Goal: Information Seeking & Learning: Learn about a topic

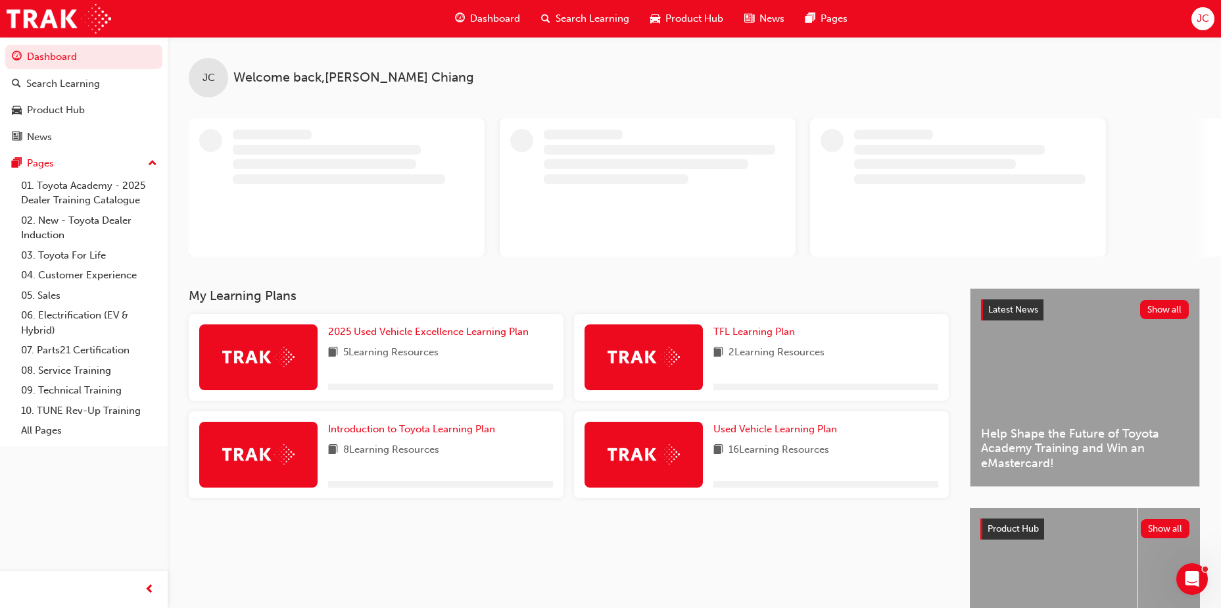
click at [586, 12] on span "Search Learning" at bounding box center [593, 18] width 74 height 15
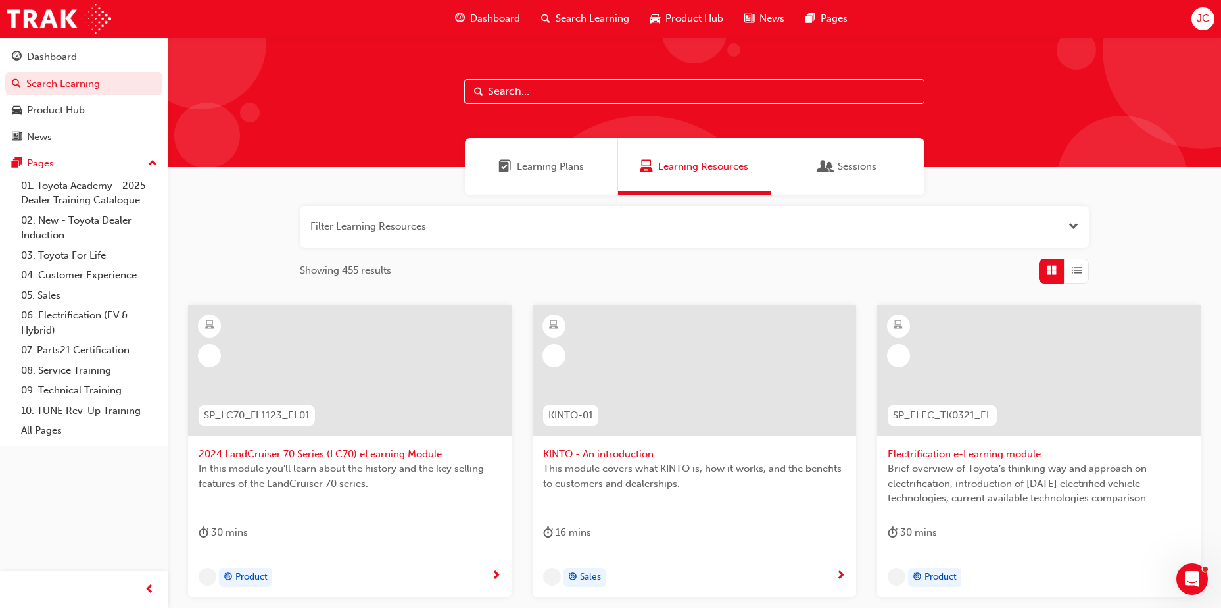
click at [532, 158] on div "Learning Plans" at bounding box center [541, 166] width 153 height 57
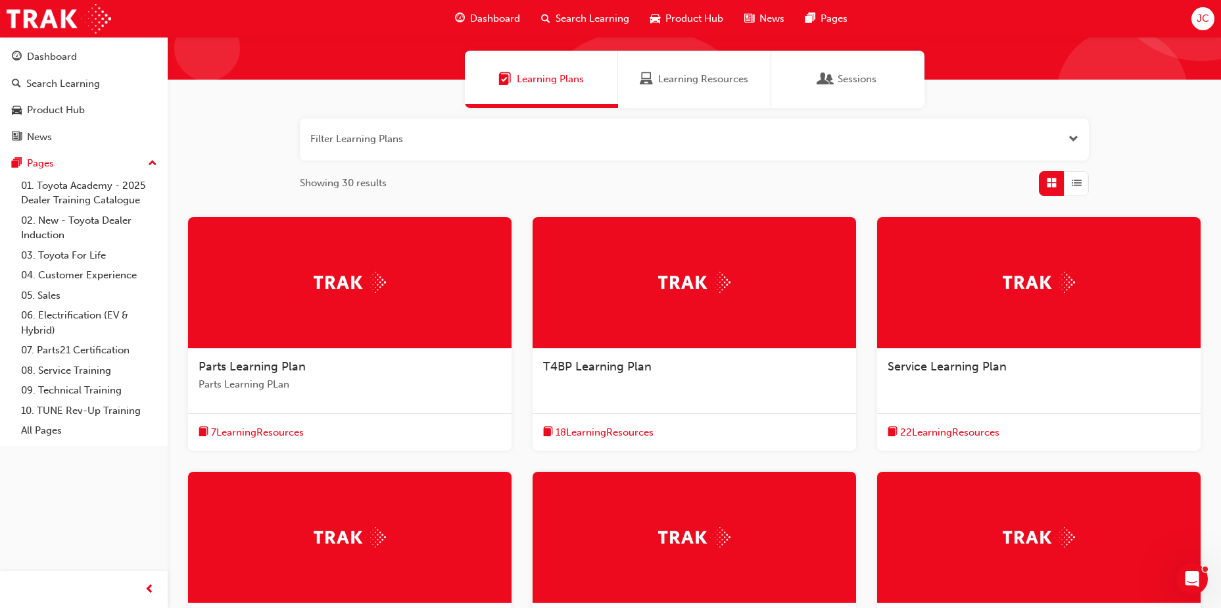
scroll to position [316, 0]
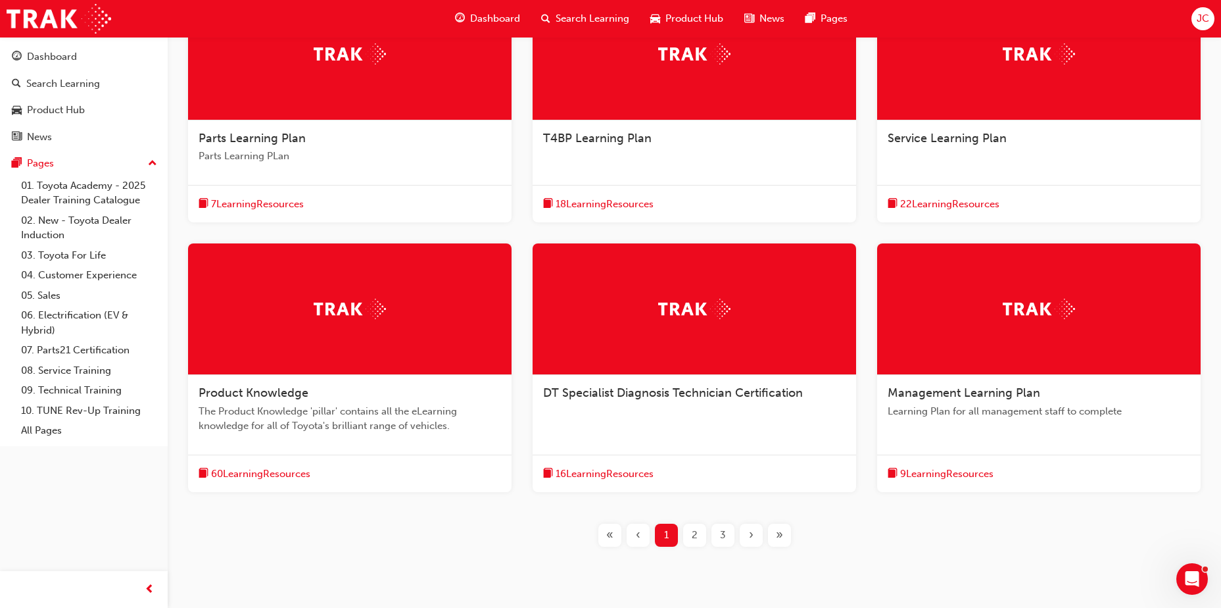
click at [306, 391] on span "Product Knowledge" at bounding box center [254, 392] width 110 height 14
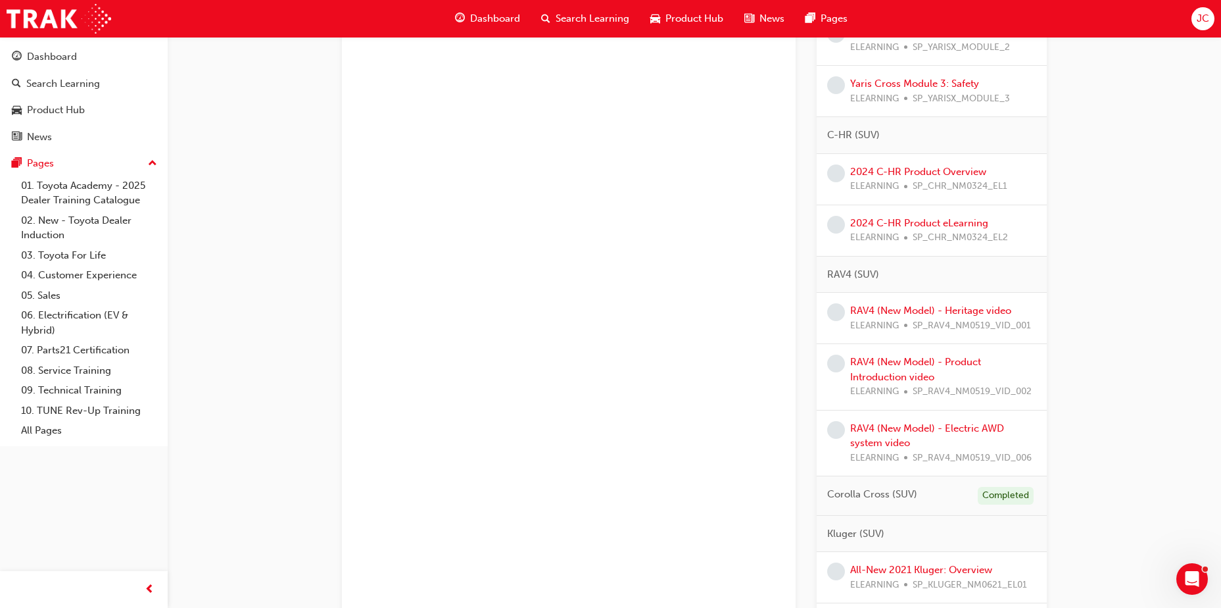
scroll to position [658, 0]
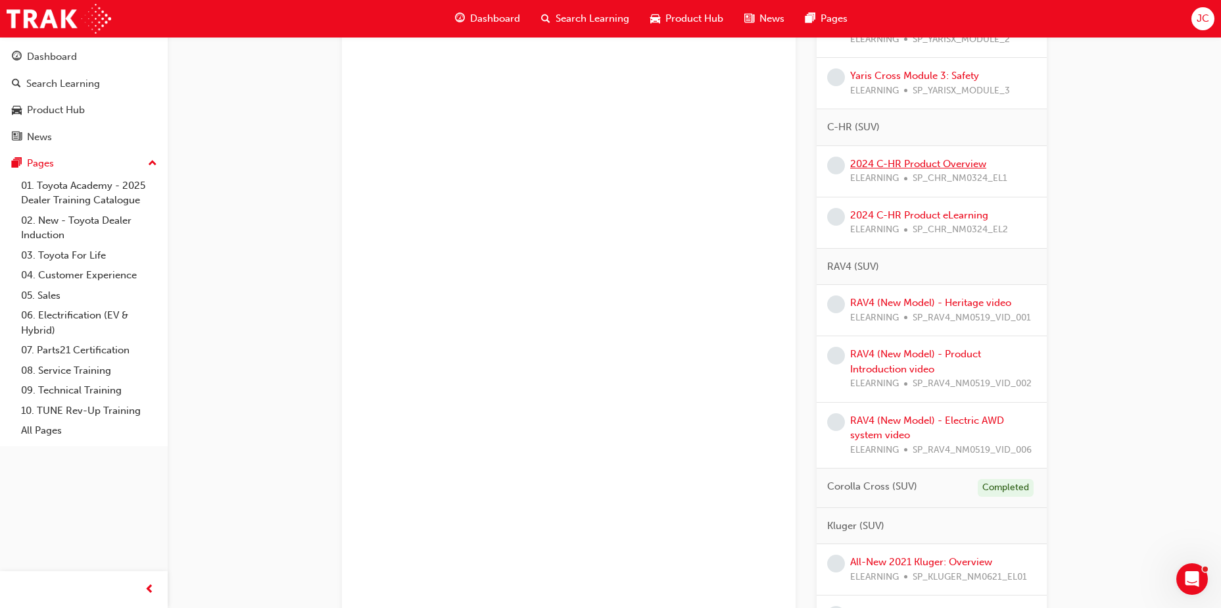
click at [921, 164] on link "2024 C-HR Product Overview" at bounding box center [918, 164] width 136 height 12
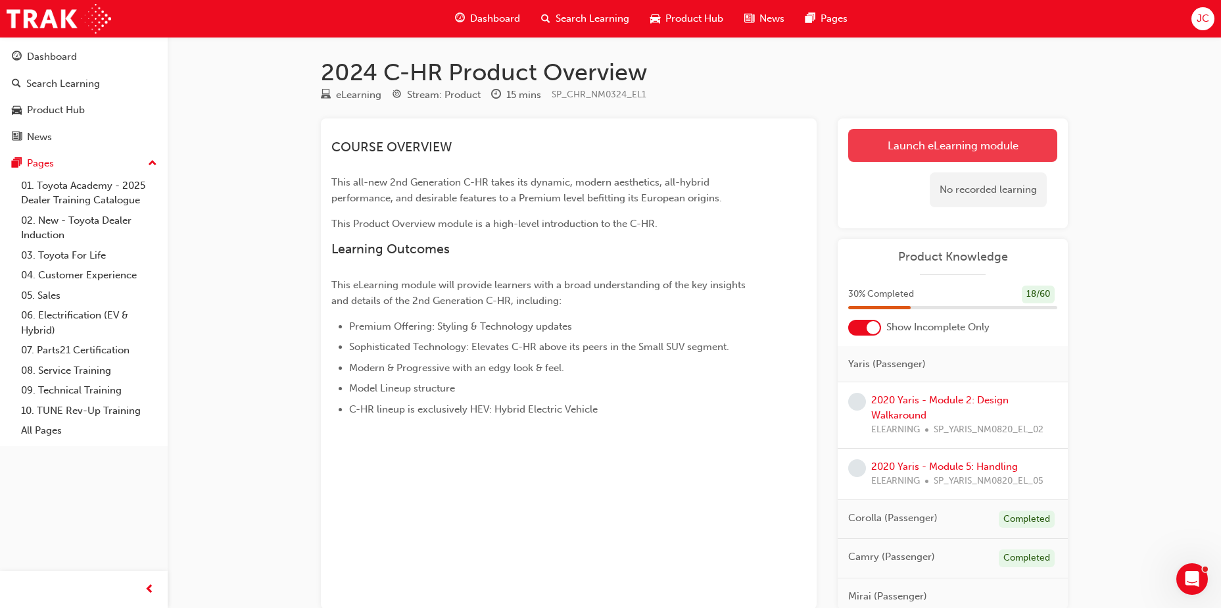
click at [907, 135] on link "Launch eLearning module" at bounding box center [952, 145] width 209 height 33
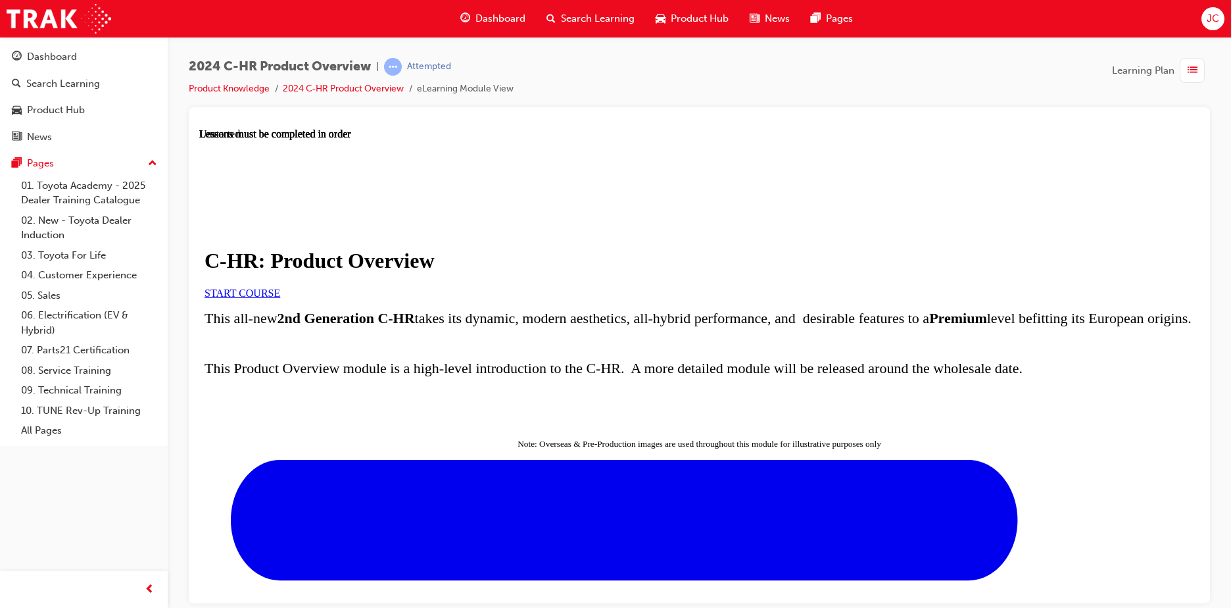
click at [280, 298] on link "START COURSE" at bounding box center [242, 292] width 76 height 11
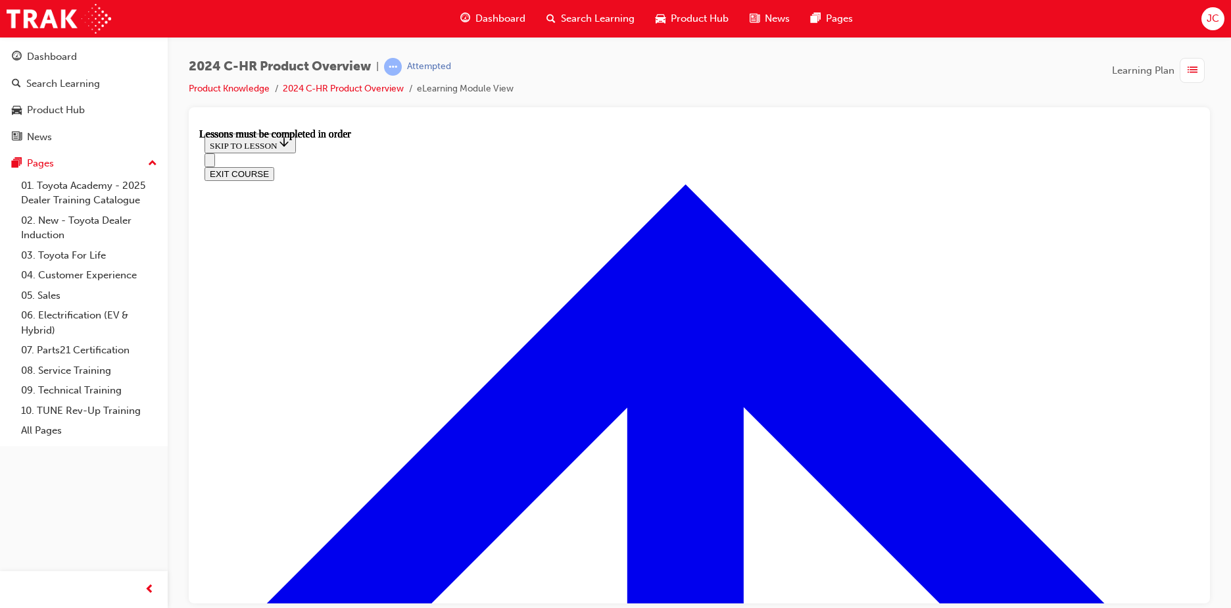
scroll to position [769, 0]
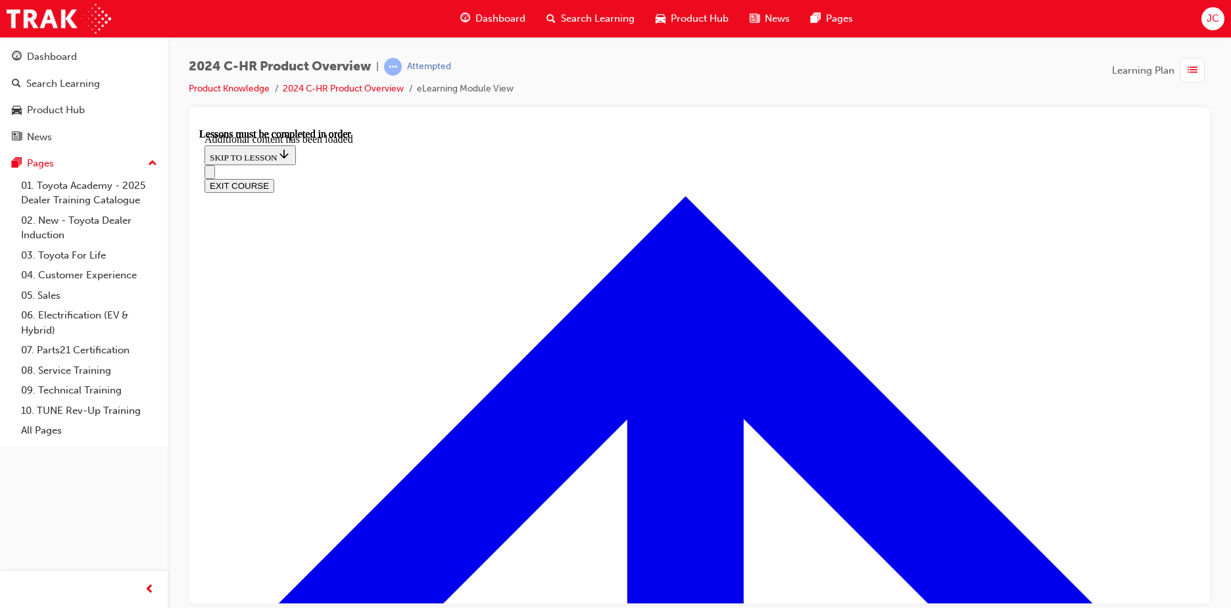
scroll to position [3418, 0]
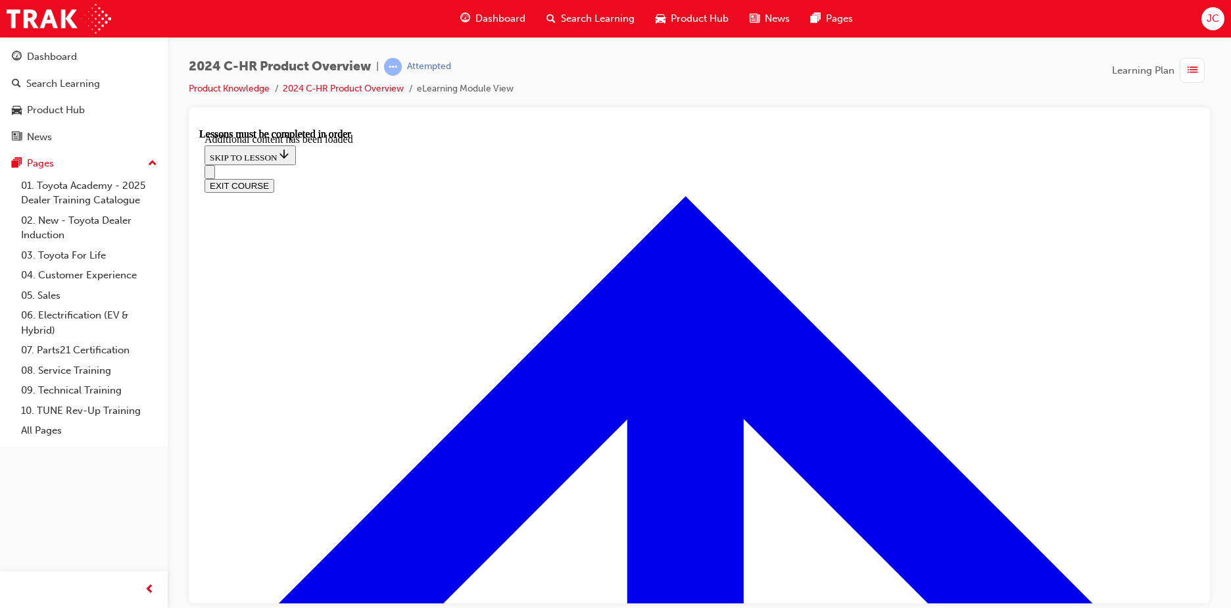
radio input "true"
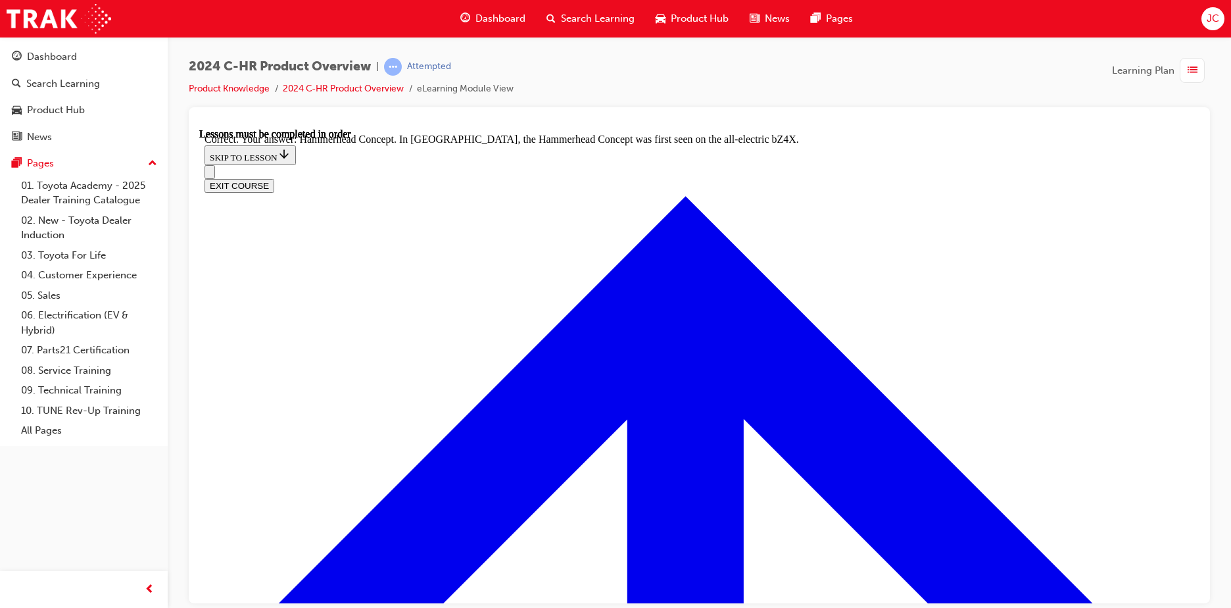
scroll to position [5125, 0]
radio input "true"
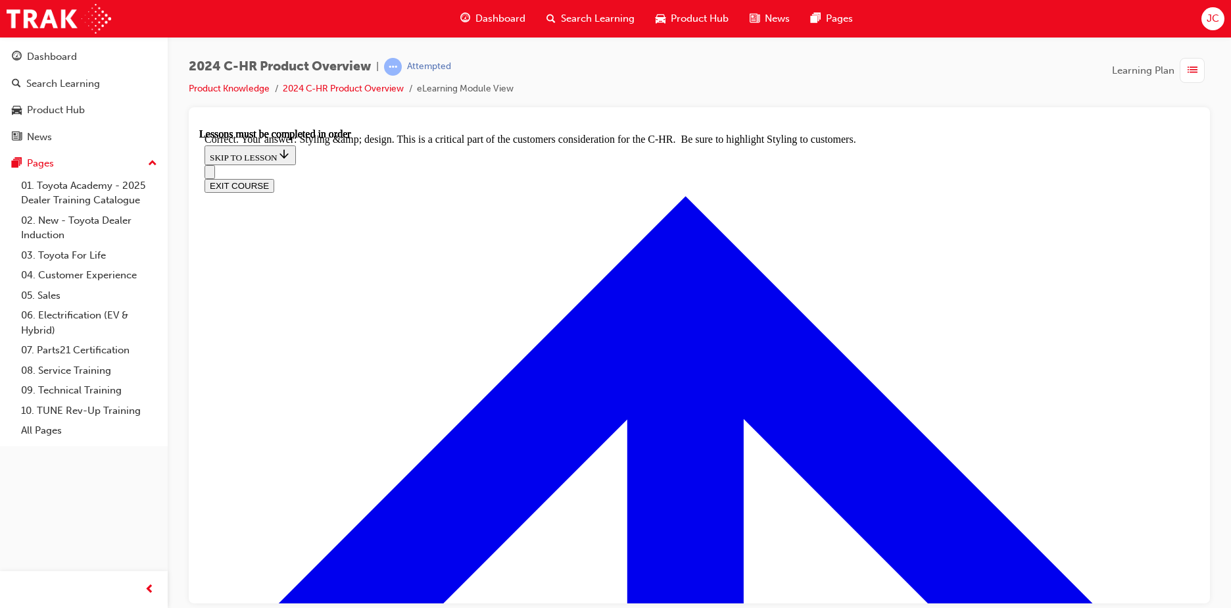
scroll to position [5327, 0]
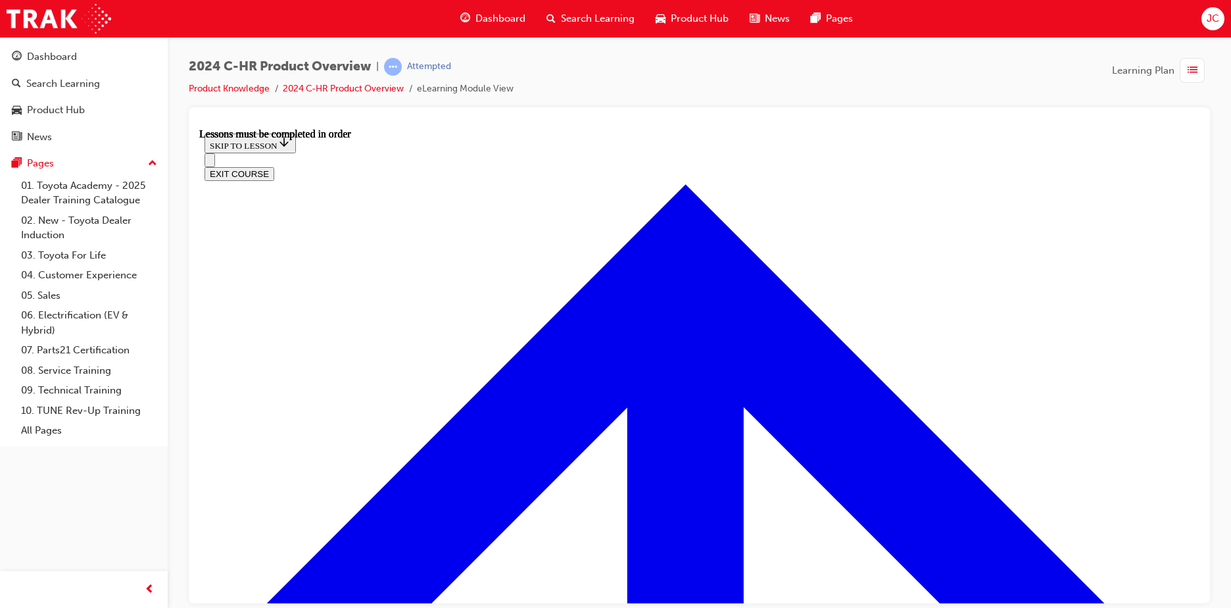
scroll to position [2230, 0]
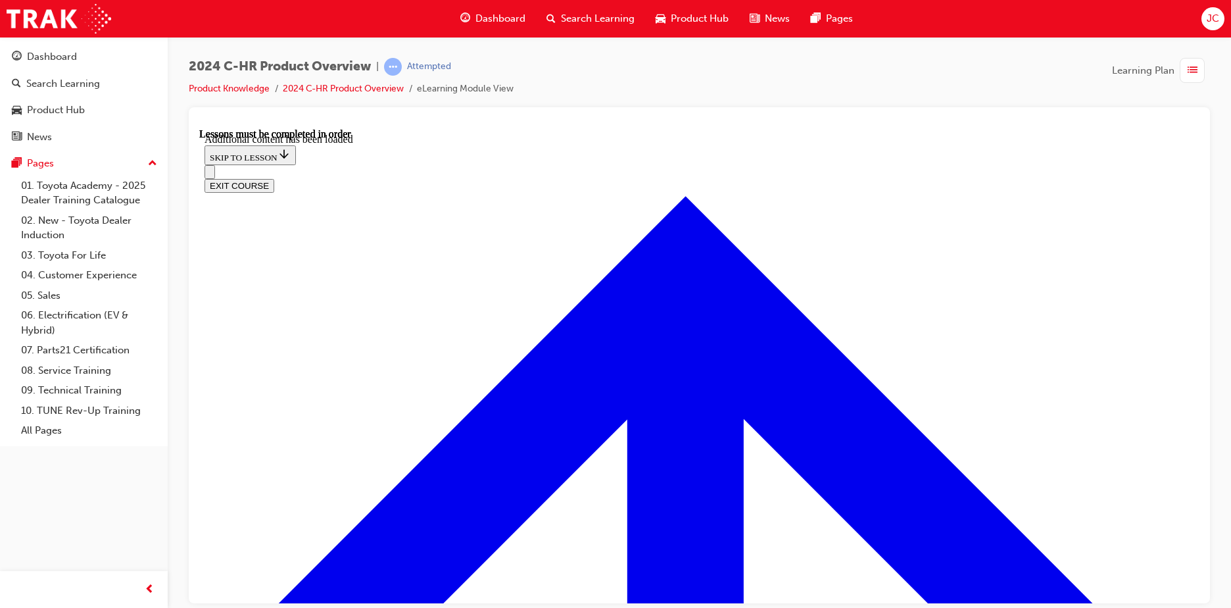
scroll to position [2554, 0]
radio input "true"
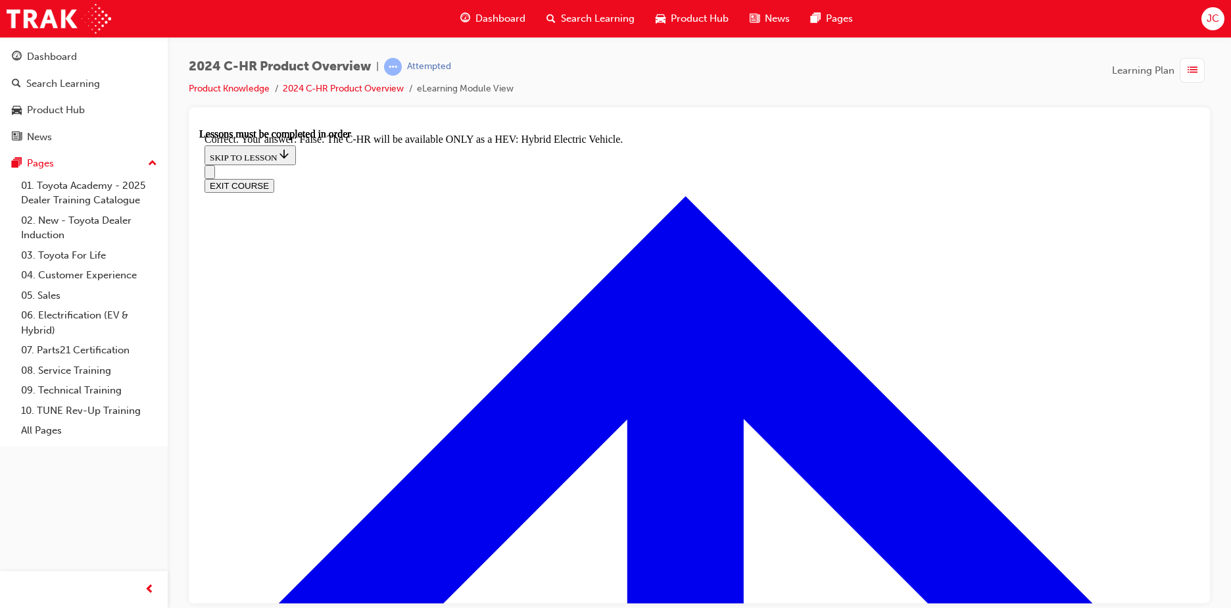
scroll to position [3080, 0]
checkbox input "true"
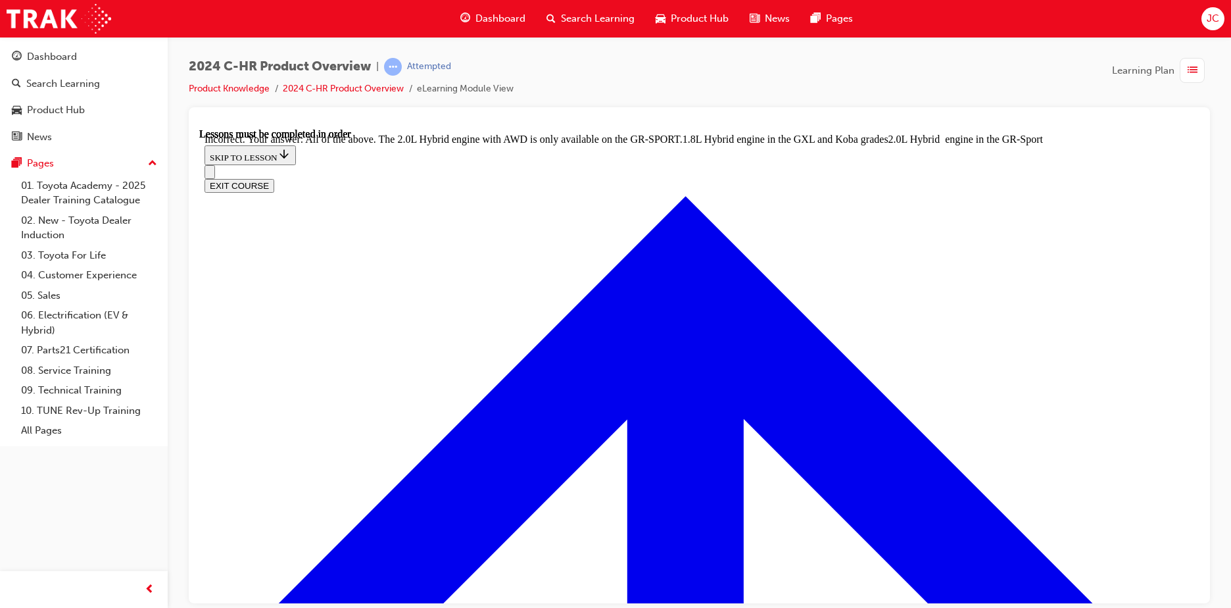
scroll to position [3211, 0]
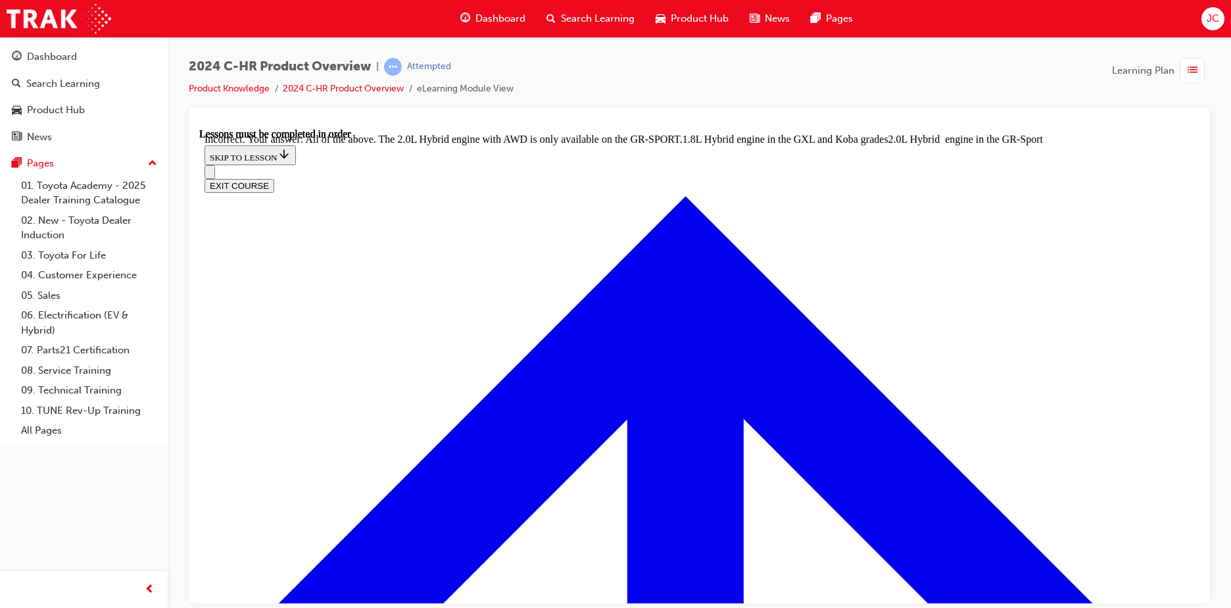
checkbox input "true"
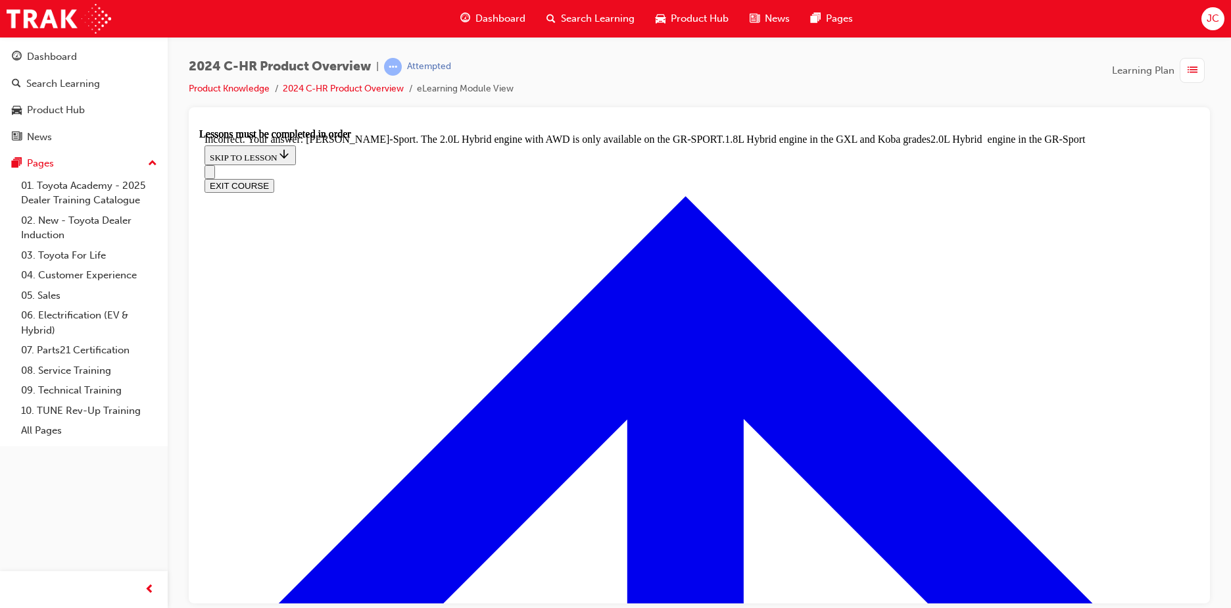
scroll to position [3300, 0]
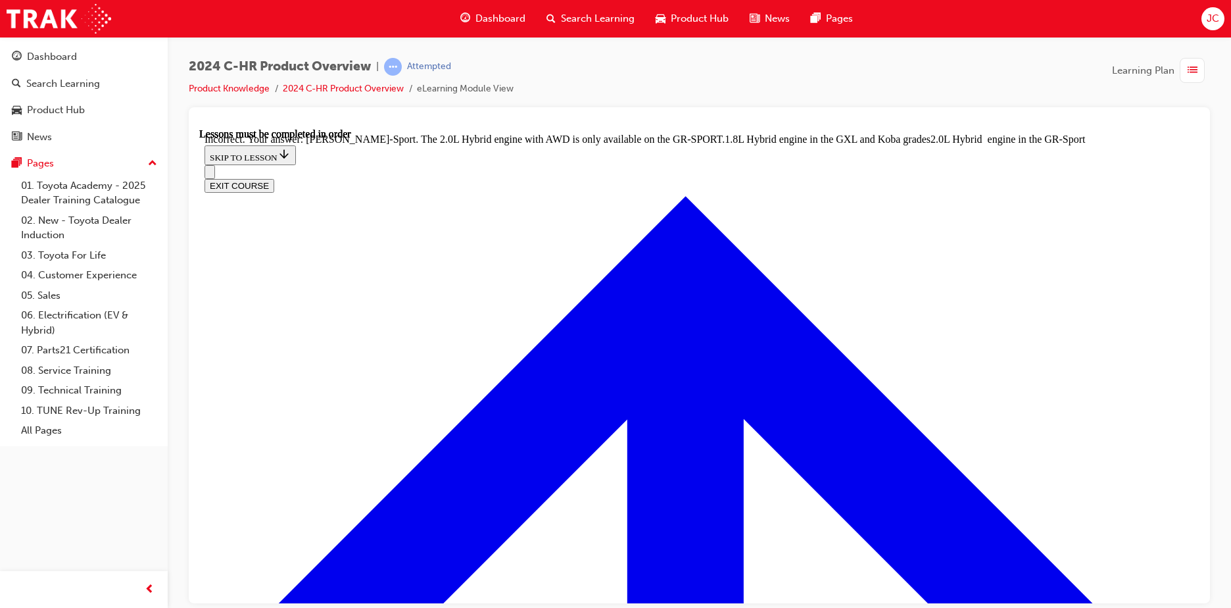
checkbox input "false"
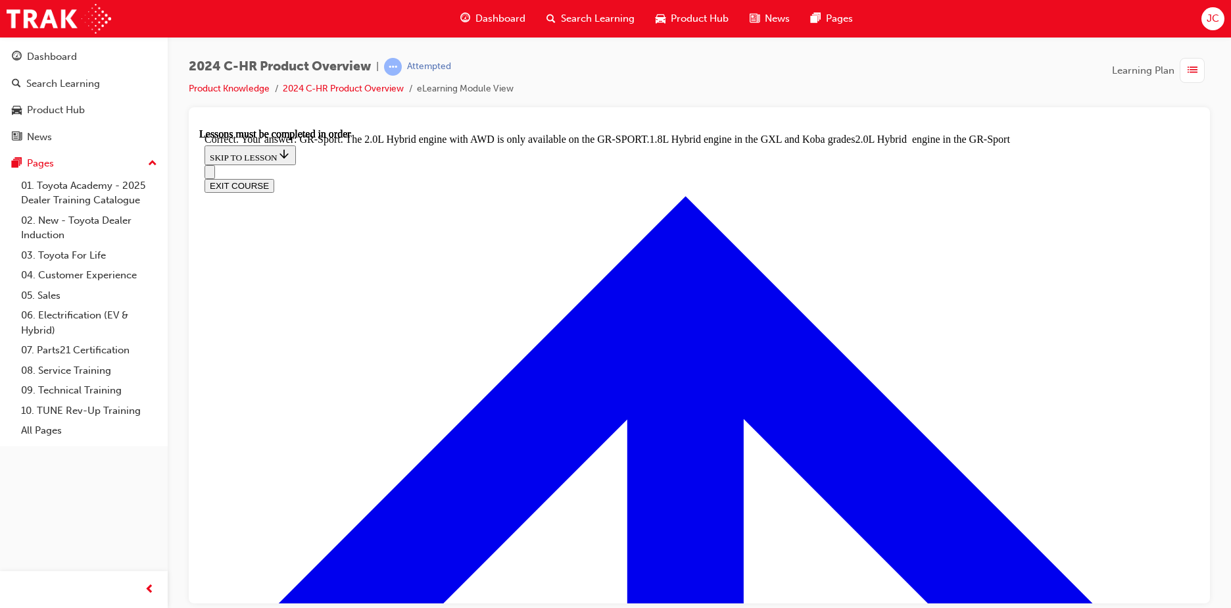
radio input "true"
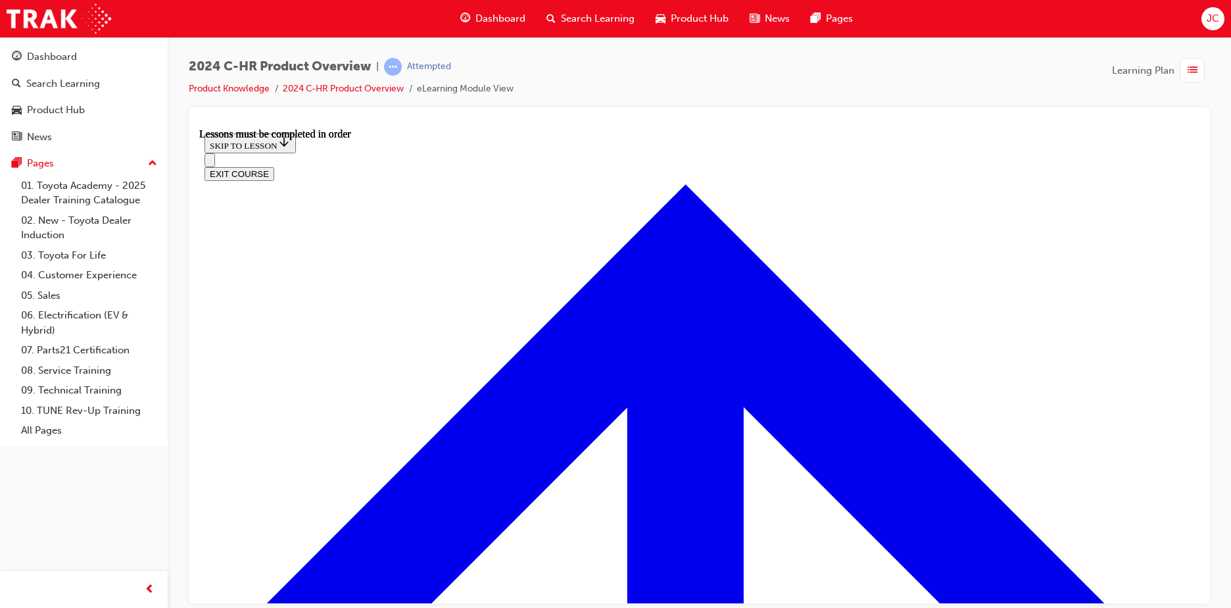
scroll to position [375, 0]
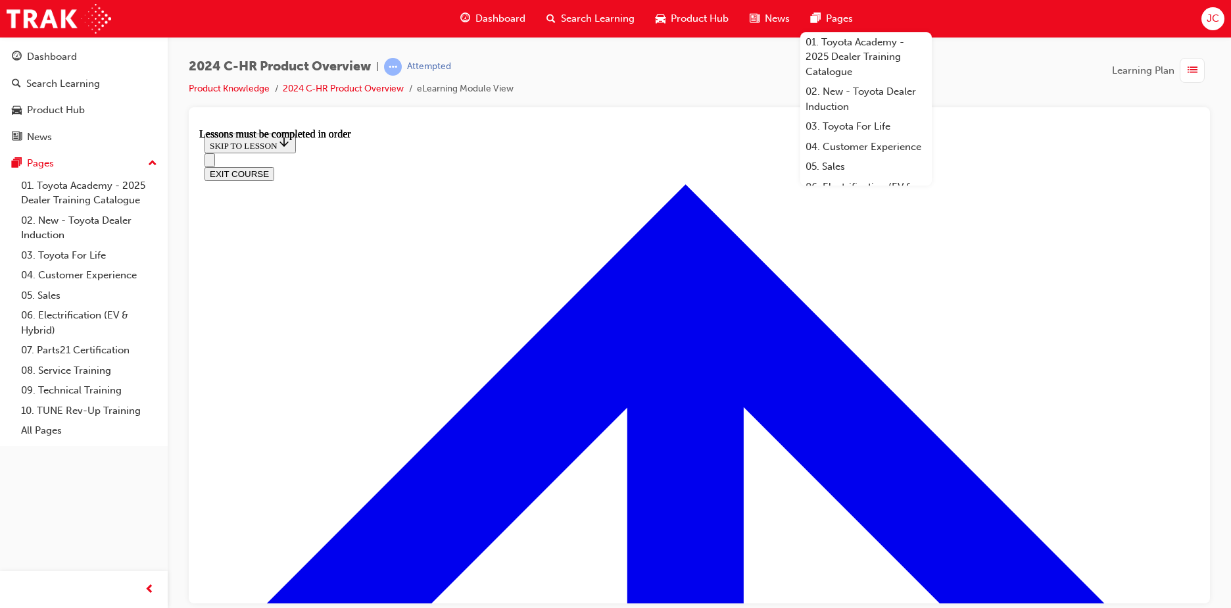
scroll to position [506, 0]
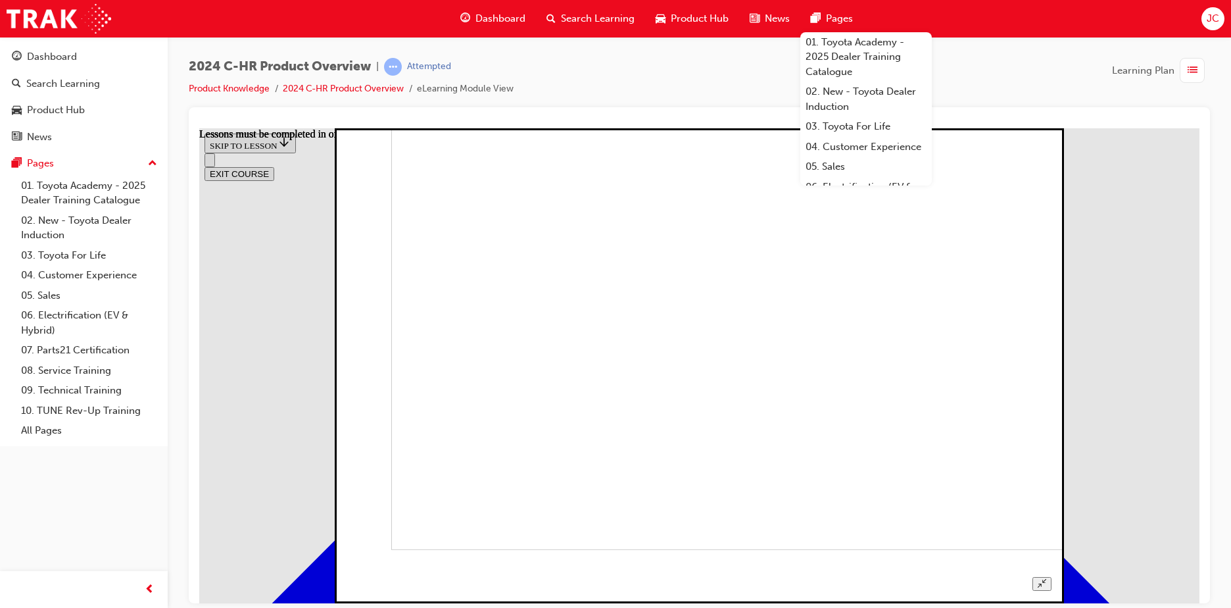
click at [1051, 576] on button "Unzoom image" at bounding box center [1041, 583] width 19 height 14
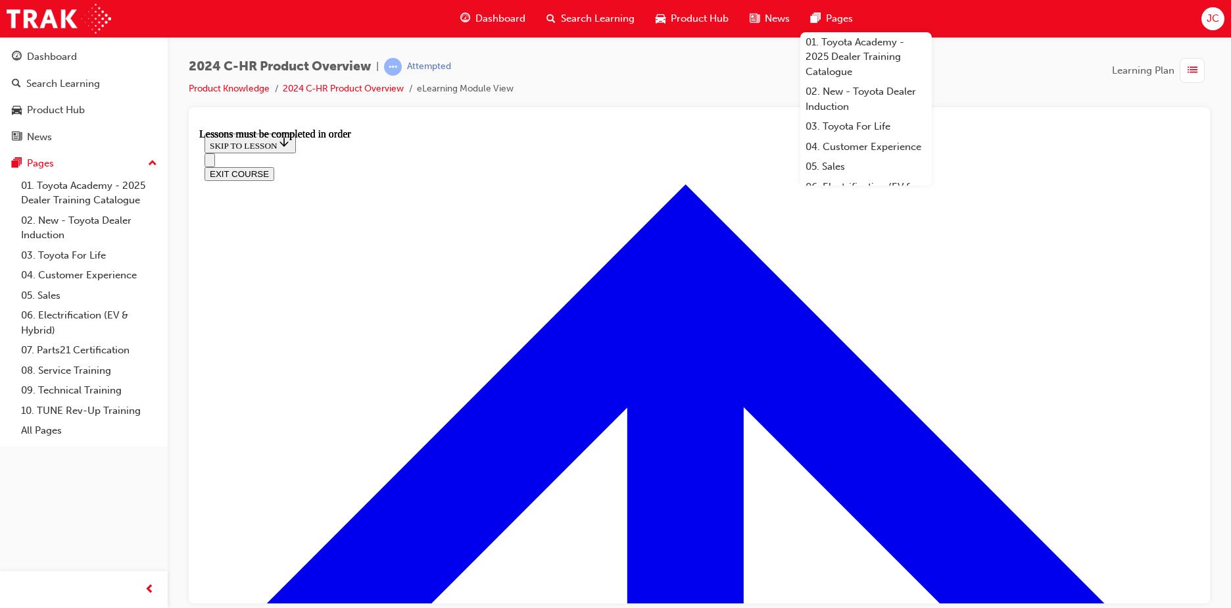
scroll to position [83, 0]
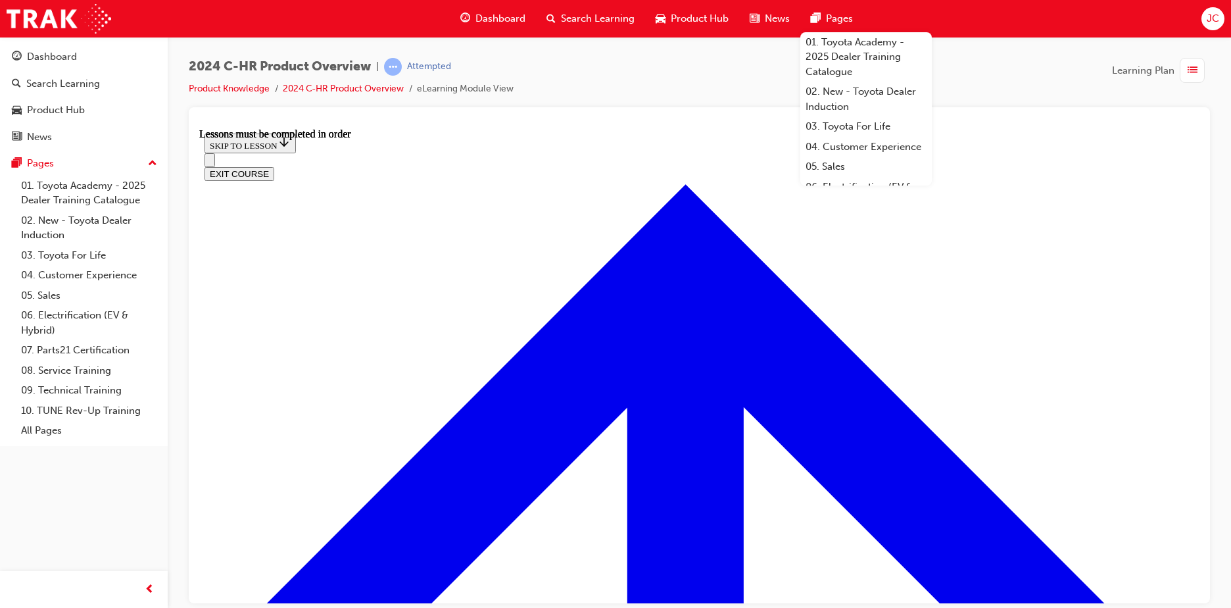
scroll to position [638, 0]
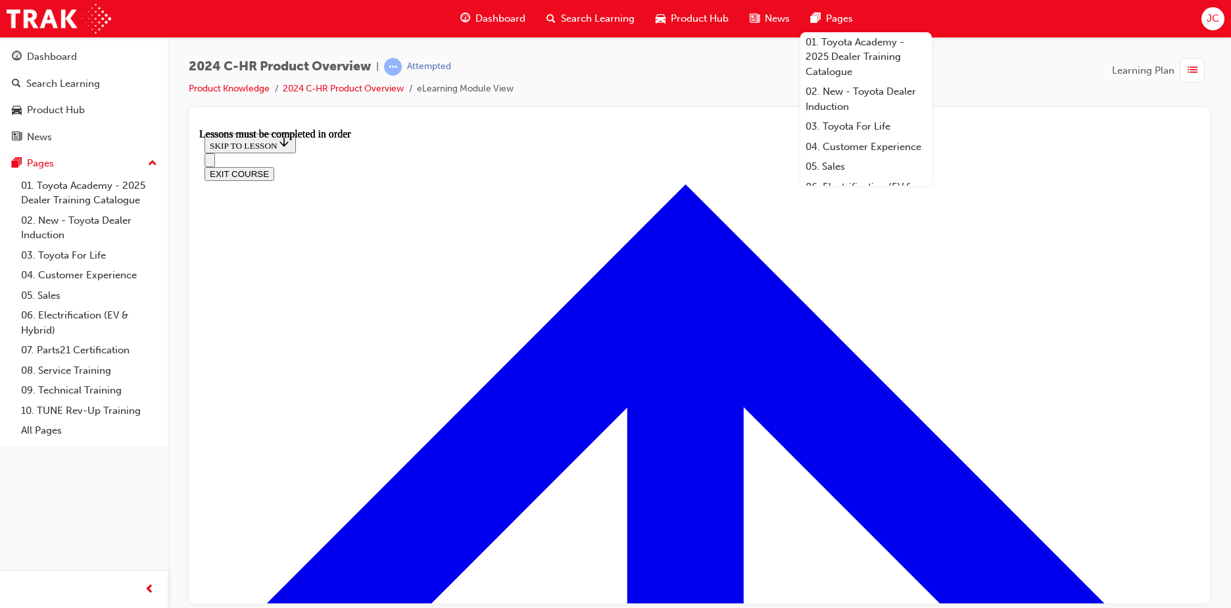
click at [999, 72] on div "2024 C-HR Product Overview | Attempted Product Knowledge 2024 C-HR Product Over…" at bounding box center [699, 82] width 1021 height 49
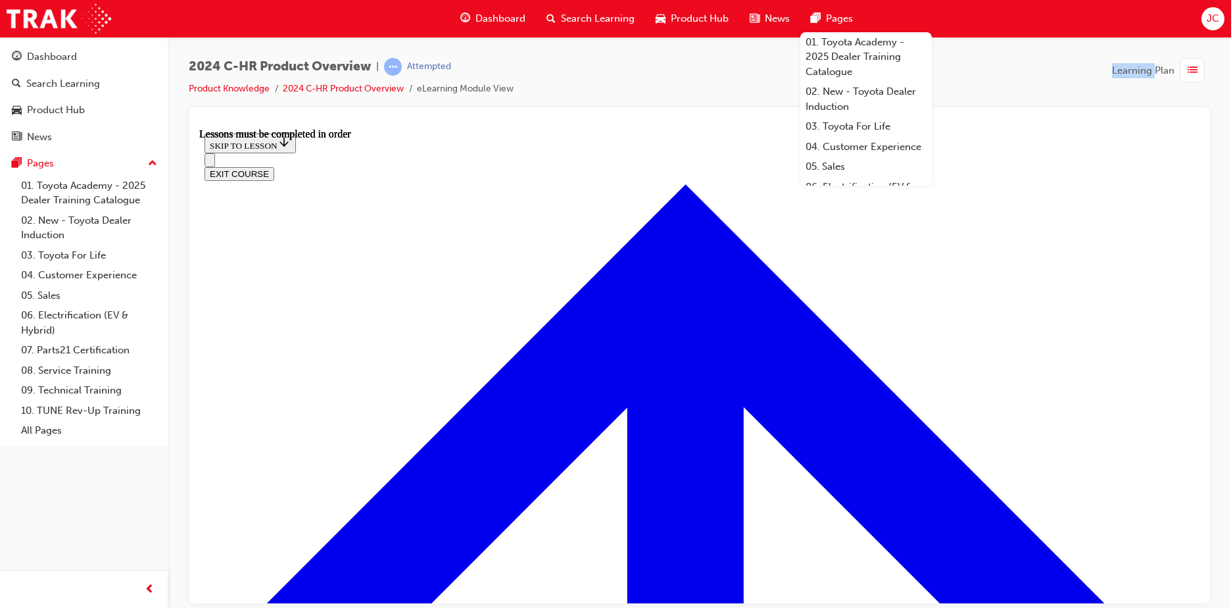
click at [999, 72] on div "2024 C-HR Product Overview | Attempted Product Knowledge 2024 C-HR Product Over…" at bounding box center [699, 82] width 1021 height 49
click at [741, 56] on div "2024 C-HR Product Overview | Attempted Product Knowledge 2024 C-HR Product Over…" at bounding box center [699, 306] width 1063 height 538
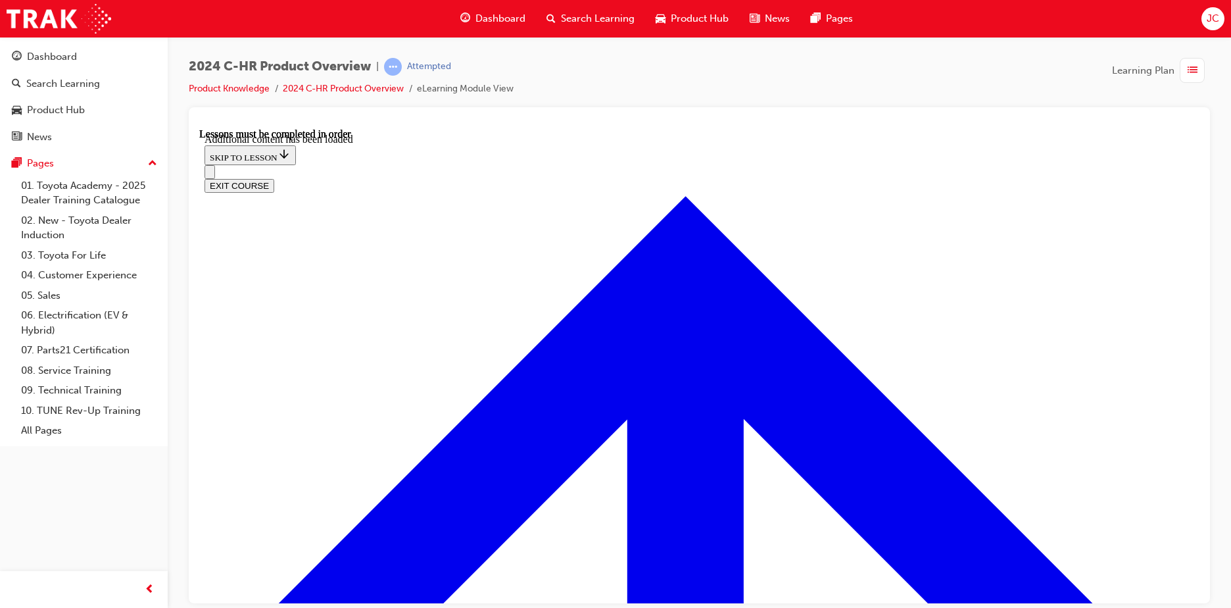
scroll to position [1111, 0]
radio input "true"
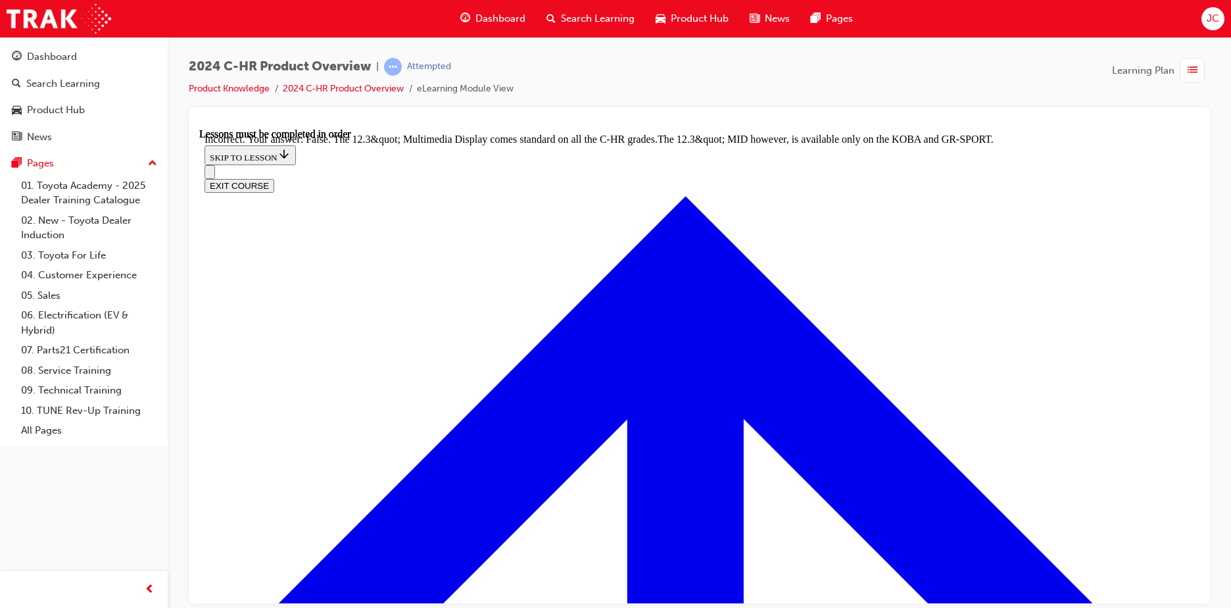
scroll to position [1243, 0]
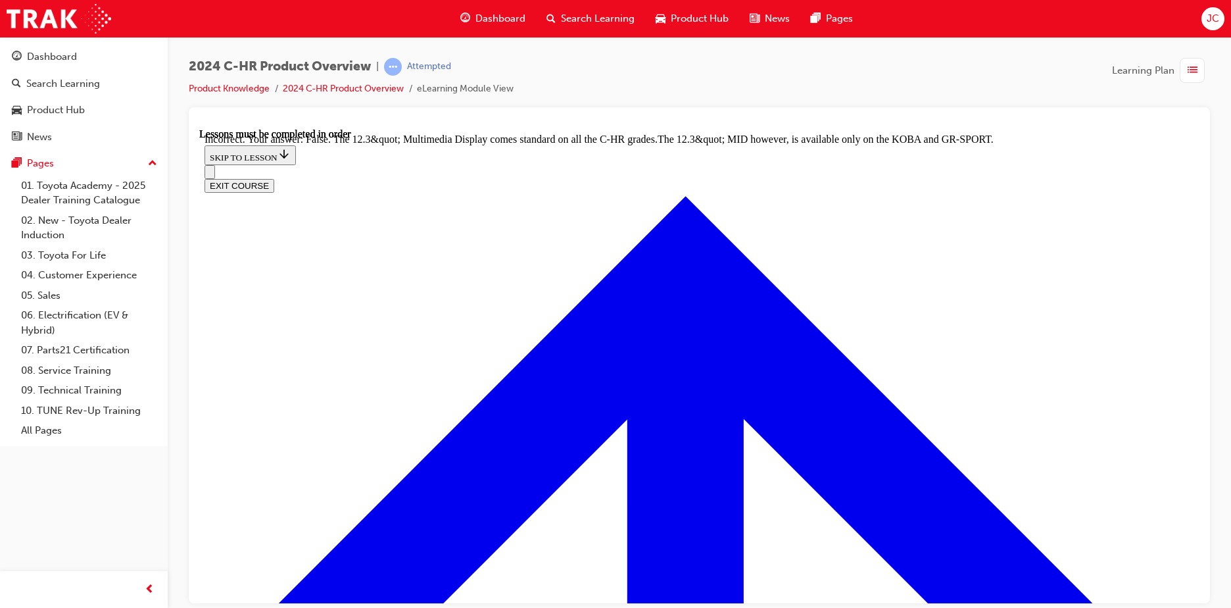
radio input "true"
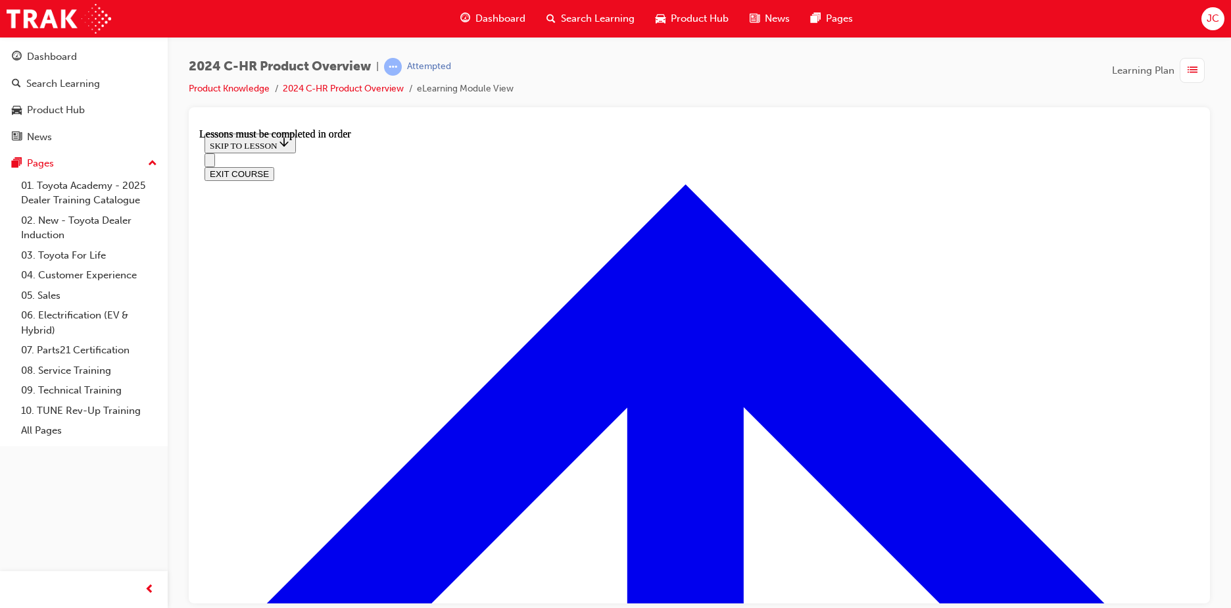
scroll to position [2305, 0]
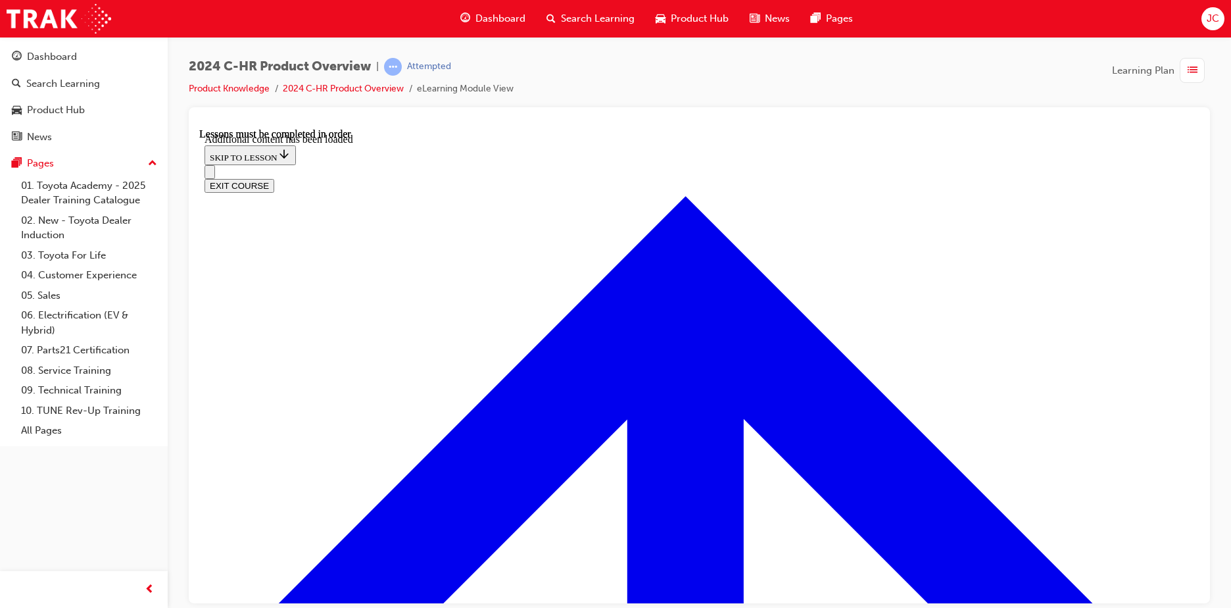
scroll to position [2706, 0]
checkbox input "true"
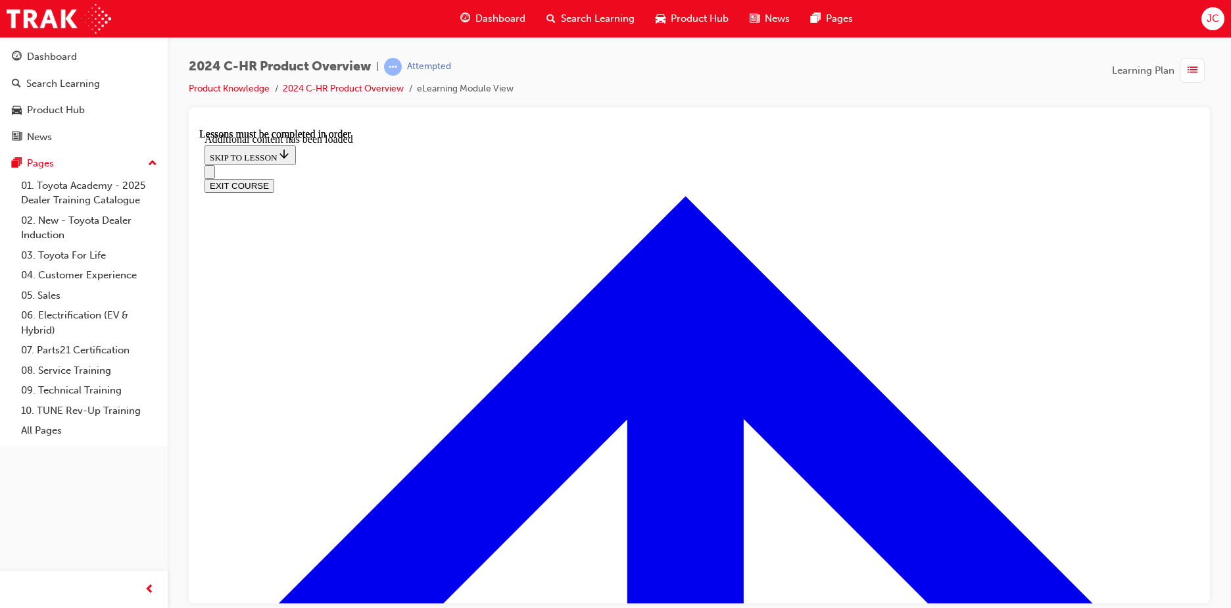
checkbox input "true"
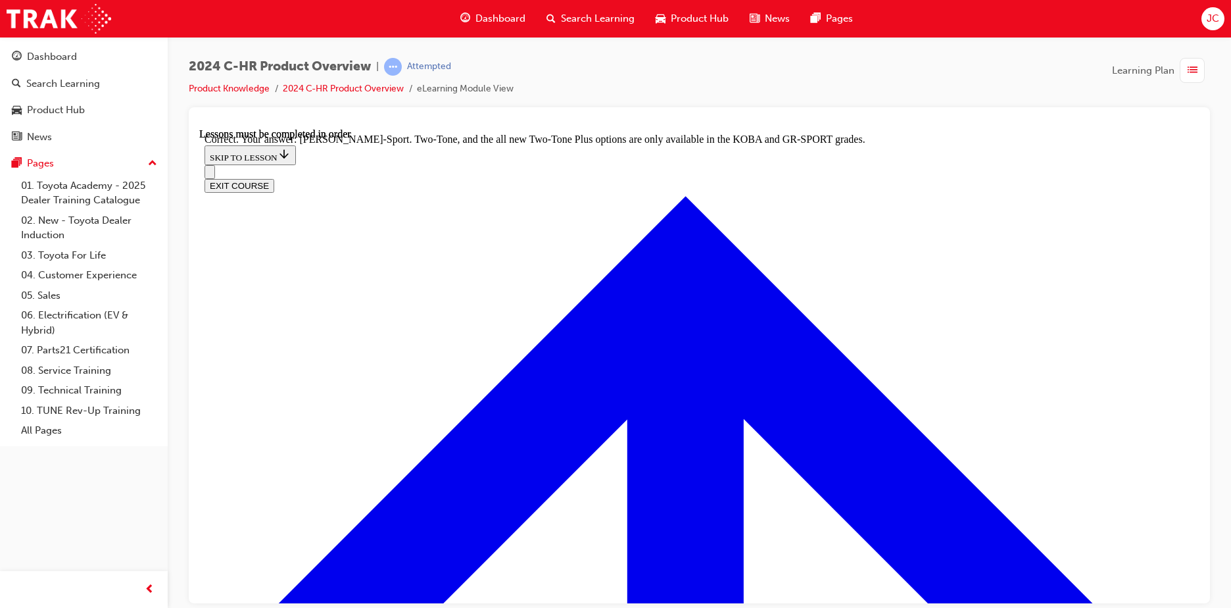
scroll to position [2957, 0]
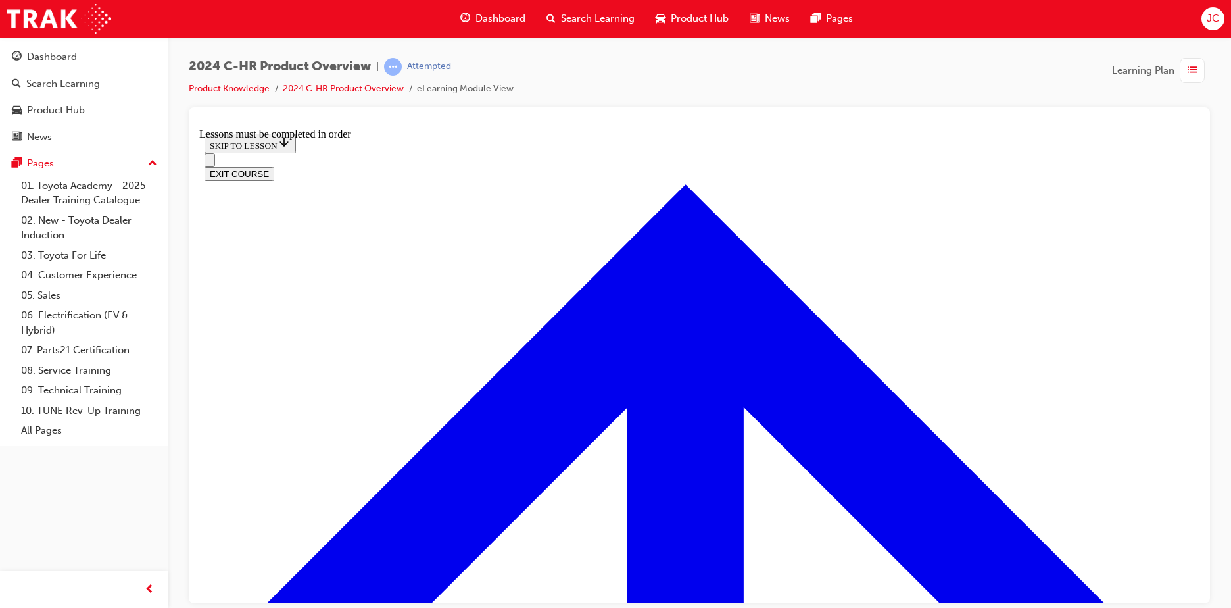
scroll to position [938, 0]
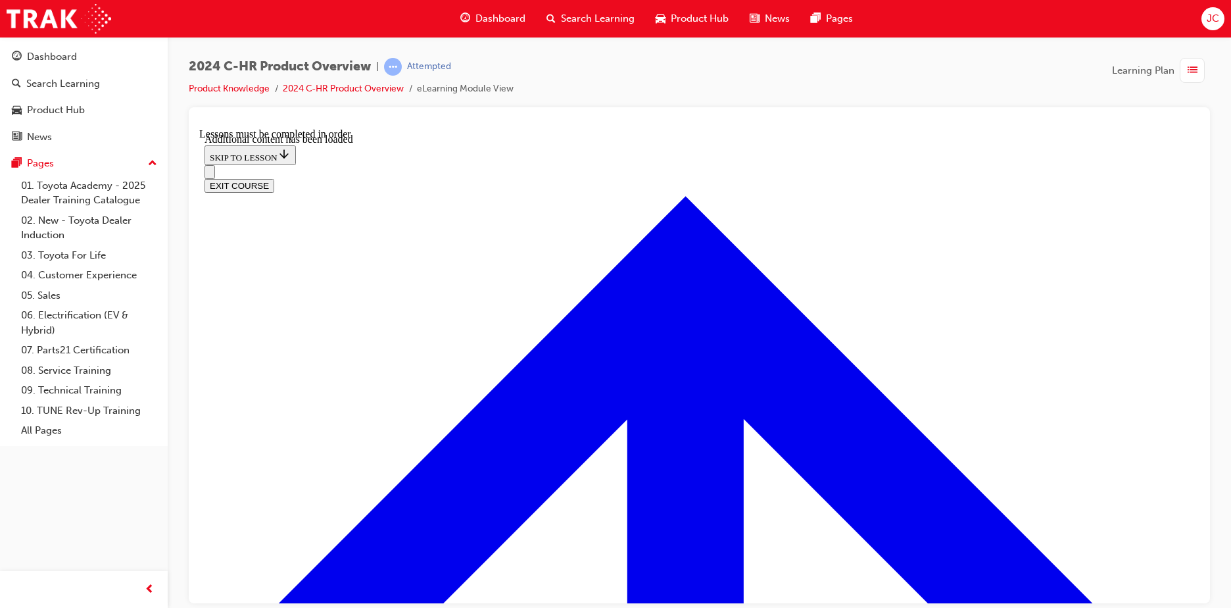
scroll to position [1273, 0]
radio input "true"
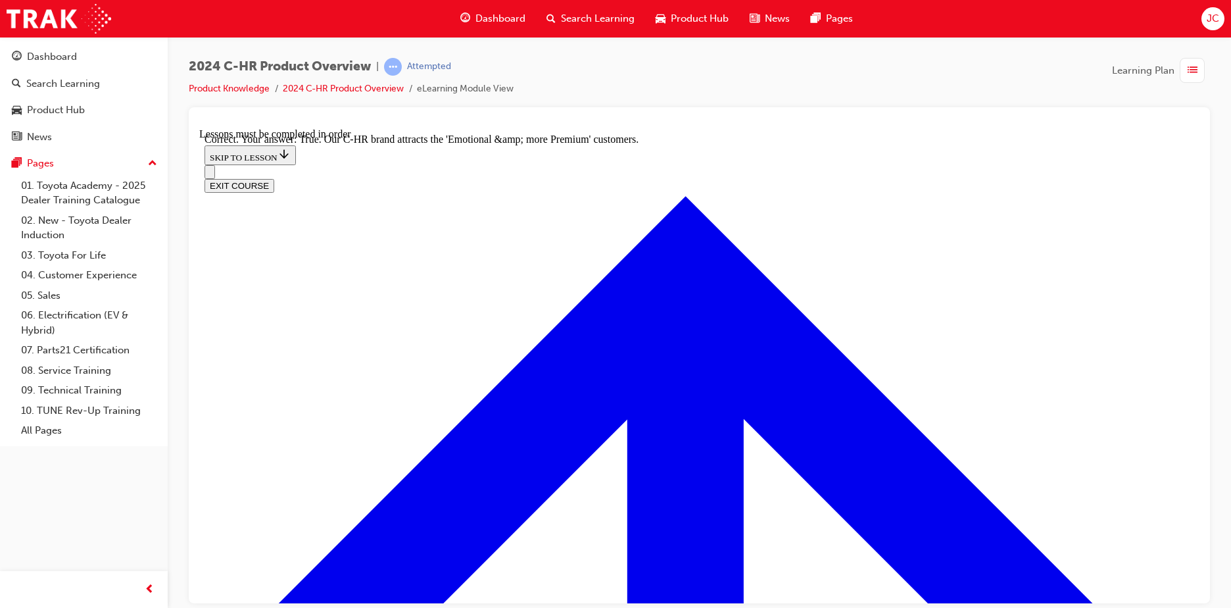
scroll to position [1470, 0]
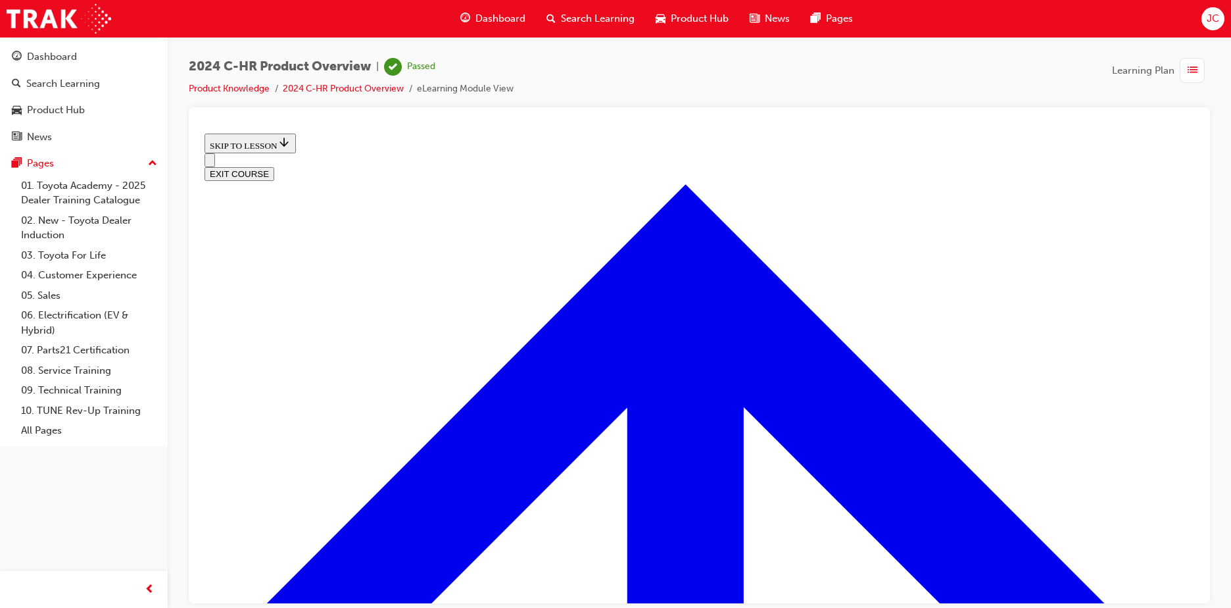
scroll to position [471, 0]
click at [274, 166] on button "EXIT COURSE" at bounding box center [239, 173] width 70 height 14
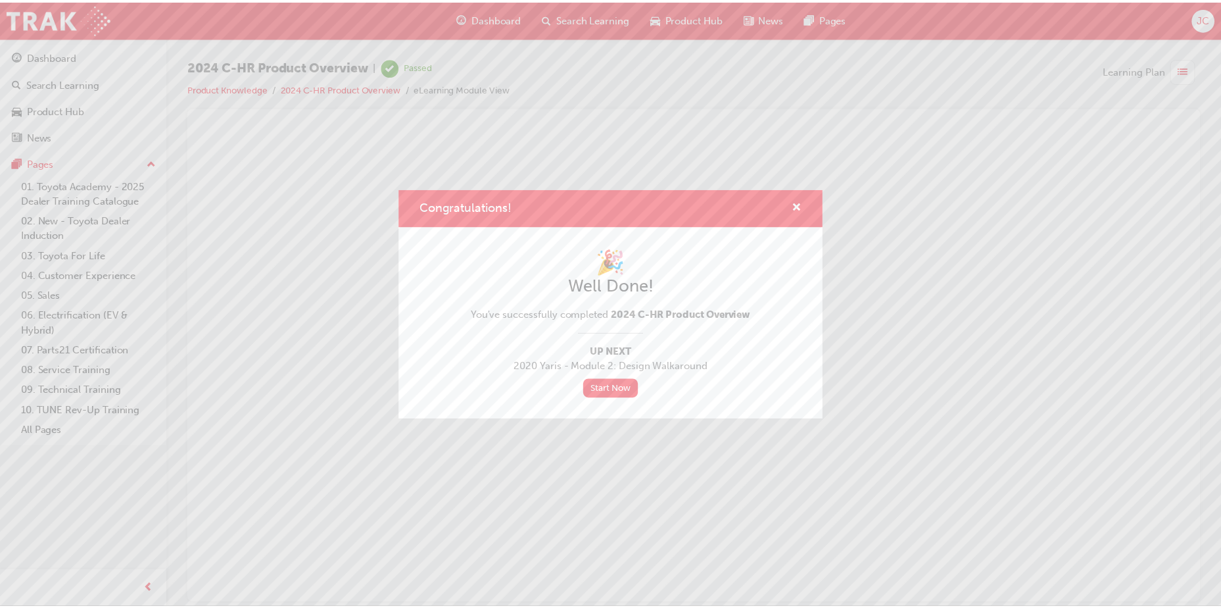
scroll to position [0, 0]
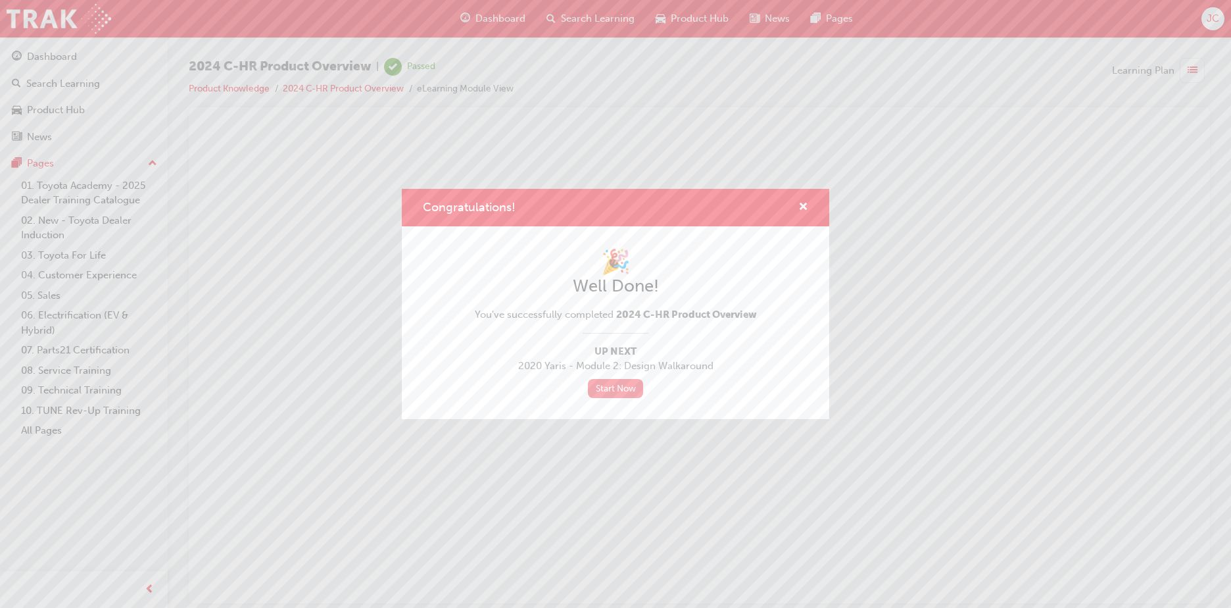
click at [638, 388] on link "Start Now" at bounding box center [615, 388] width 55 height 19
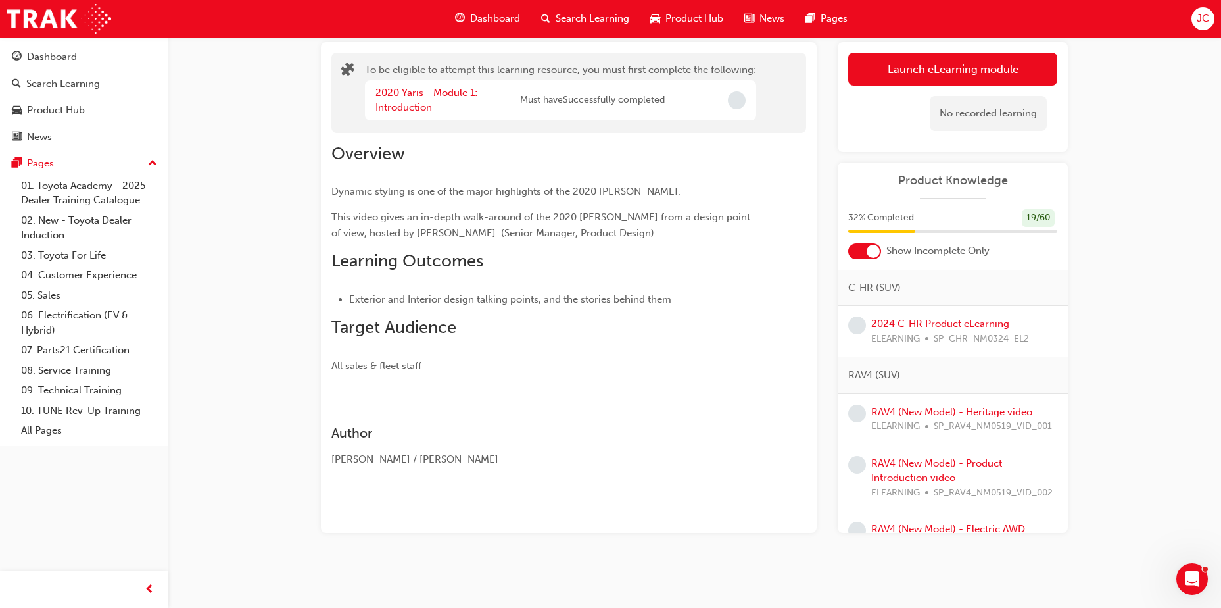
scroll to position [592, 0]
click at [968, 326] on link "2024 C-HR Product eLearning" at bounding box center [940, 323] width 138 height 12
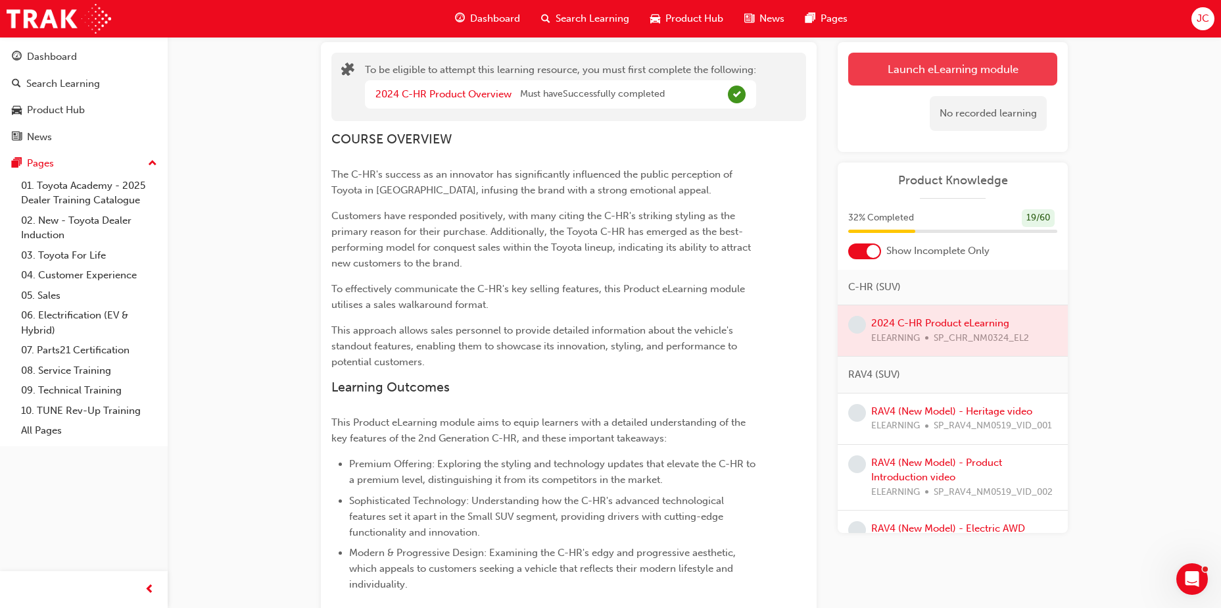
click at [970, 76] on button "Launch eLearning module" at bounding box center [952, 69] width 209 height 33
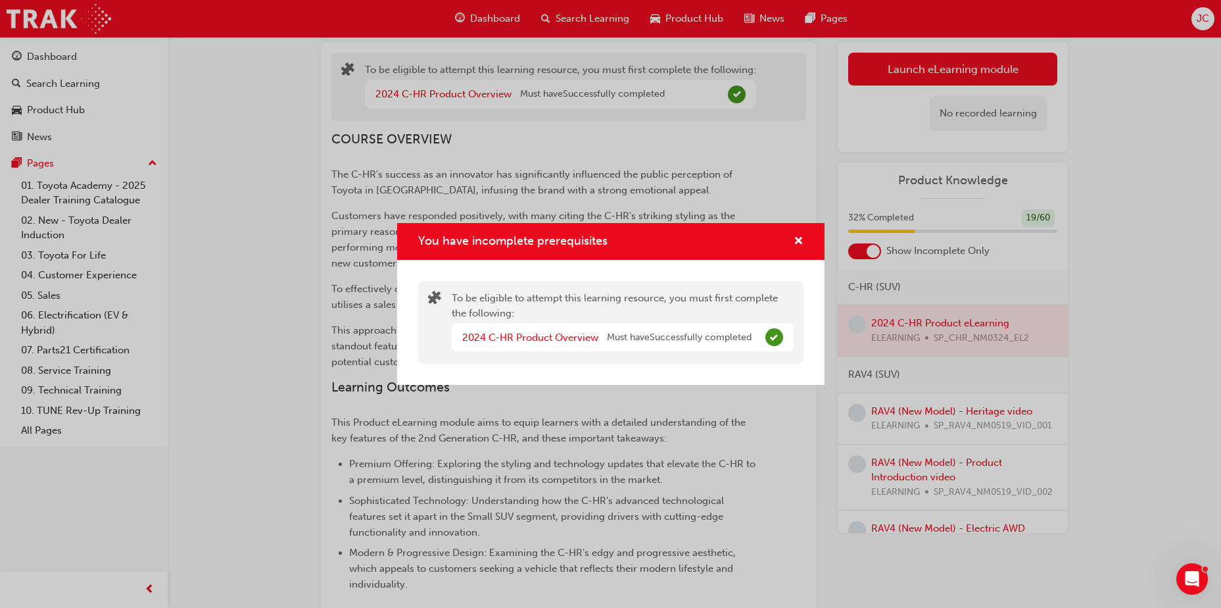
click at [695, 361] on div "To be eligible to attempt this learning resource, you must first complete the f…" at bounding box center [610, 322] width 385 height 83
click at [798, 241] on span "cross-icon" at bounding box center [799, 242] width 10 height 12
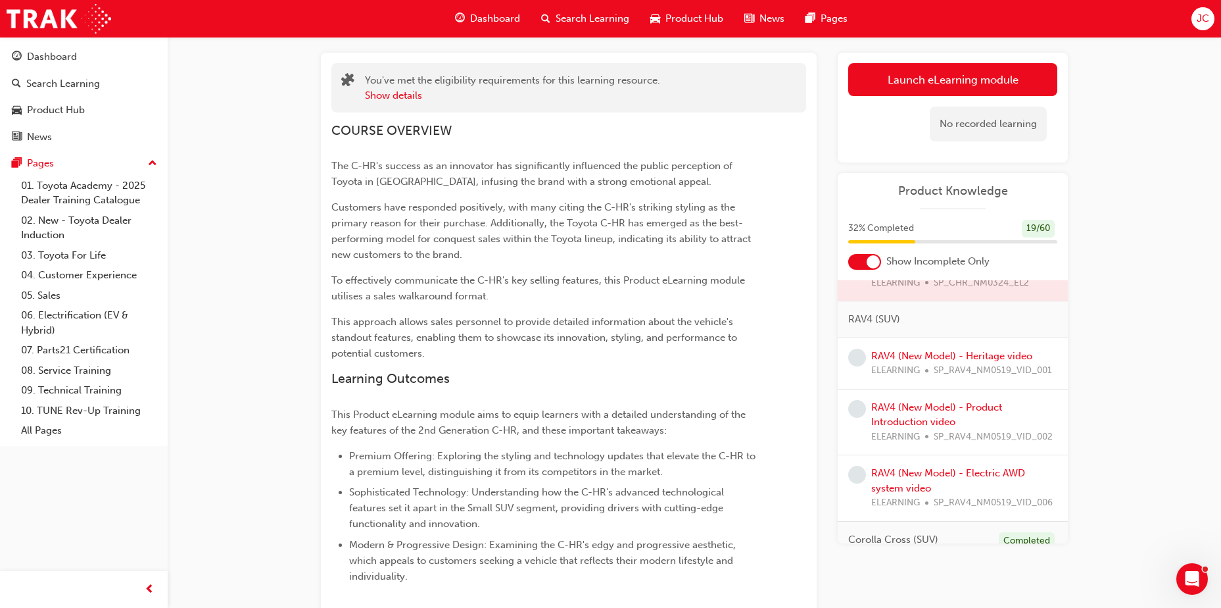
scroll to position [592, 0]
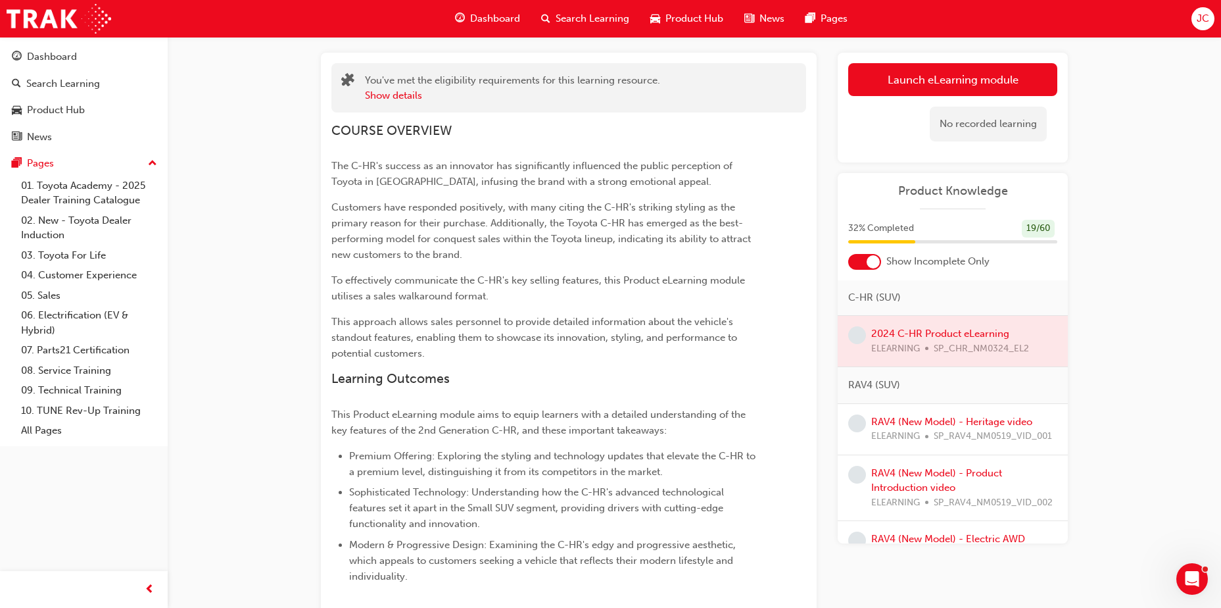
click at [943, 333] on div at bounding box center [953, 341] width 230 height 51
click at [874, 335] on div at bounding box center [953, 341] width 230 height 51
click at [864, 335] on span "learningRecordVerb_NONE-icon" at bounding box center [857, 335] width 18 height 18
click at [936, 86] on link "Launch eLearning module" at bounding box center [952, 79] width 209 height 33
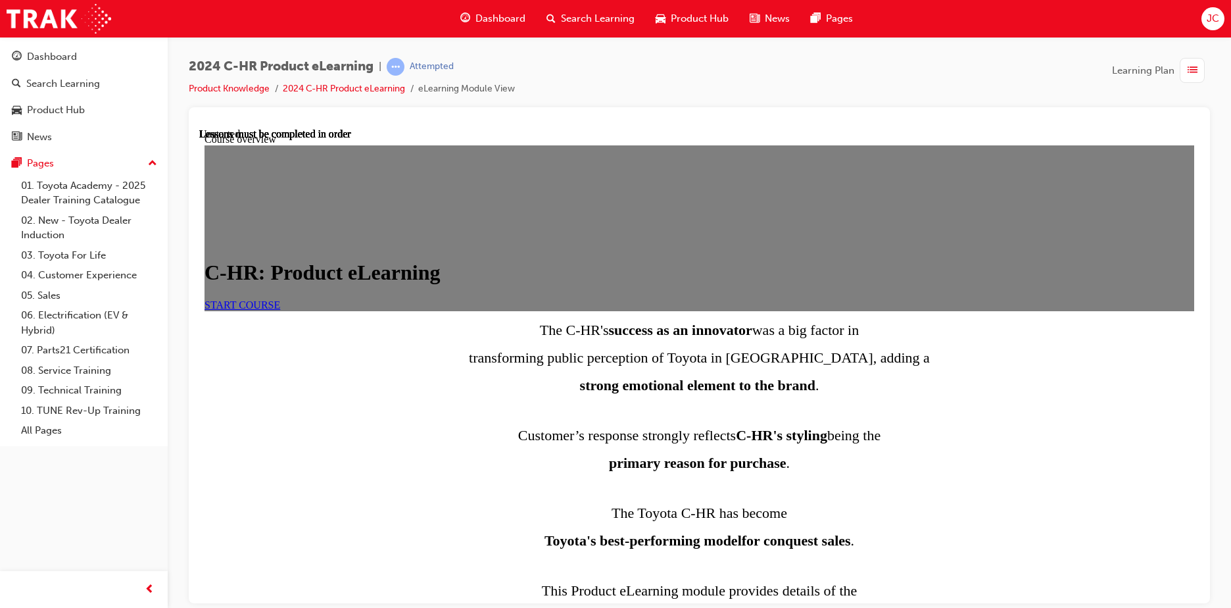
click at [280, 310] on link "START COURSE" at bounding box center [242, 304] width 76 height 11
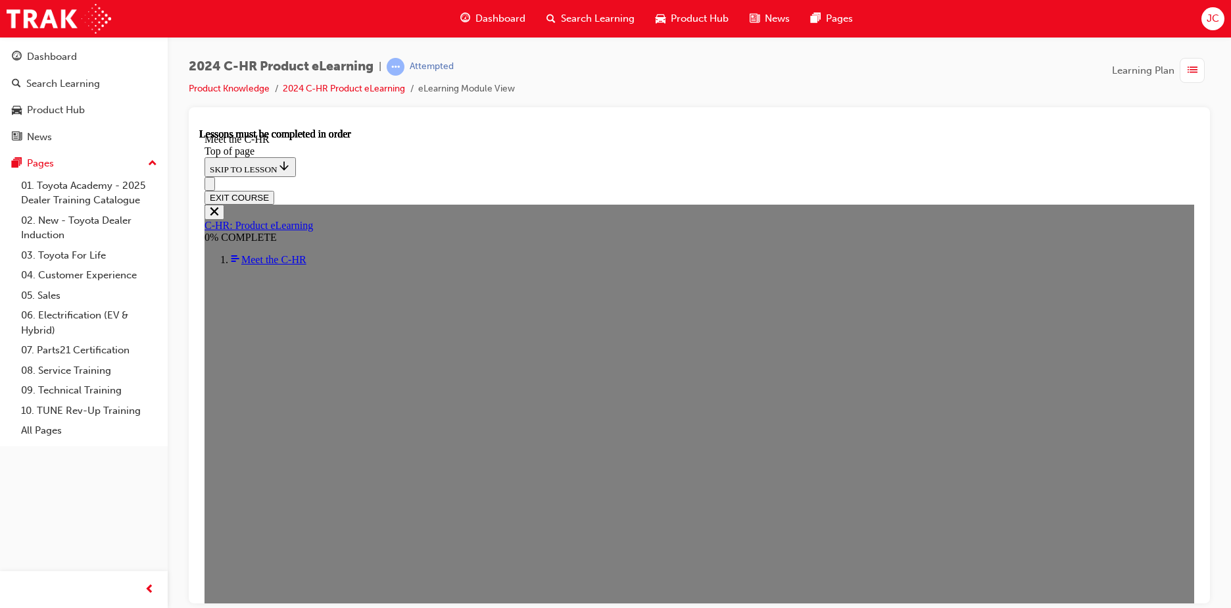
scroll to position [2036, 0]
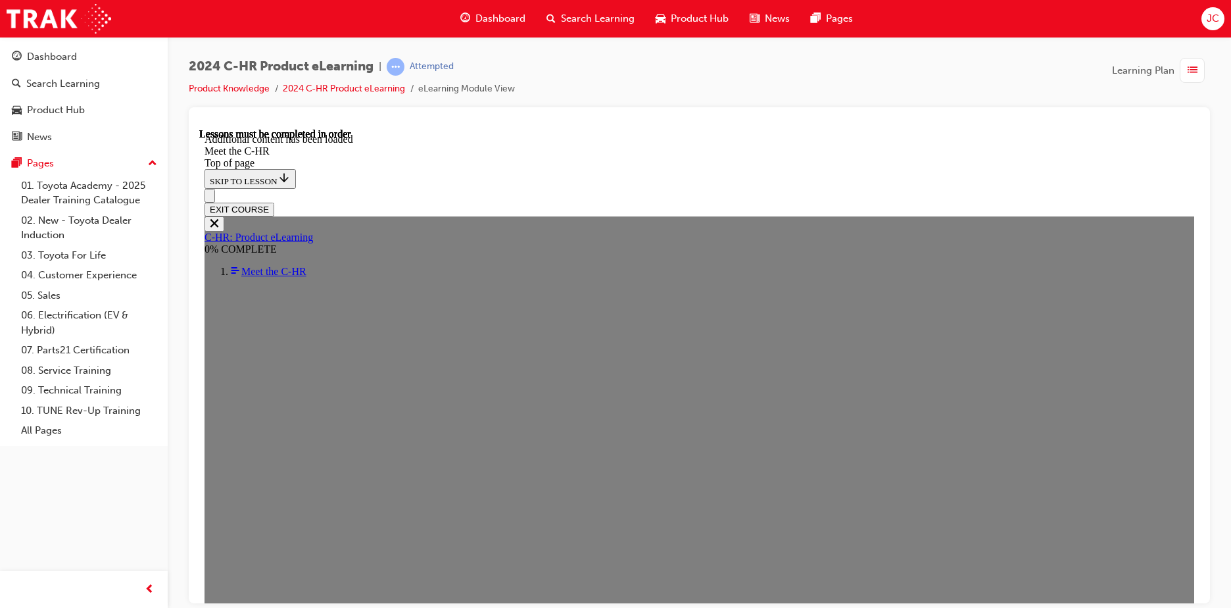
scroll to position [3157, 0]
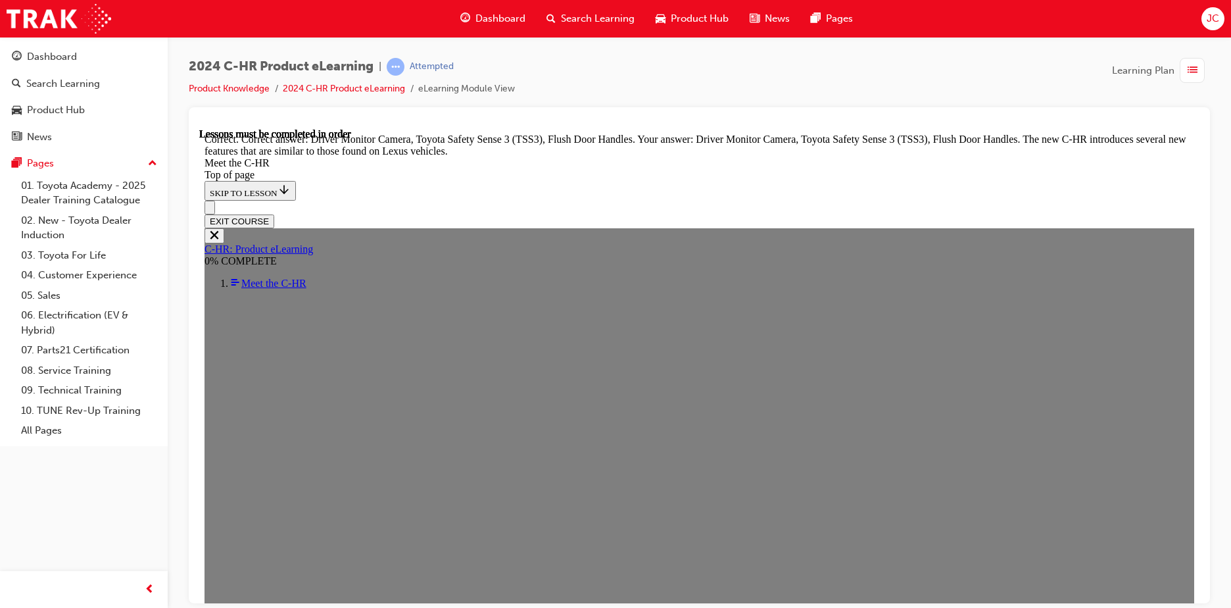
scroll to position [4456, 0]
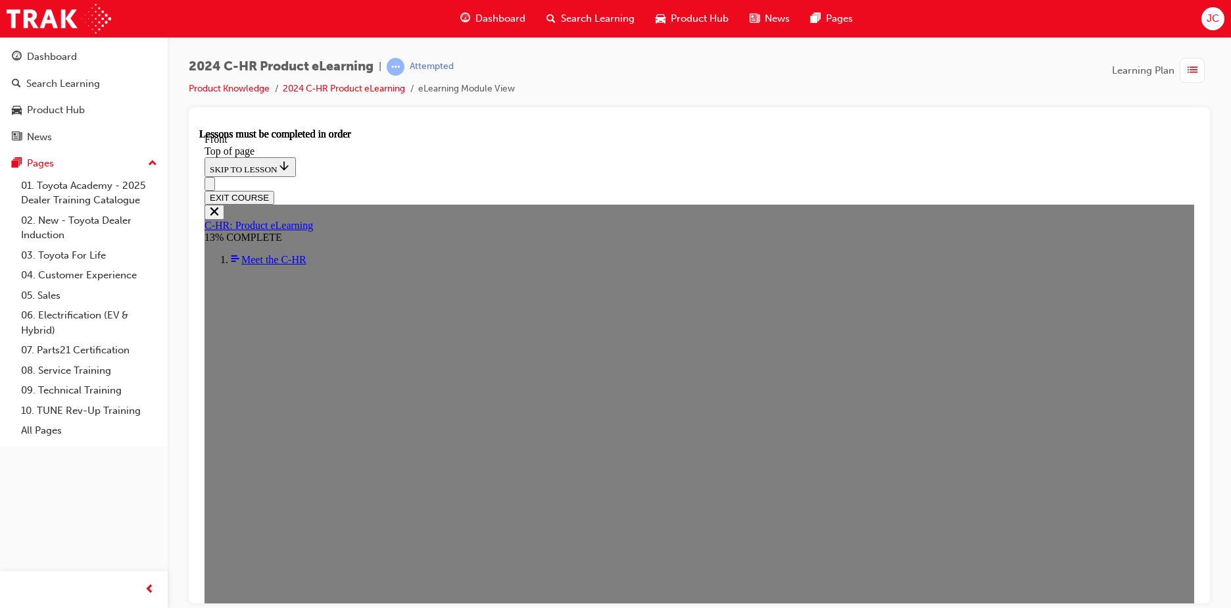
scroll to position [375, 0]
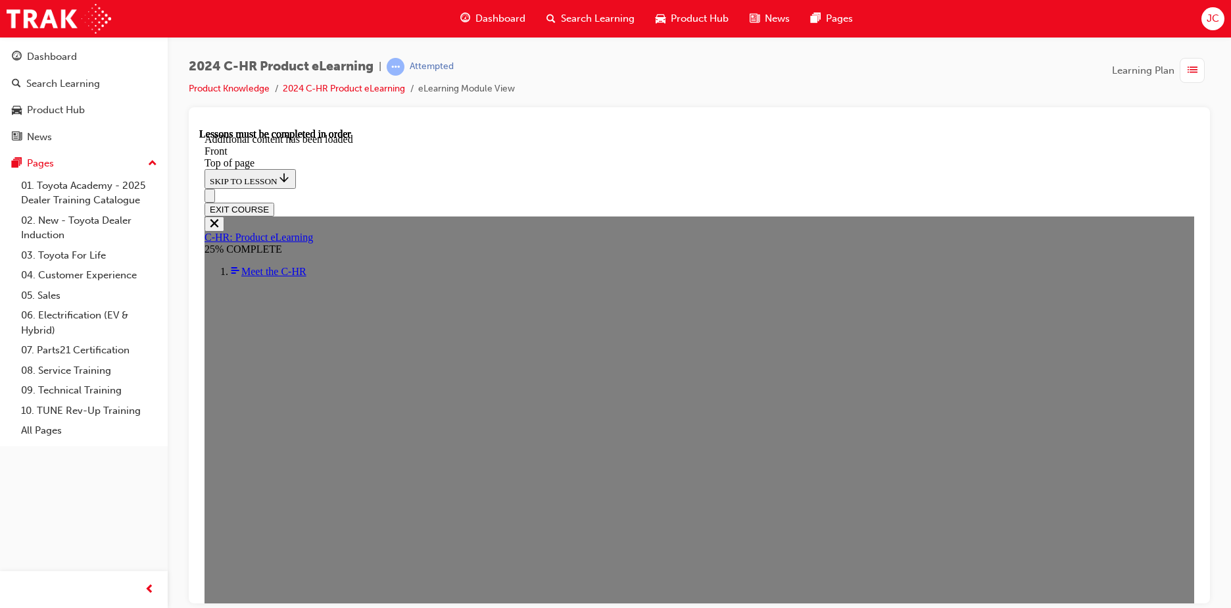
scroll to position [1250, 0]
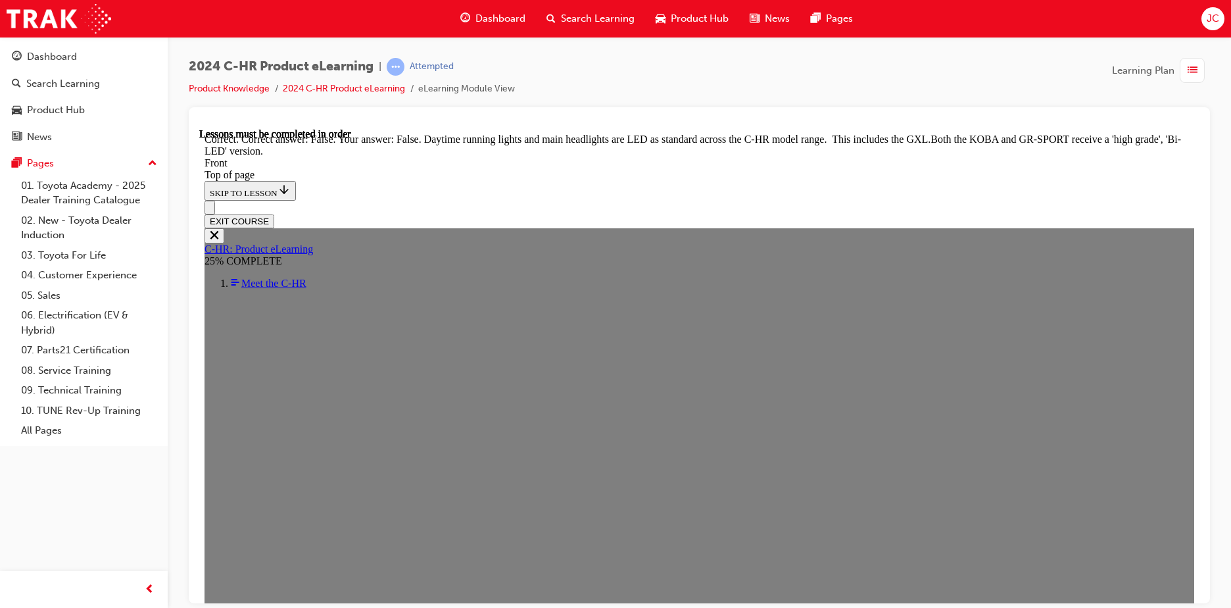
scroll to position [1572, 0]
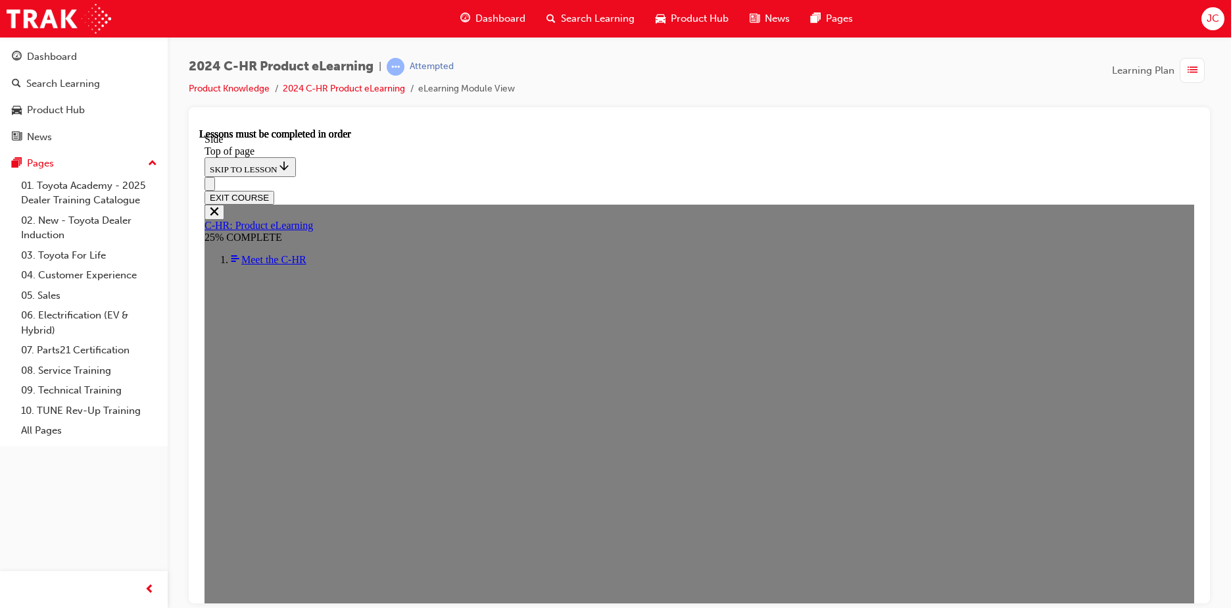
scroll to position [348, 0]
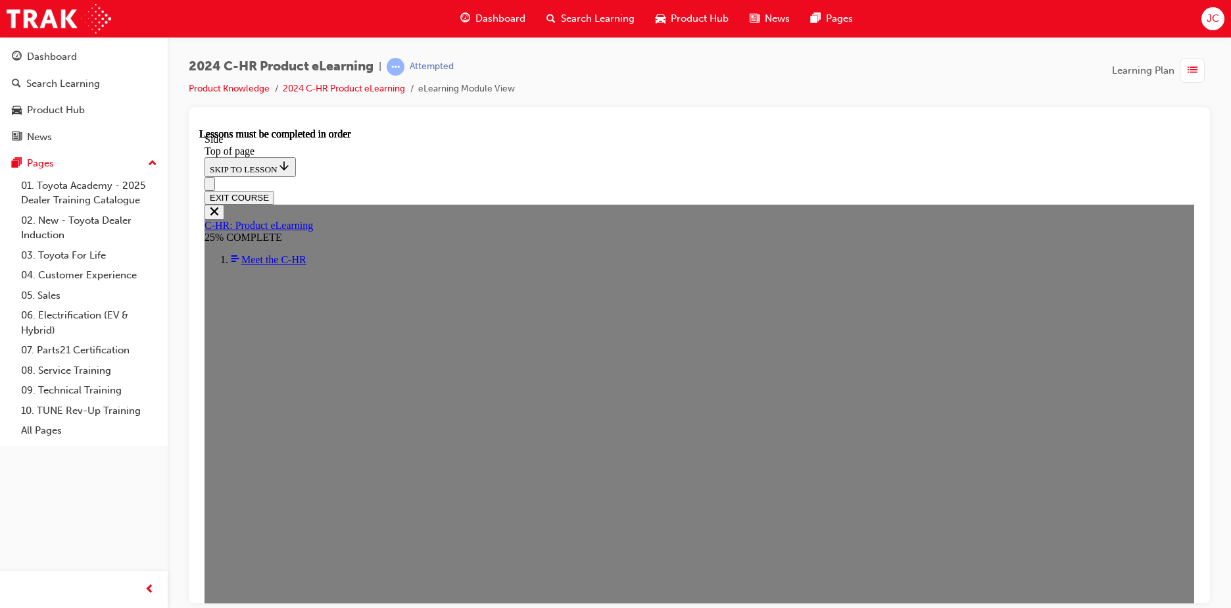
scroll to position [148, 0]
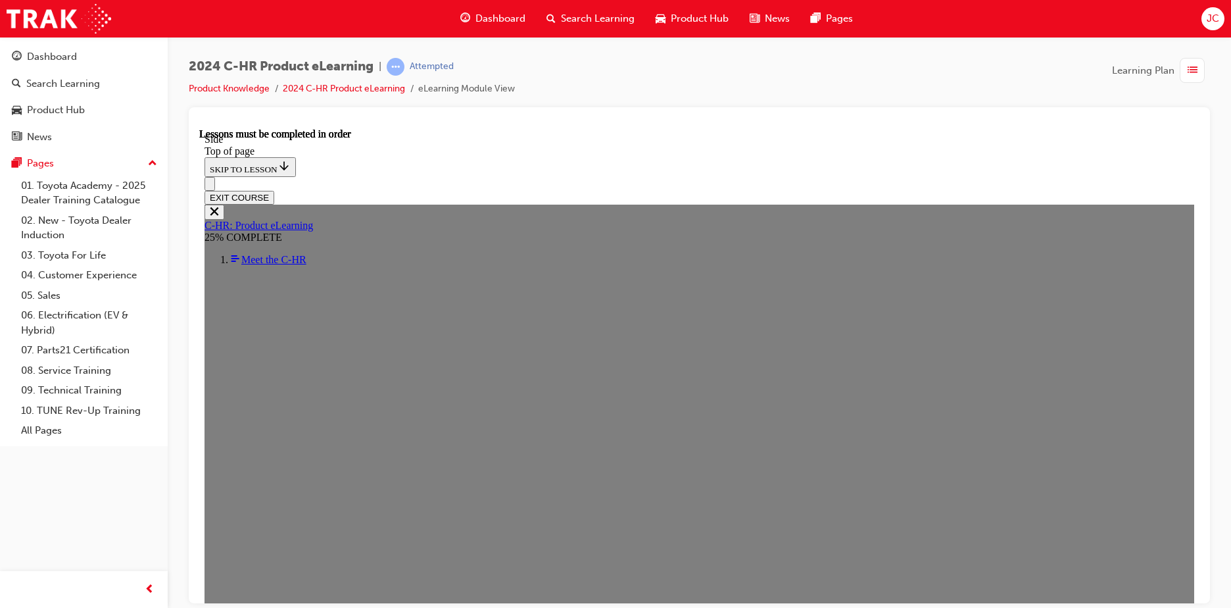
scroll to position [477, 0]
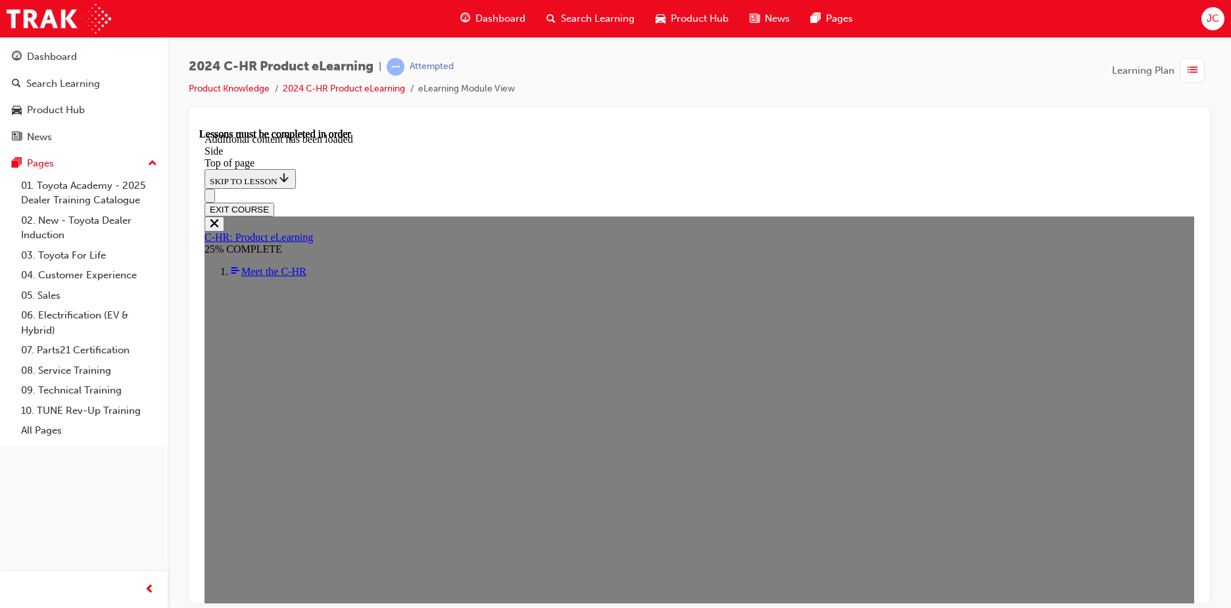
scroll to position [813, 0]
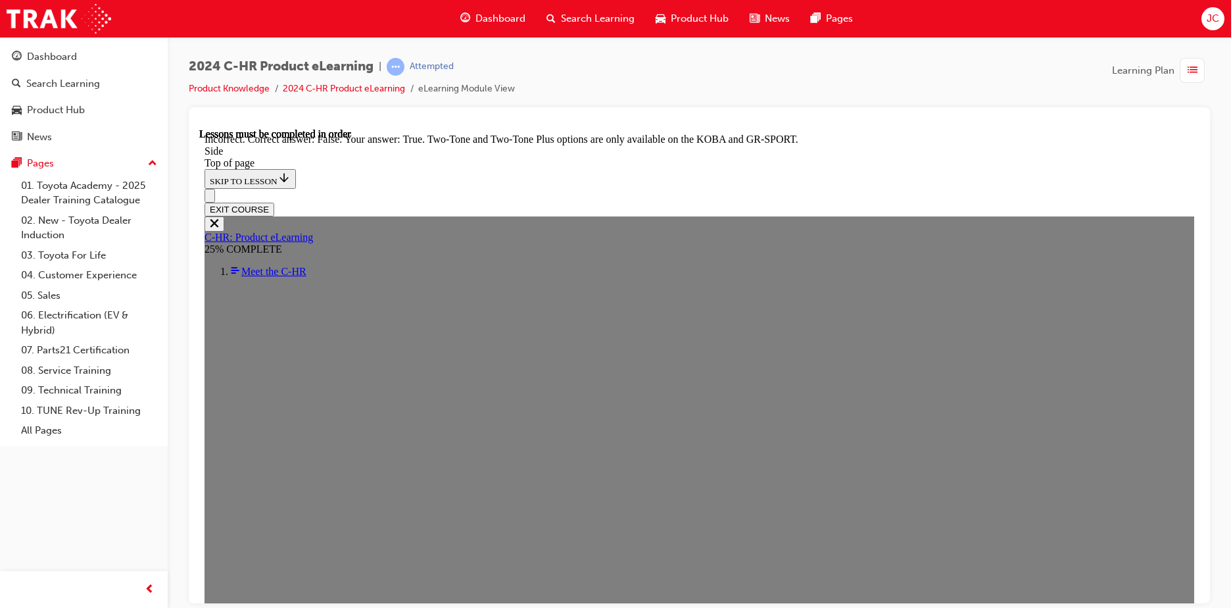
scroll to position [1076, 0]
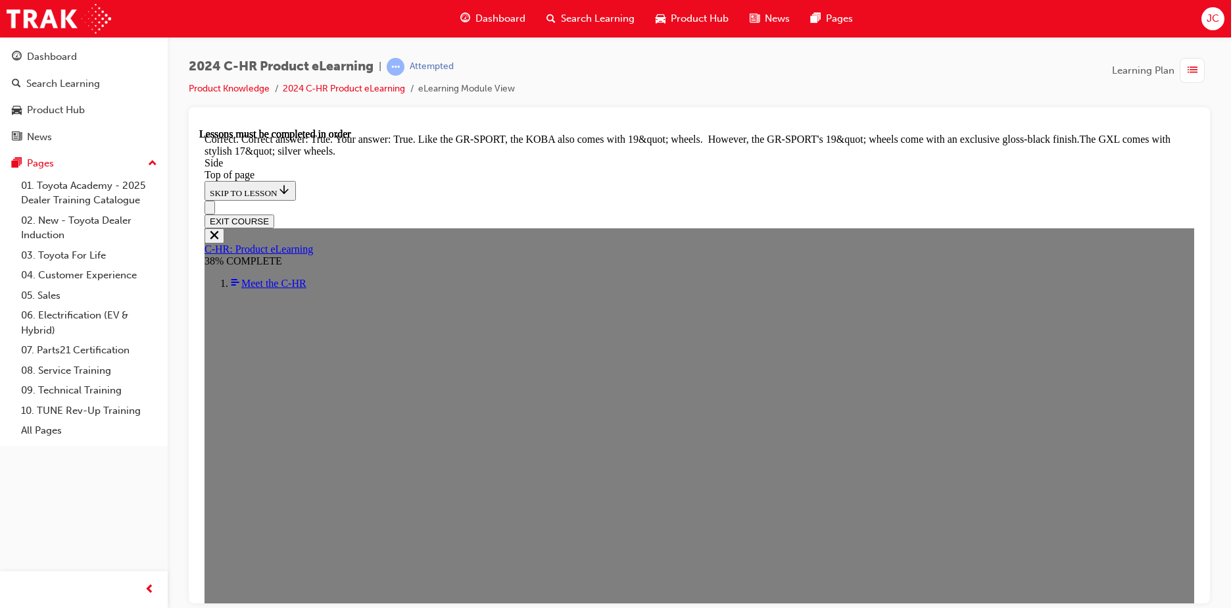
scroll to position [1620, 0]
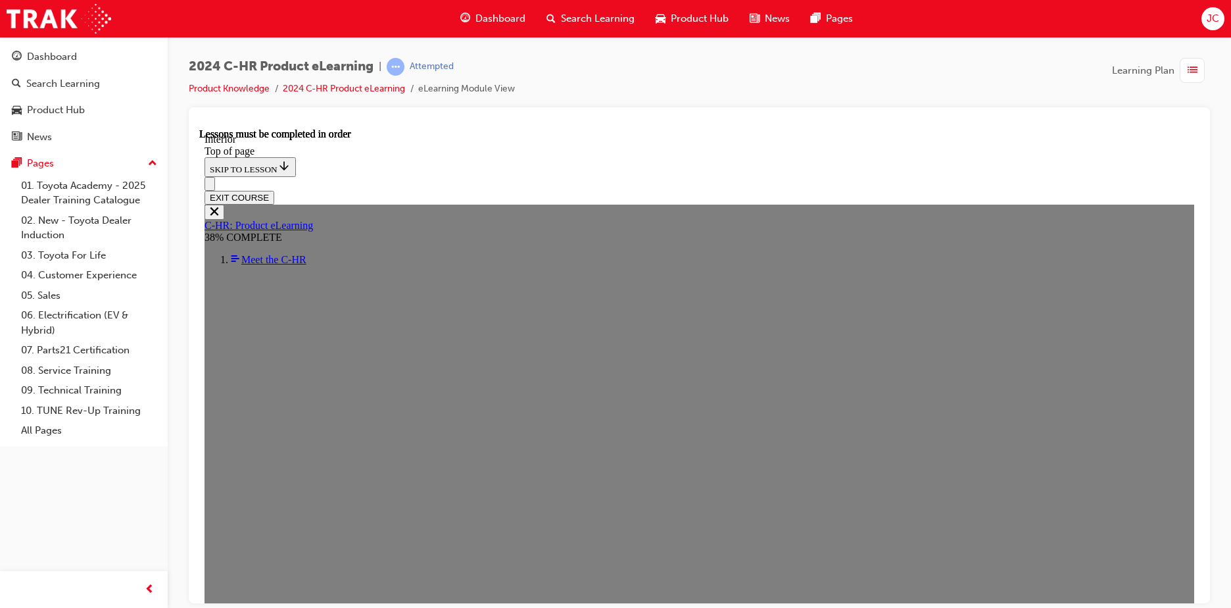
scroll to position [395, 0]
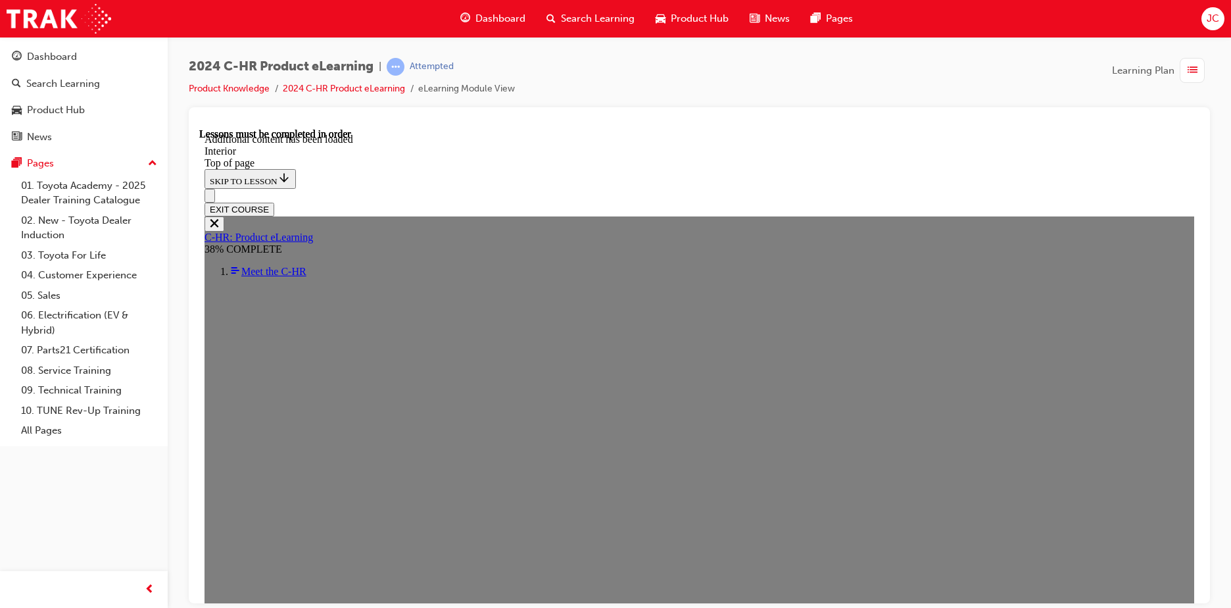
scroll to position [1312, 0]
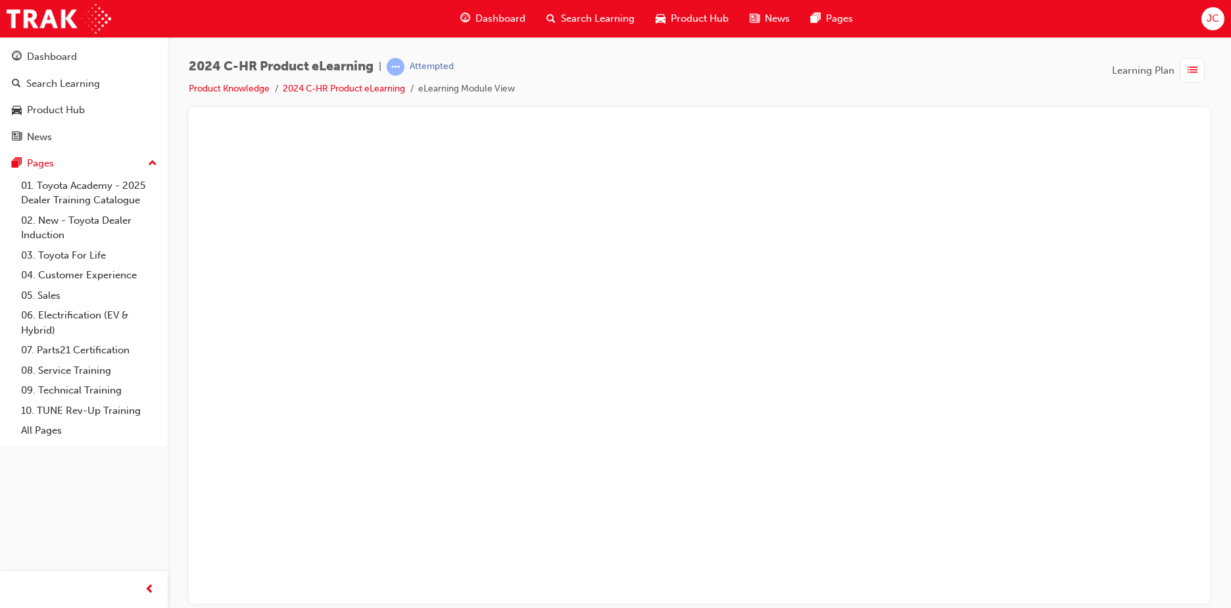
click at [647, 348] on button "Unzoom image" at bounding box center [699, 365] width 1000 height 475
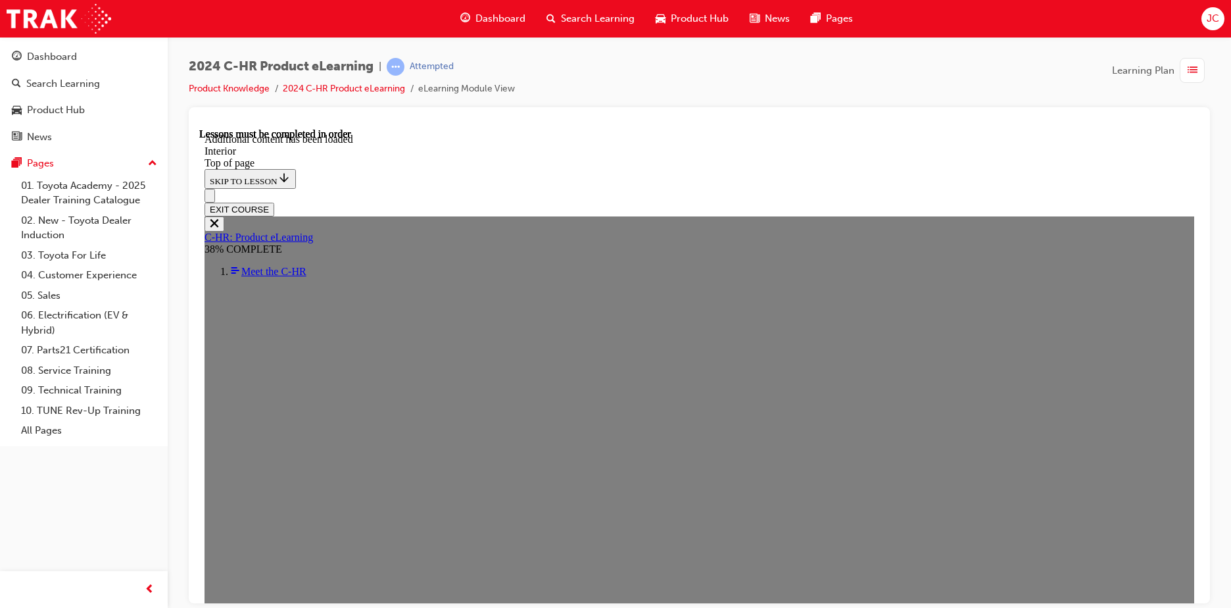
scroll to position [1510, 0]
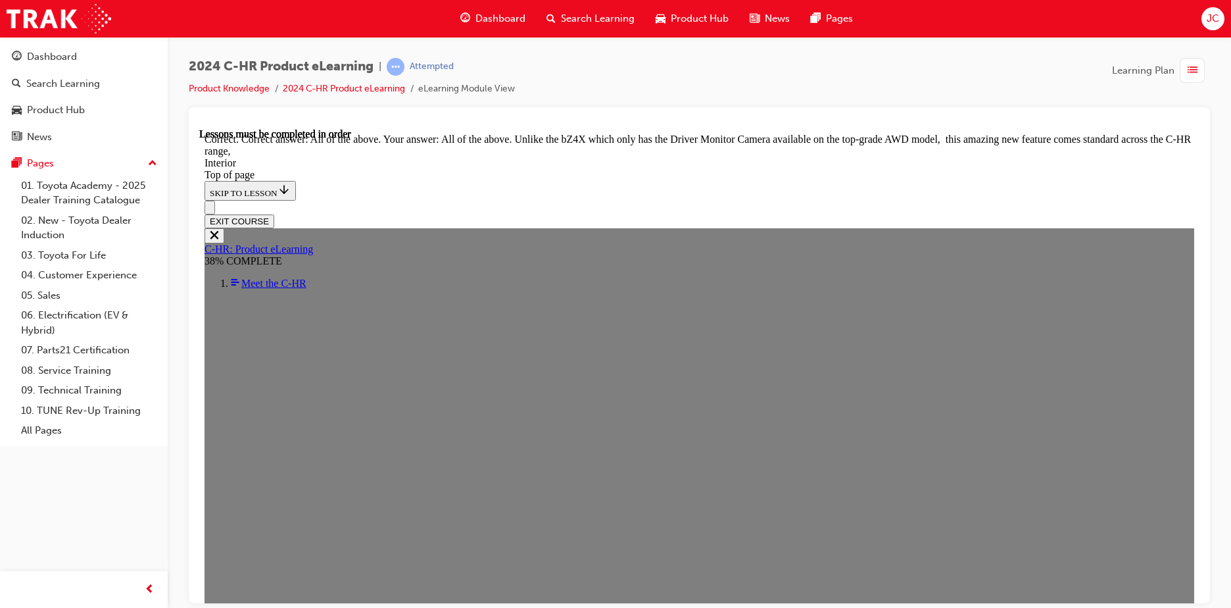
scroll to position [2226, 0]
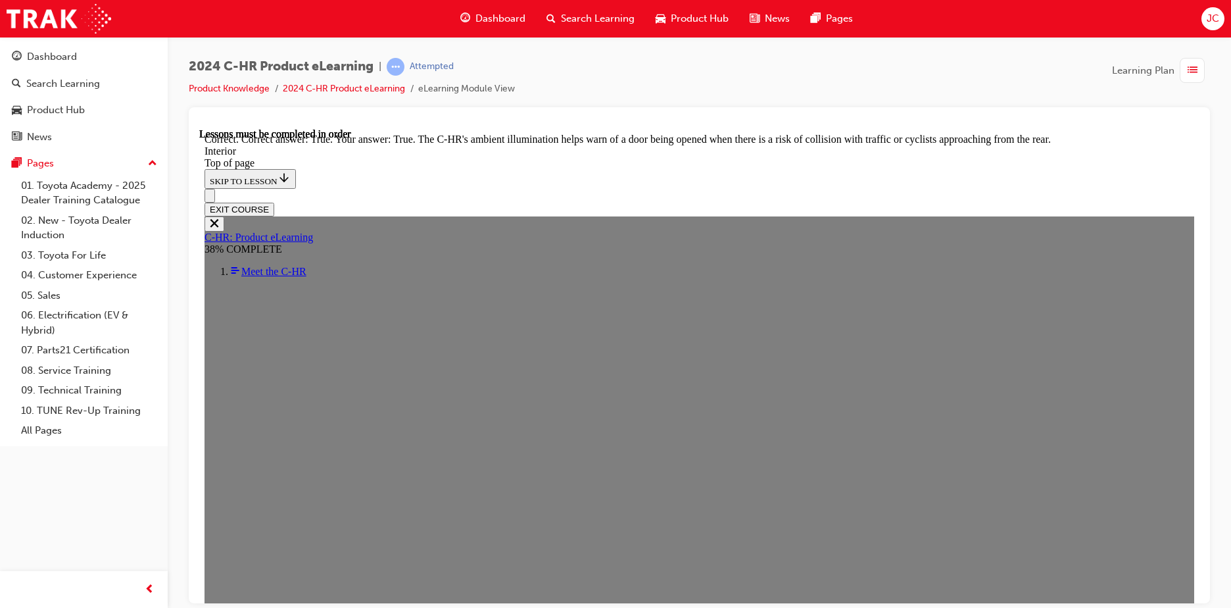
scroll to position [2407, 0]
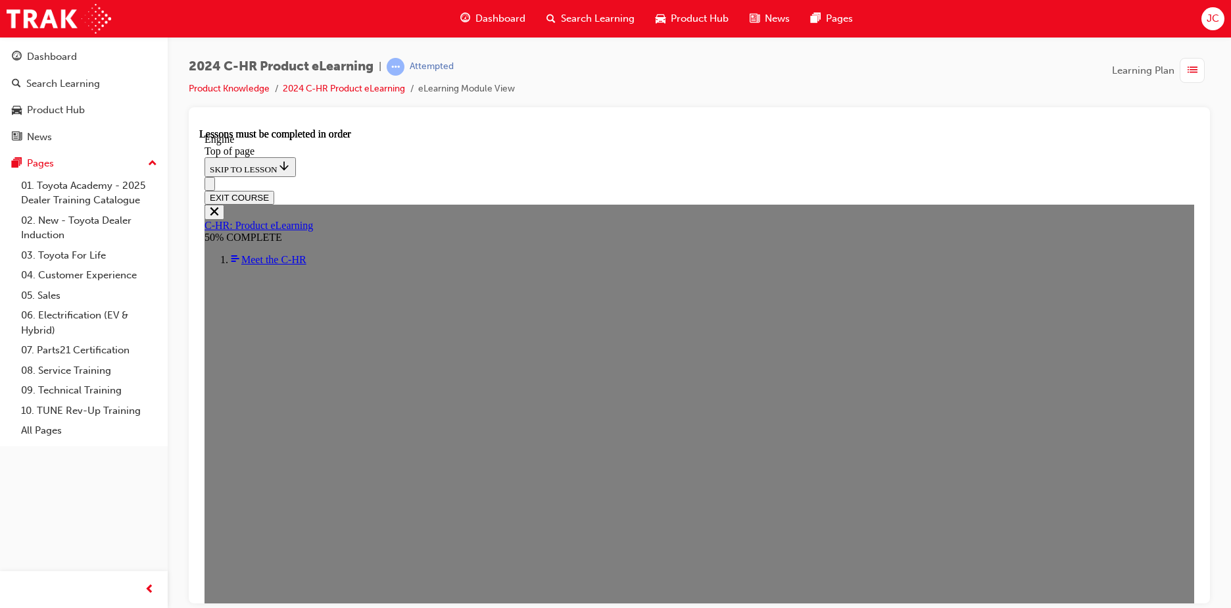
scroll to position [962, 0]
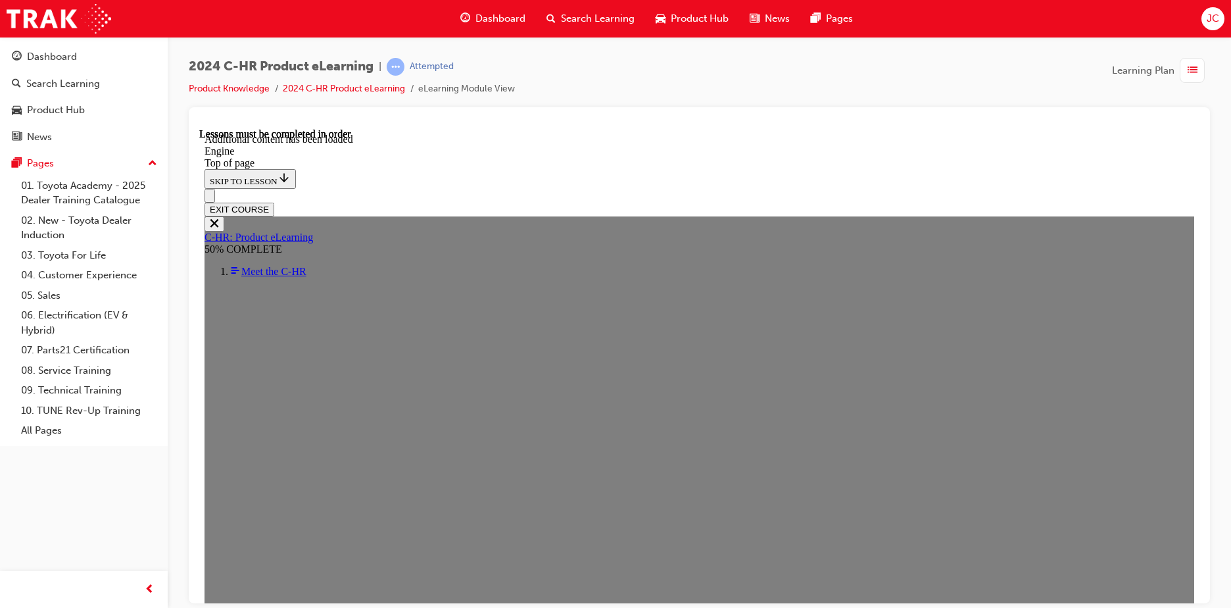
scroll to position [1821, 0]
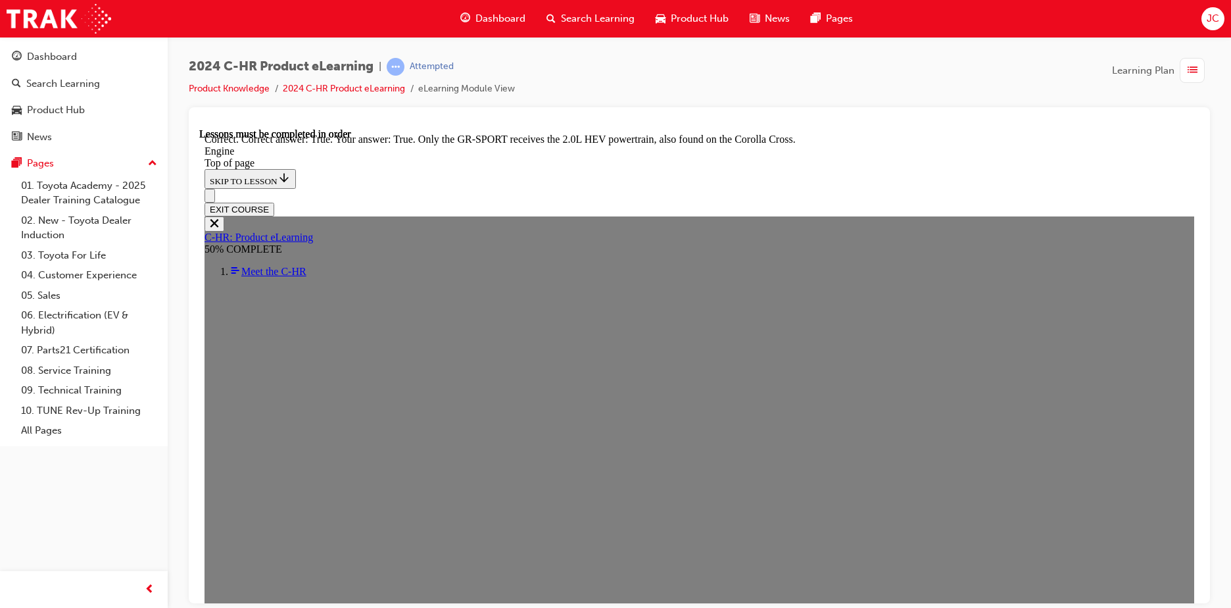
scroll to position [2412, 0]
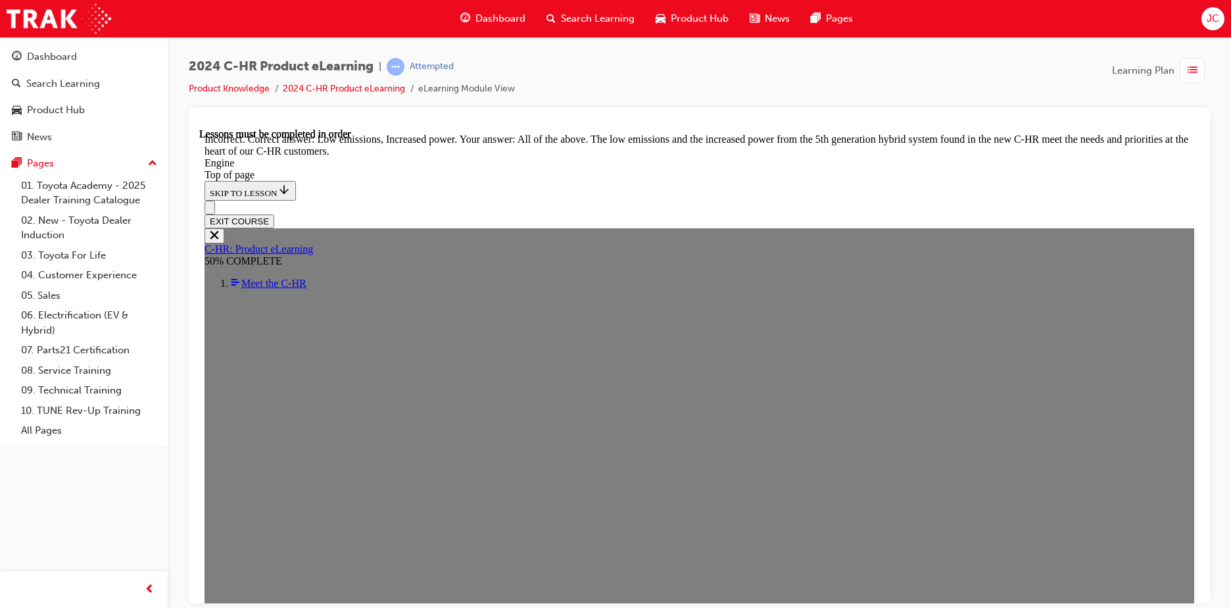
scroll to position [2741, 0]
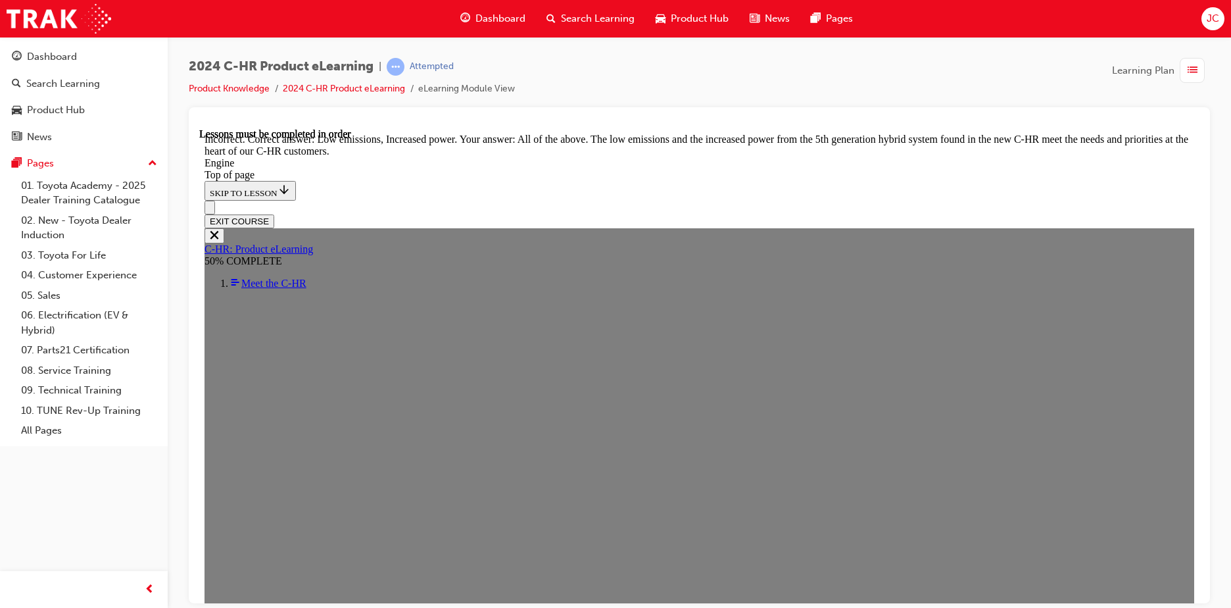
drag, startPoint x: 612, startPoint y: 526, endPoint x: 890, endPoint y: 732, distance: 346.4
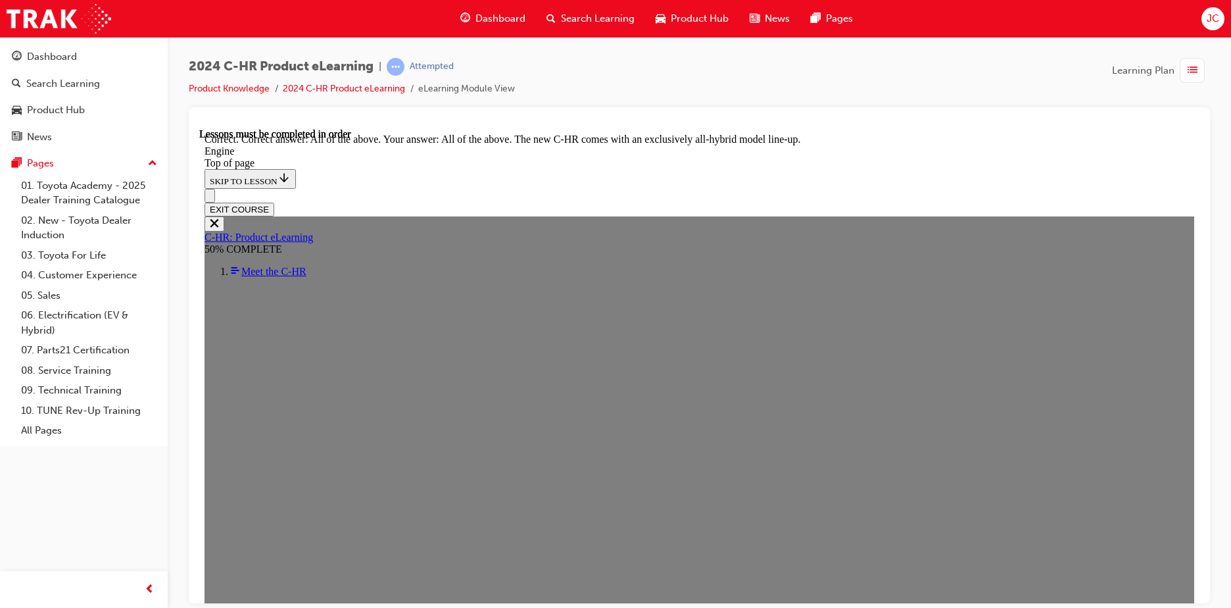
scroll to position [3556, 0]
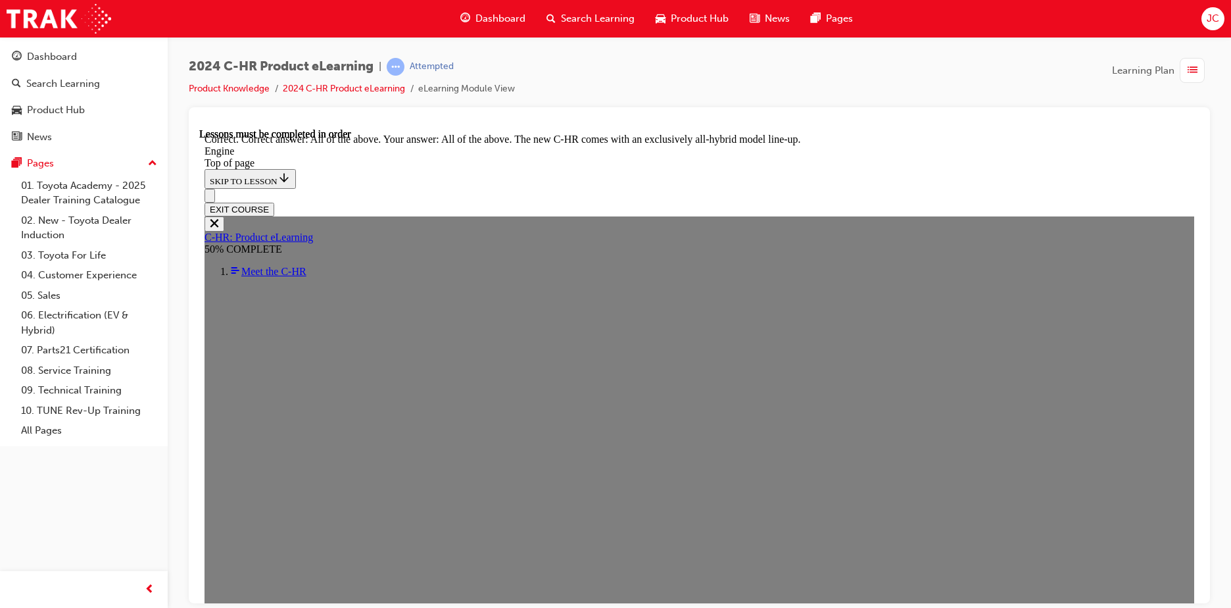
scroll to position [3613, 0]
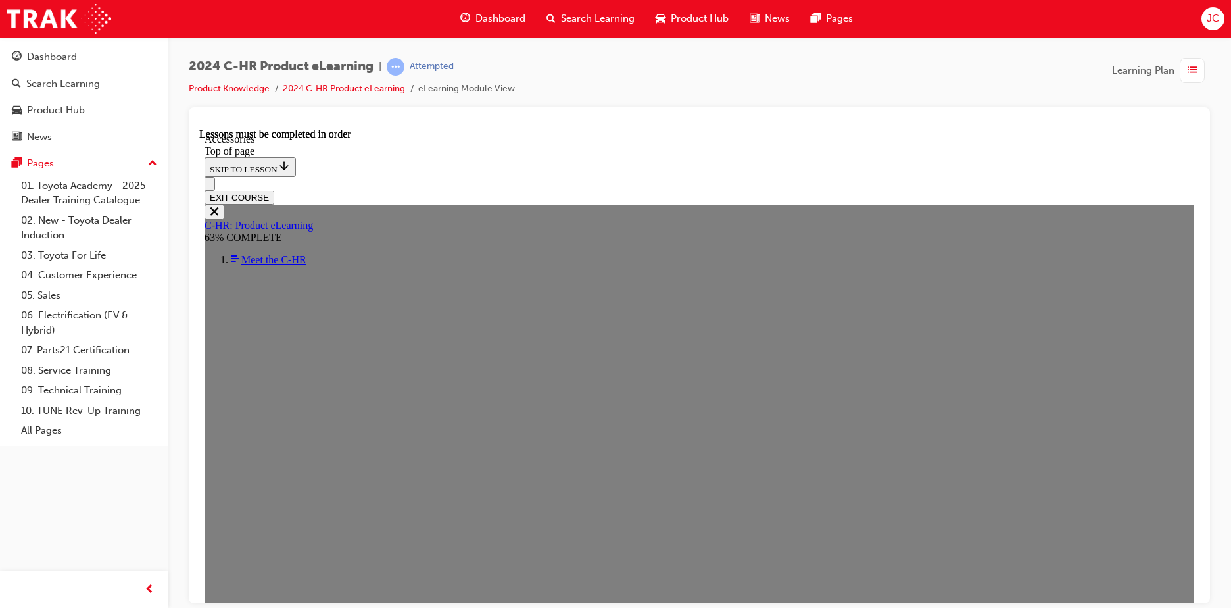
scroll to position [387, 0]
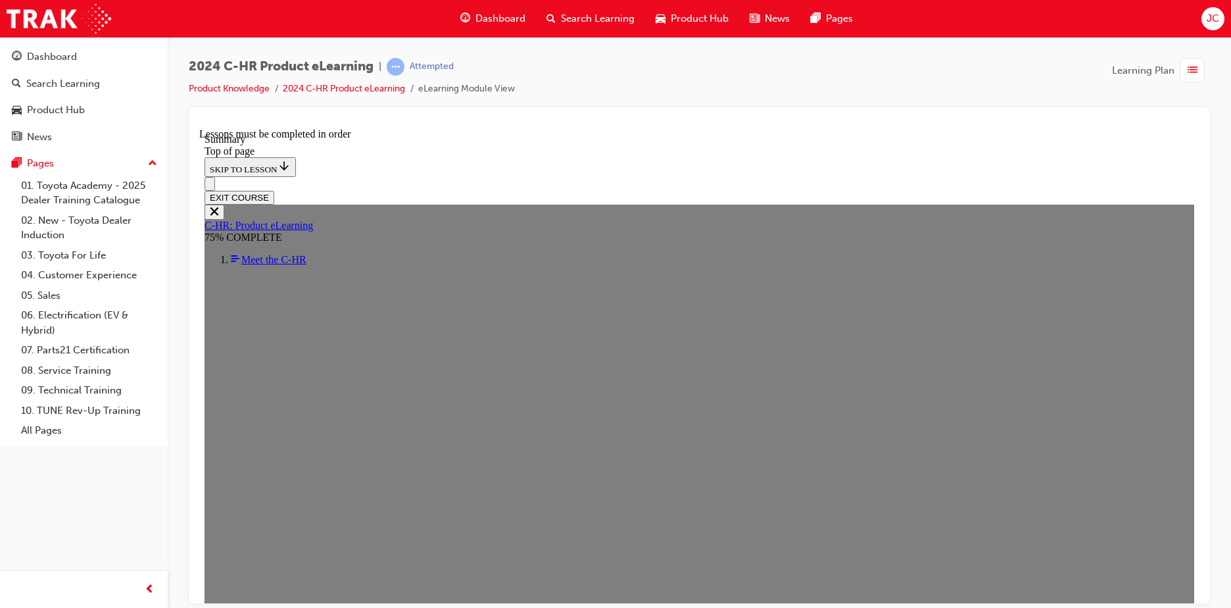
scroll to position [1097, 0]
drag, startPoint x: 857, startPoint y: 208, endPoint x: 830, endPoint y: 274, distance: 70.8
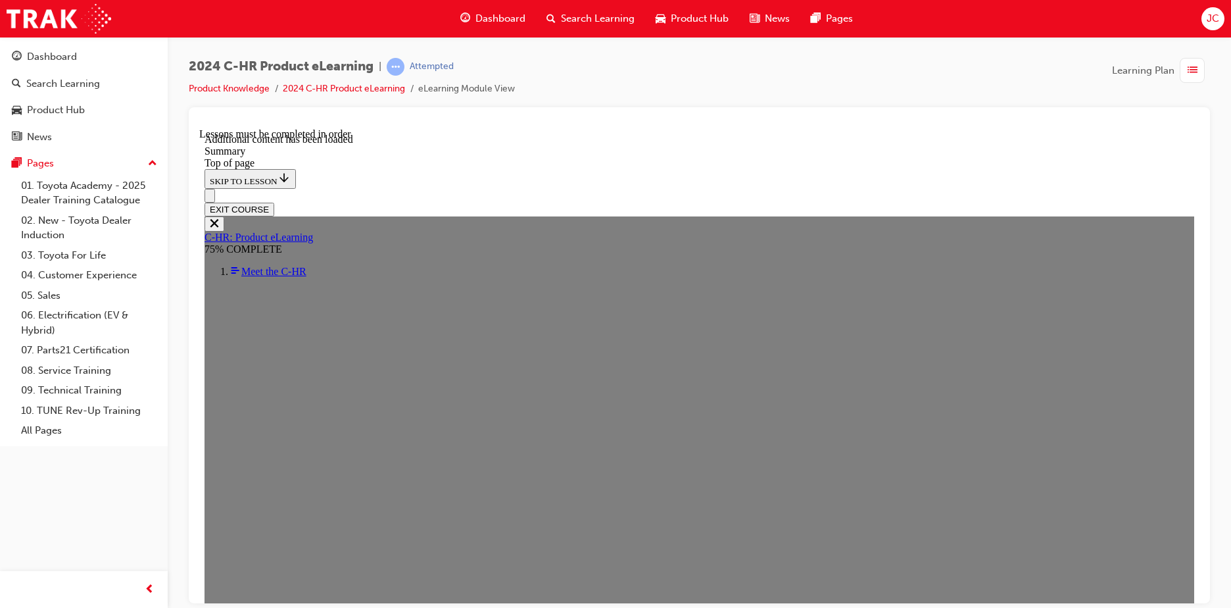
scroll to position [2177, 0]
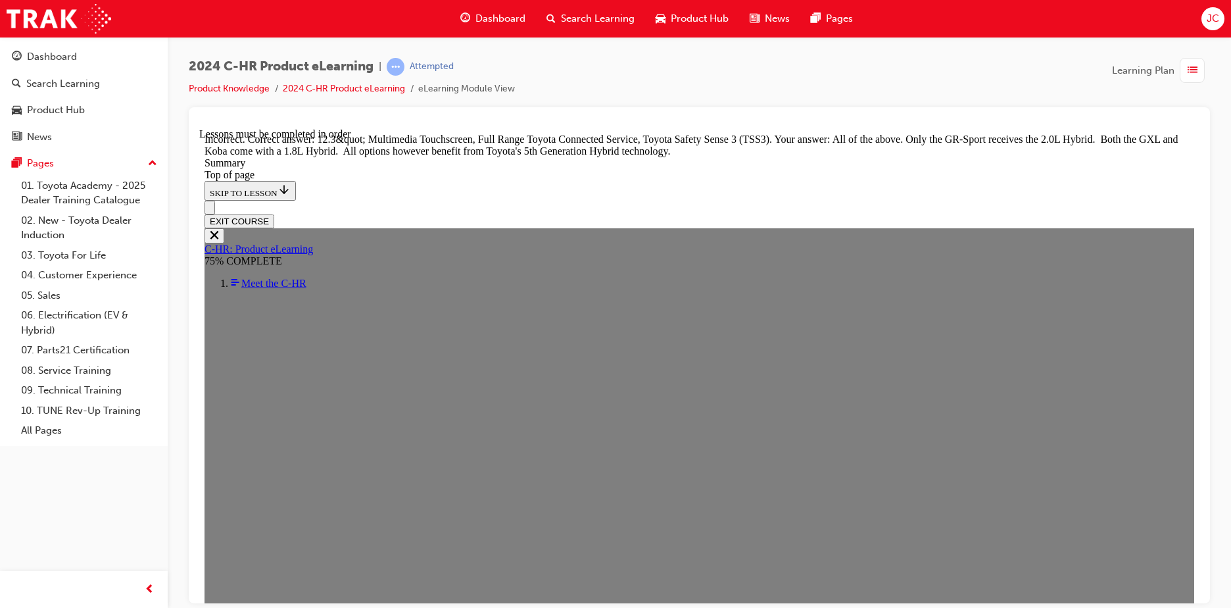
scroll to position [2260, 0]
drag, startPoint x: 611, startPoint y: 361, endPoint x: 611, endPoint y: 460, distance: 98.6
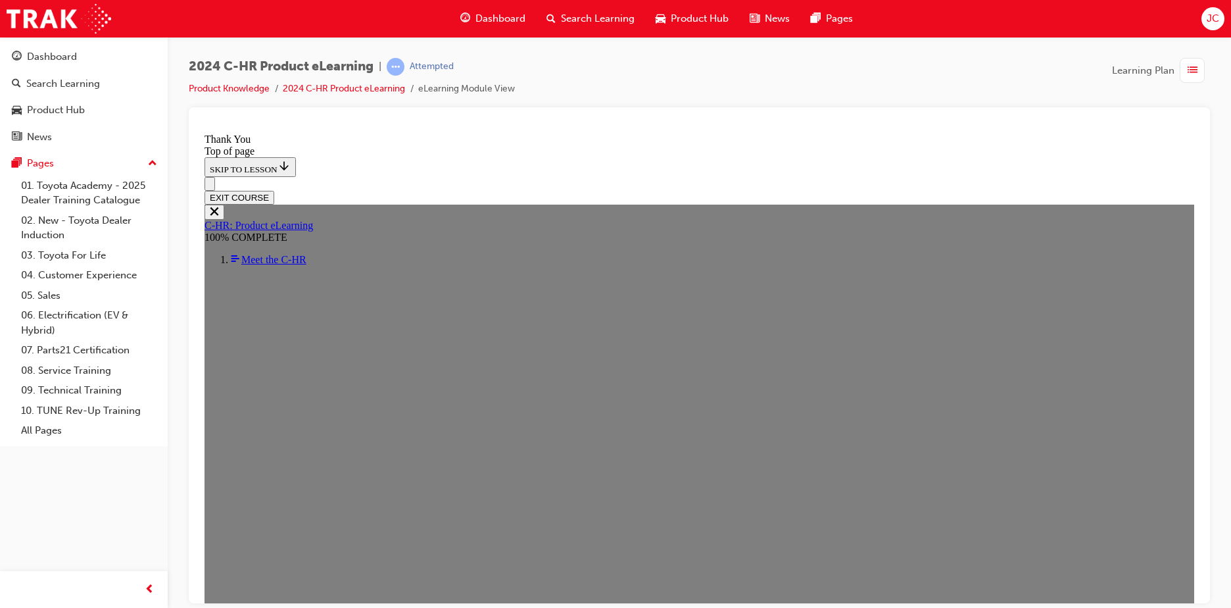
scroll to position [440, 0]
click at [274, 190] on button "EXIT COURSE" at bounding box center [239, 197] width 70 height 14
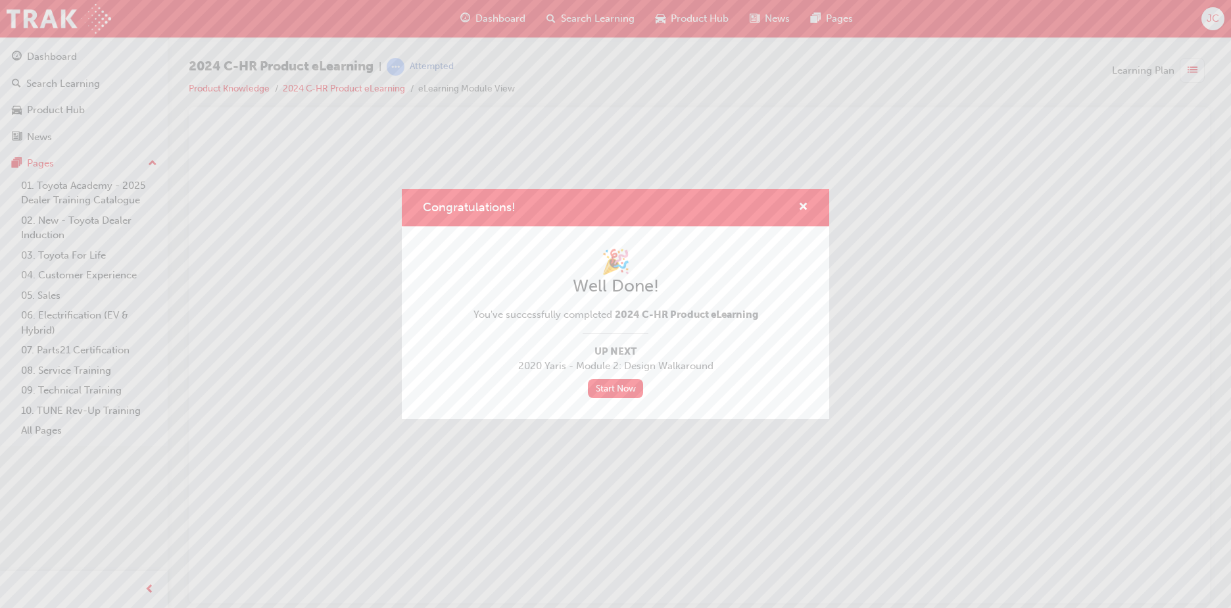
scroll to position [0, 0]
click at [807, 204] on span "cross-icon" at bounding box center [803, 208] width 10 height 12
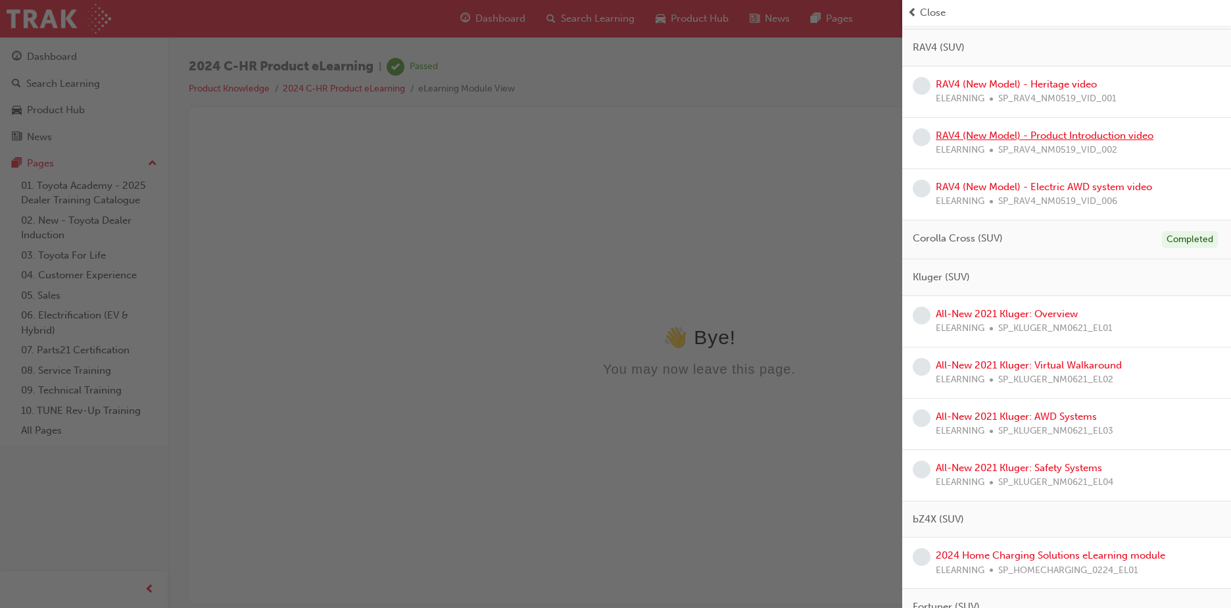
scroll to position [723, 0]
click at [1025, 262] on div "Kluger (SUV)" at bounding box center [1066, 276] width 329 height 37
click at [957, 268] on div "Kluger (SUV)" at bounding box center [1066, 276] width 329 height 37
click at [981, 222] on div "Corolla Cross (SUV) Completed" at bounding box center [1066, 239] width 329 height 39
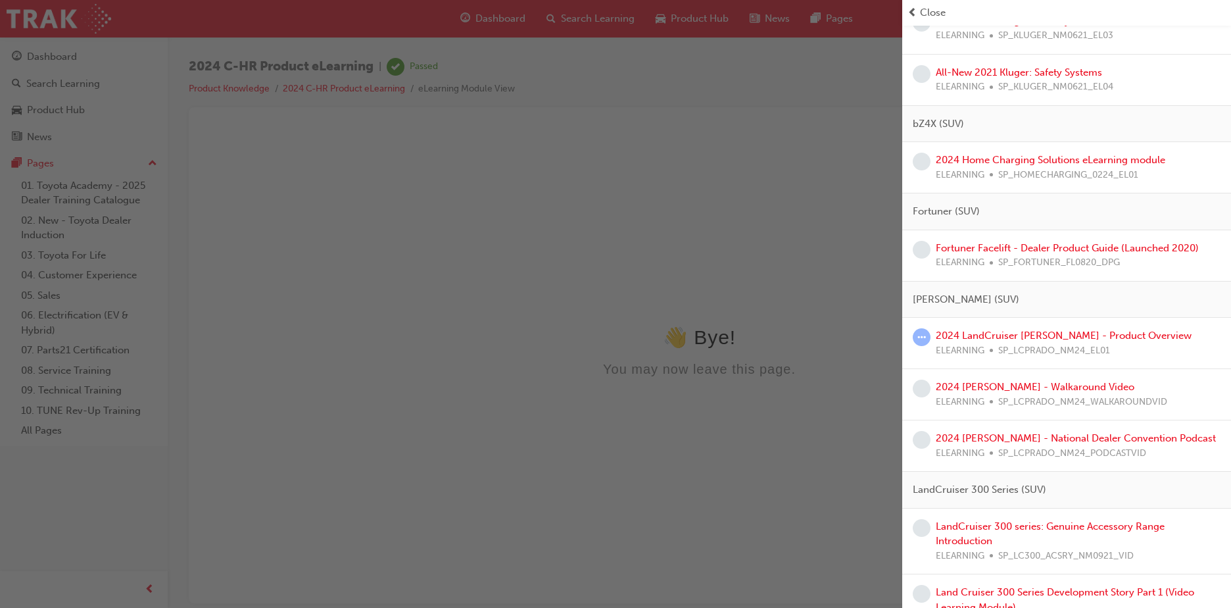
scroll to position [1249, 0]
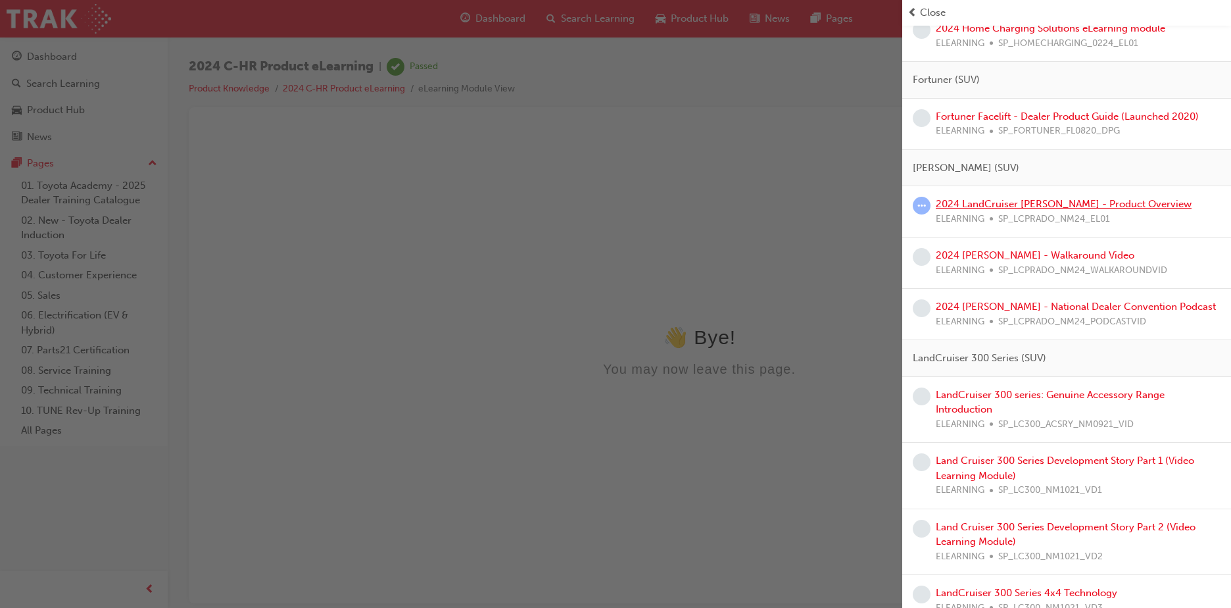
click at [1035, 198] on link "2024 LandCruiser [PERSON_NAME] - Product Overview" at bounding box center [1064, 204] width 256 height 12
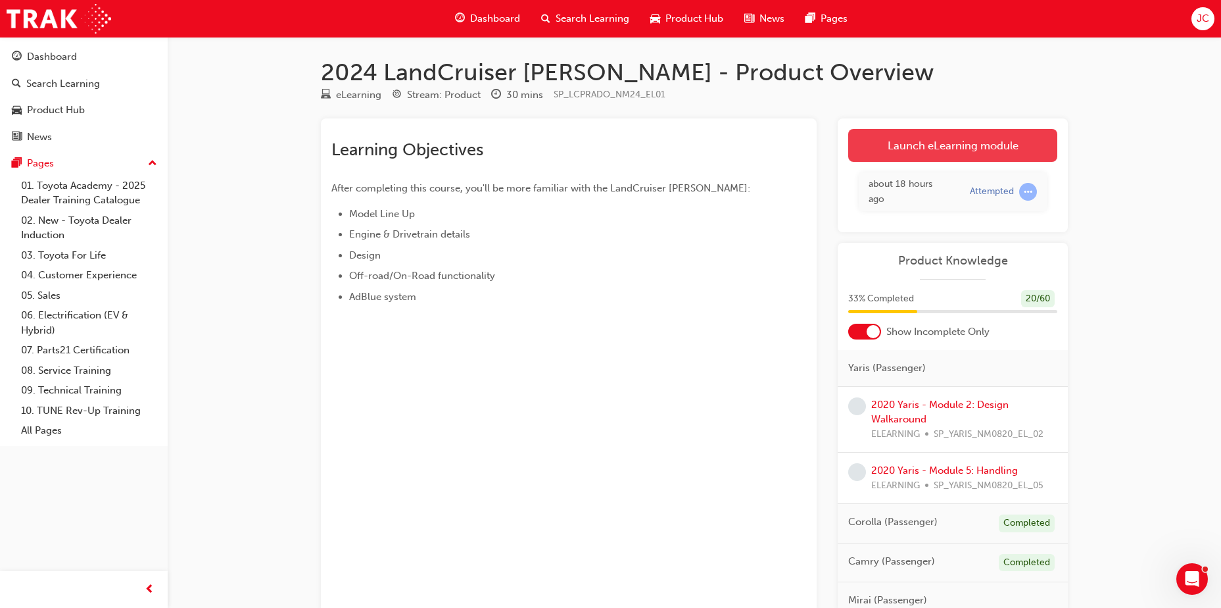
click at [925, 137] on link "Launch eLearning module" at bounding box center [952, 145] width 209 height 33
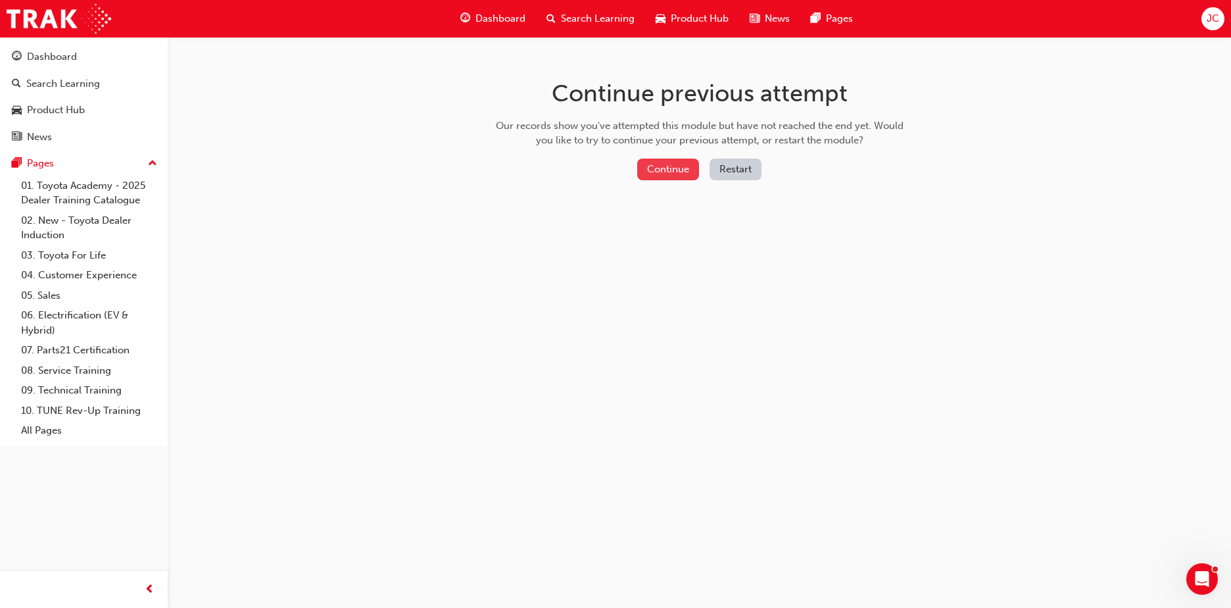
click at [677, 171] on button "Continue" at bounding box center [668, 169] width 62 height 22
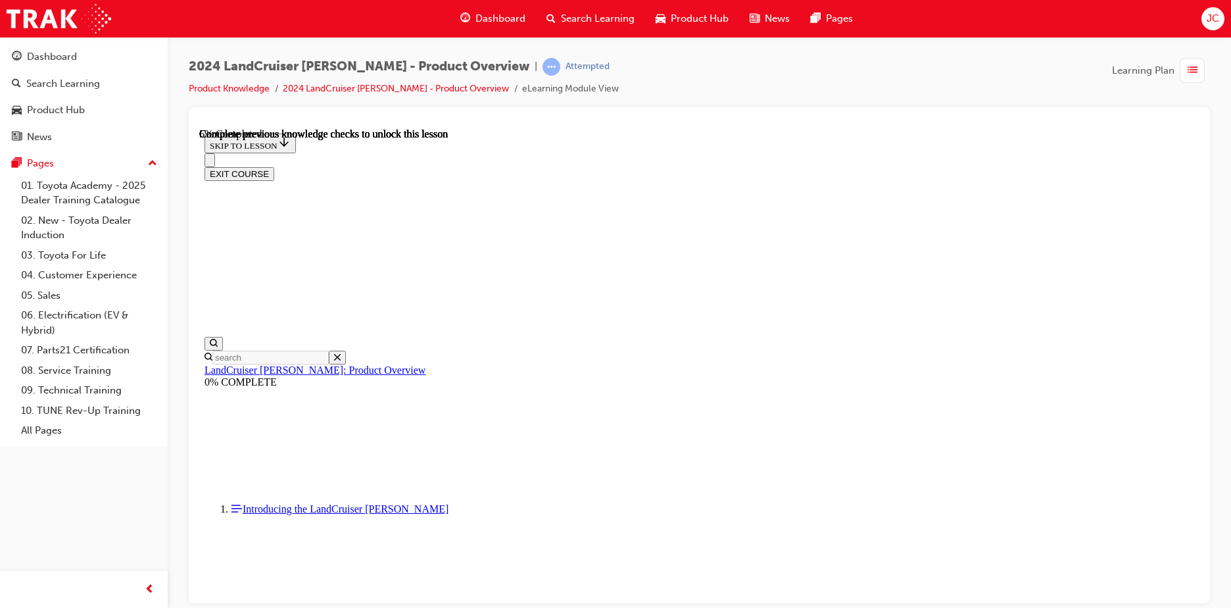
scroll to position [1, 0]
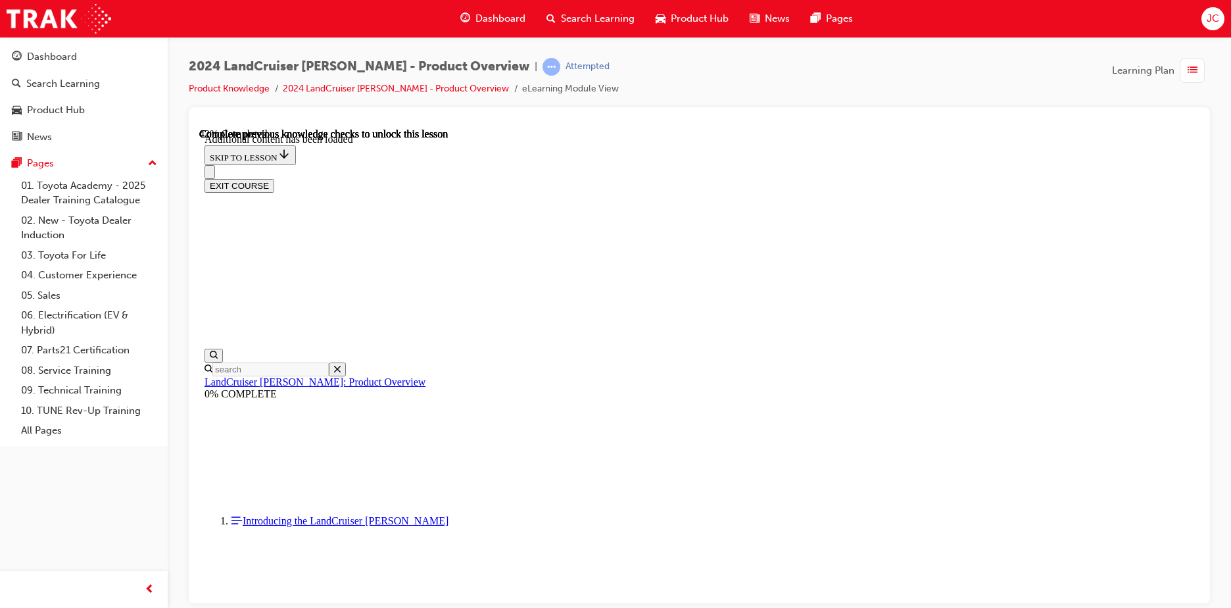
scroll to position [1647, 0]
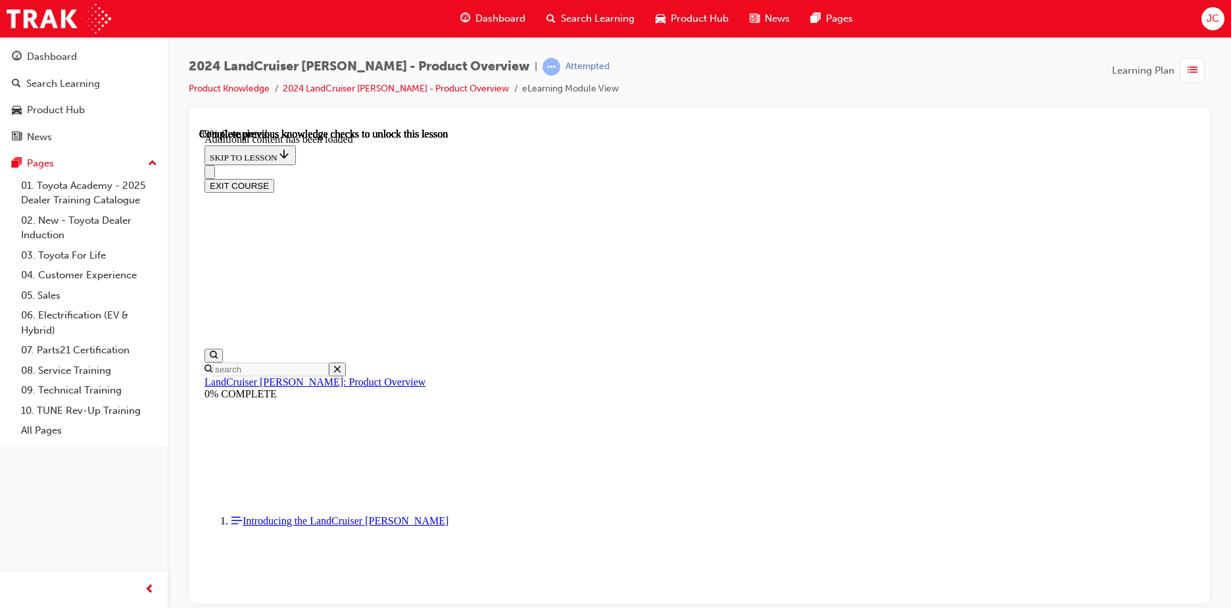
scroll to position [2739, 0]
radio input "true"
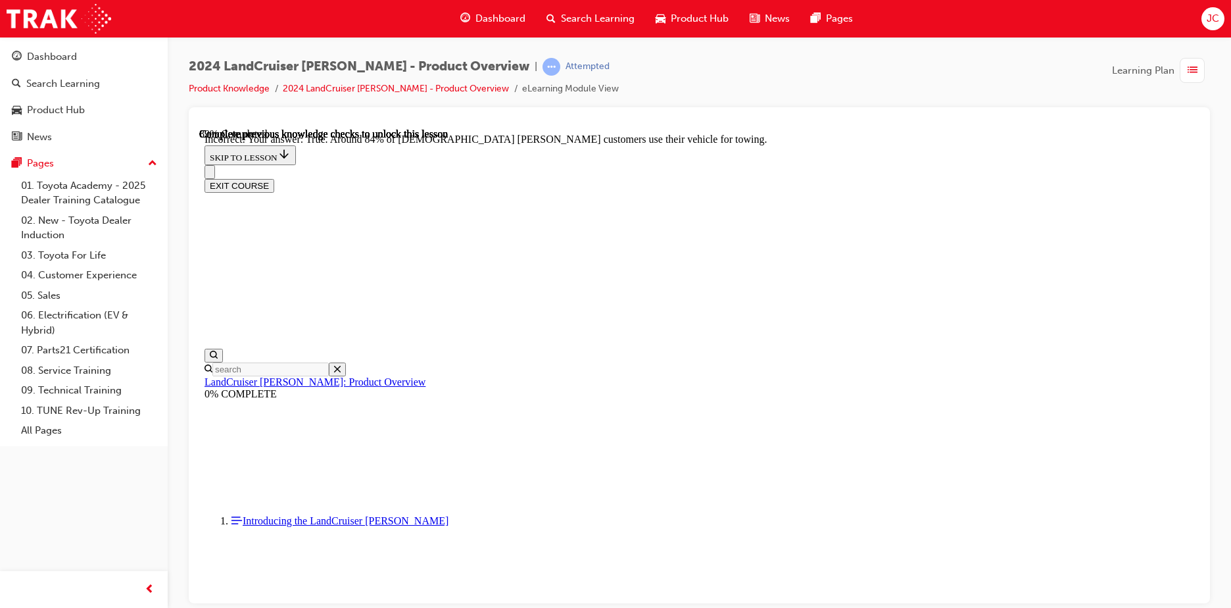
radio input "true"
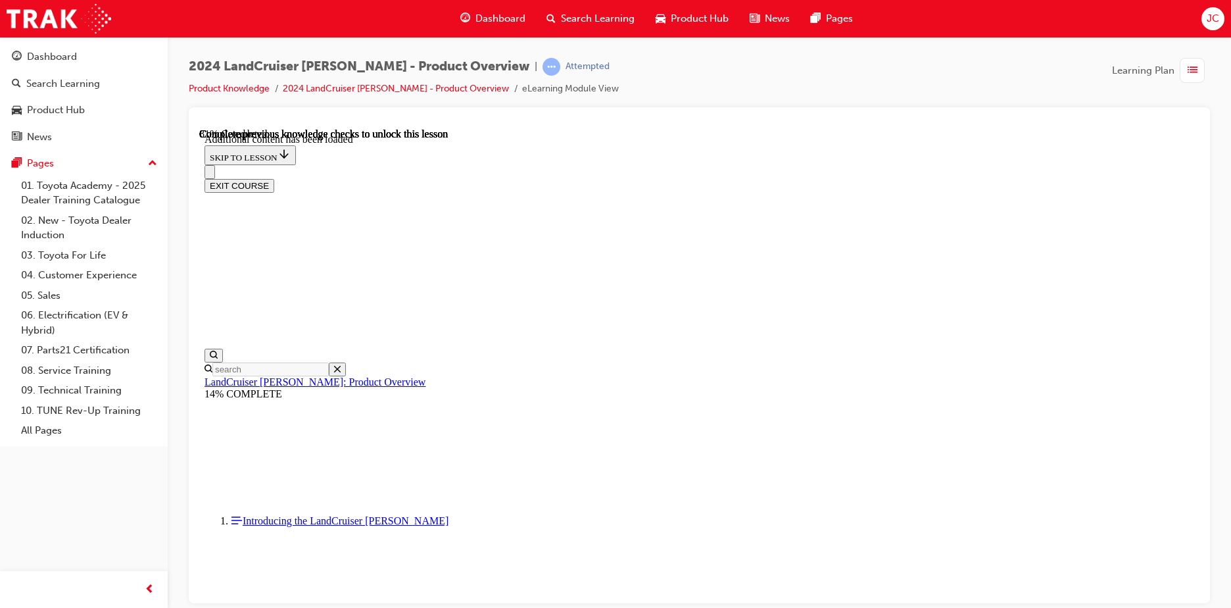
scroll to position [2215, 0]
radio input "true"
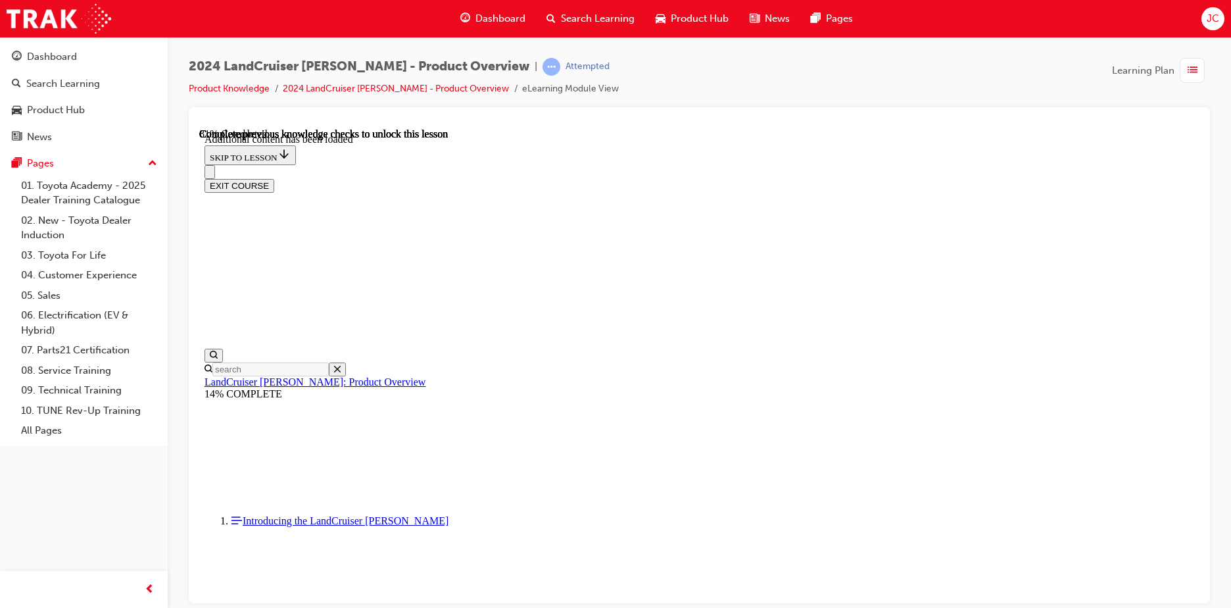
radio input "true"
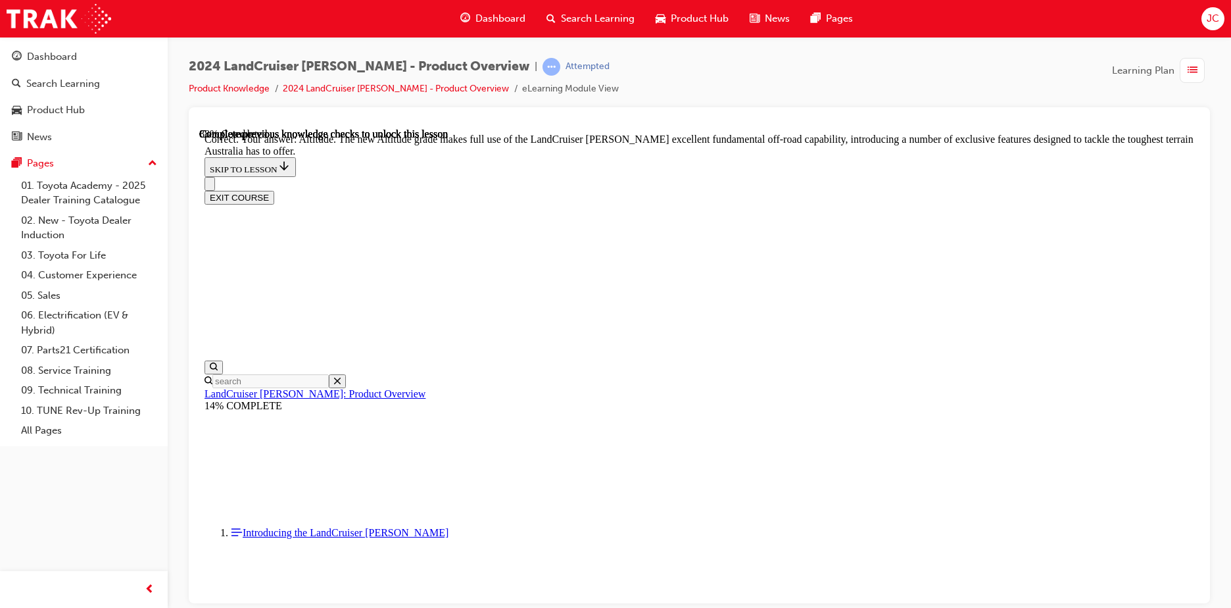
scroll to position [2873, 0]
checkbox input "true"
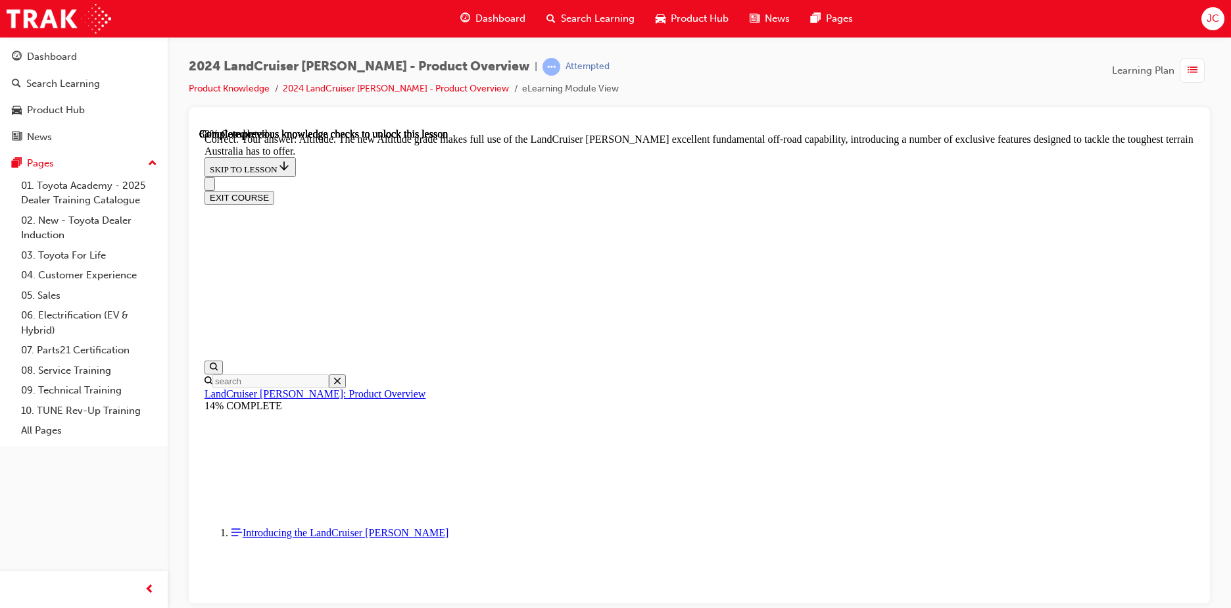
checkbox input "true"
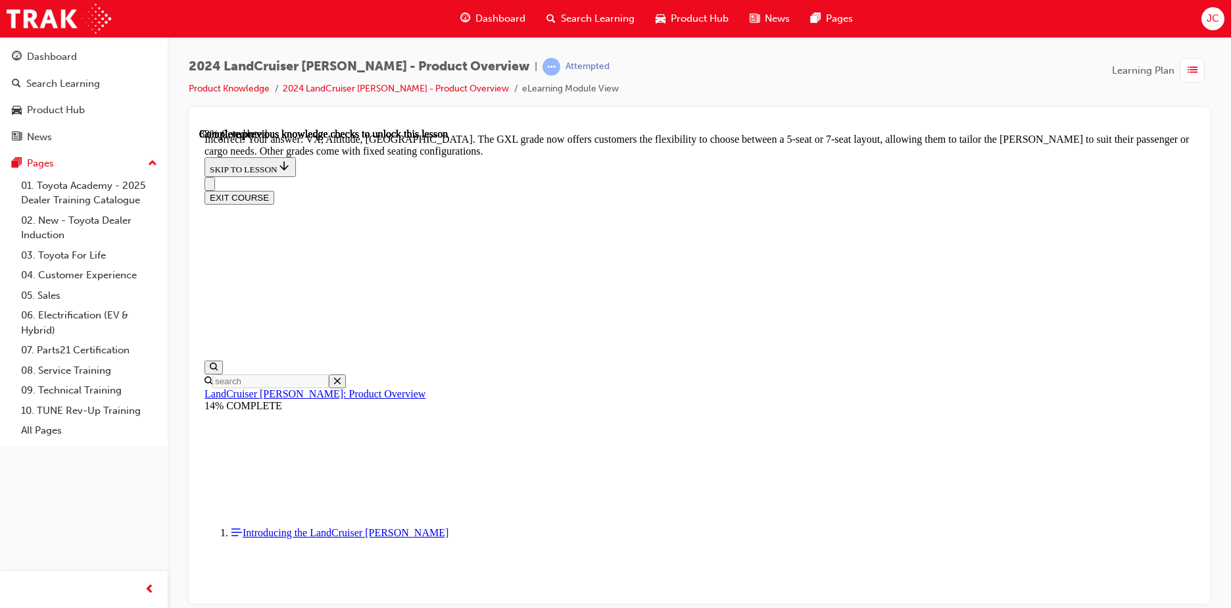
scroll to position [3004, 0]
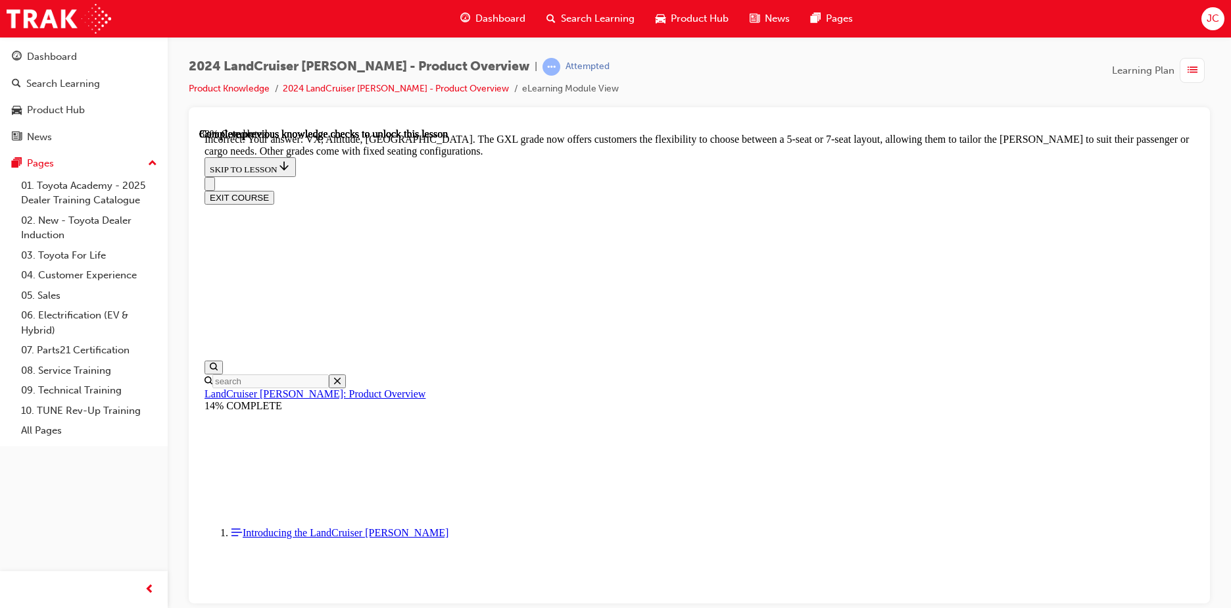
checkbox input "false"
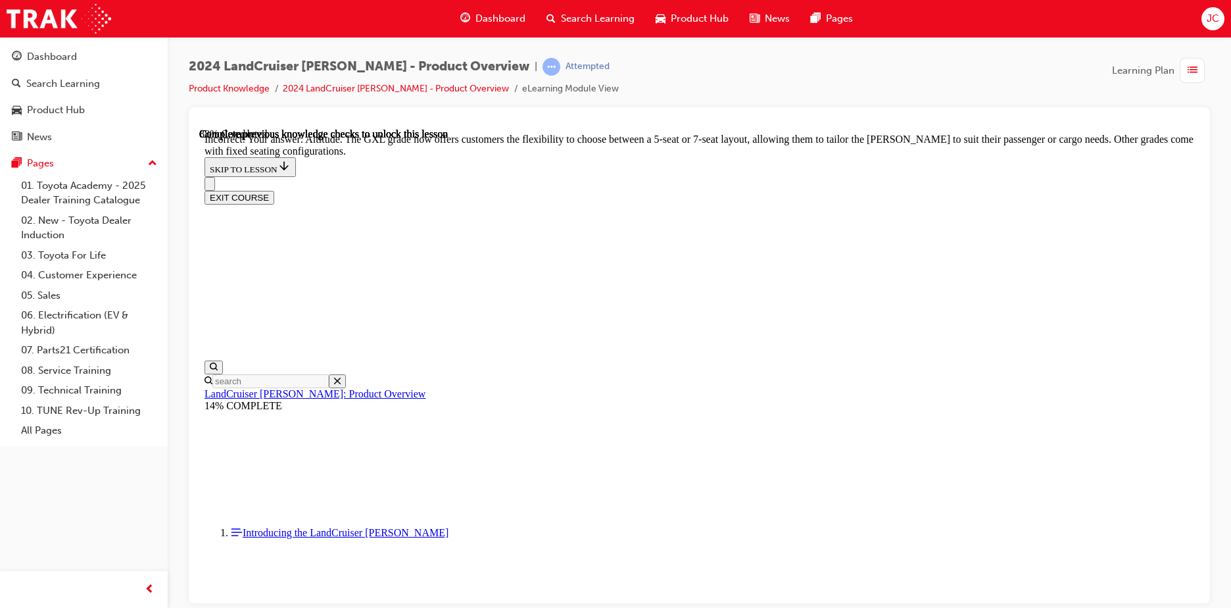
checkbox input "true"
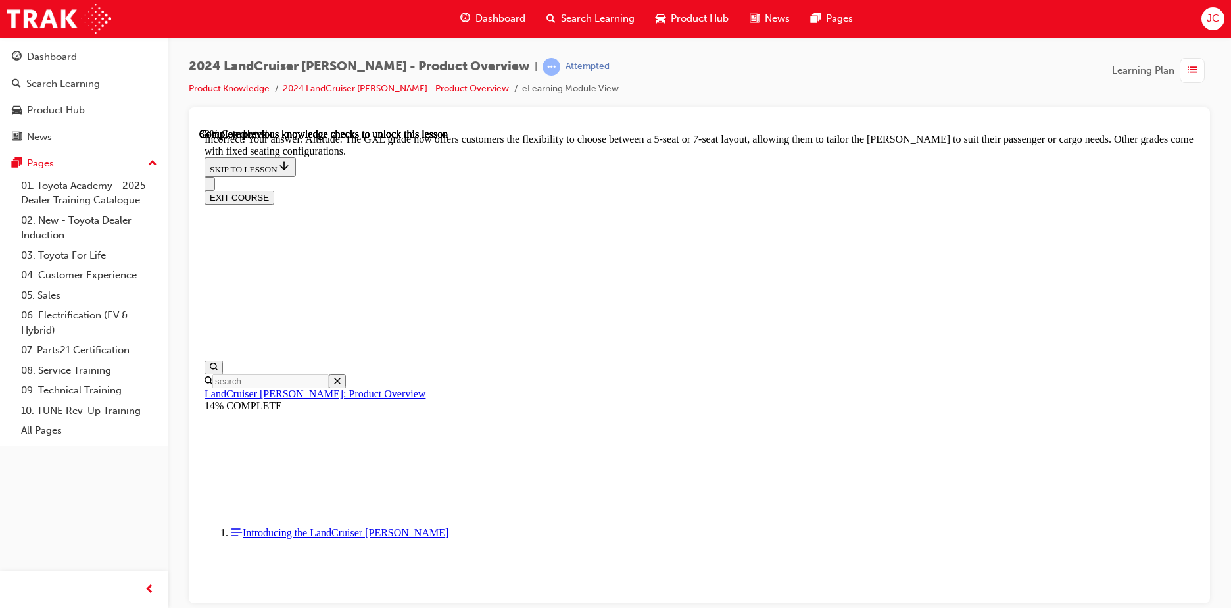
checkbox input "true"
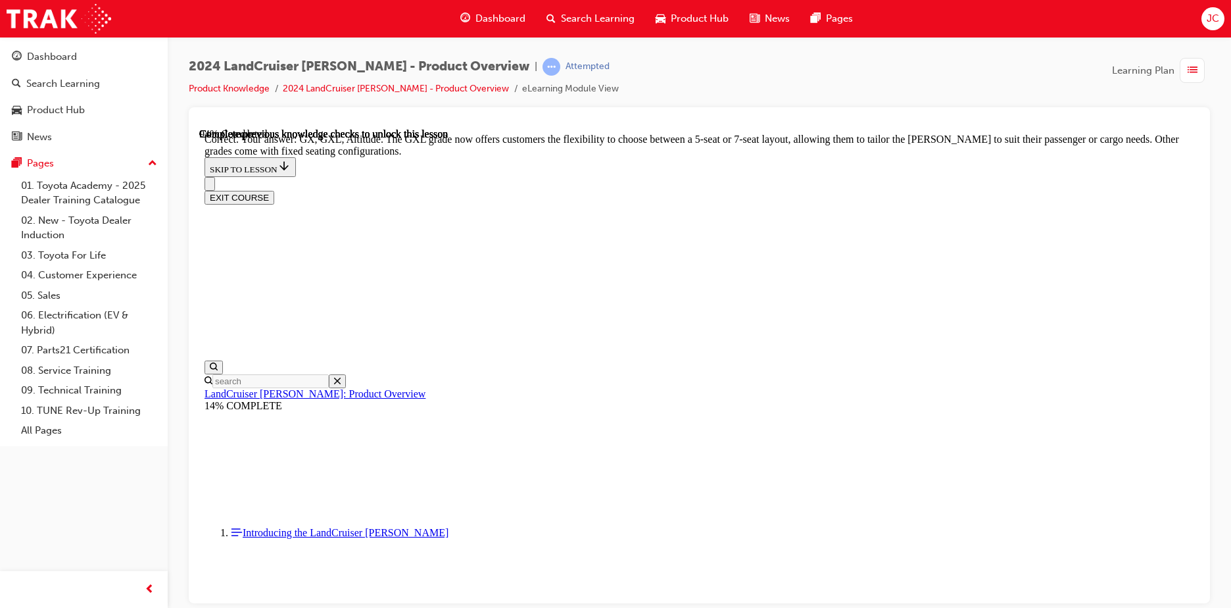
scroll to position [3164, 0]
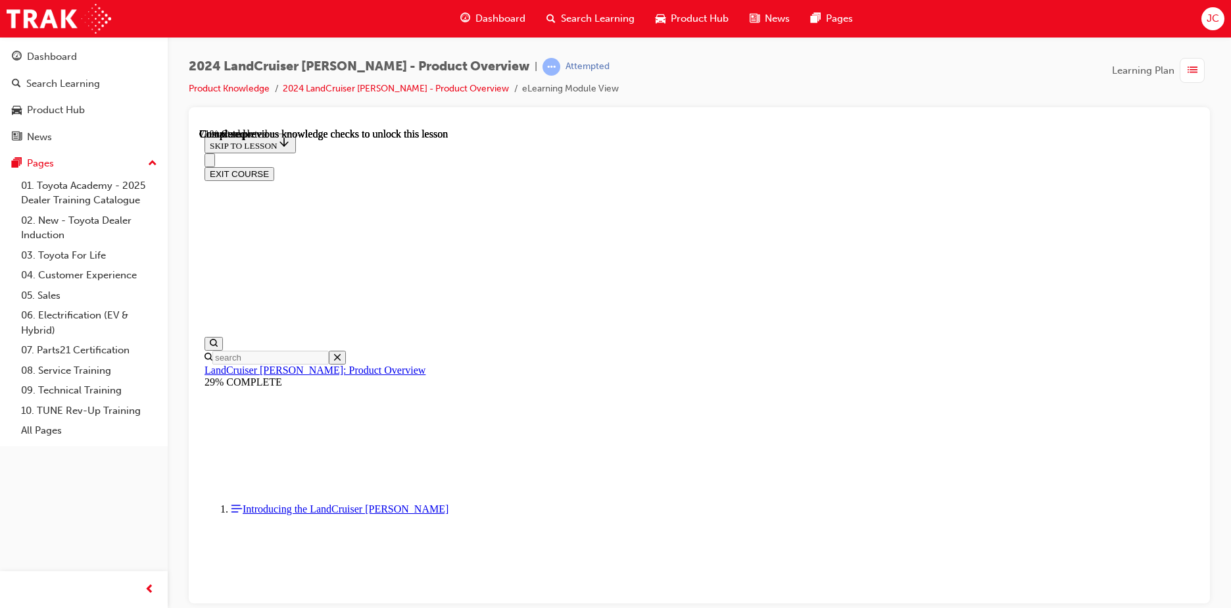
scroll to position [2982, 0]
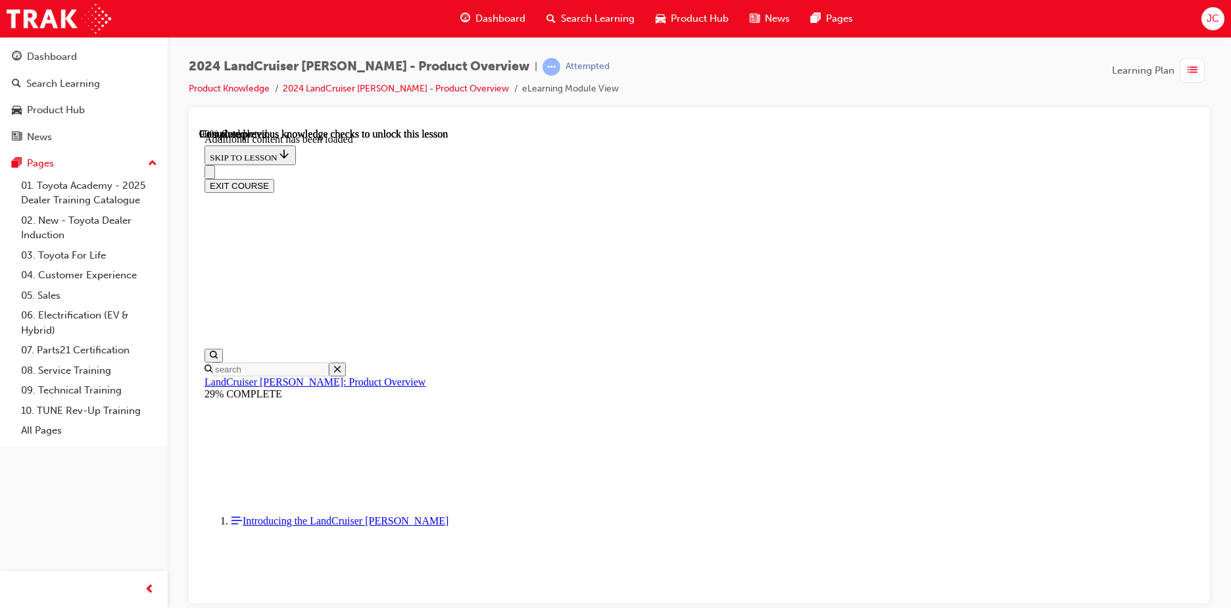
scroll to position [3316, 0]
radio input "true"
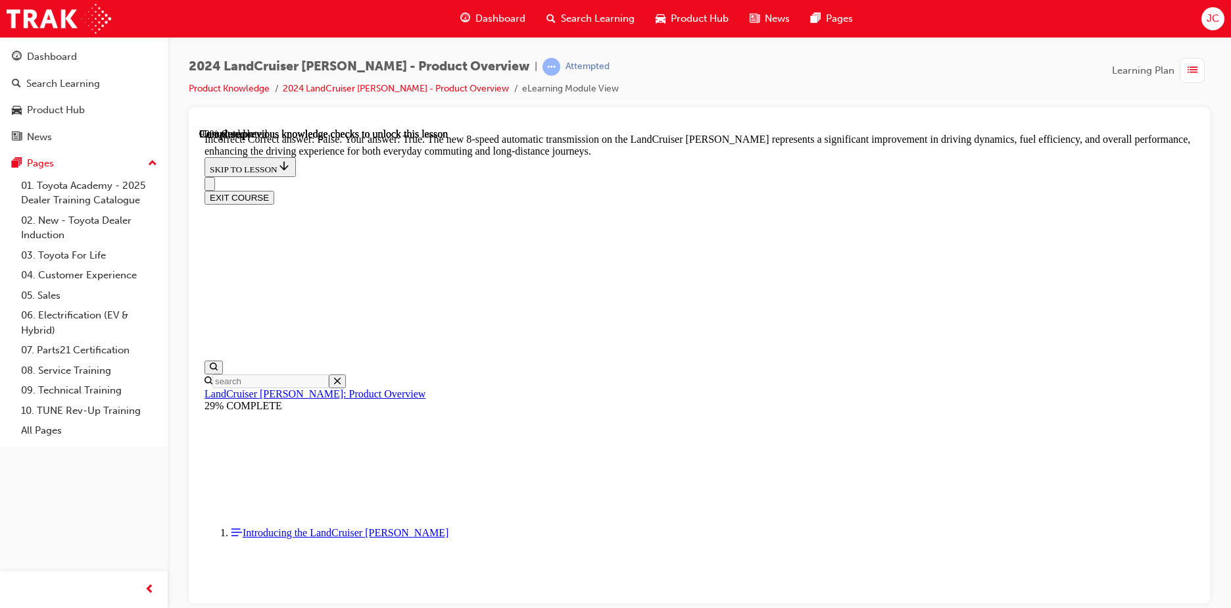
radio input "true"
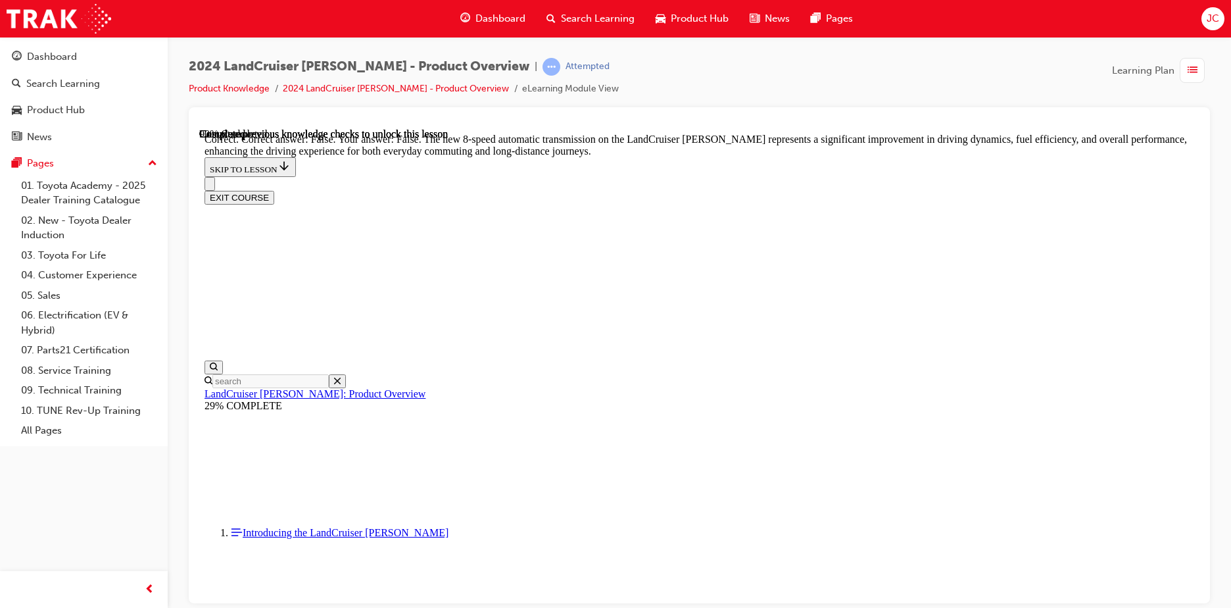
radio input "true"
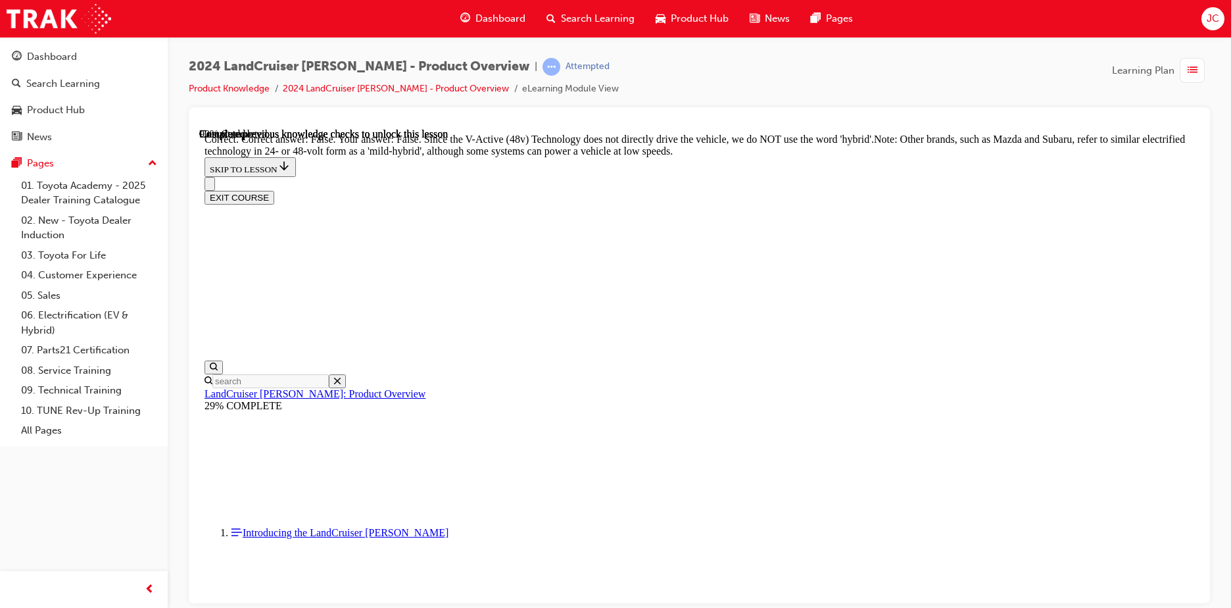
radio input "true"
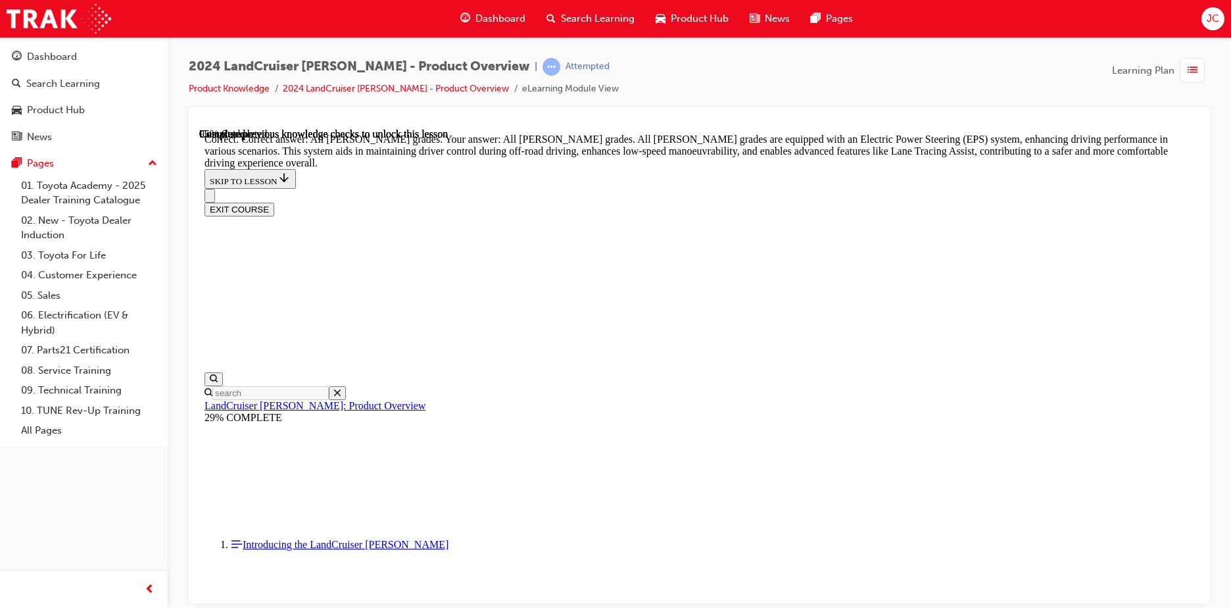
scroll to position [4714, 0]
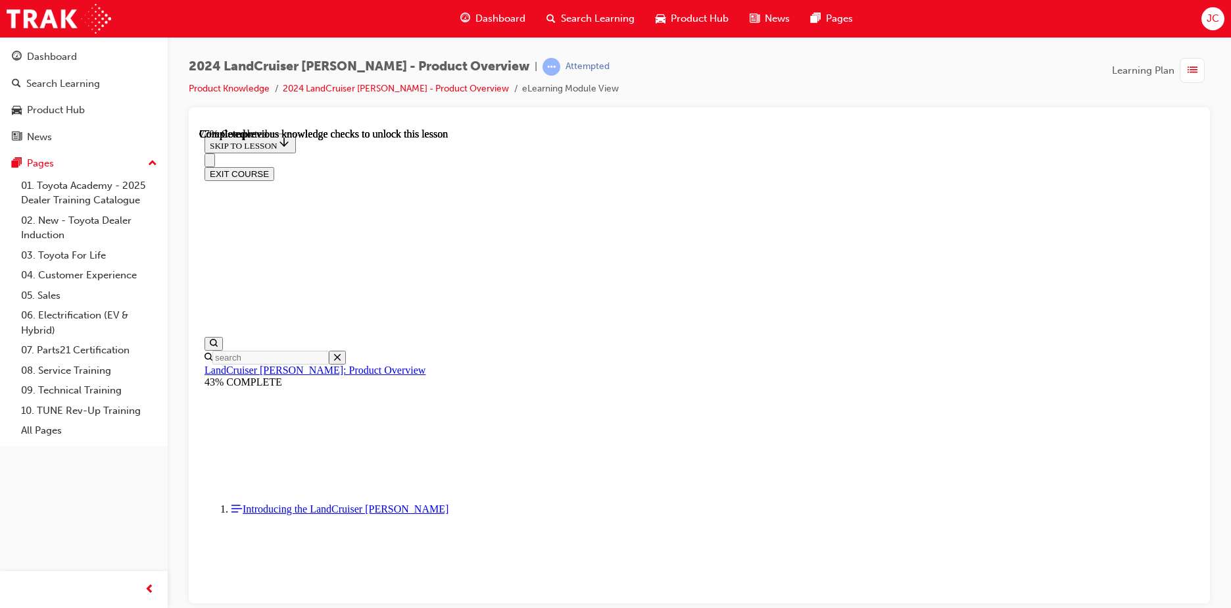
scroll to position [4238, 0]
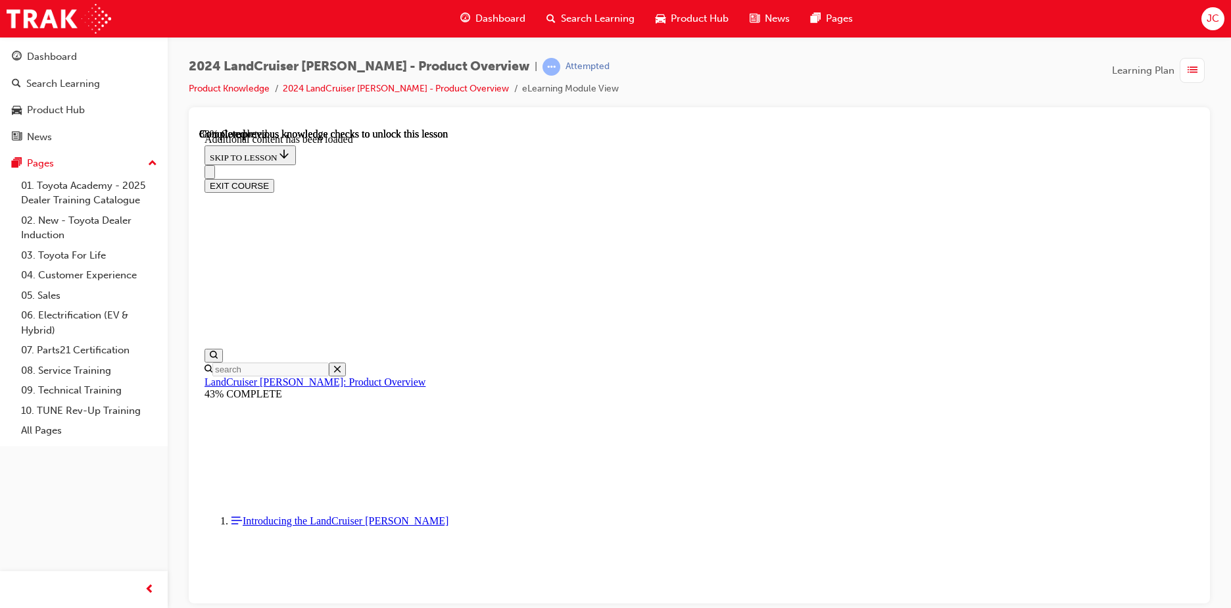
scroll to position [4572, 0]
checkbox input "true"
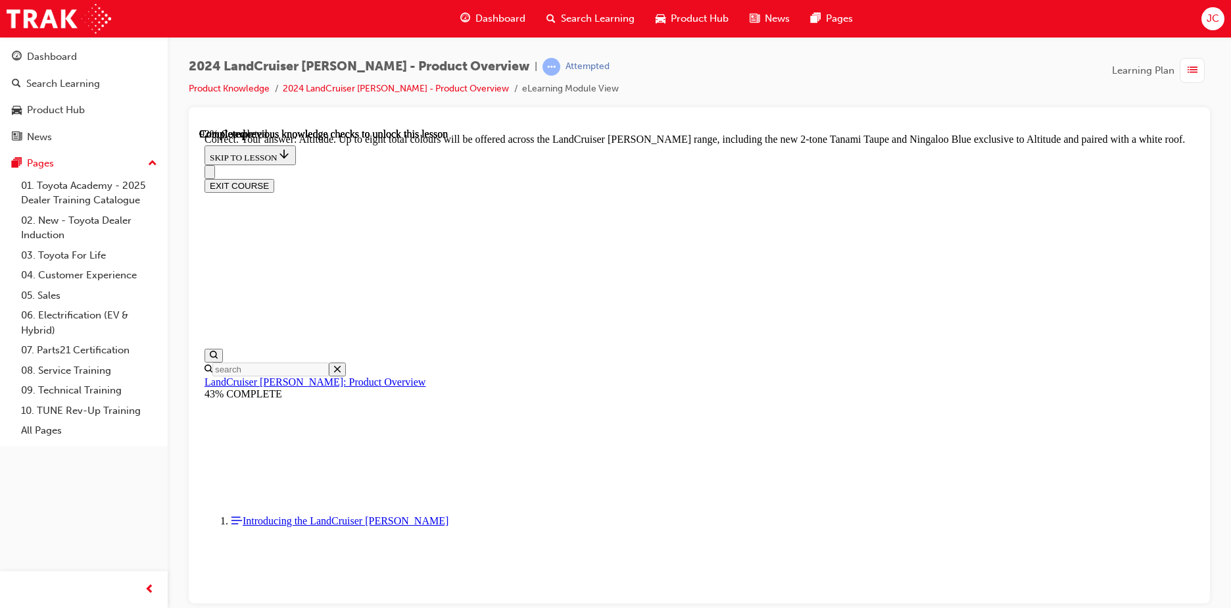
scroll to position [5229, 0]
checkbox input "true"
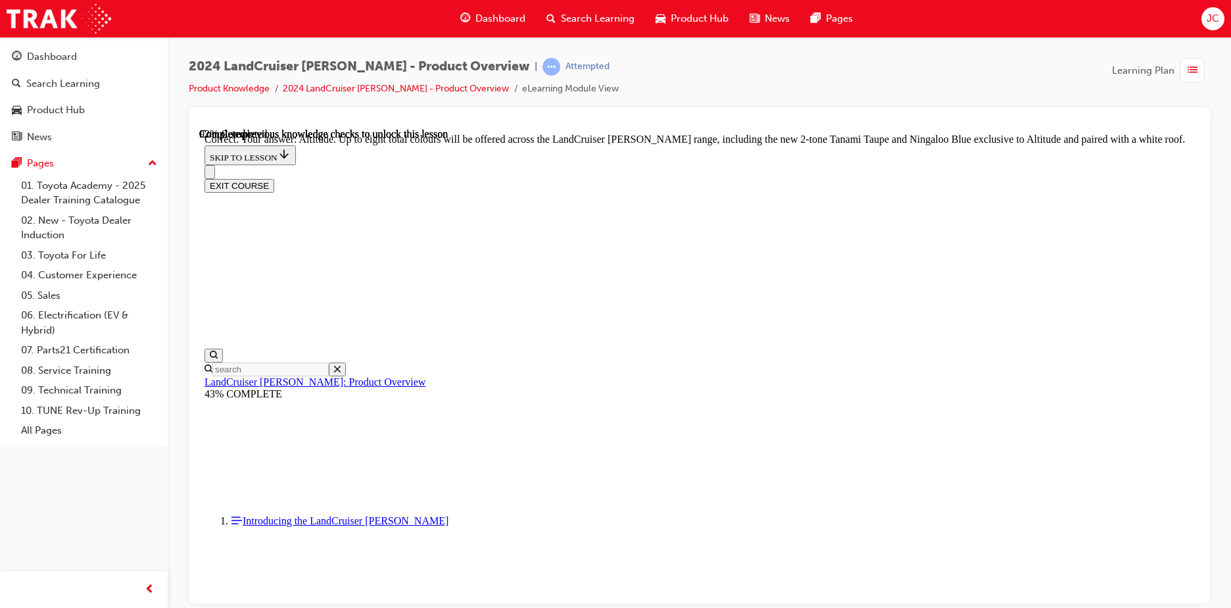
checkbox input "true"
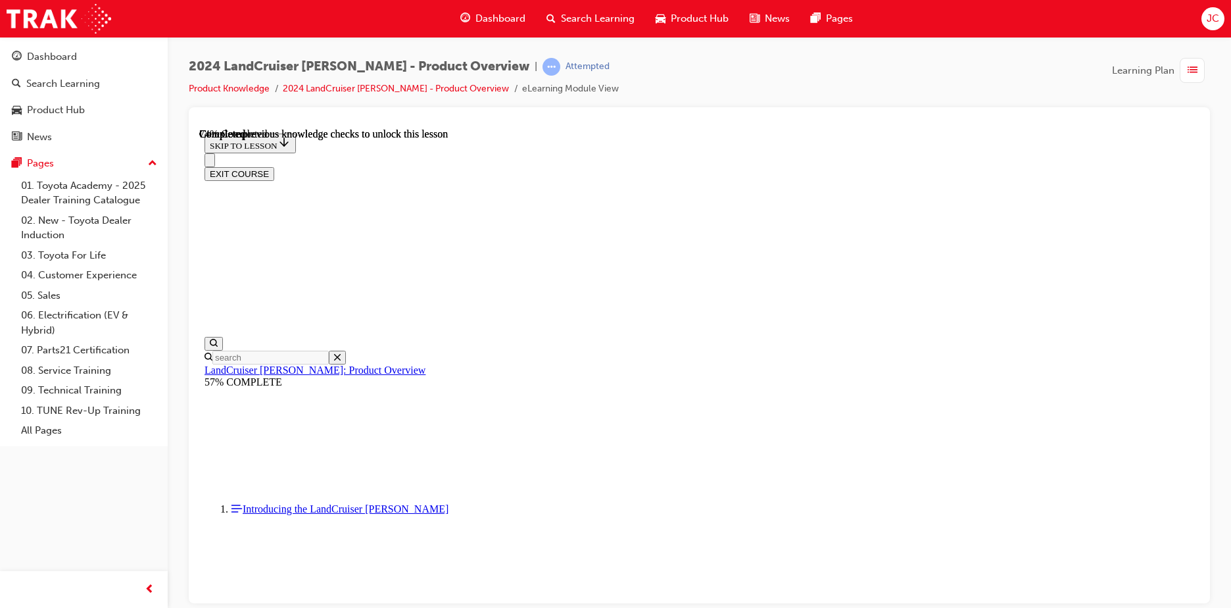
scroll to position [3067, 0]
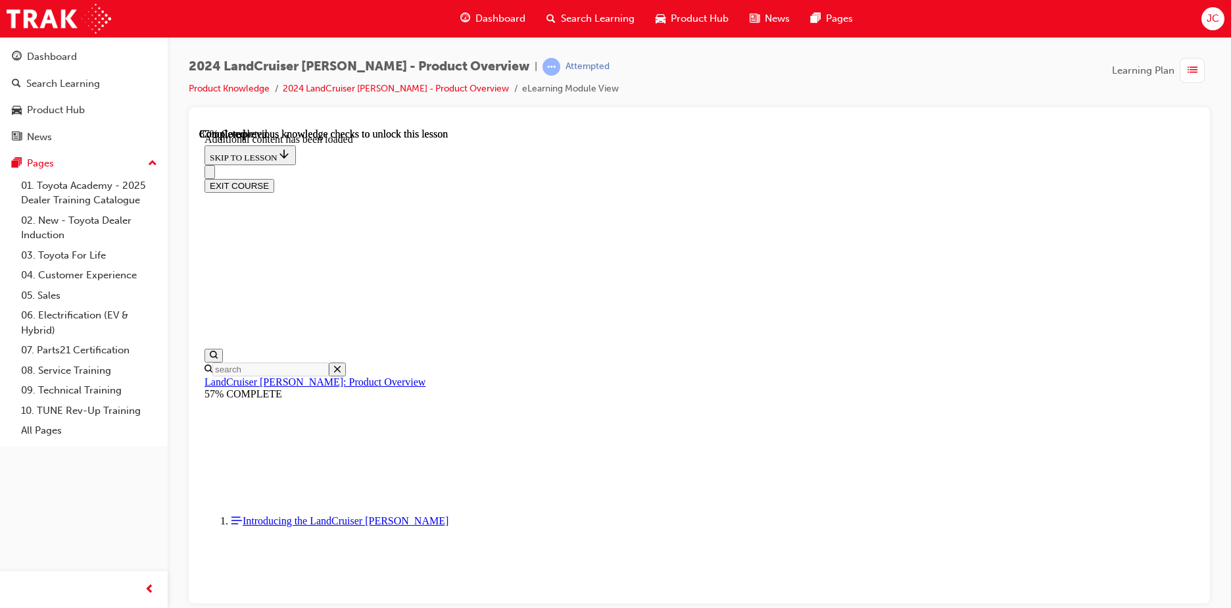
scroll to position [3390, 0]
radio input "true"
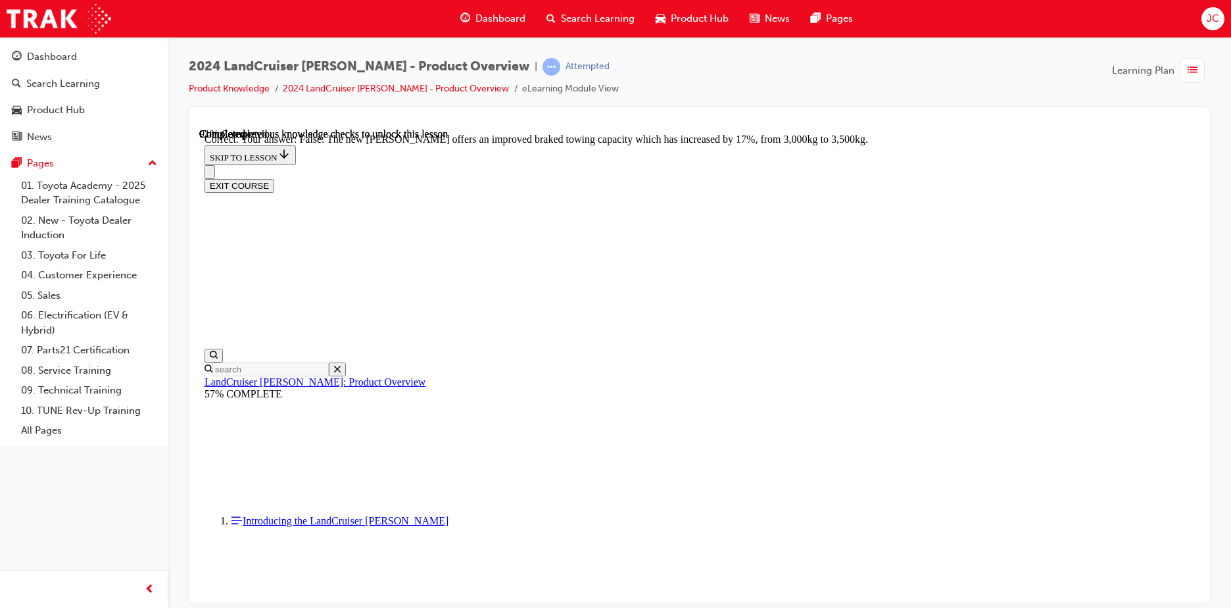
scroll to position [3850, 0]
radio input "true"
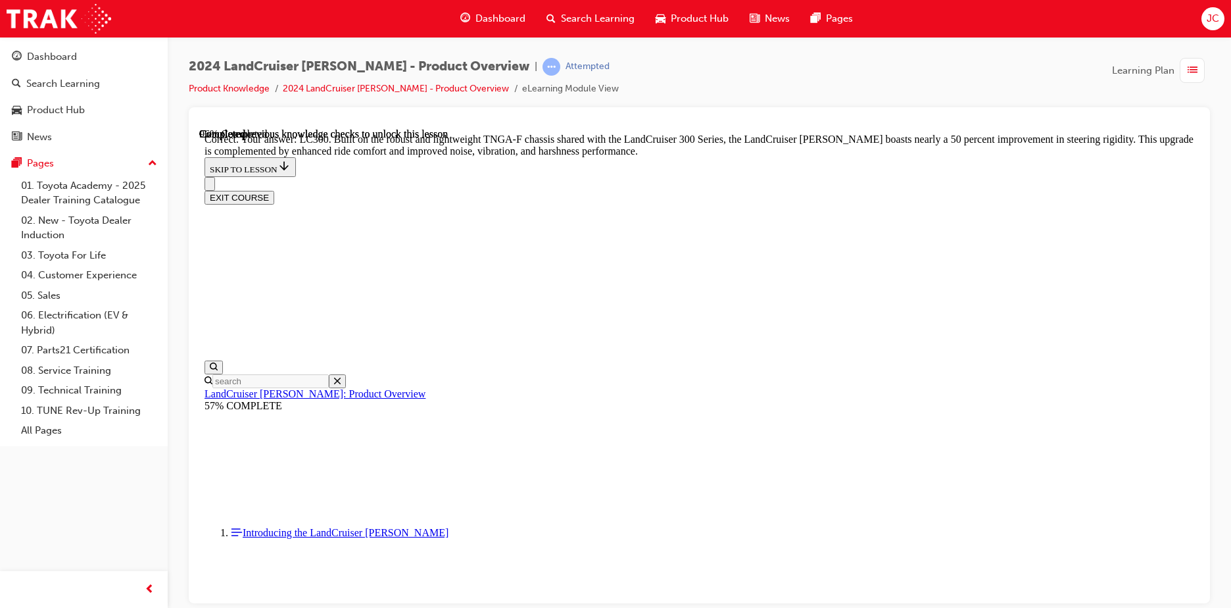
scroll to position [4164, 0]
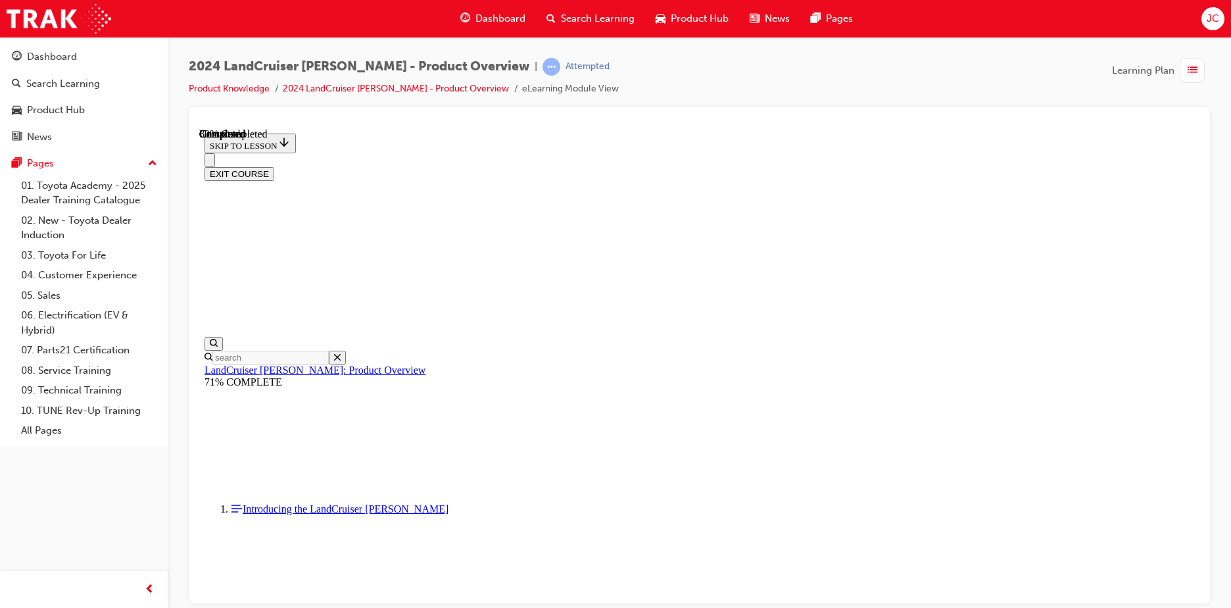
scroll to position [1461, 0]
click at [274, 166] on button "EXIT COURSE" at bounding box center [239, 173] width 70 height 14
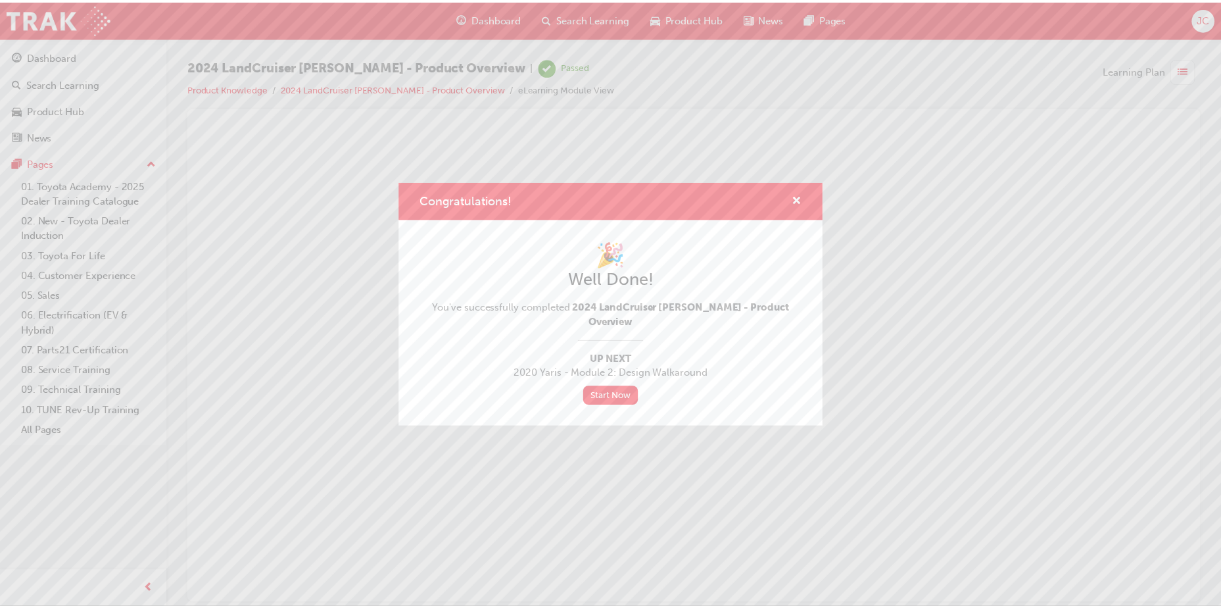
scroll to position [0, 0]
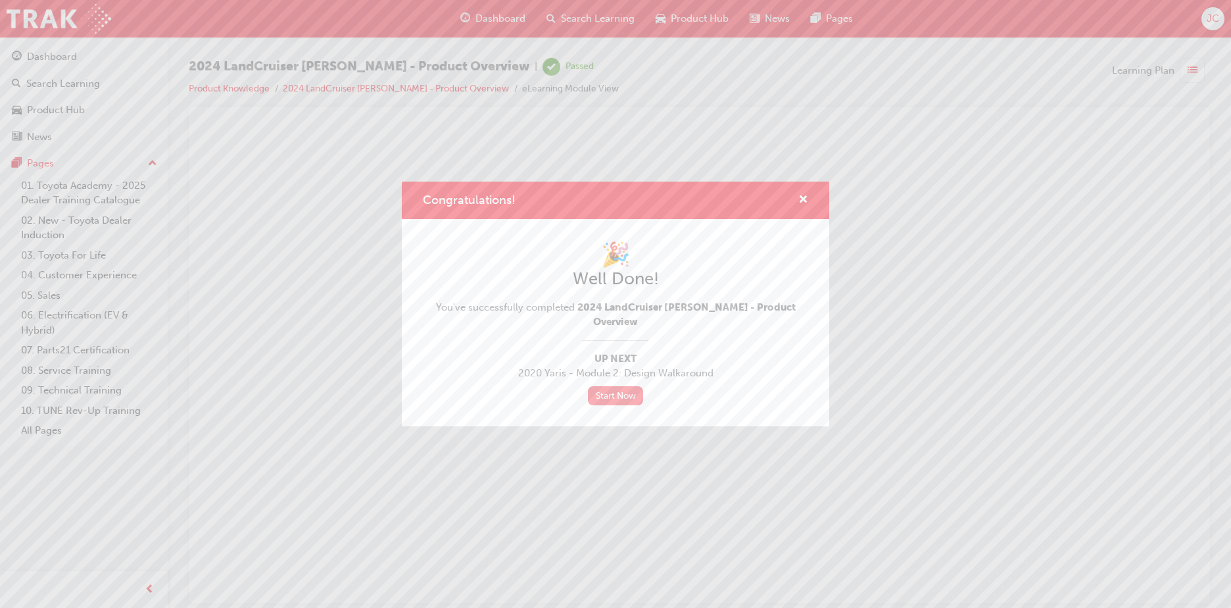
click at [608, 386] on link "Start Now" at bounding box center [615, 395] width 55 height 19
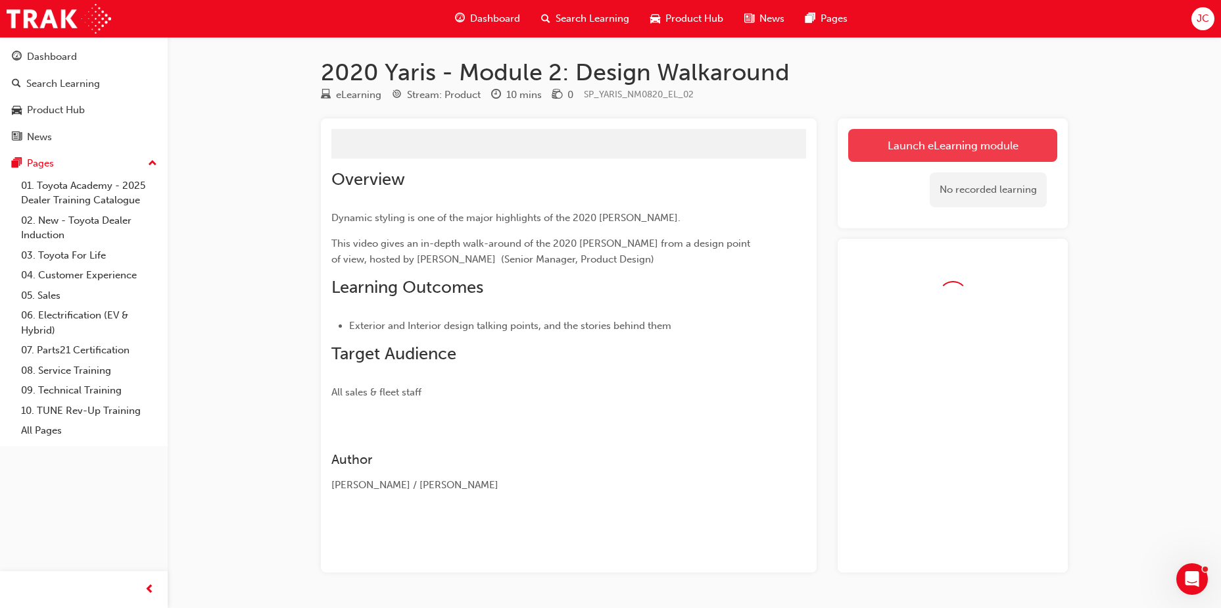
click at [942, 148] on button "Launch eLearning module" at bounding box center [952, 145] width 209 height 33
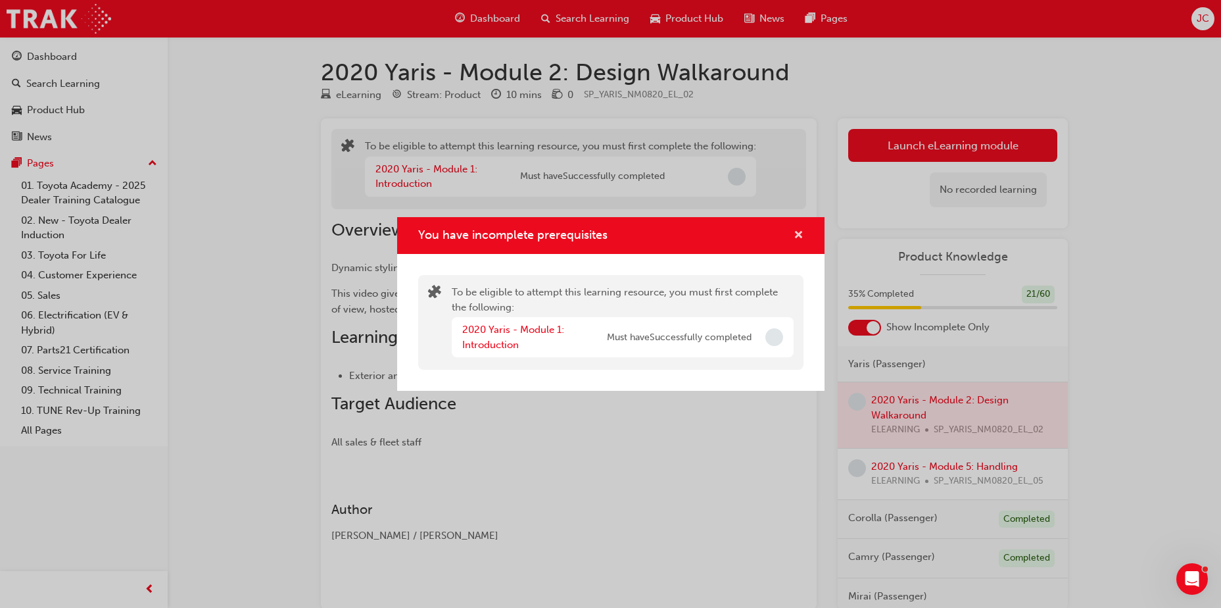
click at [800, 236] on span "cross-icon" at bounding box center [799, 236] width 10 height 12
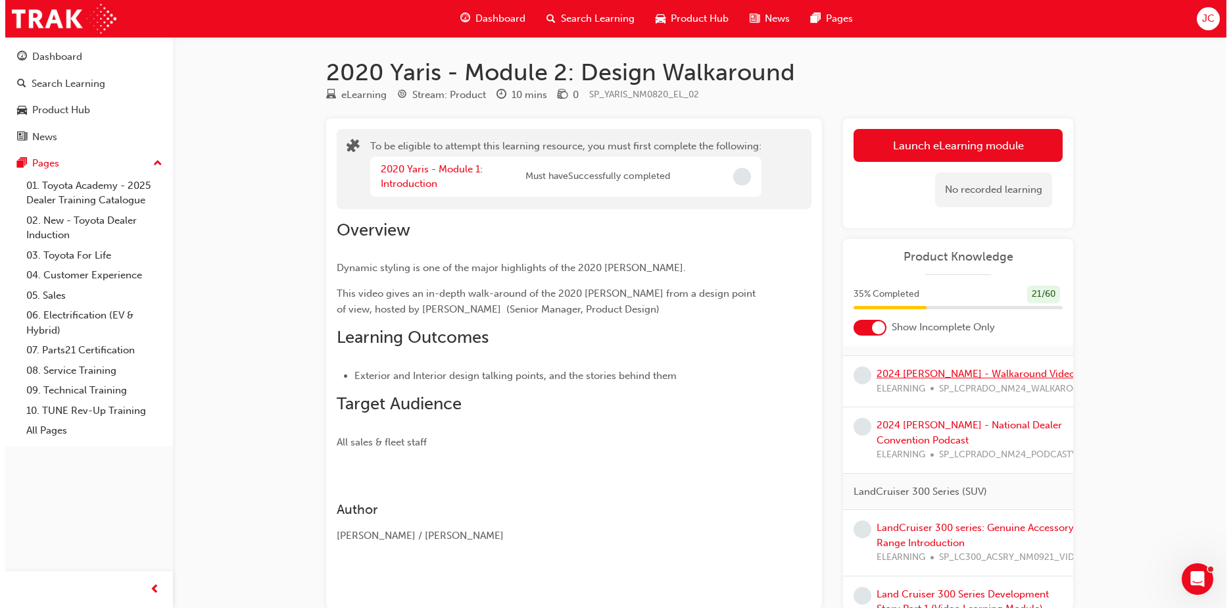
scroll to position [1381, 0]
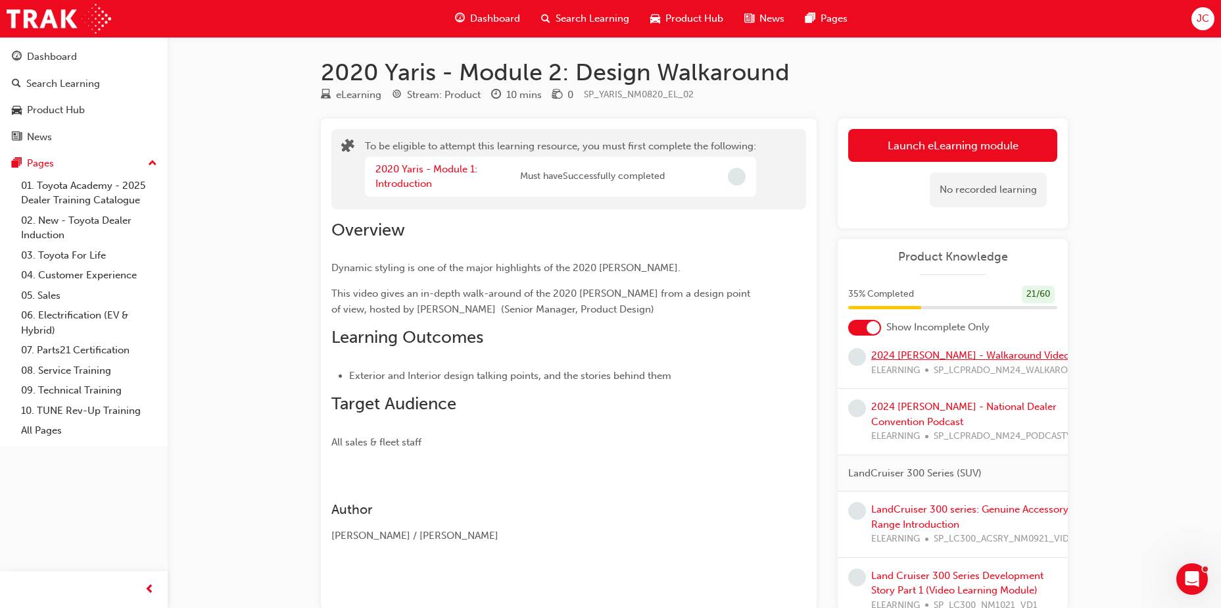
click at [985, 361] on link "2024 [PERSON_NAME] - Walkaround Video" at bounding box center [970, 355] width 199 height 12
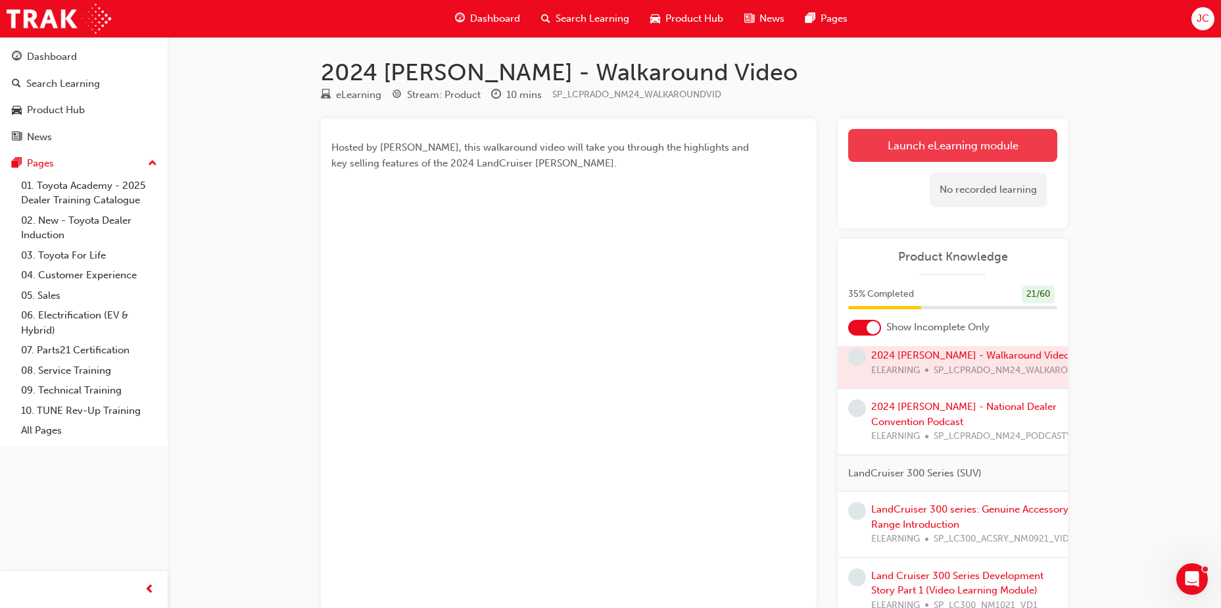
click at [995, 150] on link "Launch eLearning module" at bounding box center [952, 145] width 209 height 33
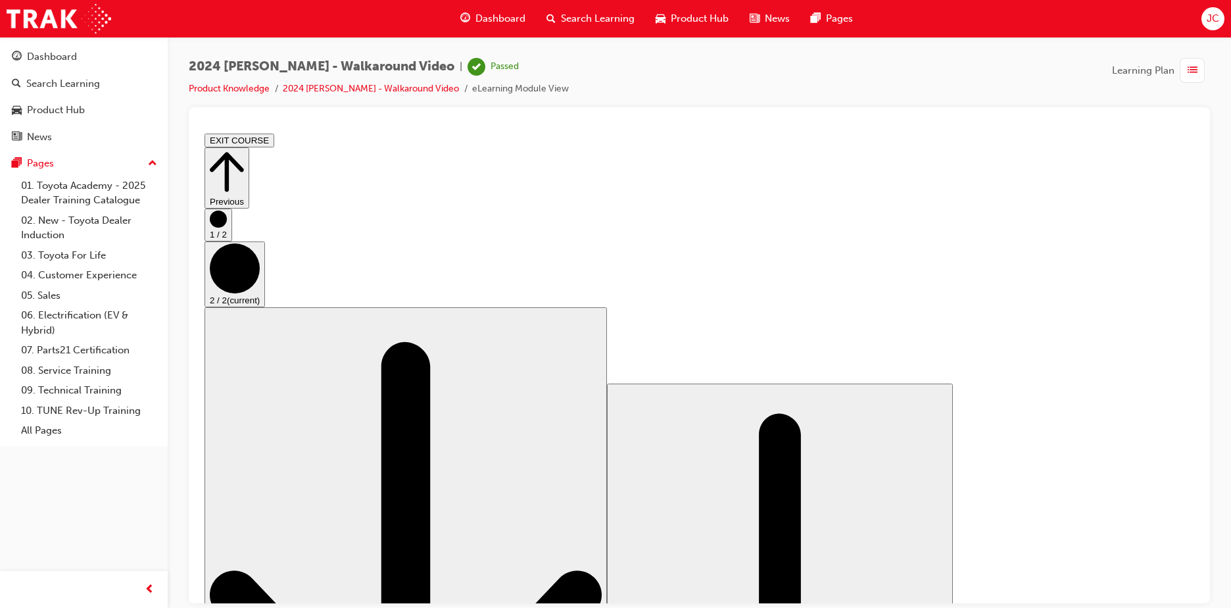
click at [274, 135] on button "EXIT COURSE" at bounding box center [239, 140] width 70 height 14
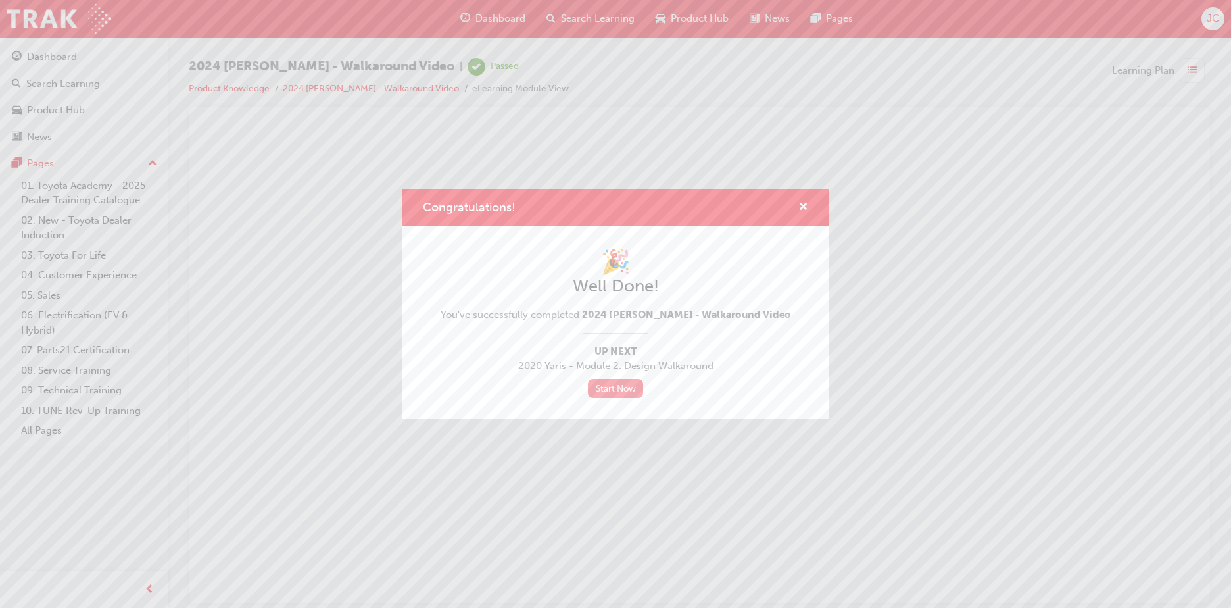
click at [615, 382] on link "Start Now" at bounding box center [615, 388] width 55 height 19
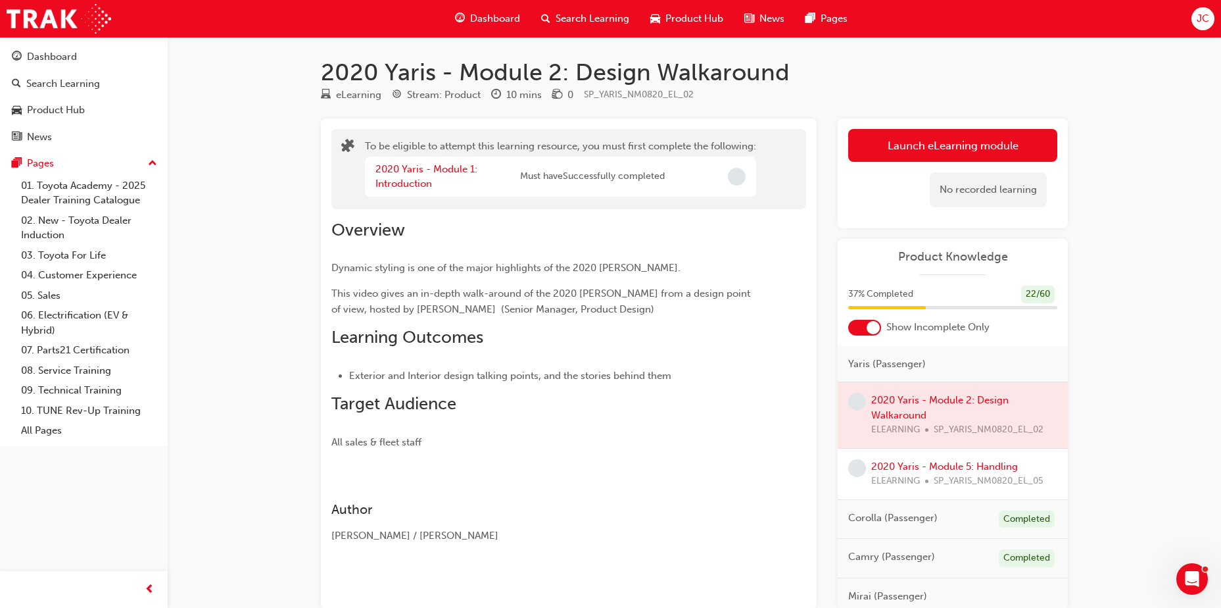
click at [586, 180] on span "Must have Successfully completed" at bounding box center [592, 176] width 145 height 15
click at [414, 174] on link "2020 Yaris - Module 1: Introduction" at bounding box center [426, 176] width 102 height 27
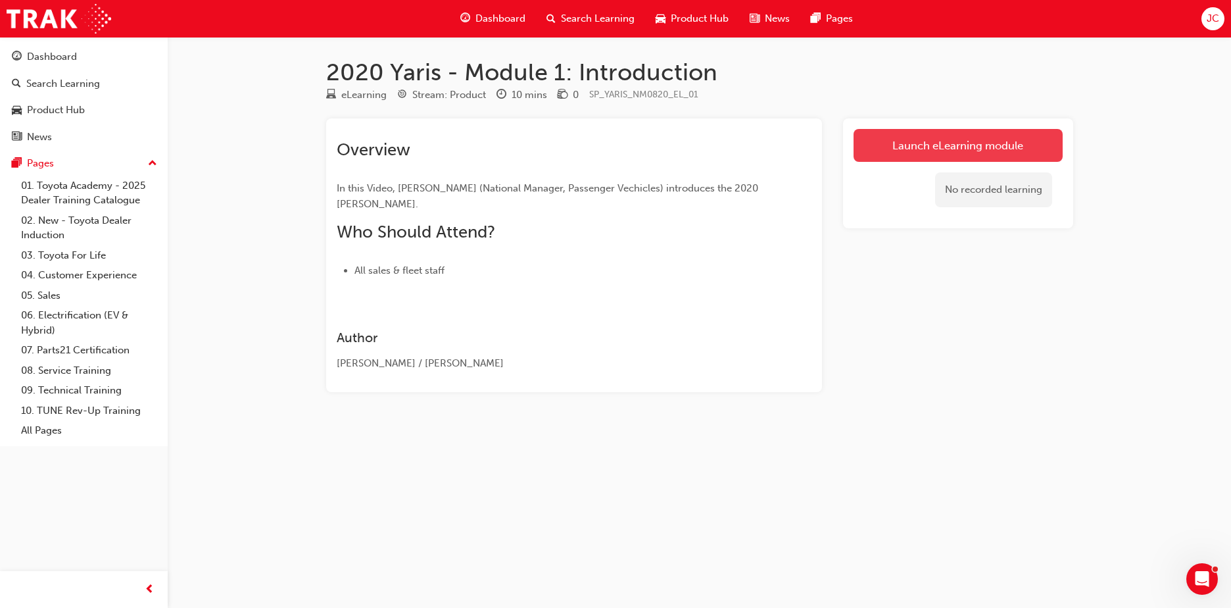
click at [977, 135] on link "Launch eLearning module" at bounding box center [957, 145] width 209 height 33
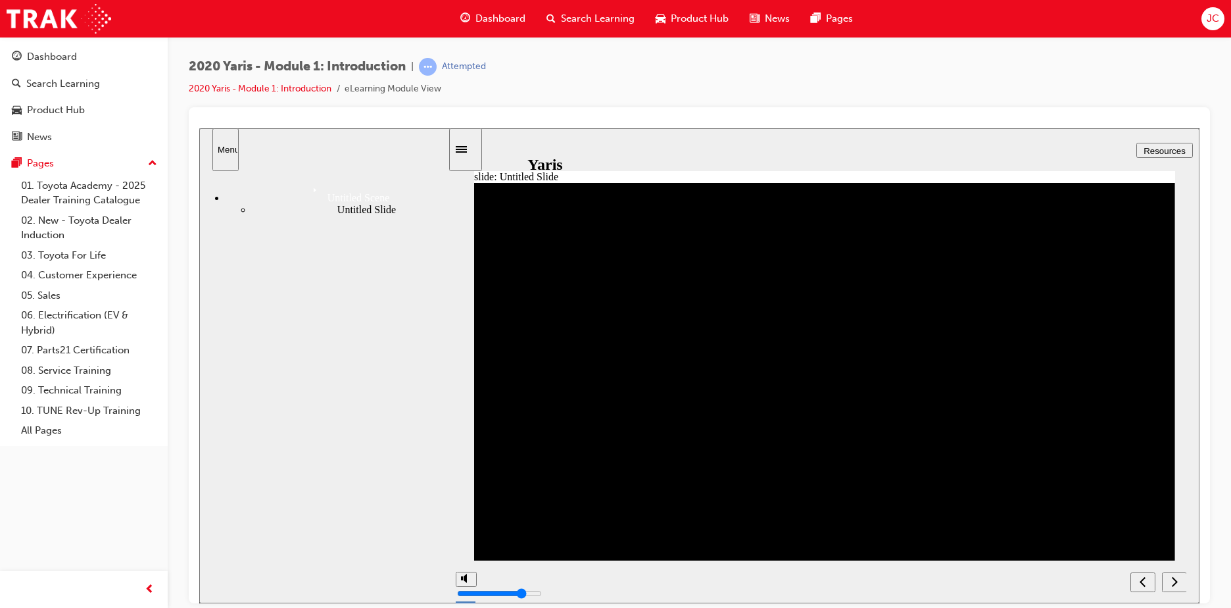
click at [1182, 577] on div "next" at bounding box center [1174, 582] width 14 height 14
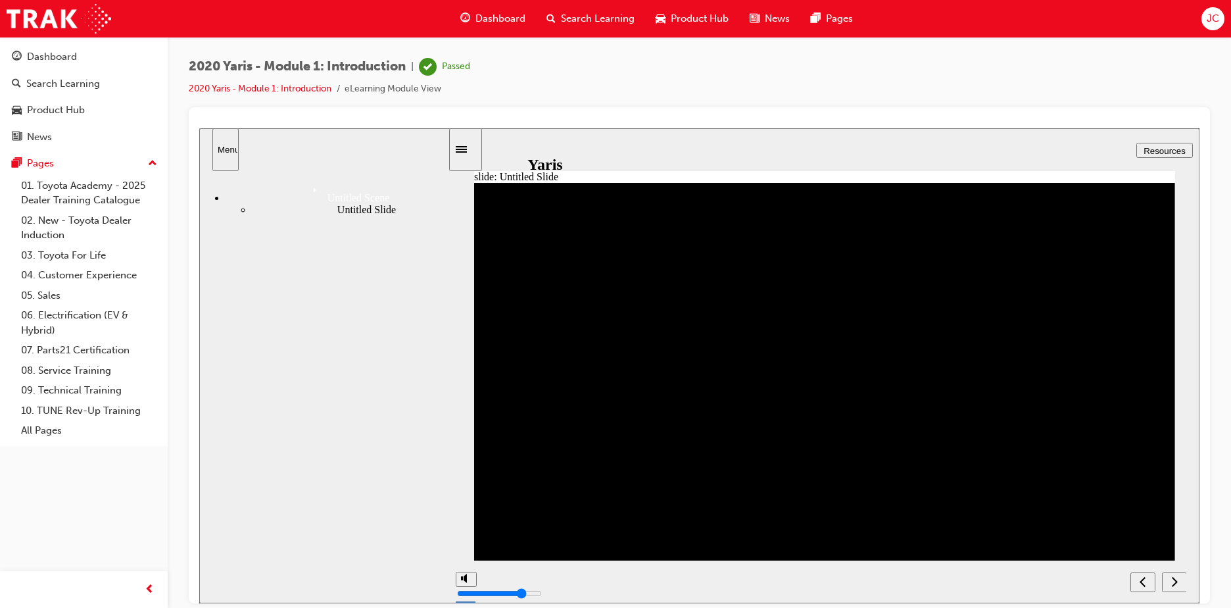
click at [260, 210] on div "Untitled Slide" at bounding box center [350, 209] width 197 height 12
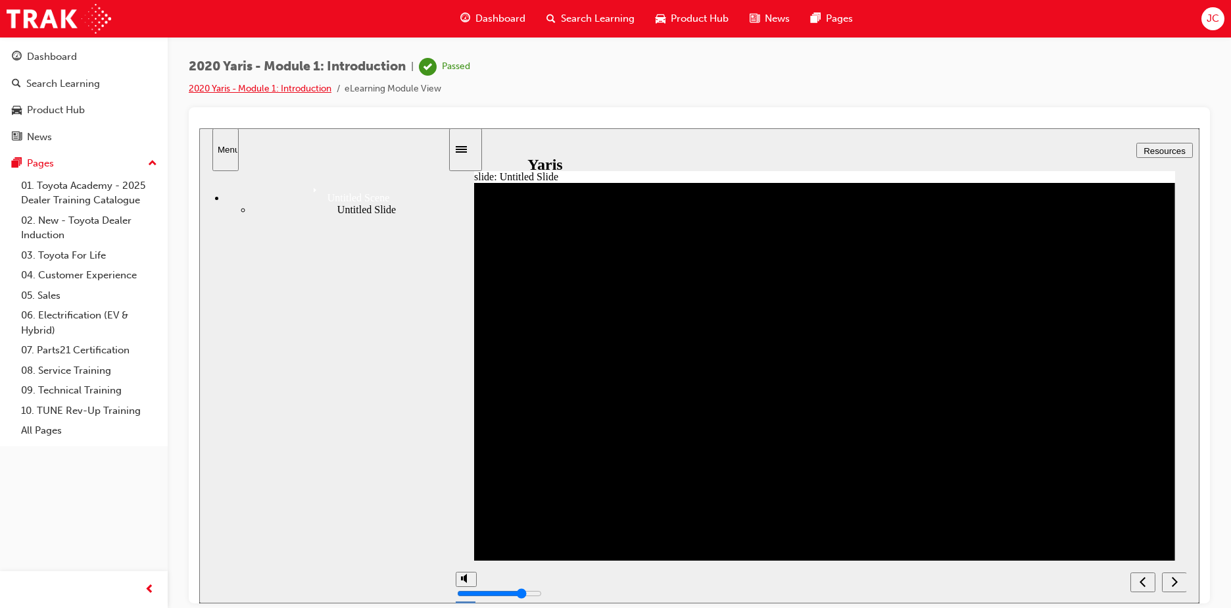
click at [275, 85] on link "2020 Yaris - Module 1: Introduction" at bounding box center [260, 88] width 143 height 11
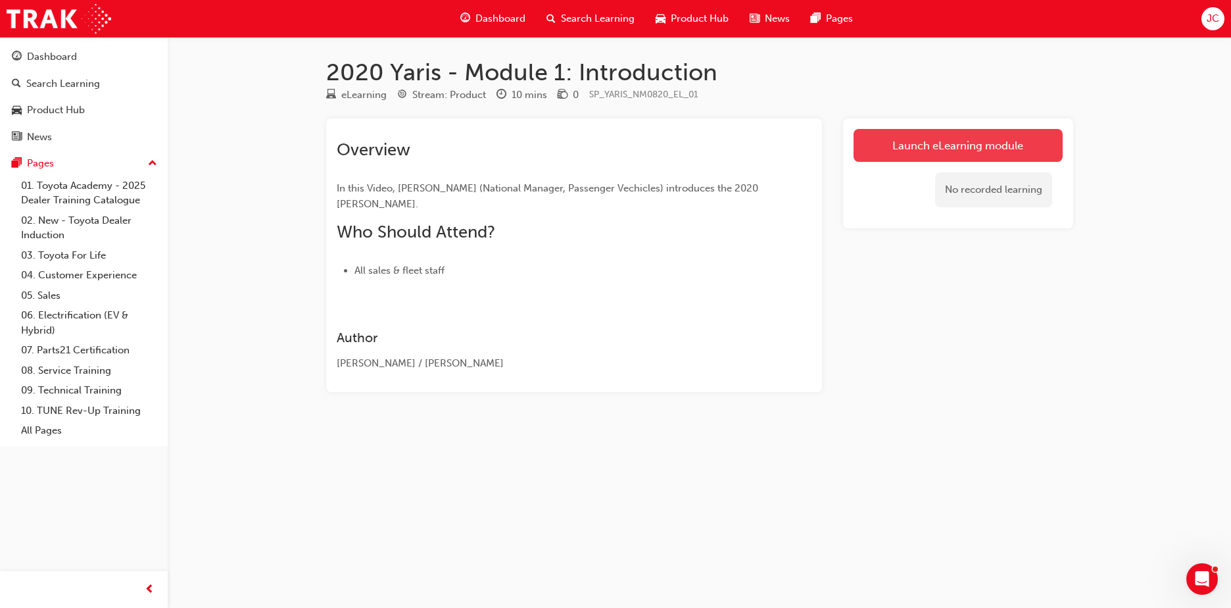
click at [878, 135] on link "Launch eLearning module" at bounding box center [957, 145] width 209 height 33
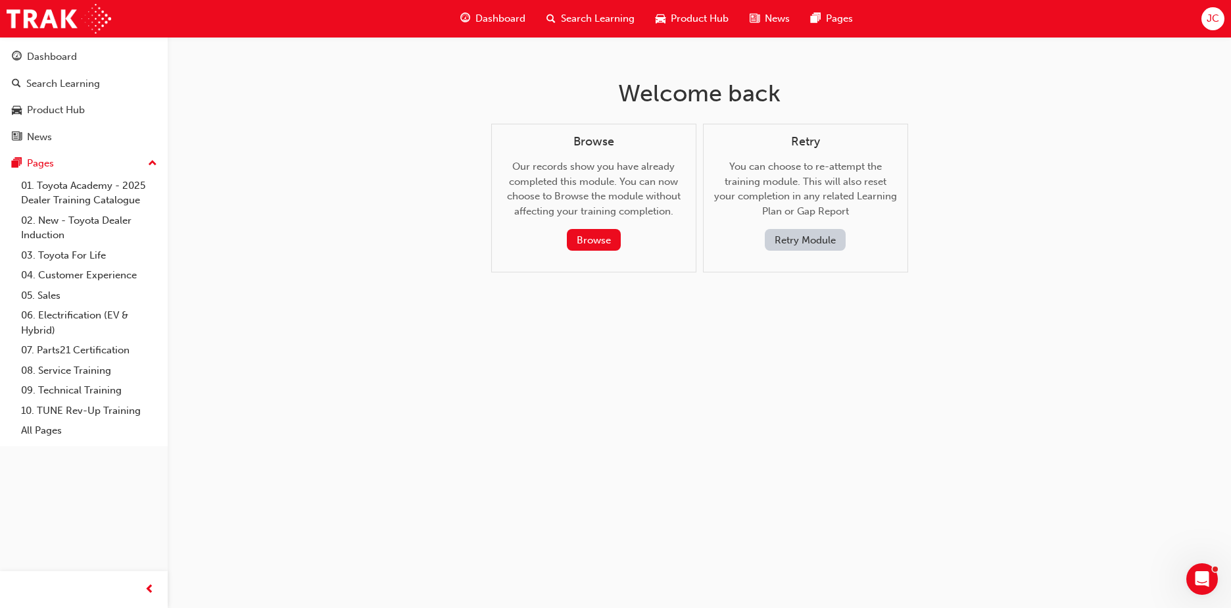
click at [564, 20] on span "Search Learning" at bounding box center [598, 18] width 74 height 15
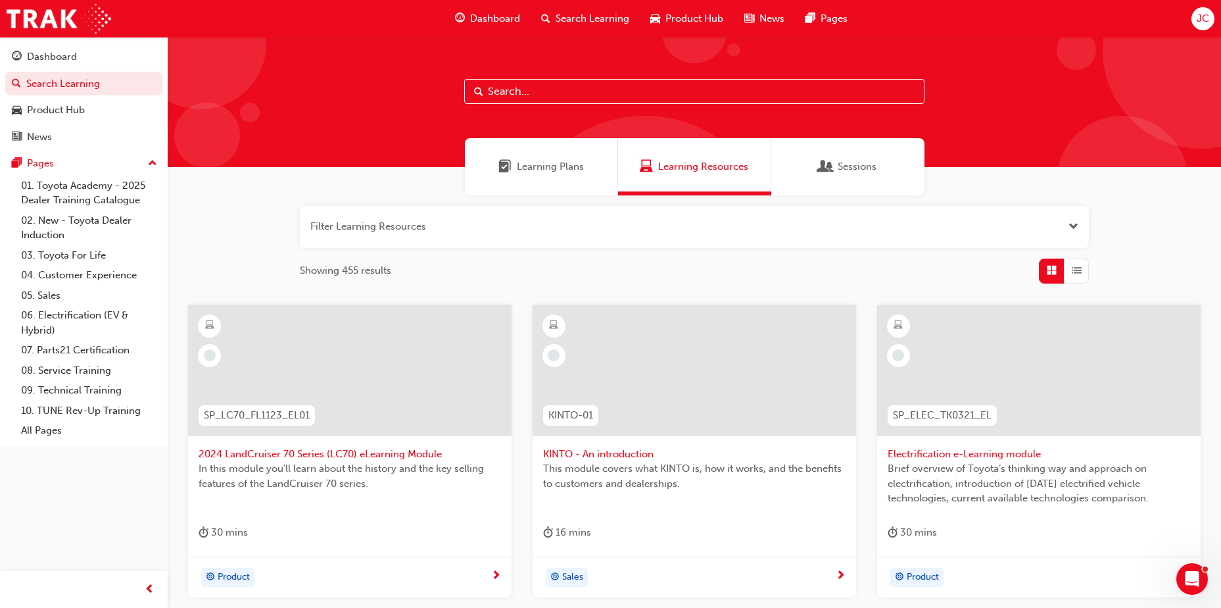
click at [522, 163] on span "Learning Plans" at bounding box center [550, 166] width 67 height 15
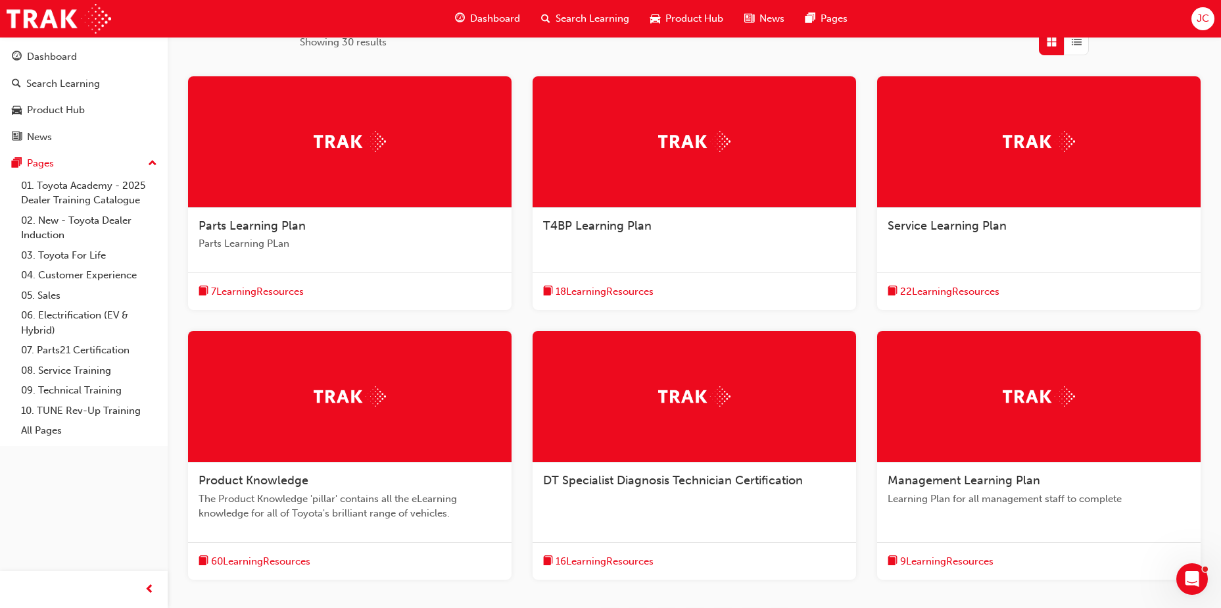
scroll to position [361, 0]
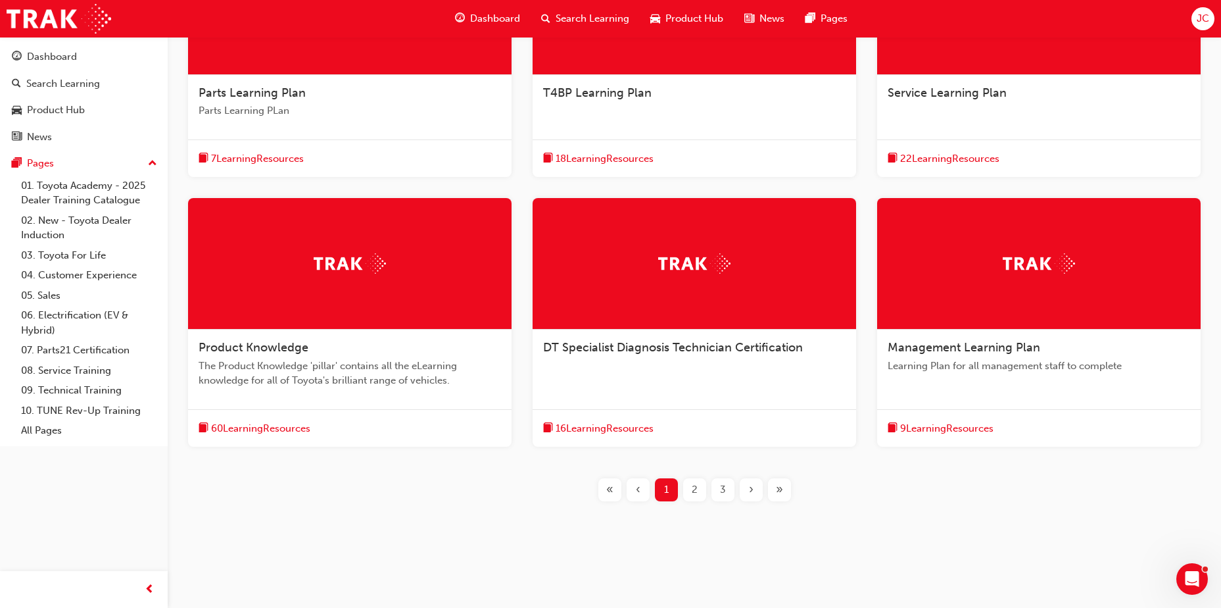
click at [262, 345] on span "Product Knowledge" at bounding box center [254, 347] width 110 height 14
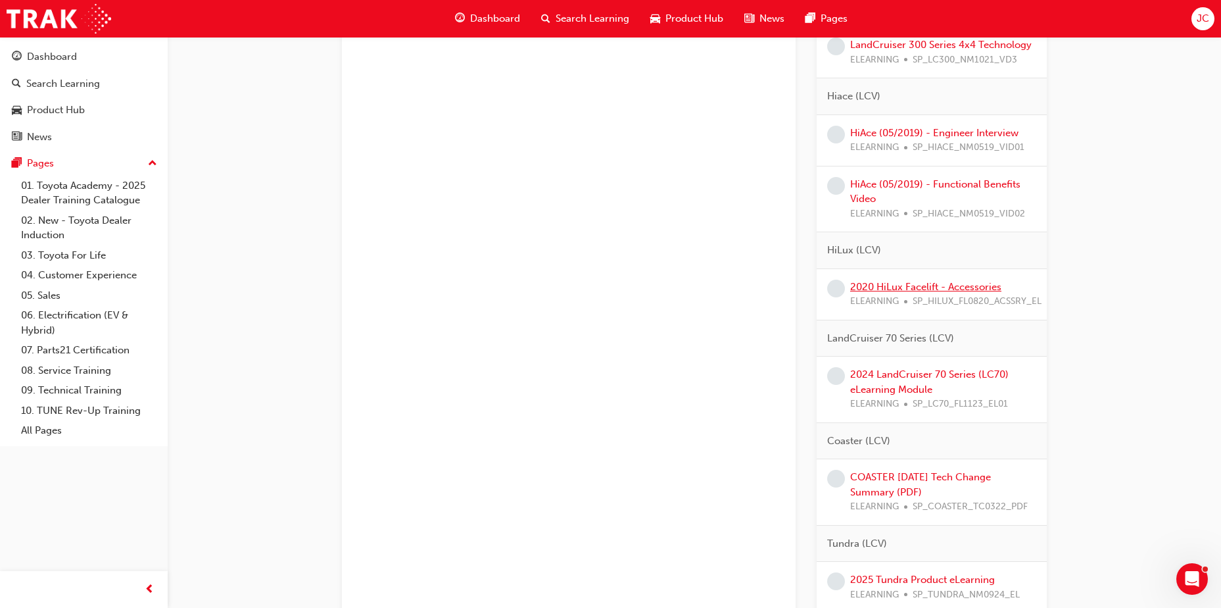
scroll to position [1841, 0]
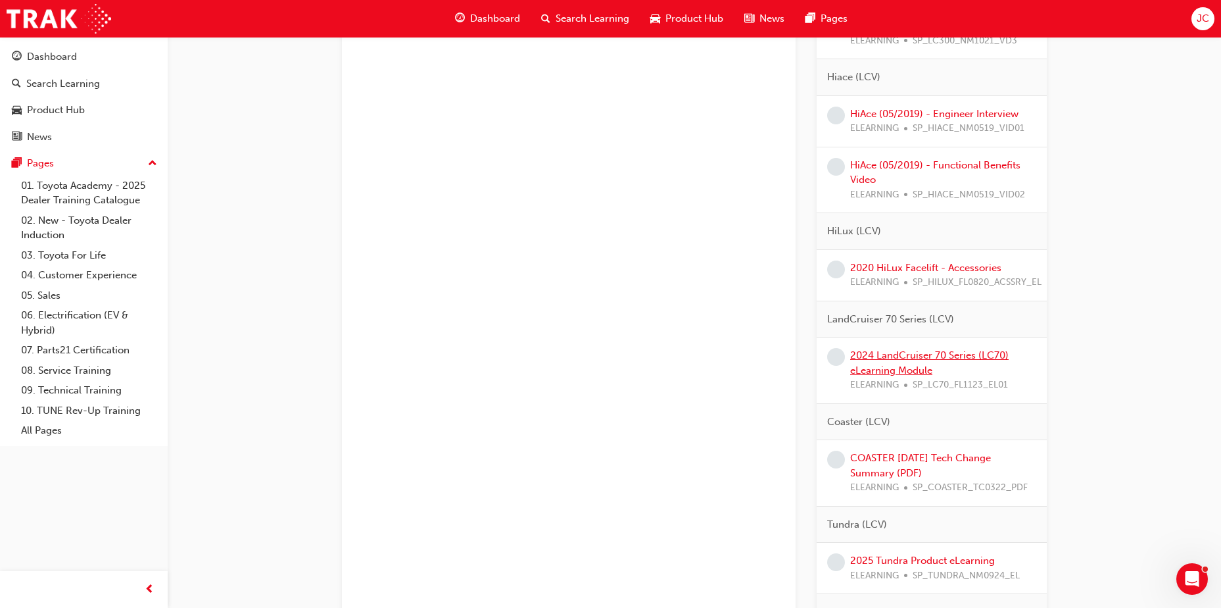
click at [907, 376] on link "2024 LandCruiser 70 Series (LC70) eLearning Module" at bounding box center [929, 362] width 158 height 27
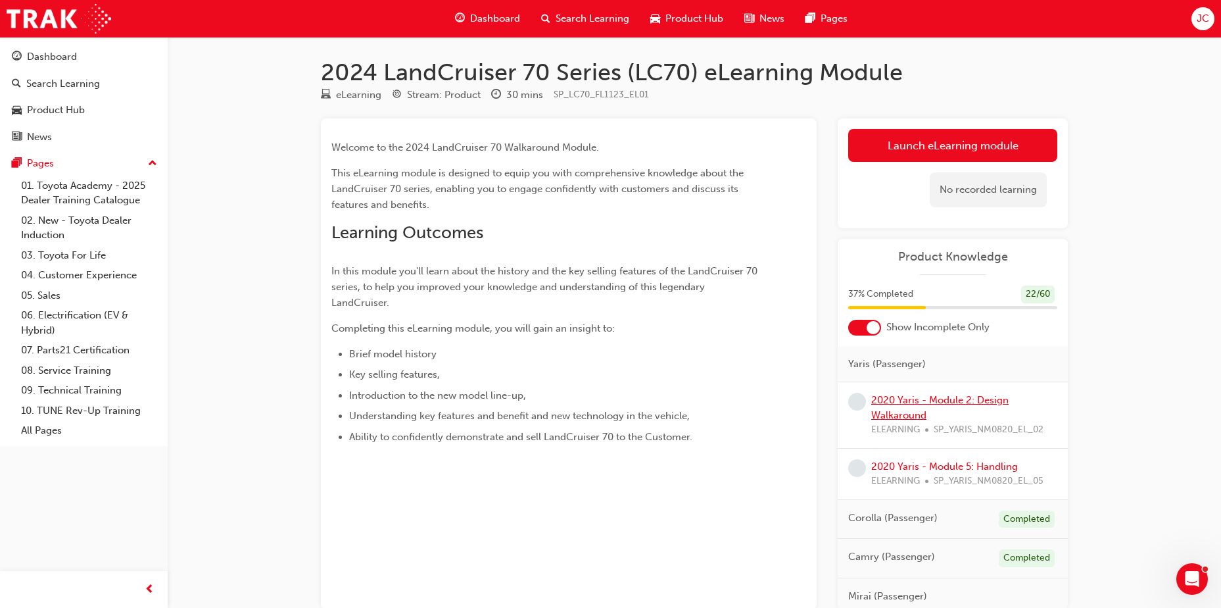
click at [913, 416] on link "2020 Yaris - Module 2: Design Walkaround" at bounding box center [939, 407] width 137 height 27
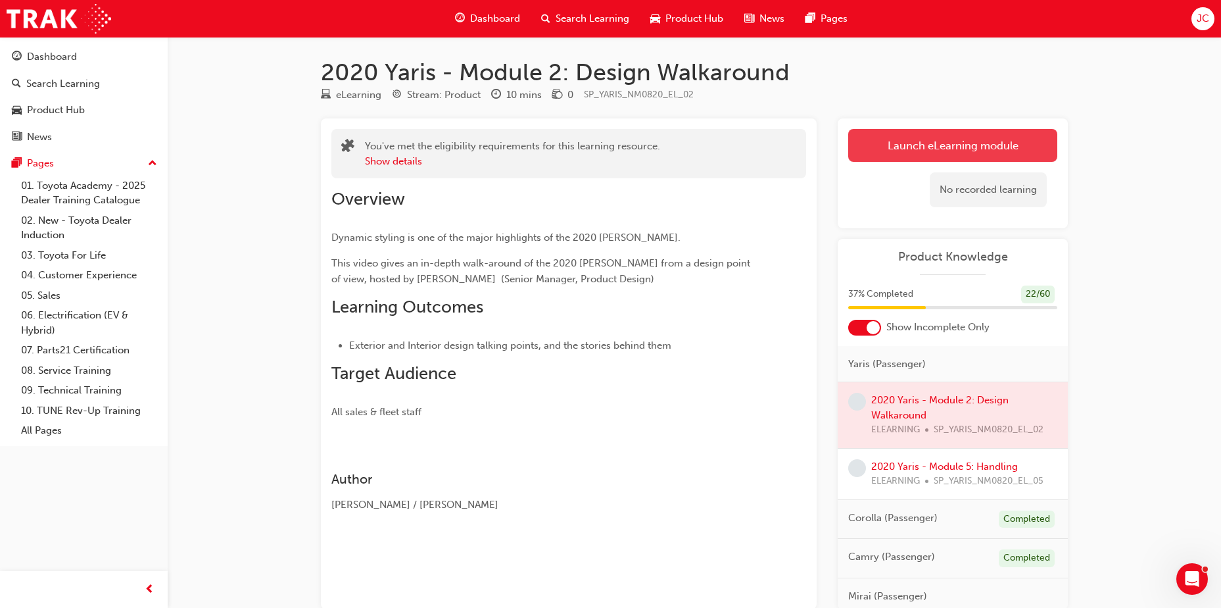
click at [975, 161] on link "Launch eLearning module" at bounding box center [952, 145] width 209 height 33
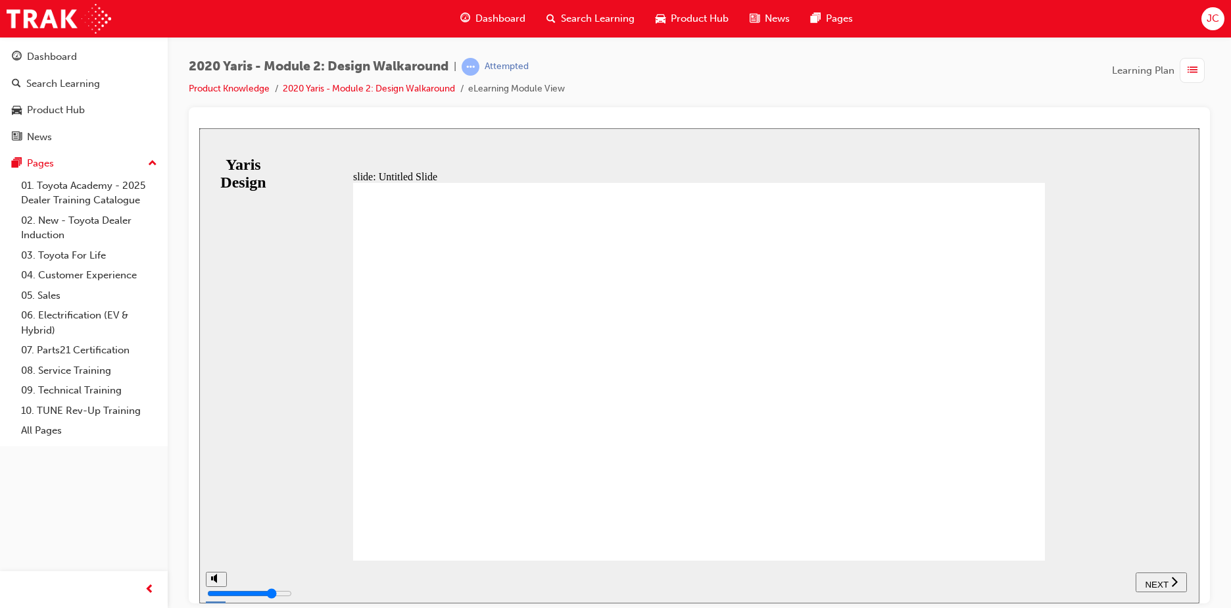
click at [1152, 594] on nav "SUBMIT NEXT PREV" at bounding box center [1161, 581] width 51 height 43
click at [1157, 584] on span "NEXT" at bounding box center [1156, 584] width 23 height 10
click at [629, 571] on div "playback controls" at bounding box center [713, 571] width 905 height 0
click at [683, 571] on div "playback controls" at bounding box center [713, 571] width 905 height 0
click at [802, 571] on div "playback controls" at bounding box center [713, 571] width 905 height 0
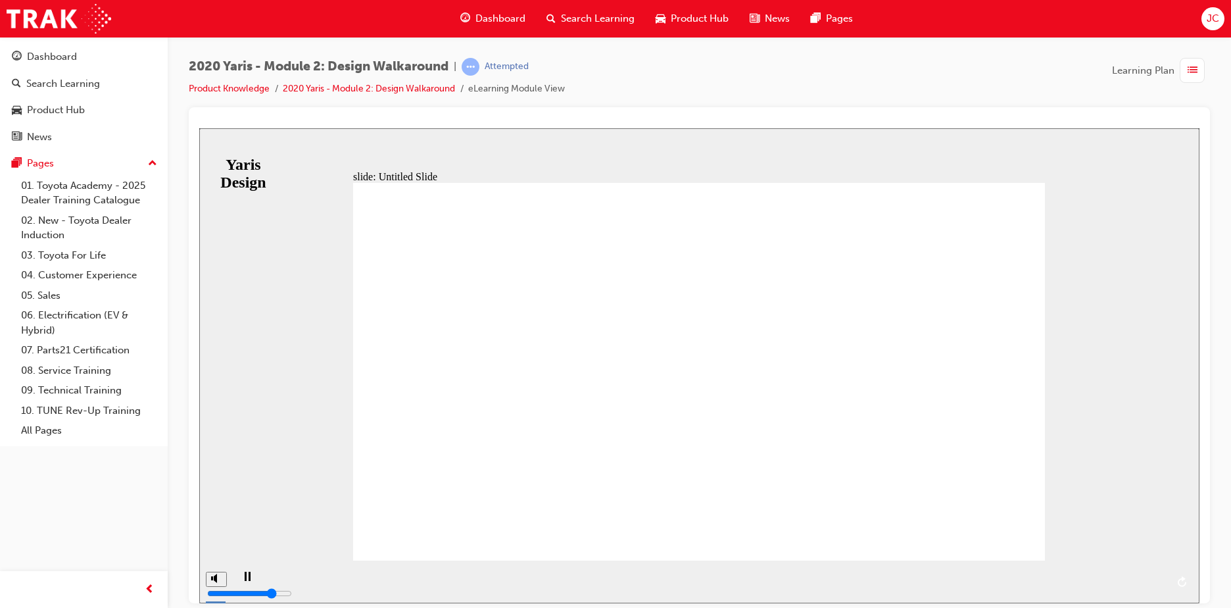
click at [901, 571] on div "playback controls" at bounding box center [713, 571] width 905 height 0
click at [986, 571] on div "playback controls" at bounding box center [713, 571] width 905 height 0
click at [1078, 571] on div "playback controls" at bounding box center [713, 571] width 905 height 0
click at [1135, 571] on div "playback controls" at bounding box center [713, 571] width 905 height 0
click at [1166, 571] on div "playback controls" at bounding box center [713, 571] width 905 height 0
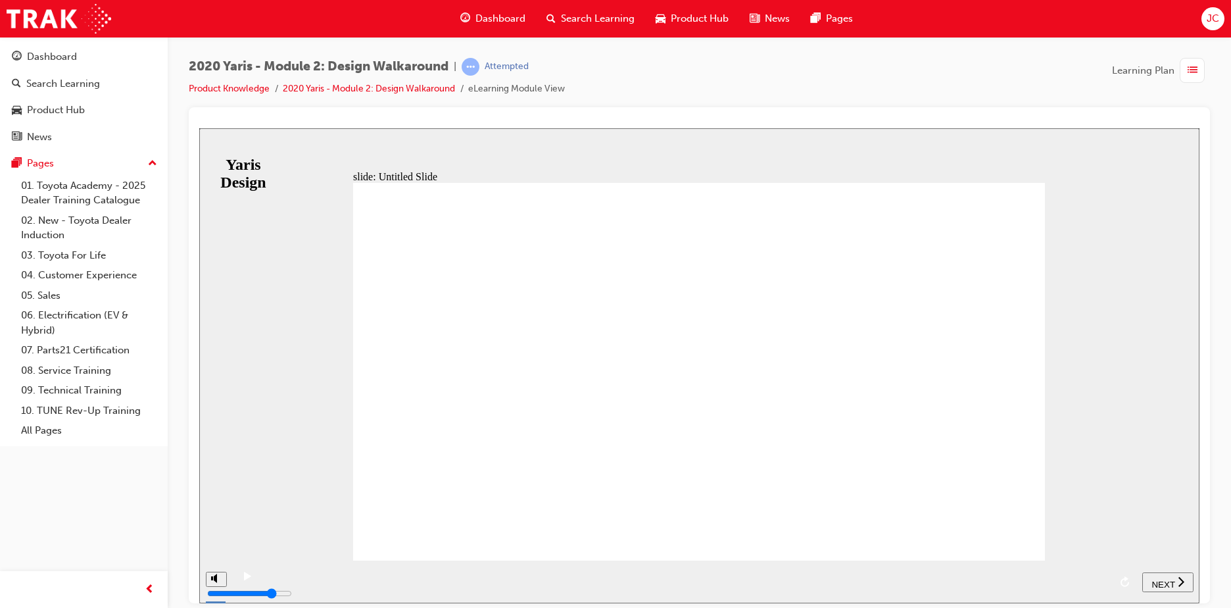
click at [1172, 579] on span "NEXT" at bounding box center [1162, 584] width 23 height 10
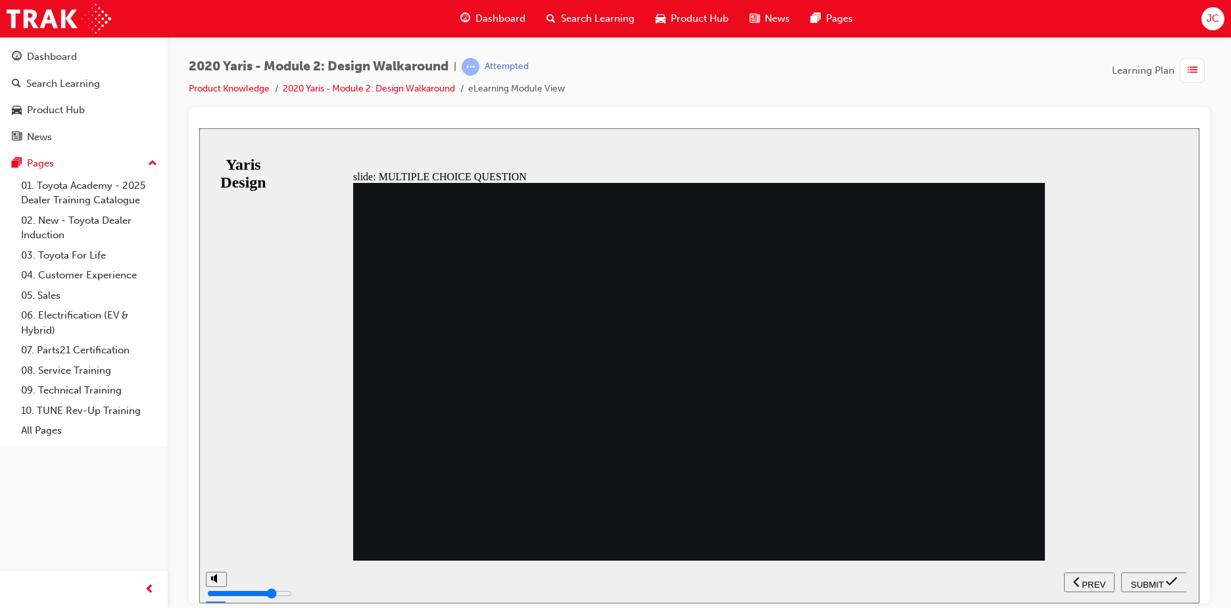
radio input "true"
radio input "false"
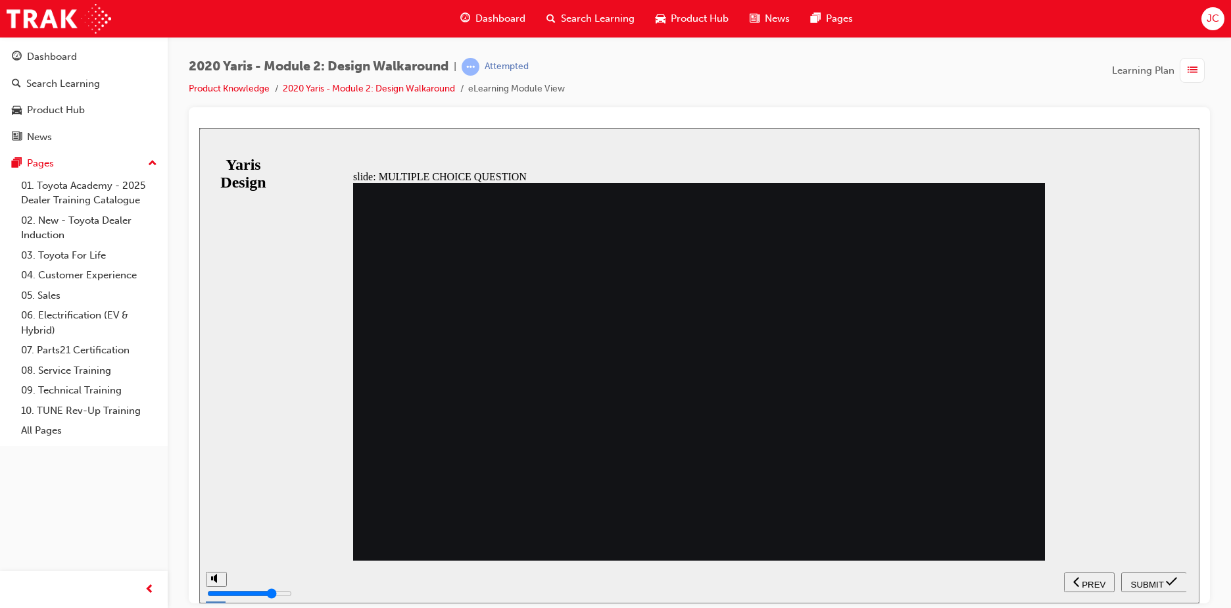
radio input "true"
click at [1163, 581] on div "SUBMIT" at bounding box center [1153, 582] width 55 height 14
radio input "true"
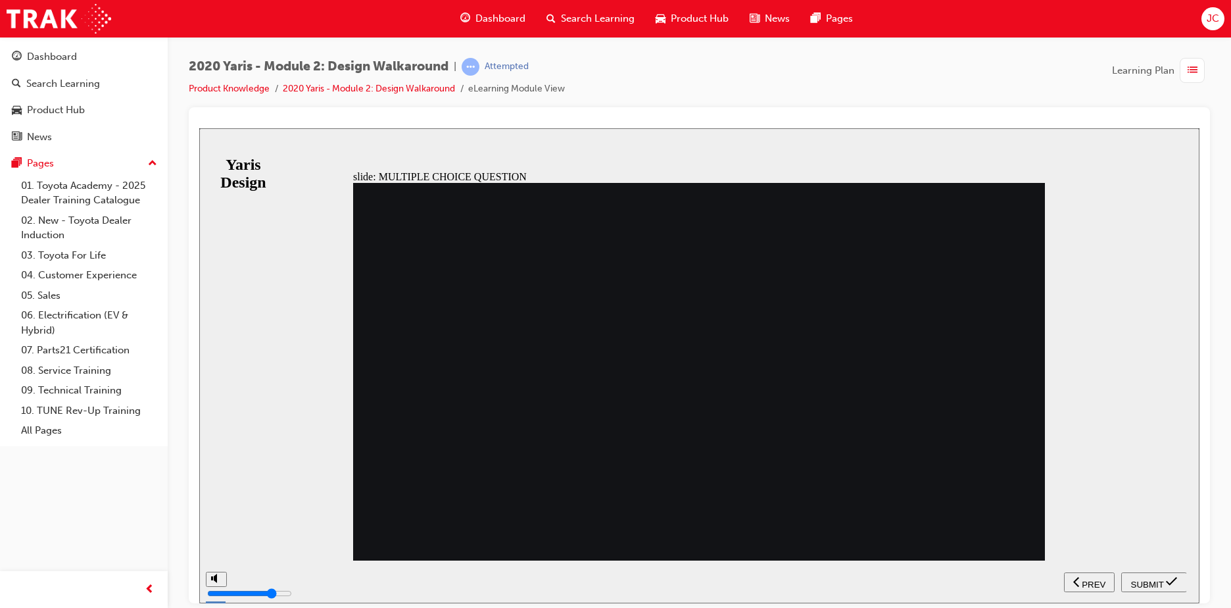
click at [1137, 579] on span "SUBMIT" at bounding box center [1147, 584] width 33 height 10
radio input "true"
click at [1156, 586] on span "SUBMIT" at bounding box center [1147, 584] width 33 height 10
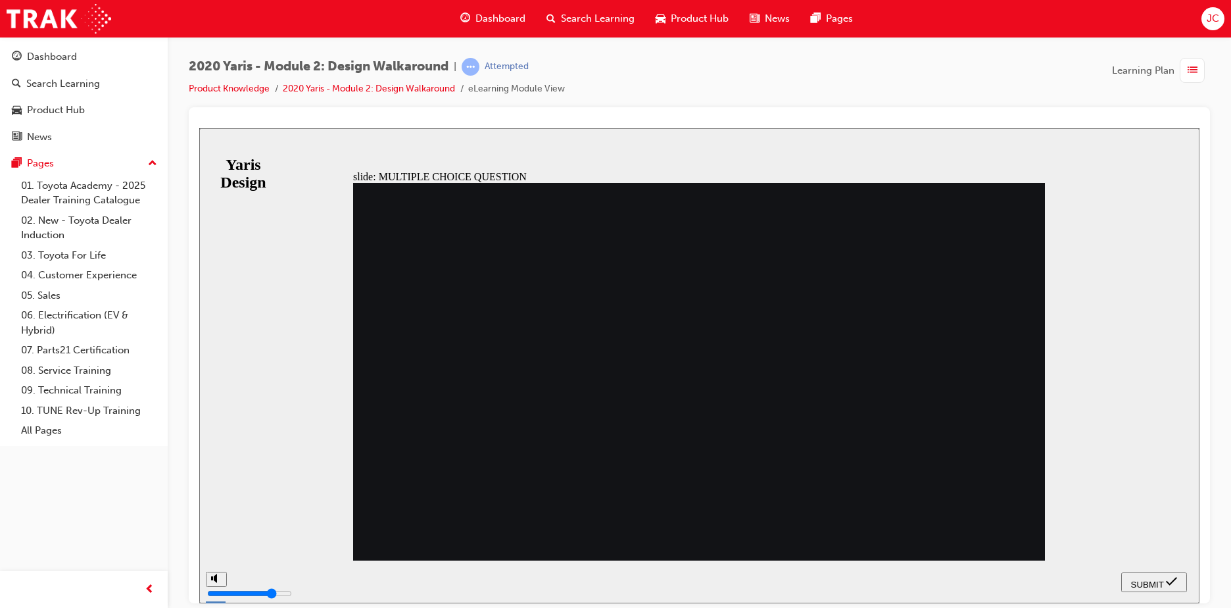
radio input "true"
click at [1142, 579] on span "SUBMIT" at bounding box center [1147, 584] width 33 height 10
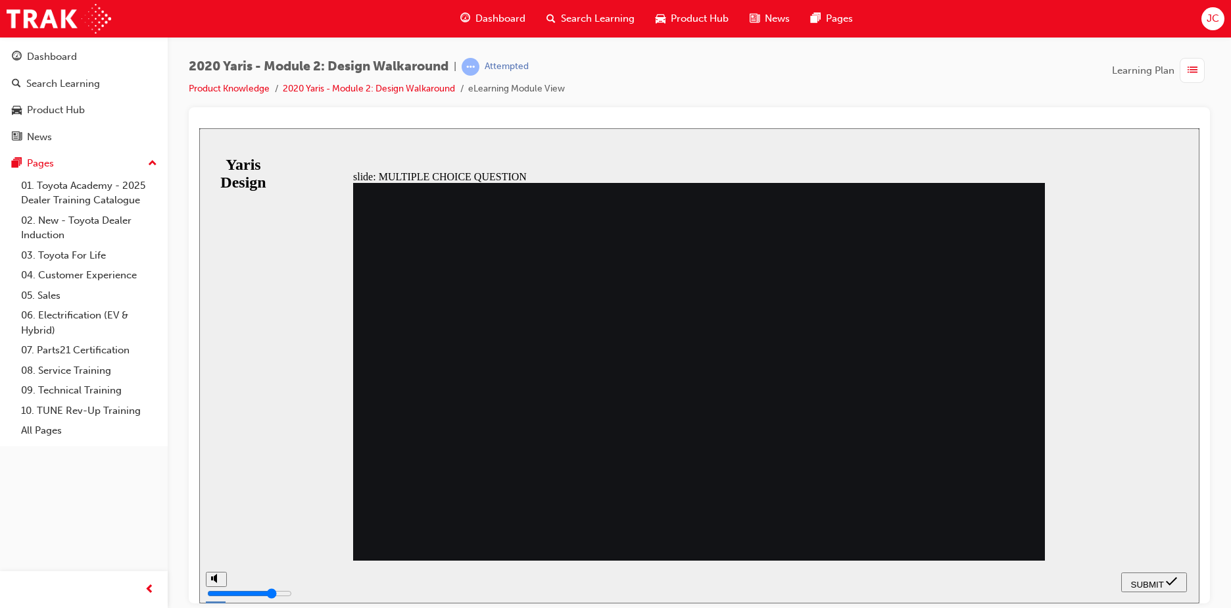
drag, startPoint x: 515, startPoint y: 441, endPoint x: 626, endPoint y: 487, distance: 120.0
radio input "true"
click at [1140, 583] on span "SUBMIT" at bounding box center [1147, 584] width 33 height 10
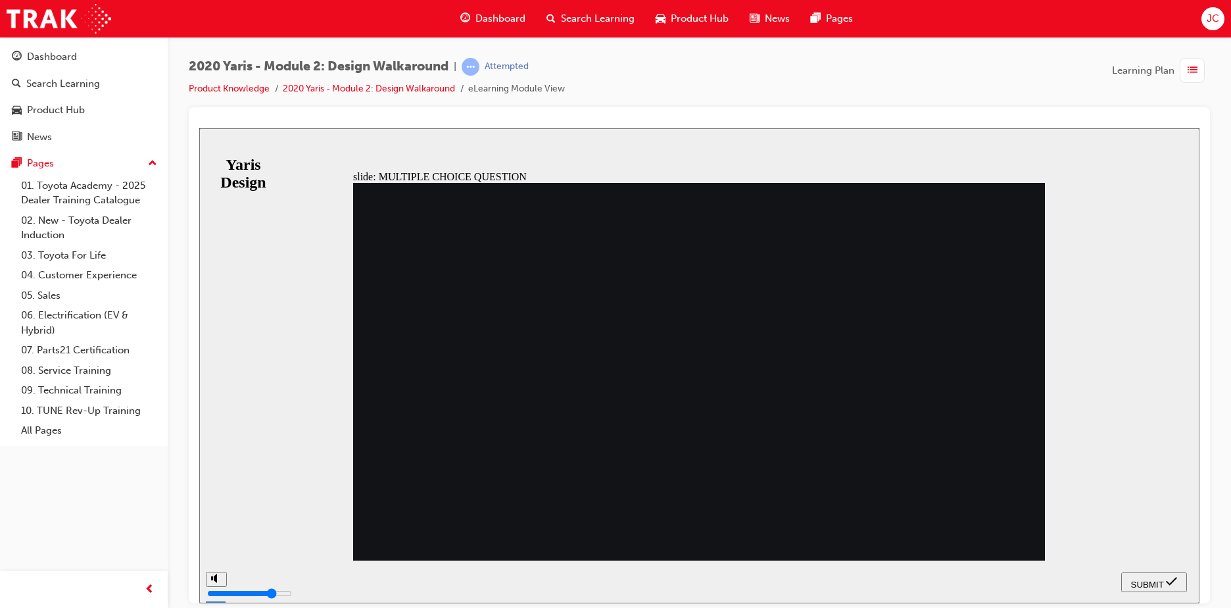
radio input "true"
click at [1156, 584] on span "SUBMIT" at bounding box center [1147, 584] width 33 height 10
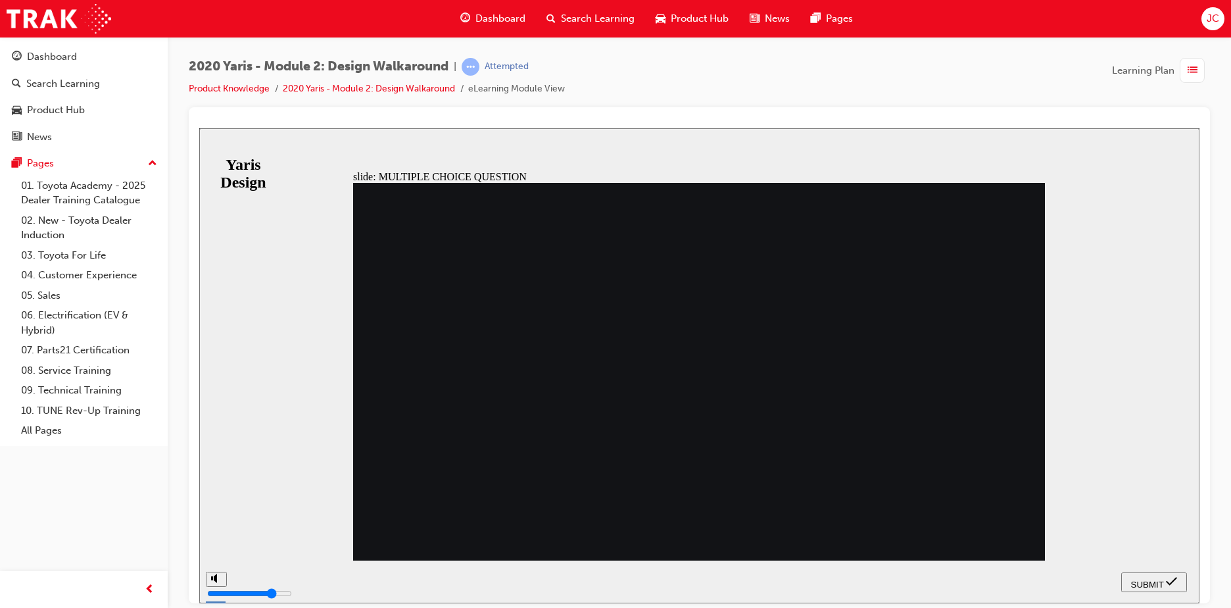
radio input "true"
click at [1157, 581] on span "SUBMIT" at bounding box center [1147, 584] width 33 height 10
radio input "true"
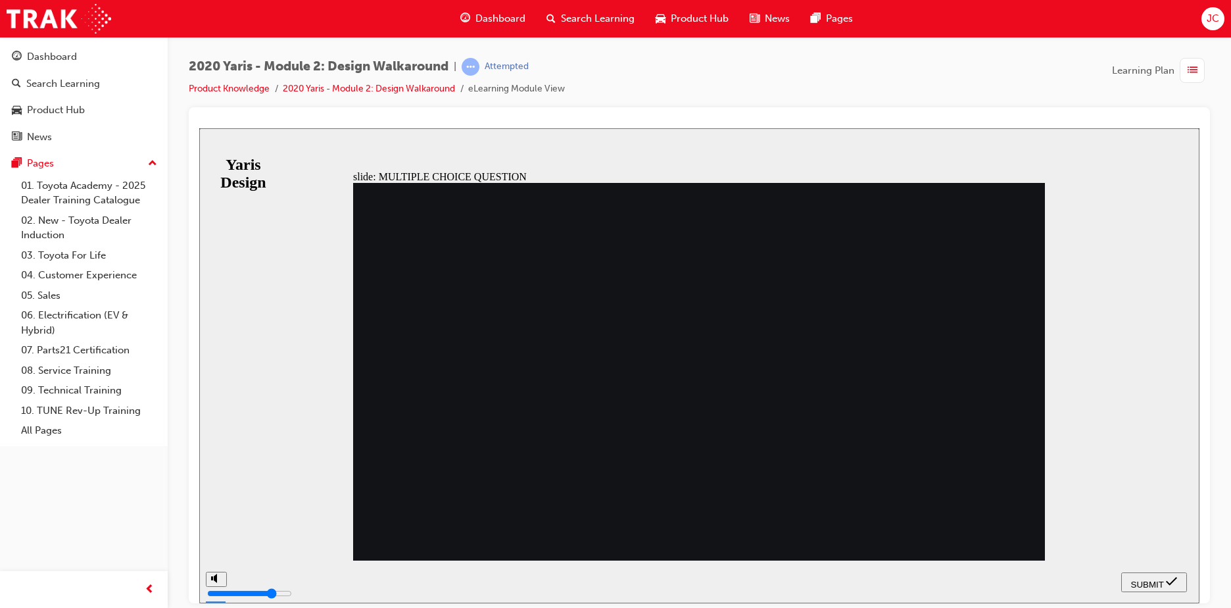
click at [1172, 577] on icon "submit" at bounding box center [1171, 581] width 11 height 12
radio input "true"
click at [1161, 581] on span "SUBMIT" at bounding box center [1147, 584] width 33 height 10
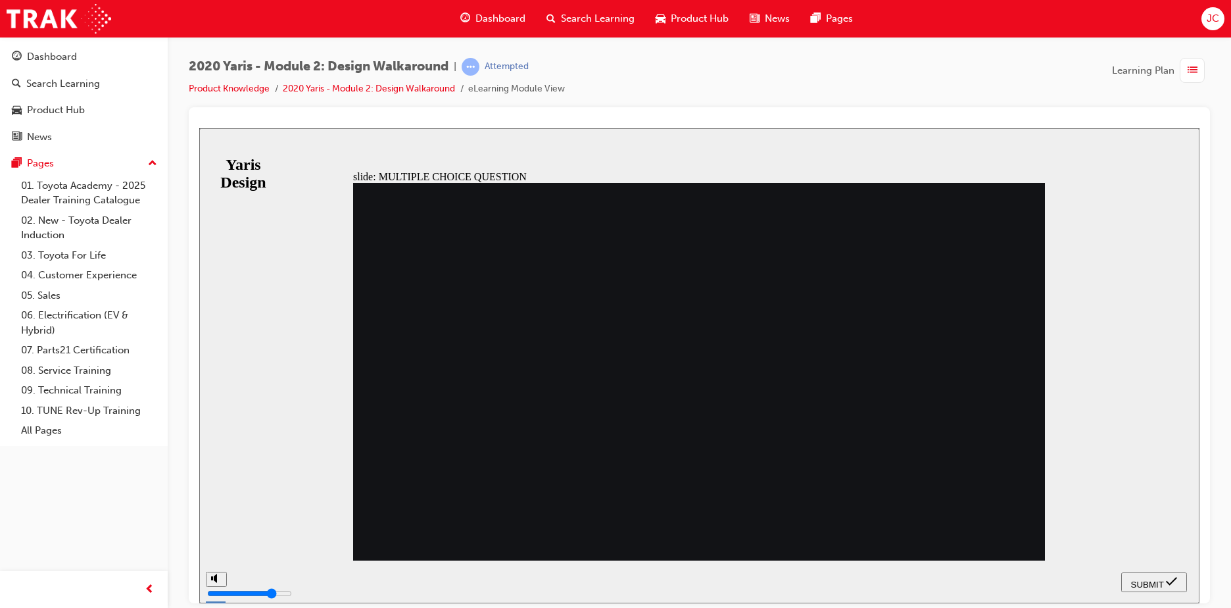
radio input "true"
click at [1175, 579] on icon "submit" at bounding box center [1171, 580] width 11 height 9
drag, startPoint x: 734, startPoint y: 473, endPoint x: 717, endPoint y: 489, distance: 22.8
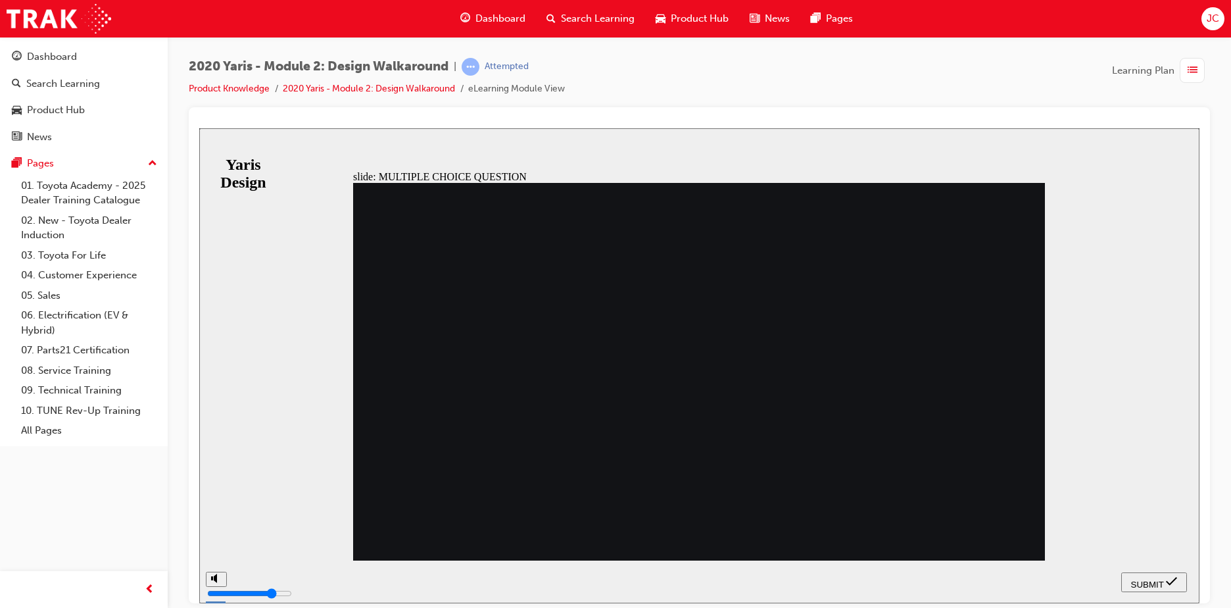
radio input "true"
click at [1159, 581] on span "SUBMIT" at bounding box center [1147, 584] width 33 height 10
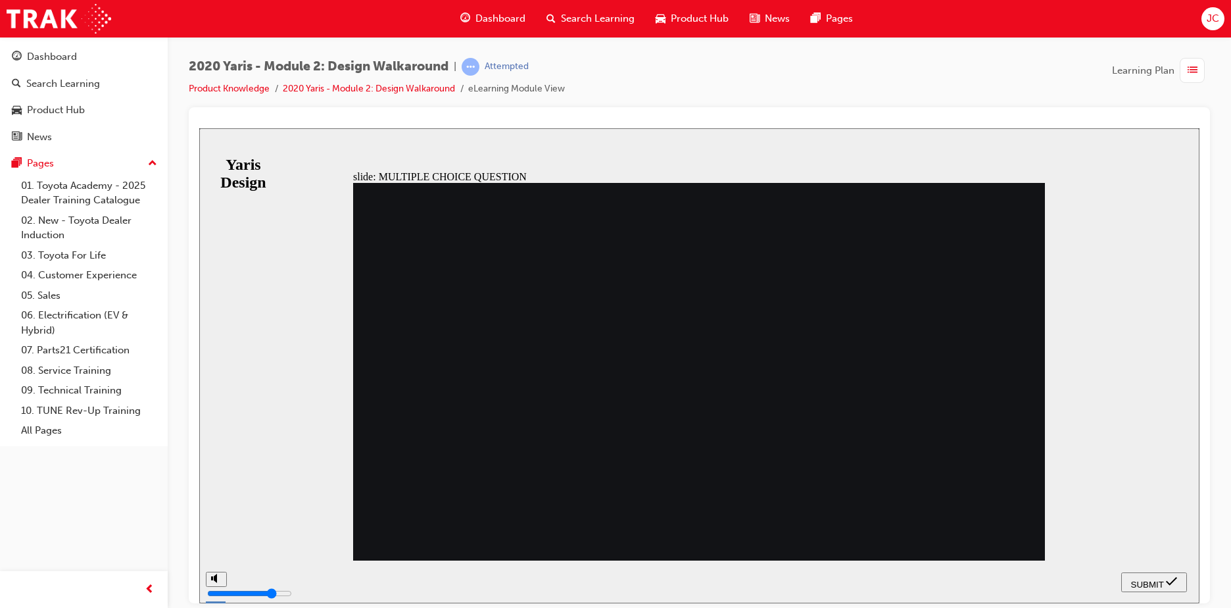
drag, startPoint x: 686, startPoint y: 360, endPoint x: 1257, endPoint y: 734, distance: 682.2
click at [1170, 583] on icon "submit" at bounding box center [1171, 580] width 11 height 9
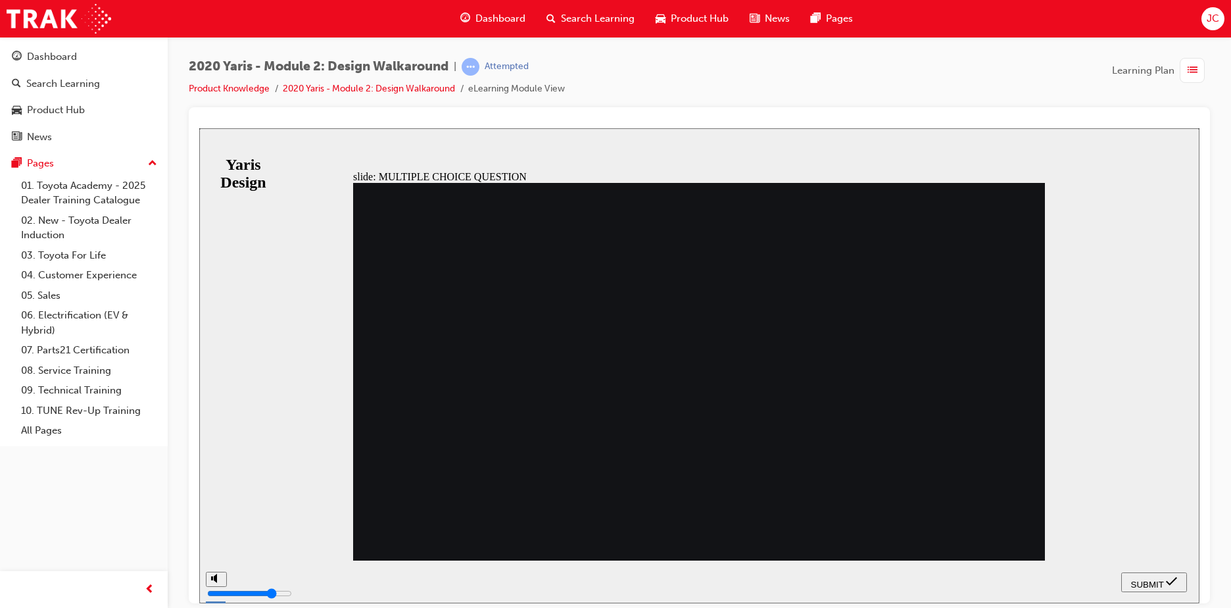
radio input "false"
radio input "true"
click at [1159, 581] on span "SUBMIT" at bounding box center [1147, 584] width 33 height 10
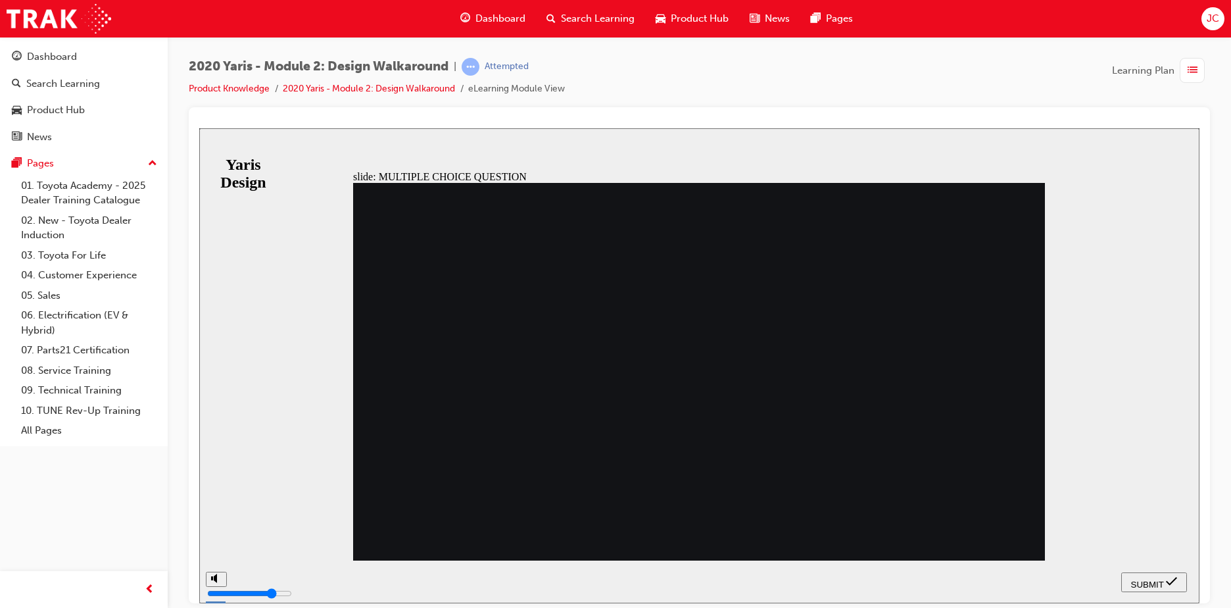
radio input "true"
click at [1132, 581] on span "SUBMIT" at bounding box center [1147, 584] width 33 height 10
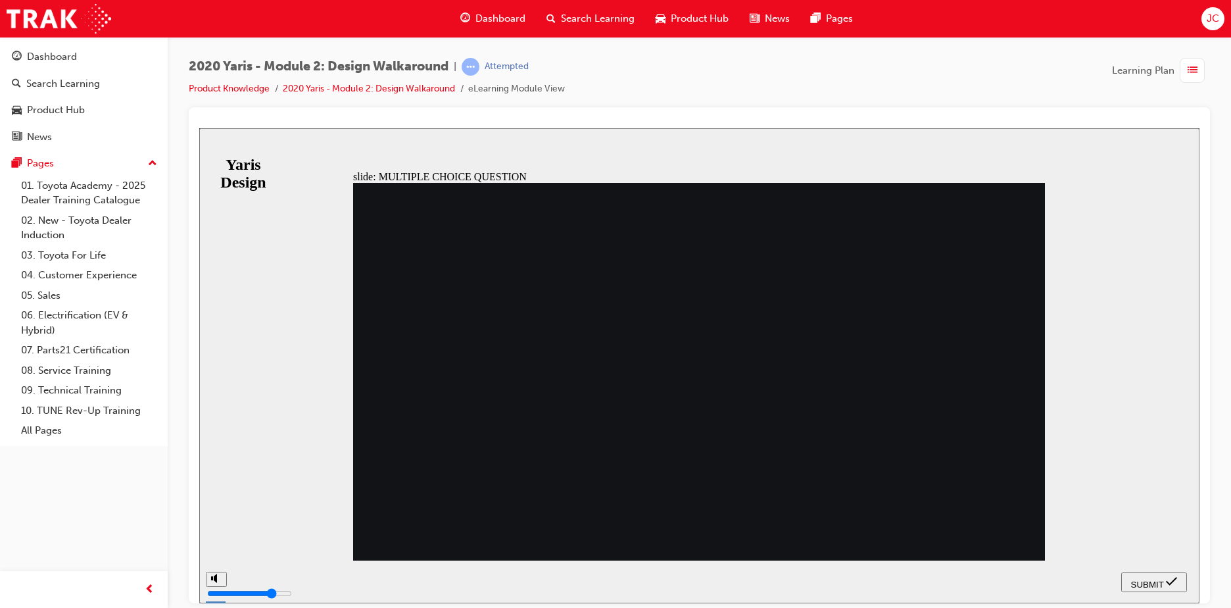
radio input "true"
click at [1148, 579] on span "SUBMIT" at bounding box center [1147, 584] width 33 height 10
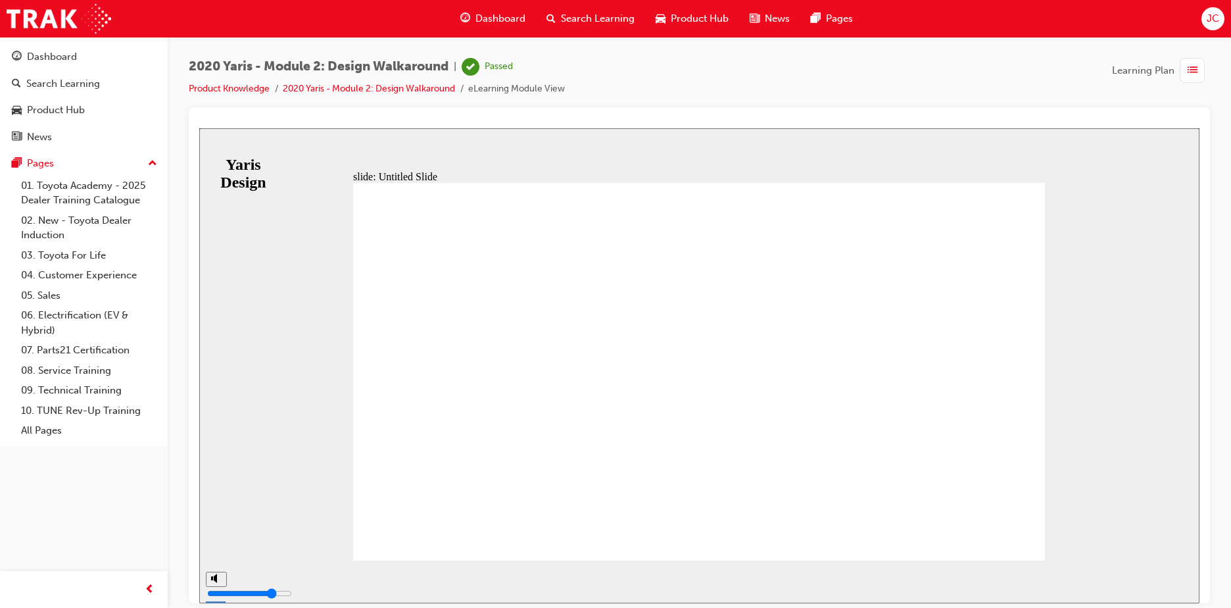
click at [1126, 455] on div "slide: Untitled Slide MODULE 2 Design You have completed this module. MODULE 2 …" at bounding box center [699, 365] width 1000 height 475
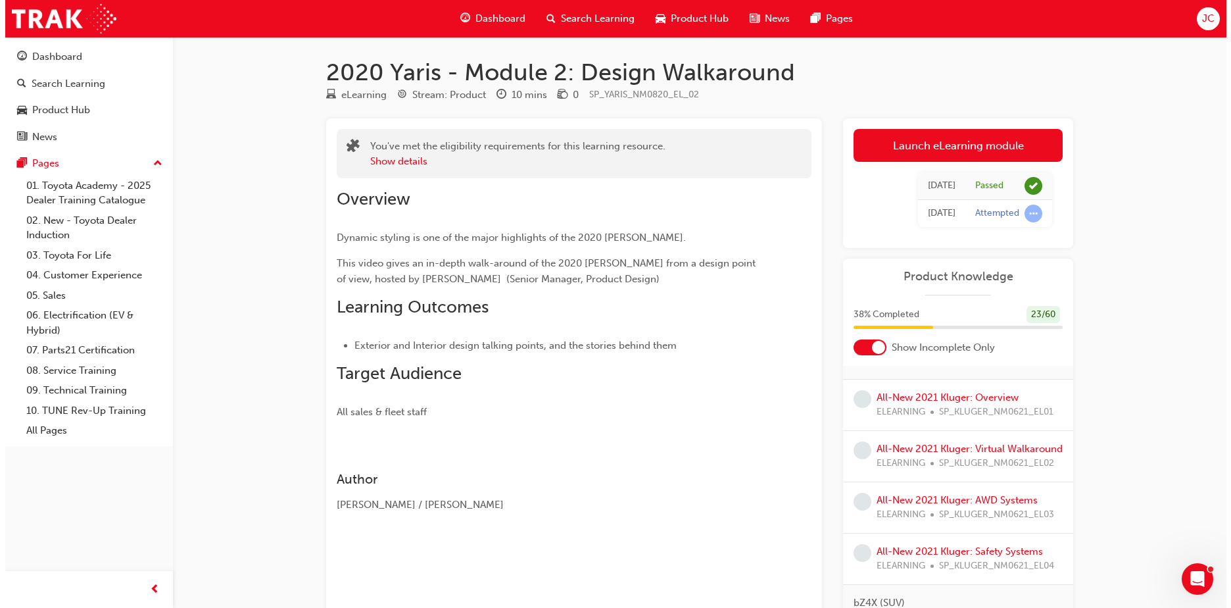
scroll to position [855, 0]
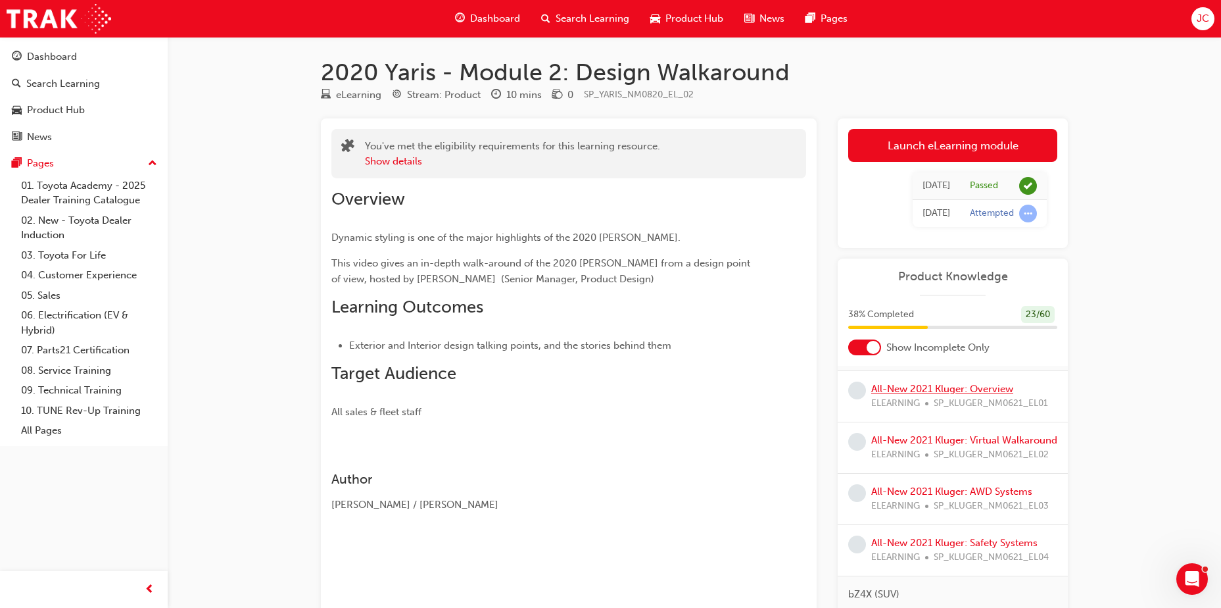
click at [941, 392] on link "All-New 2021 Kluger: Overview" at bounding box center [942, 389] width 142 height 12
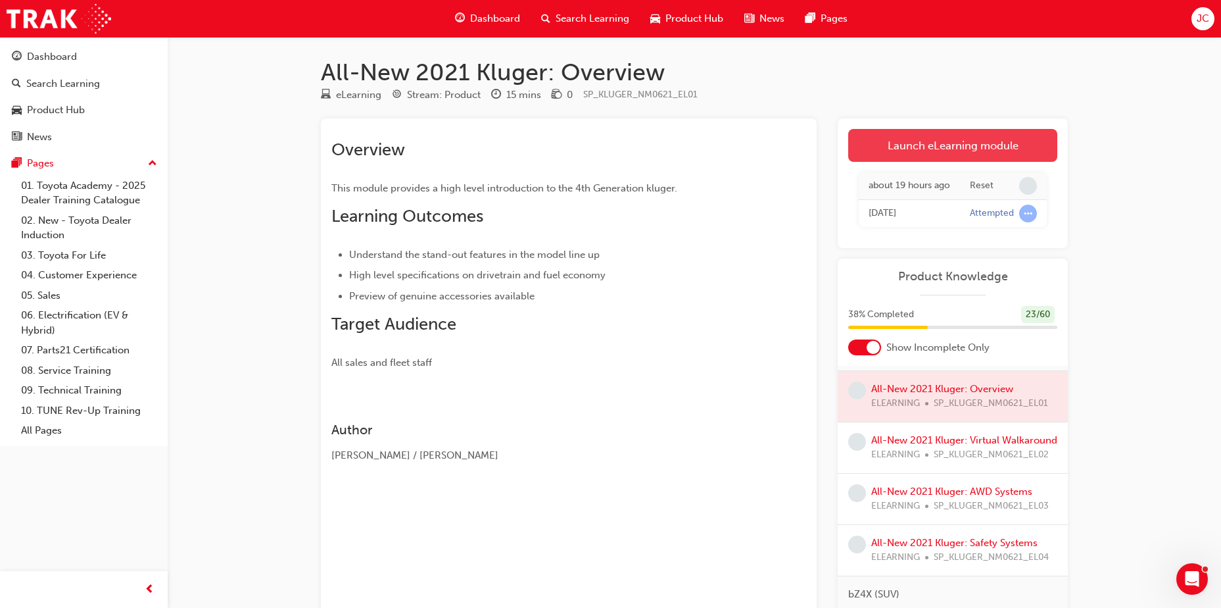
click at [924, 146] on link "Launch eLearning module" at bounding box center [952, 145] width 209 height 33
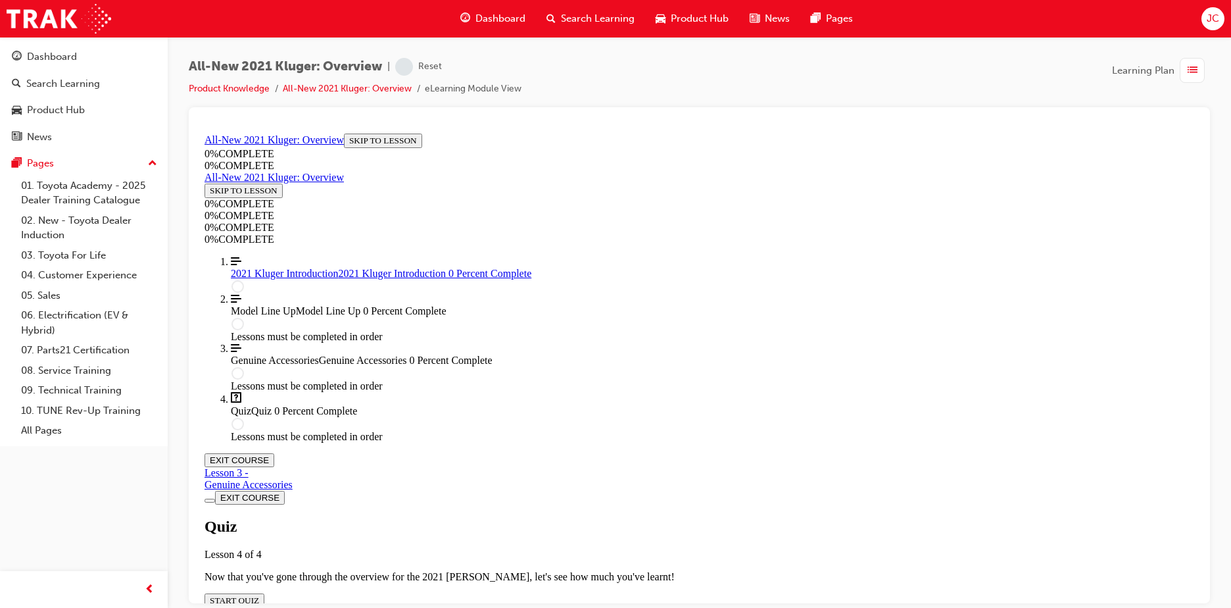
scroll to position [45, 0]
click at [569, 13] on span "Search Learning" at bounding box center [598, 18] width 74 height 15
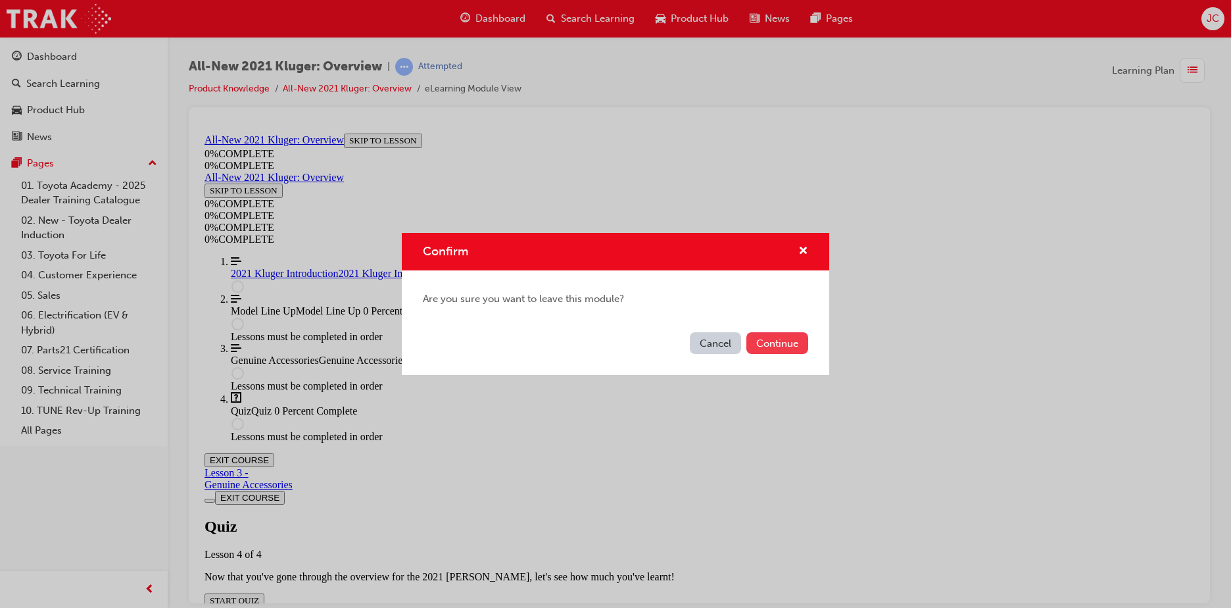
click at [773, 345] on button "Continue" at bounding box center [777, 343] width 62 height 22
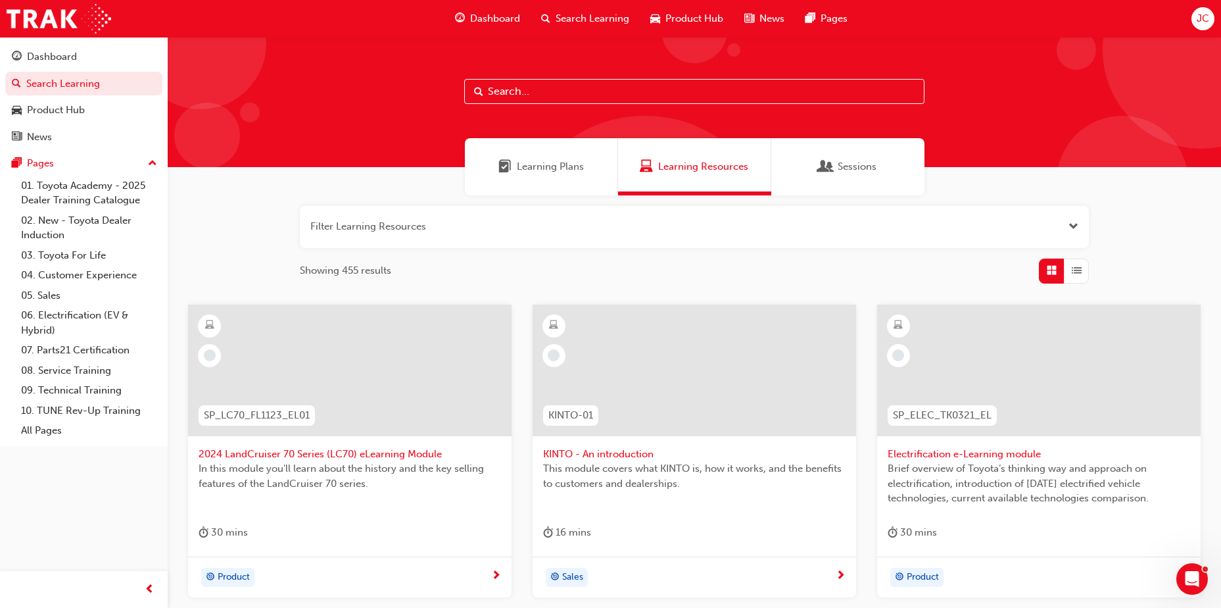
click at [582, 177] on div "Learning Plans" at bounding box center [541, 166] width 153 height 57
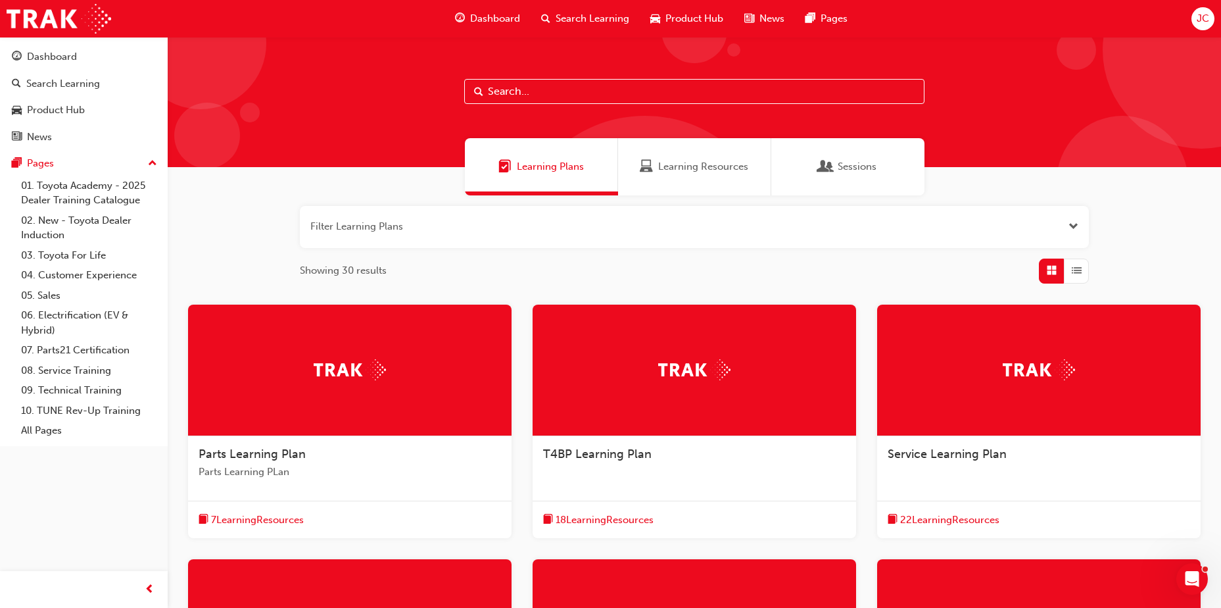
click at [597, 7] on div "Search Learning" at bounding box center [585, 18] width 109 height 27
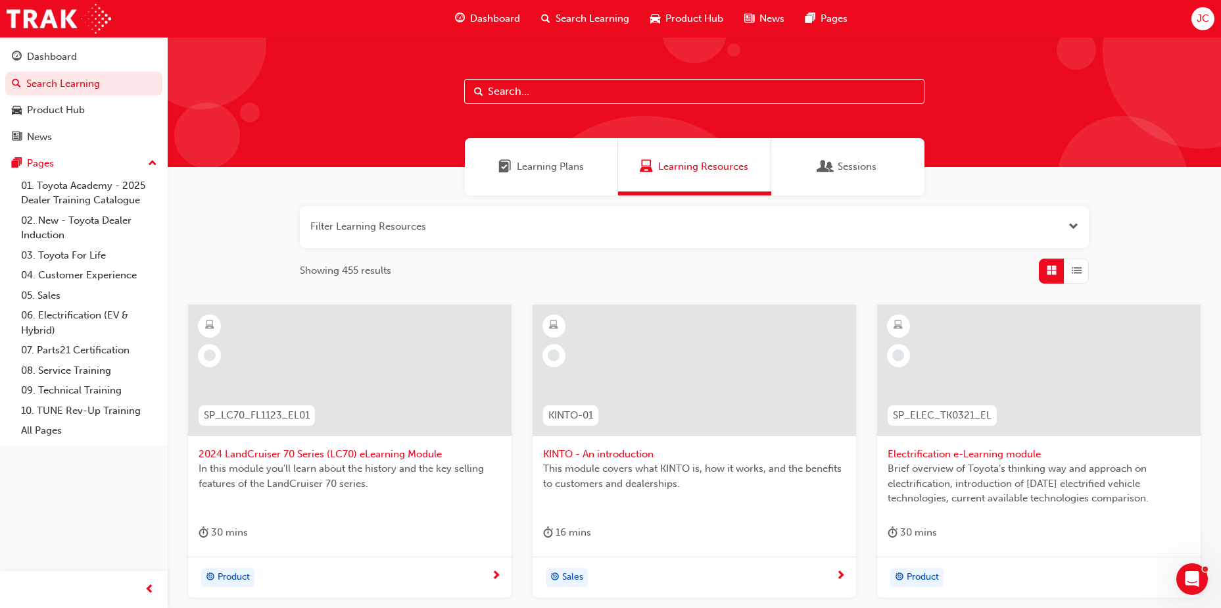
click at [554, 175] on div "Learning Plans" at bounding box center [541, 166] width 153 height 57
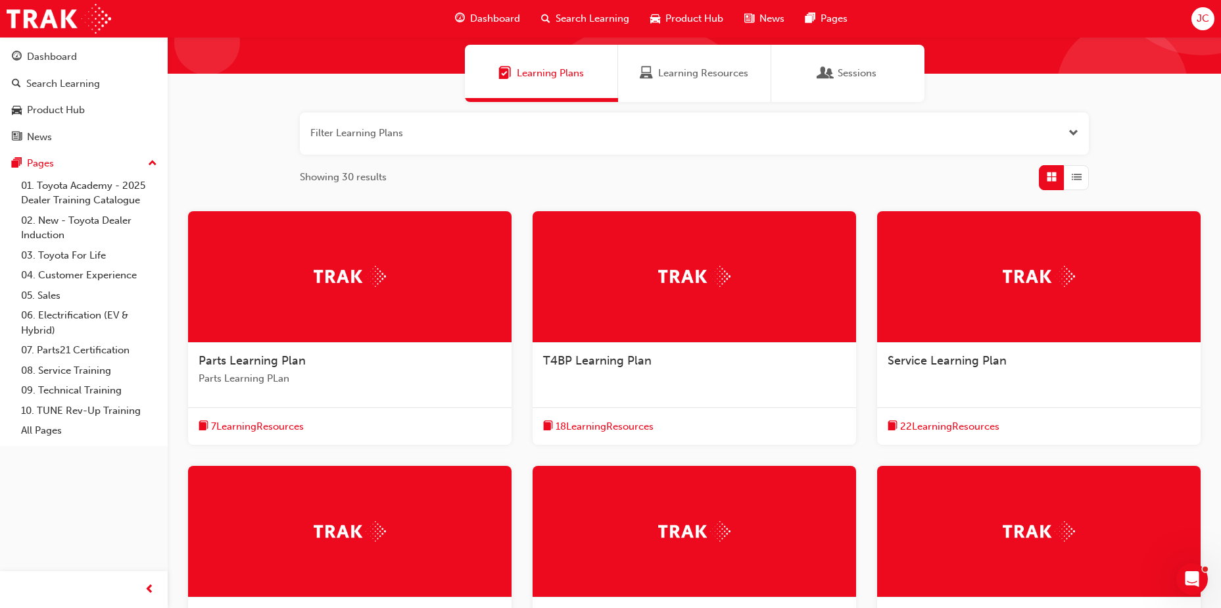
scroll to position [316, 0]
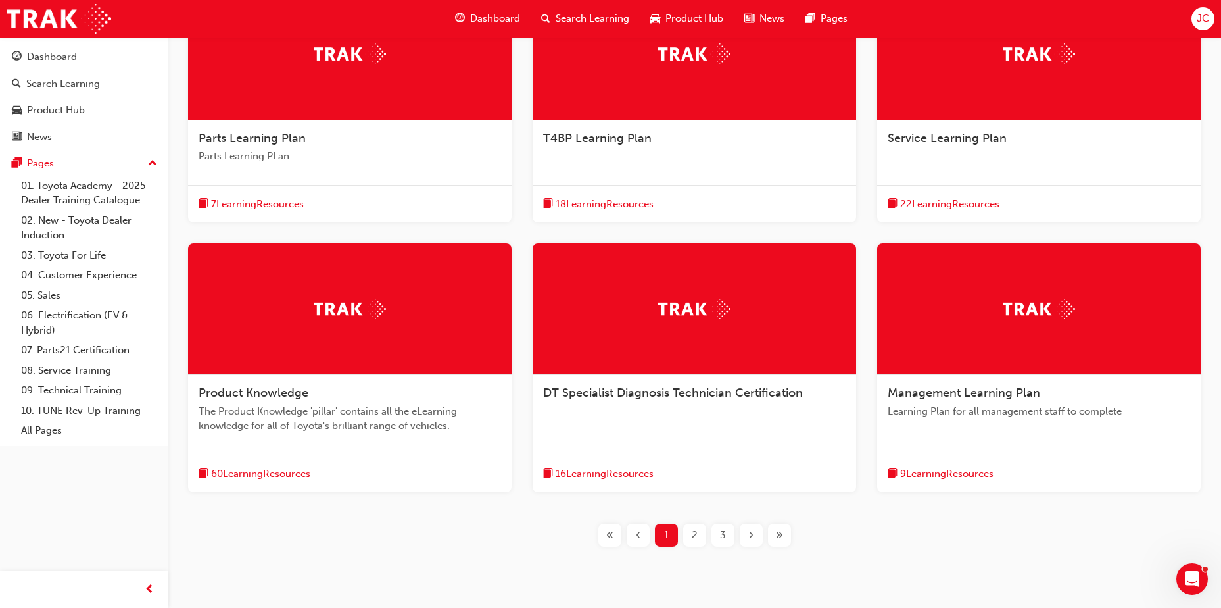
click at [315, 394] on div "Product Knowledge" at bounding box center [350, 393] width 302 height 16
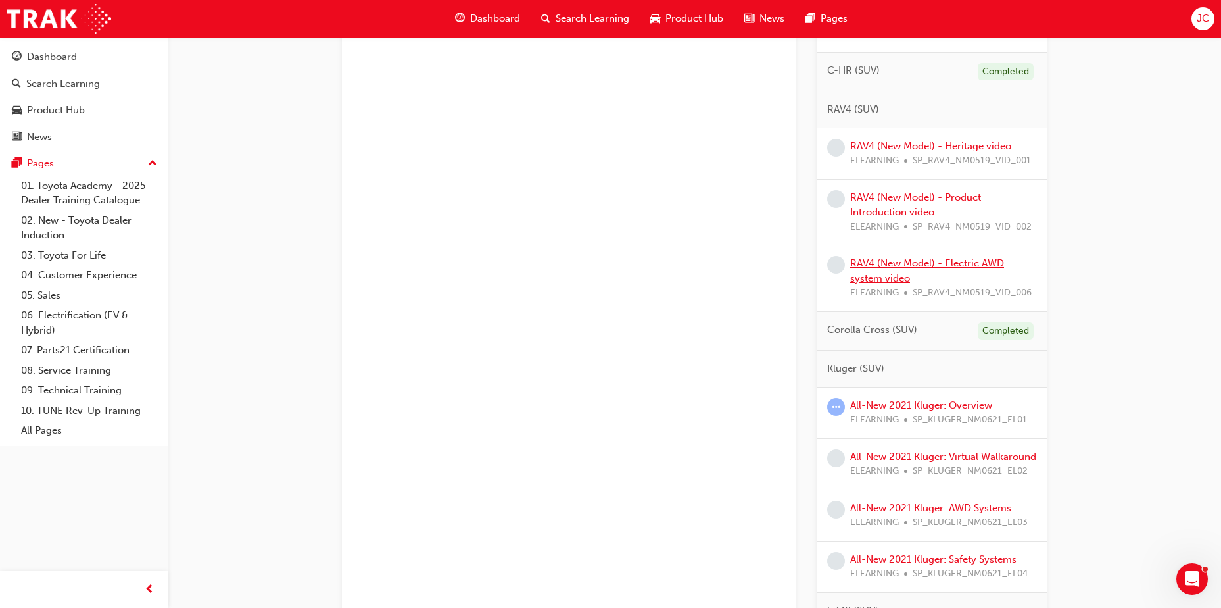
scroll to position [658, 0]
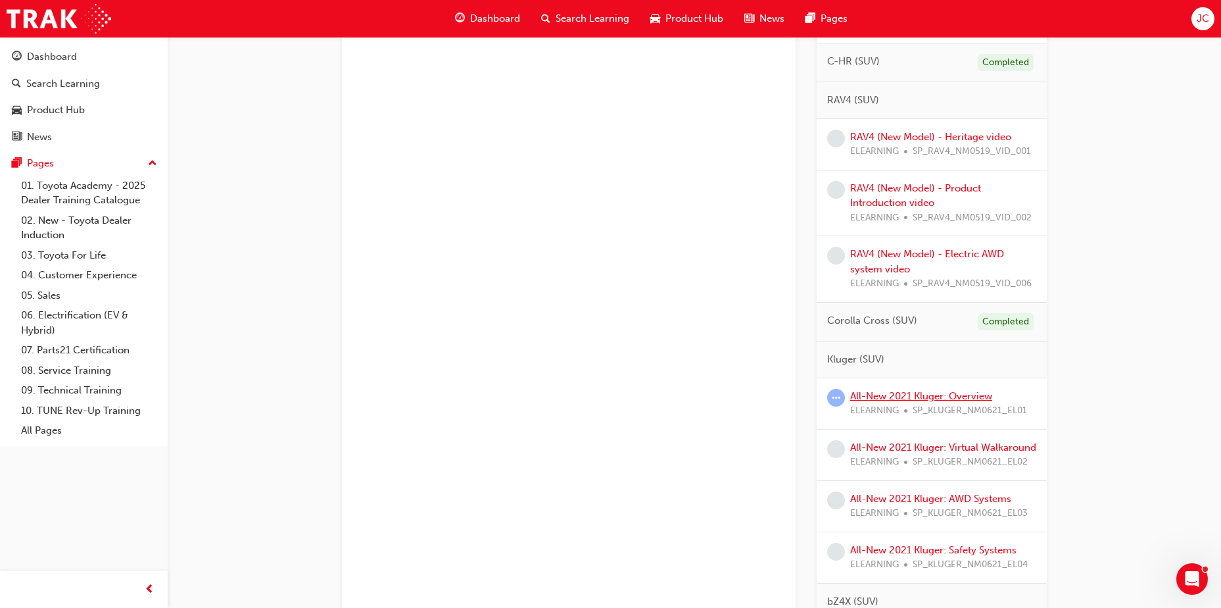
click at [895, 394] on link "All-New 2021 Kluger: Overview" at bounding box center [921, 396] width 142 height 12
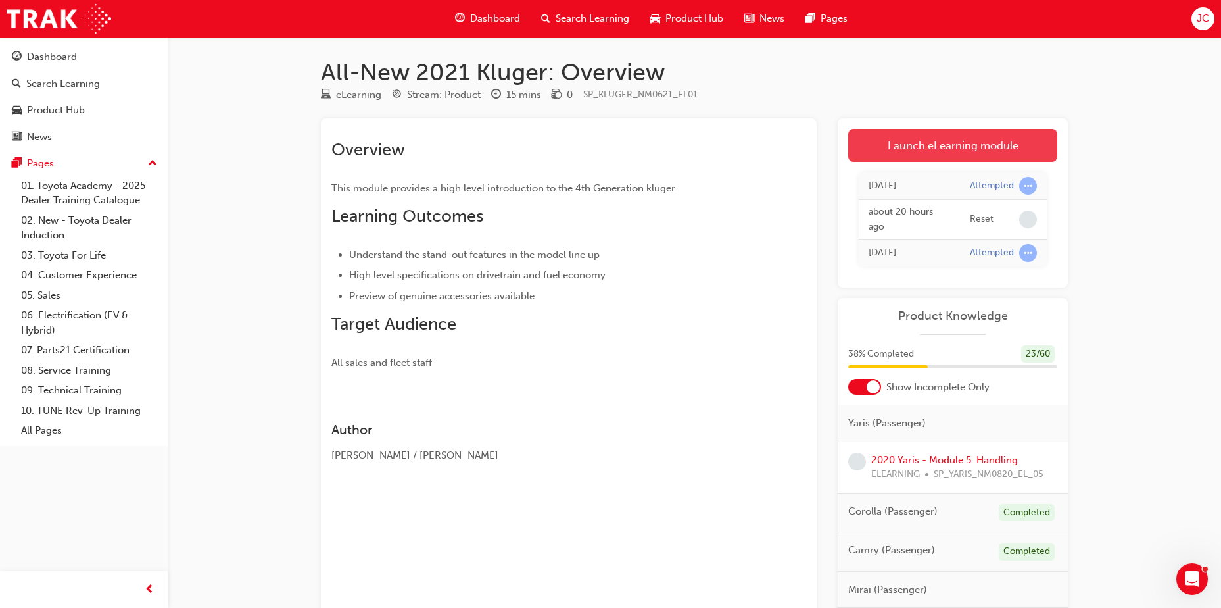
click at [955, 151] on link "Launch eLearning module" at bounding box center [952, 145] width 209 height 33
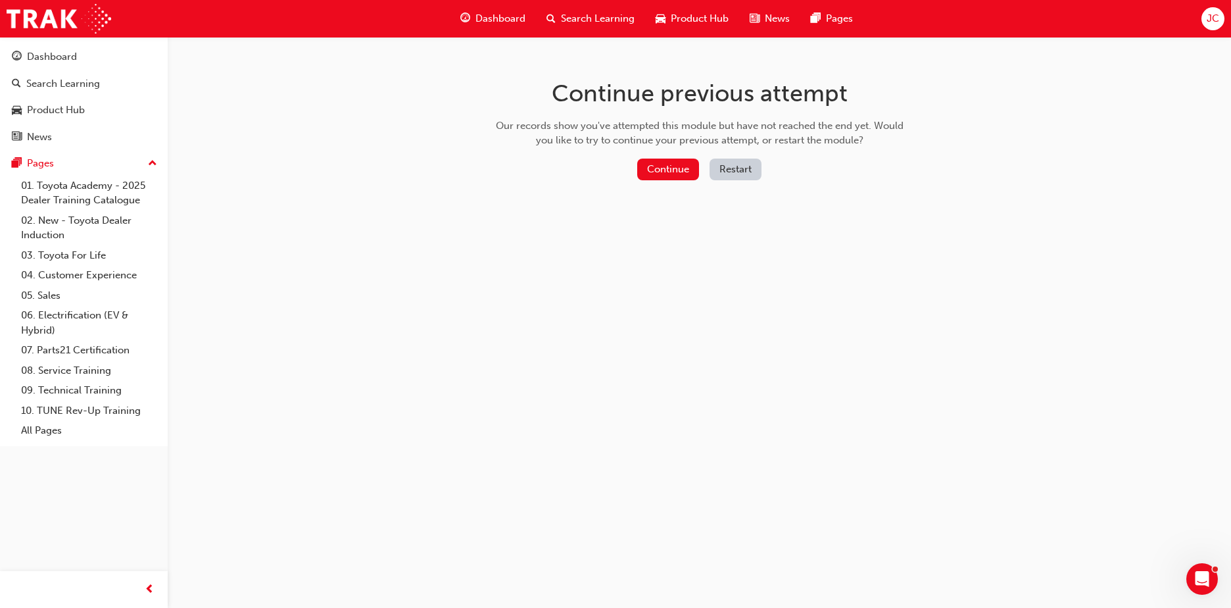
click at [757, 169] on button "Restart" at bounding box center [735, 169] width 52 height 22
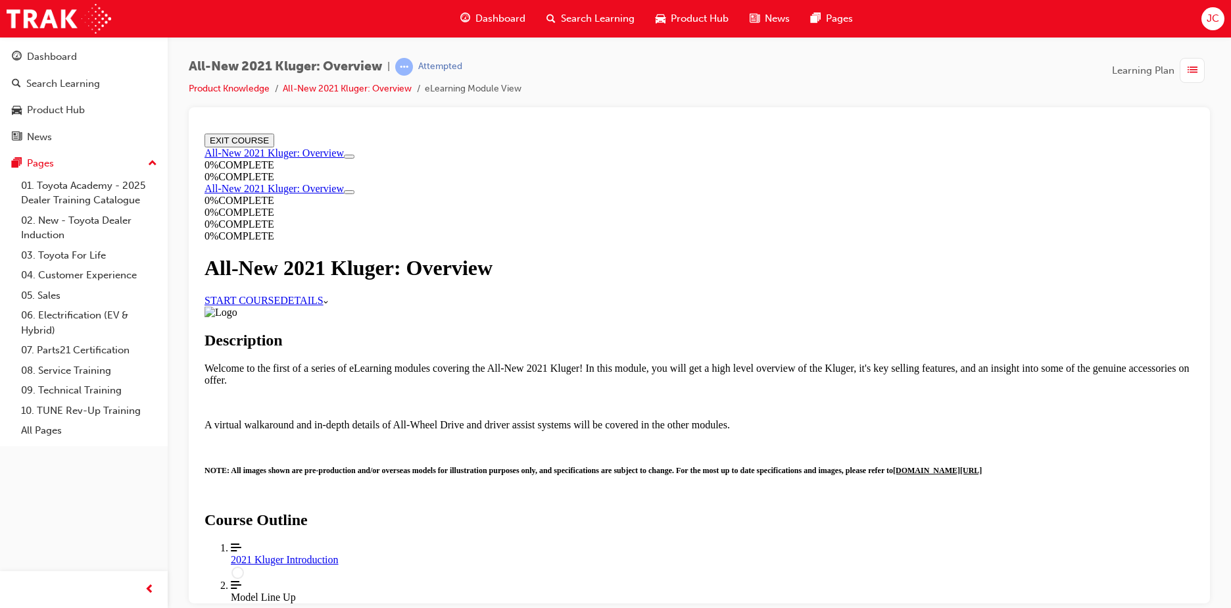
click at [280, 305] on link "START COURSE" at bounding box center [242, 299] width 76 height 11
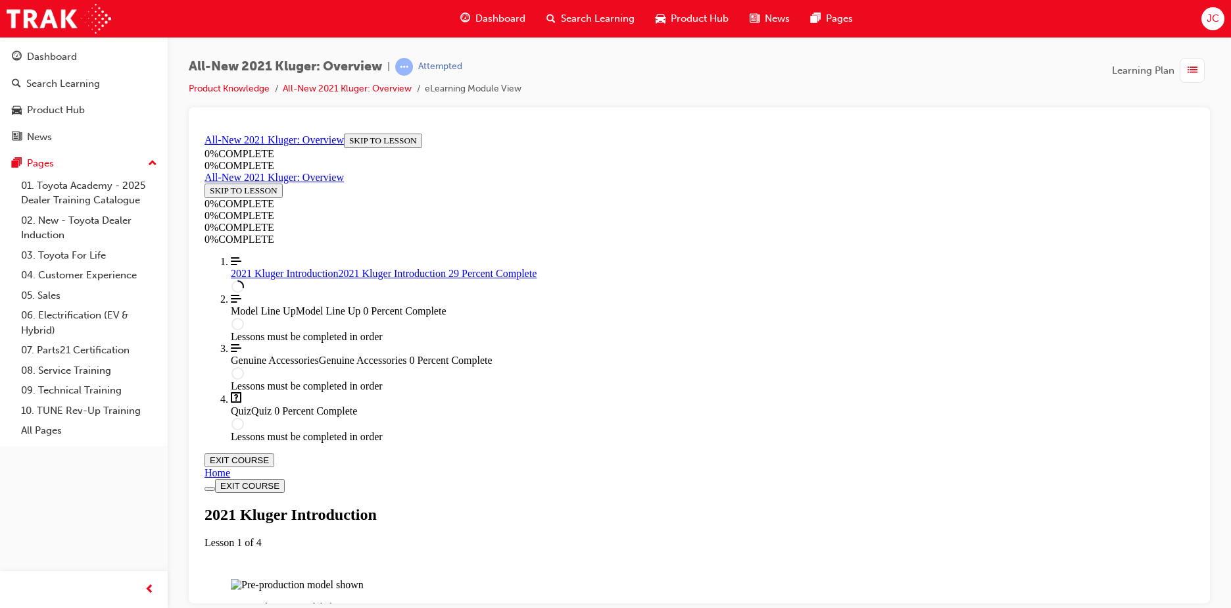
scroll to position [769, 0]
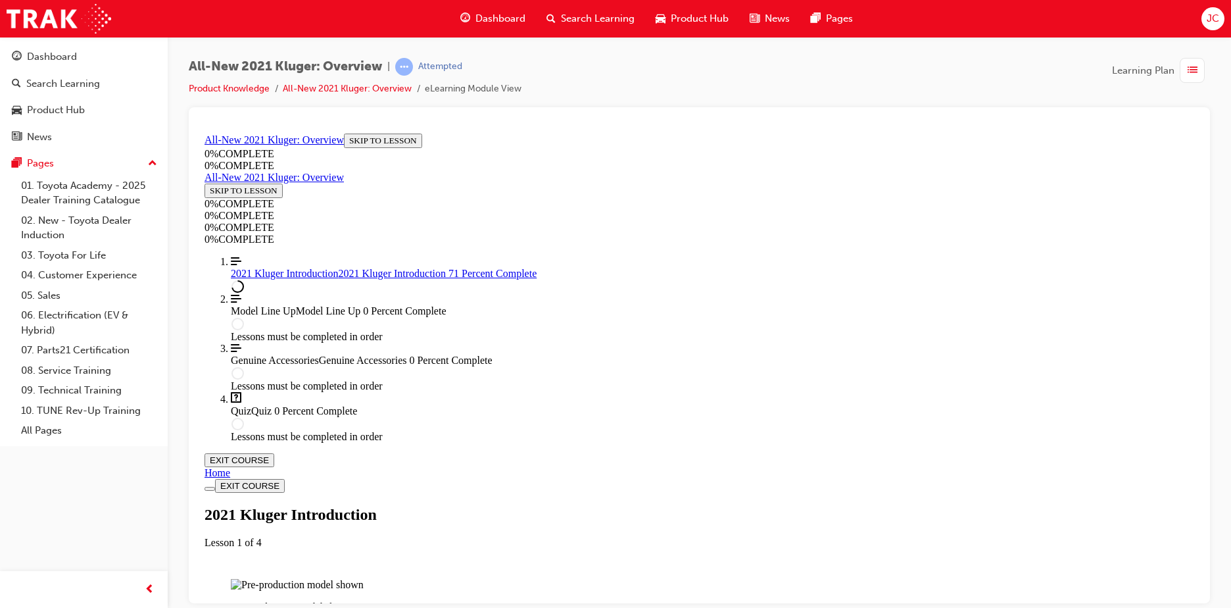
scroll to position [1278, 0]
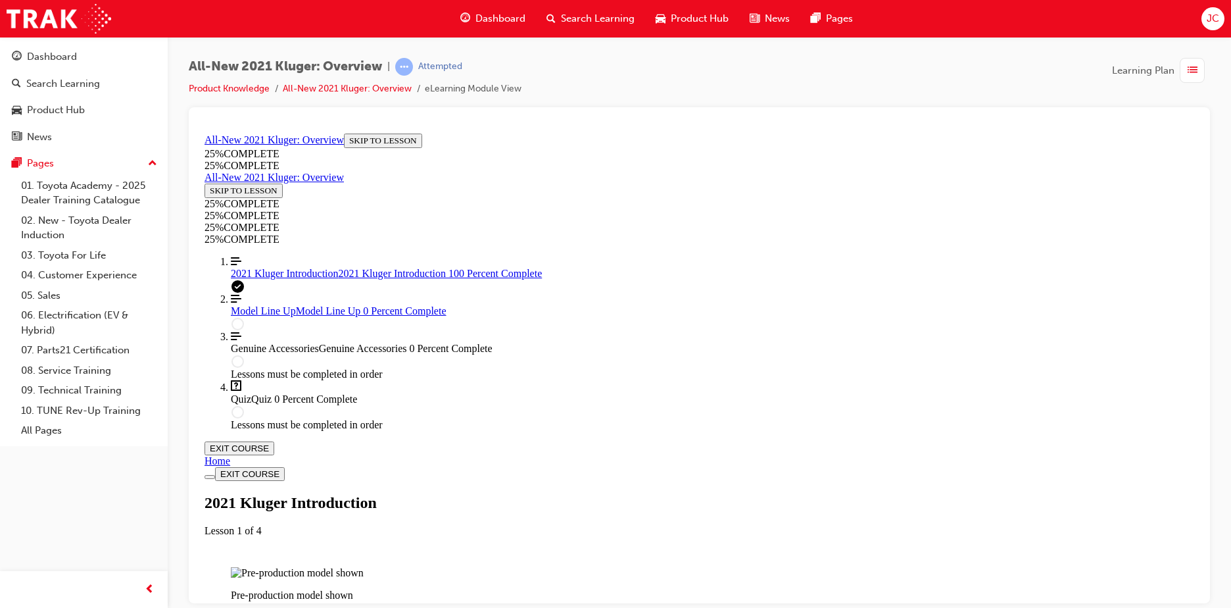
scroll to position [1804, 0]
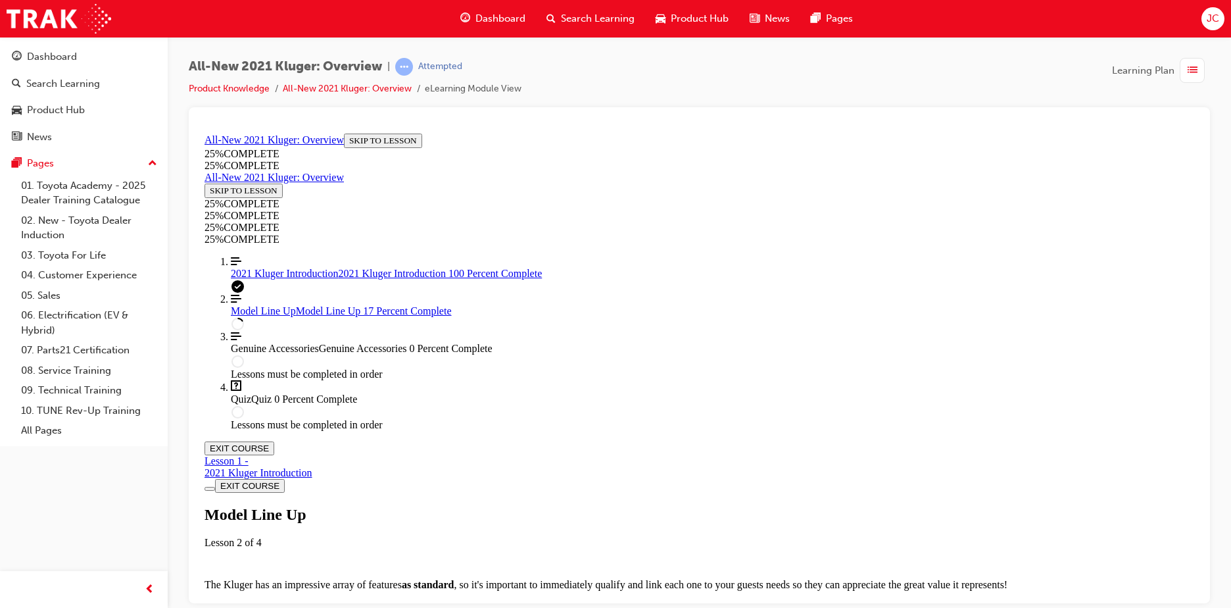
scroll to position [834, 0]
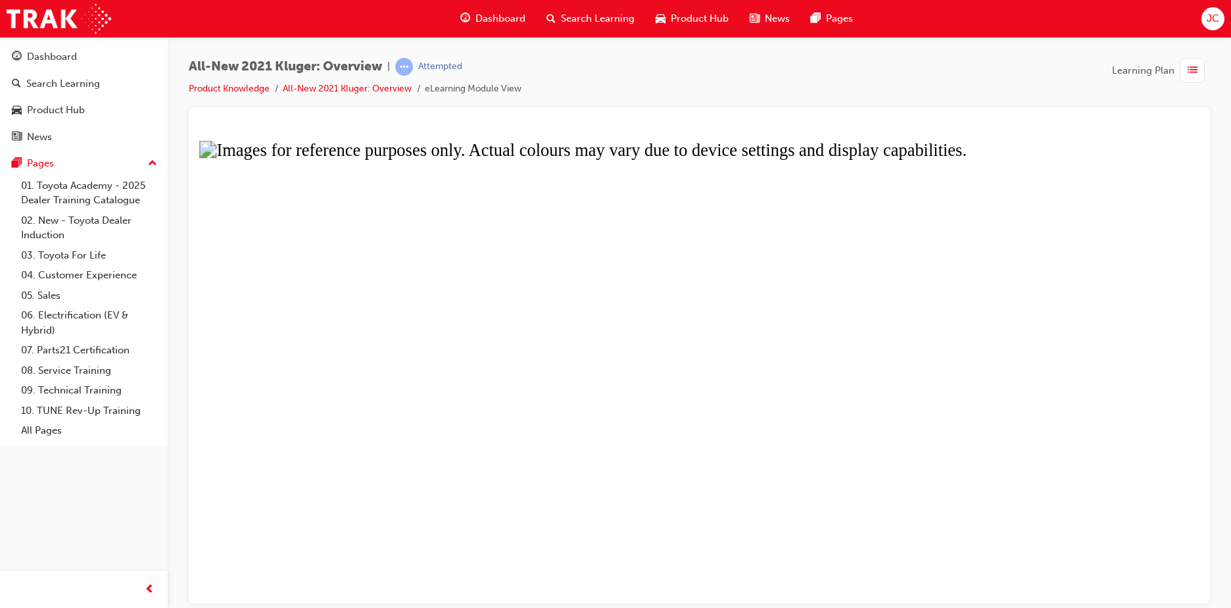
click at [1186, 206] on button "Unzoom image" at bounding box center [699, 365] width 1000 height 475
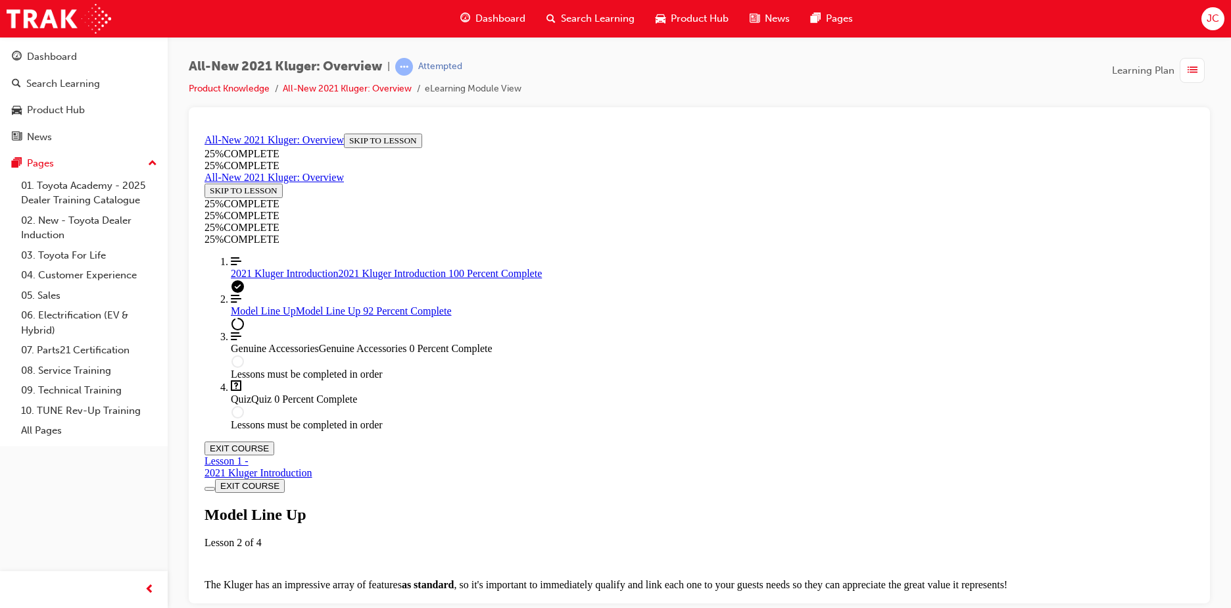
scroll to position [3530, 0]
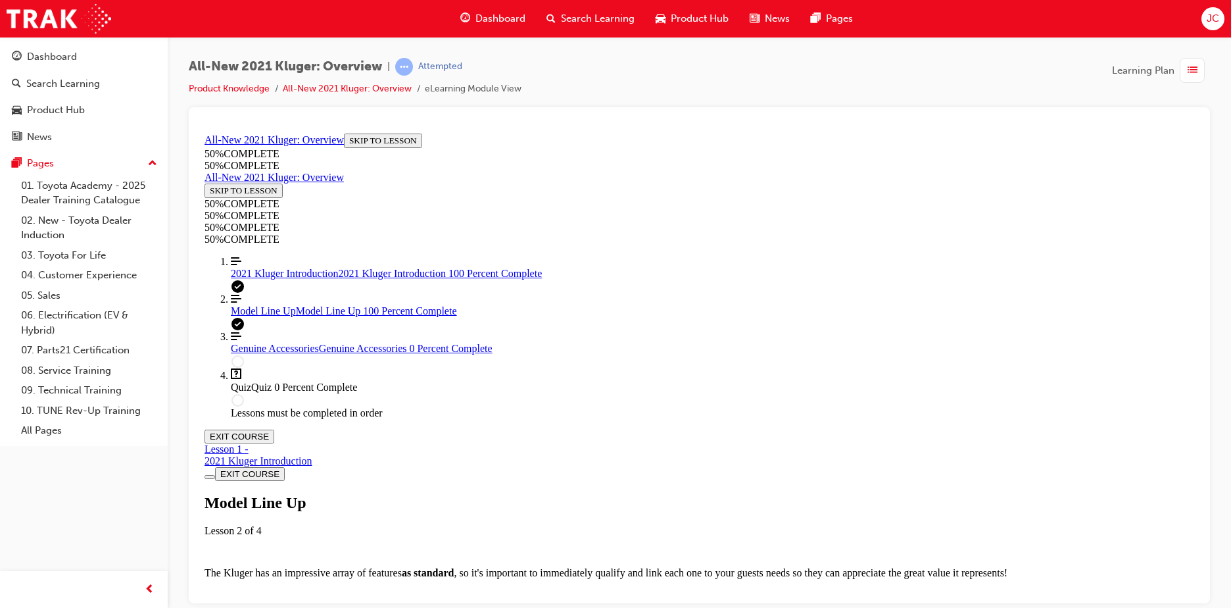
scroll to position [3925, 0]
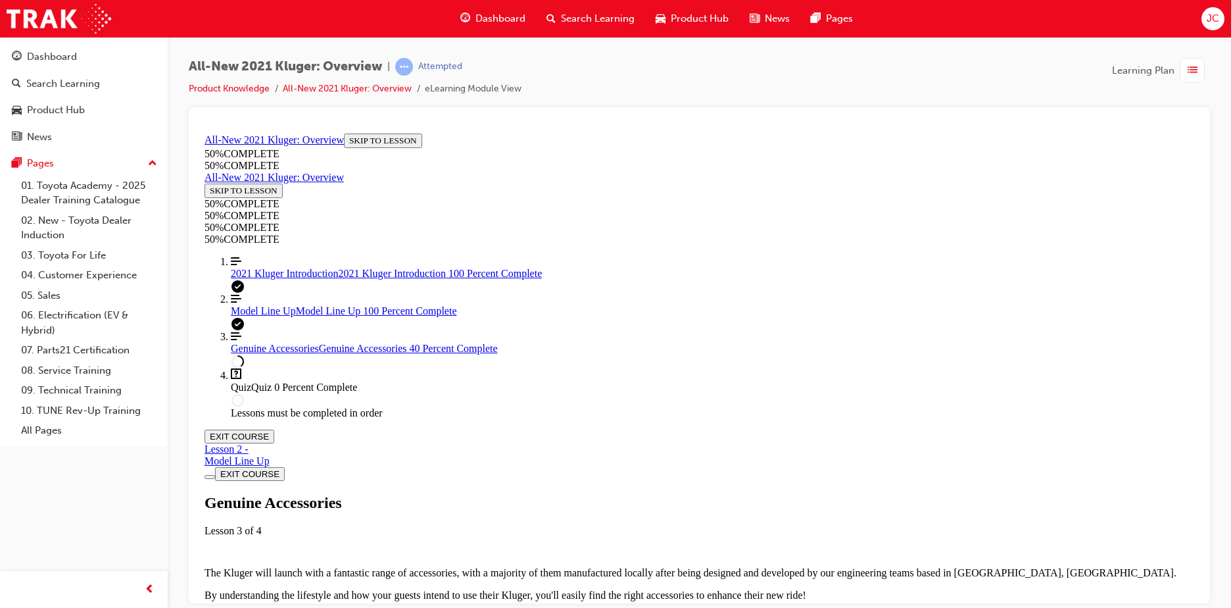
scroll to position [440, 0]
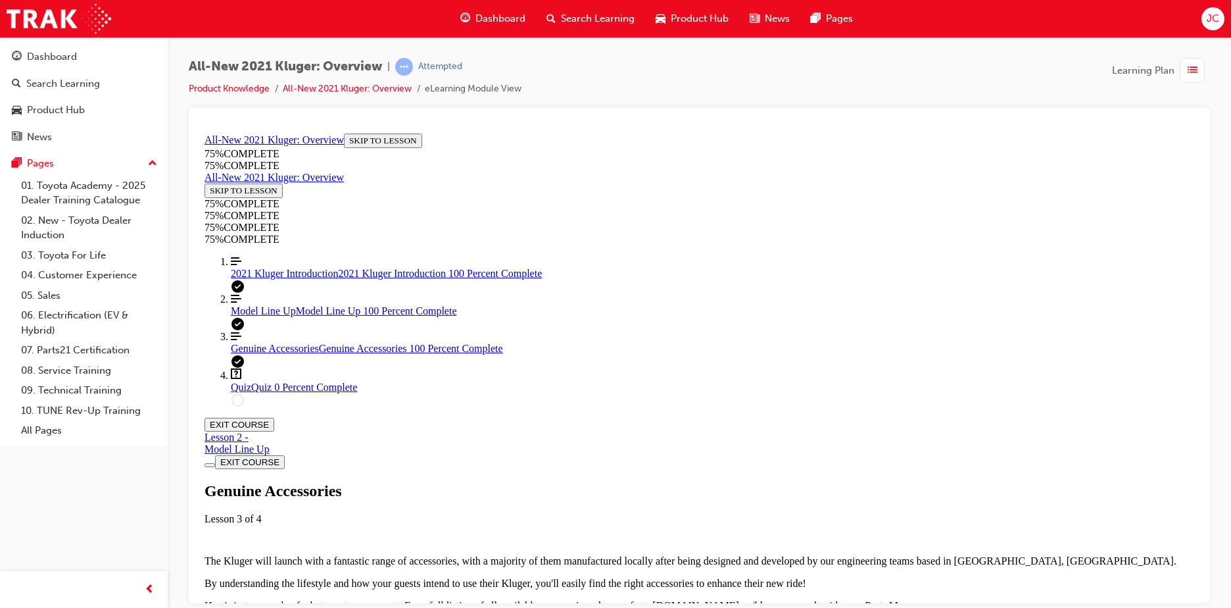
scroll to position [1558, 0]
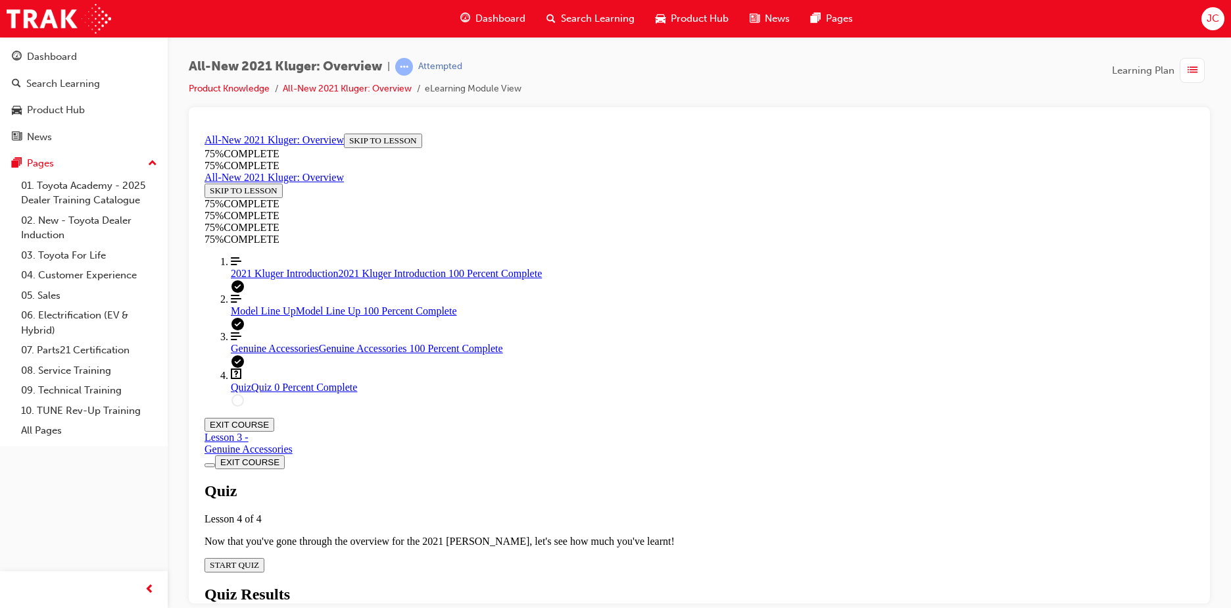
scroll to position [45, 0]
click at [259, 559] on span "START QUIZ" at bounding box center [234, 564] width 49 height 10
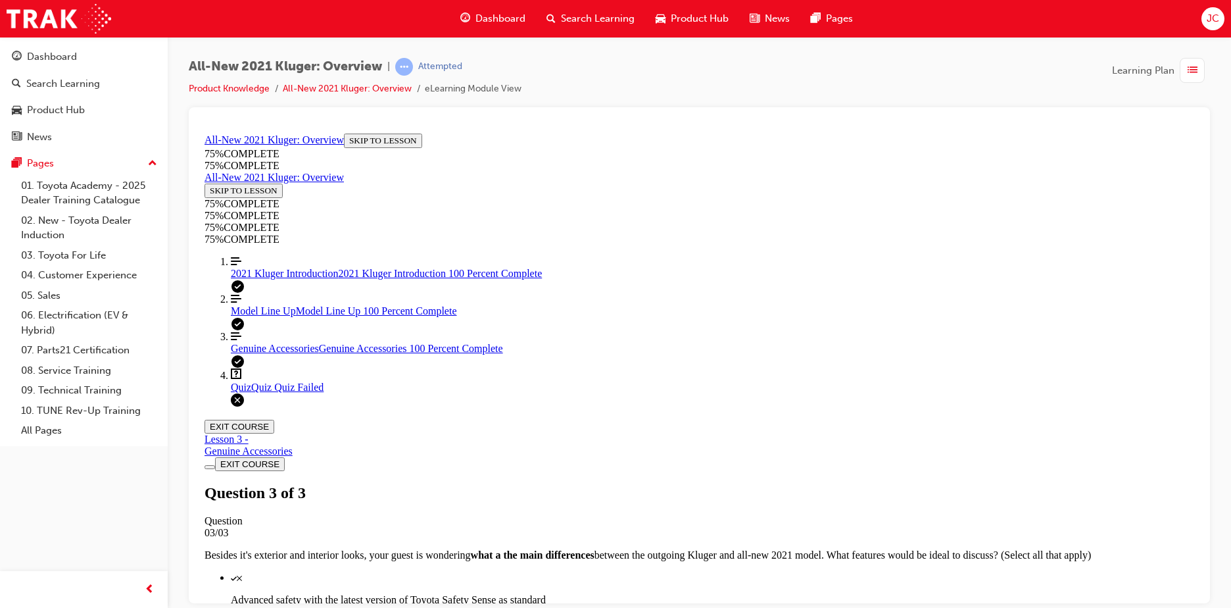
scroll to position [205, 0]
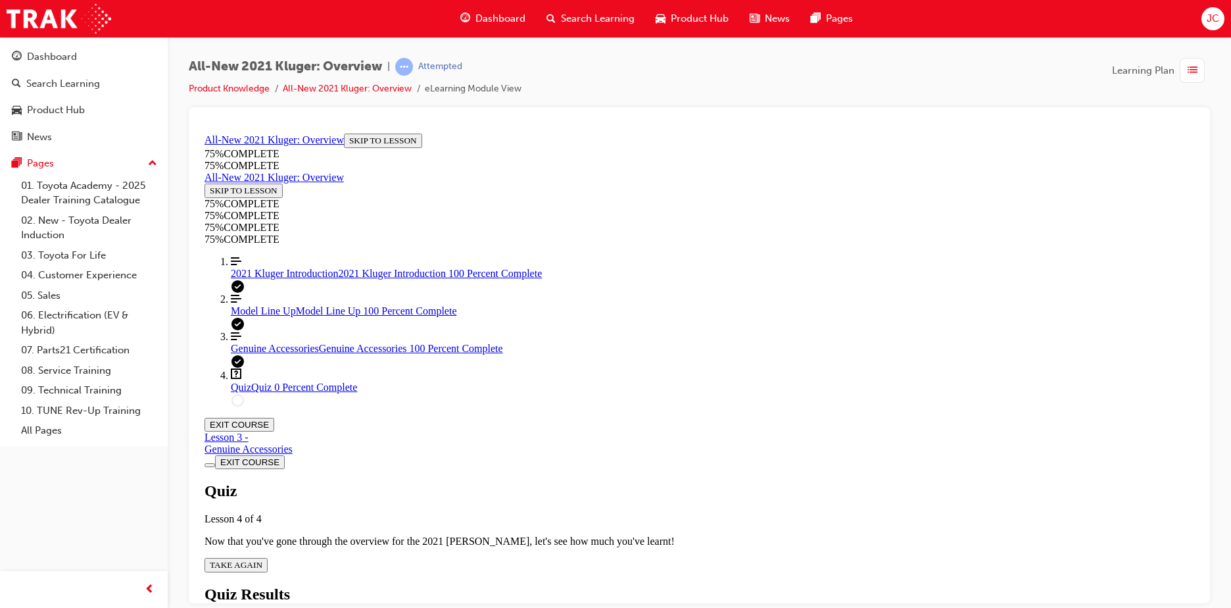
click at [262, 559] on span "TAKE AGAIN" at bounding box center [236, 564] width 53 height 10
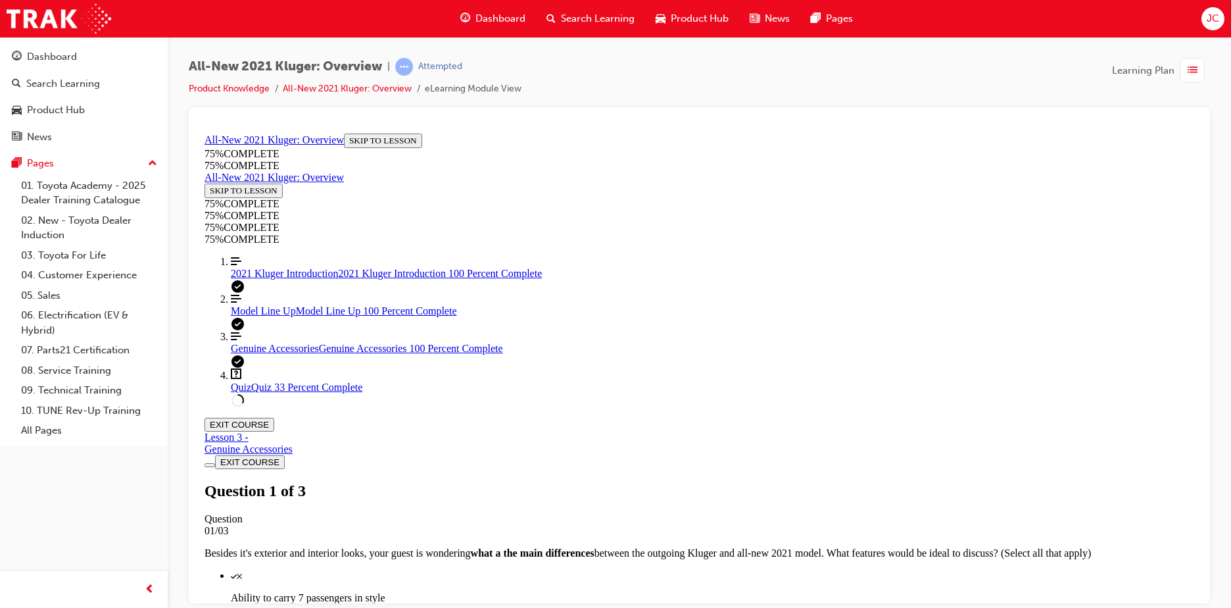
scroll to position [114, 0]
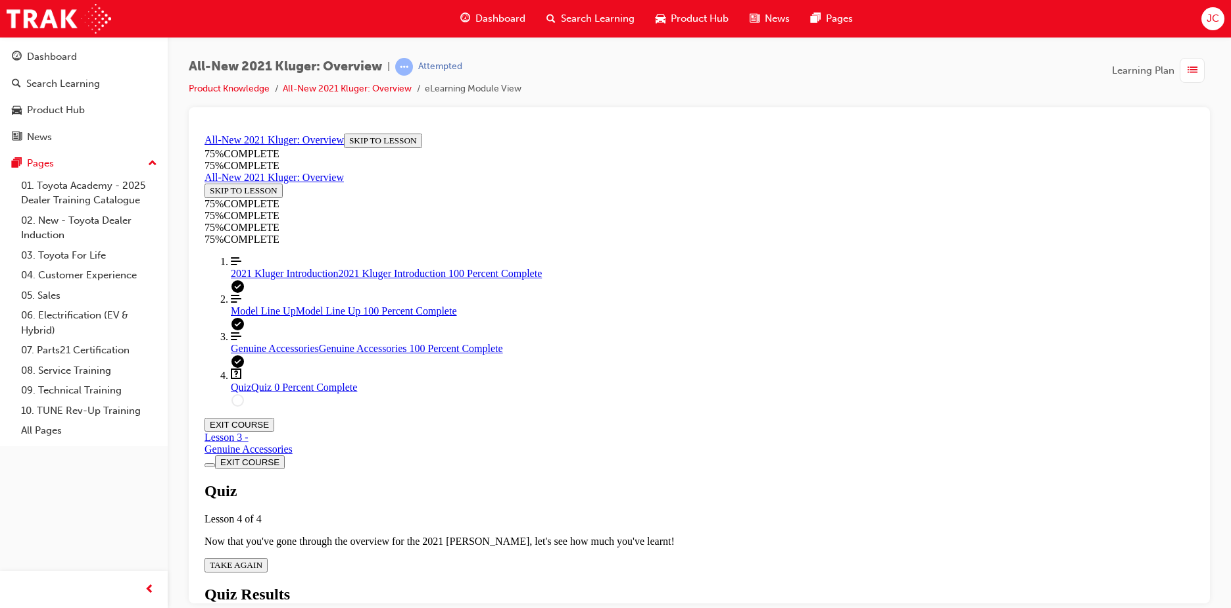
scroll to position [47, 0]
click at [262, 559] on span "TAKE AGAIN" at bounding box center [236, 564] width 53 height 10
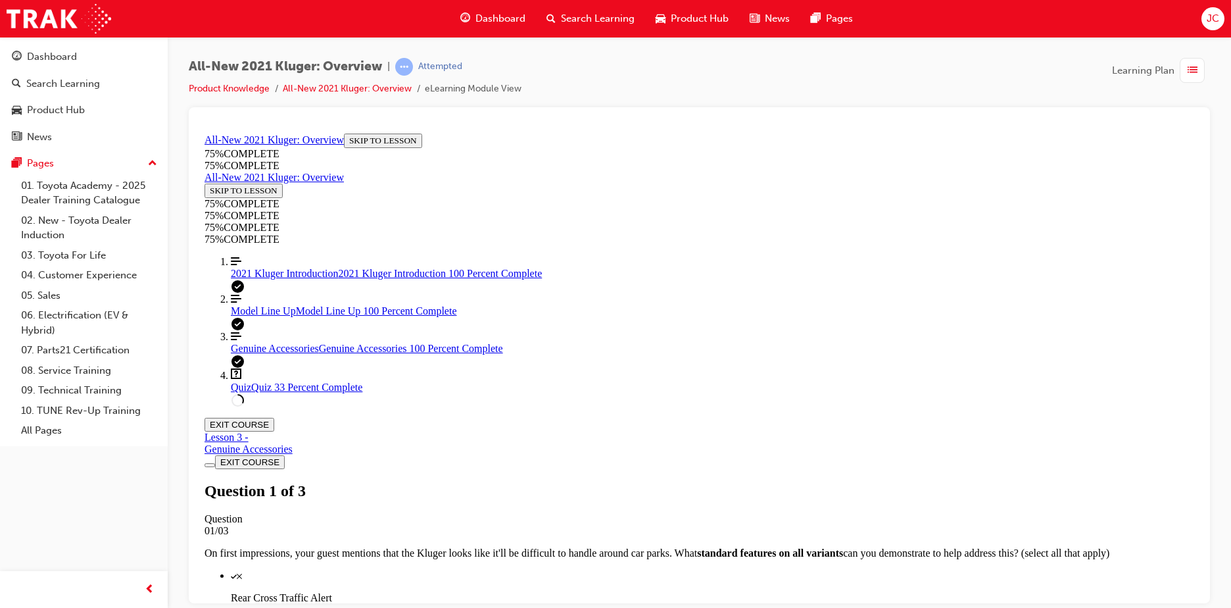
scroll to position [212, 0]
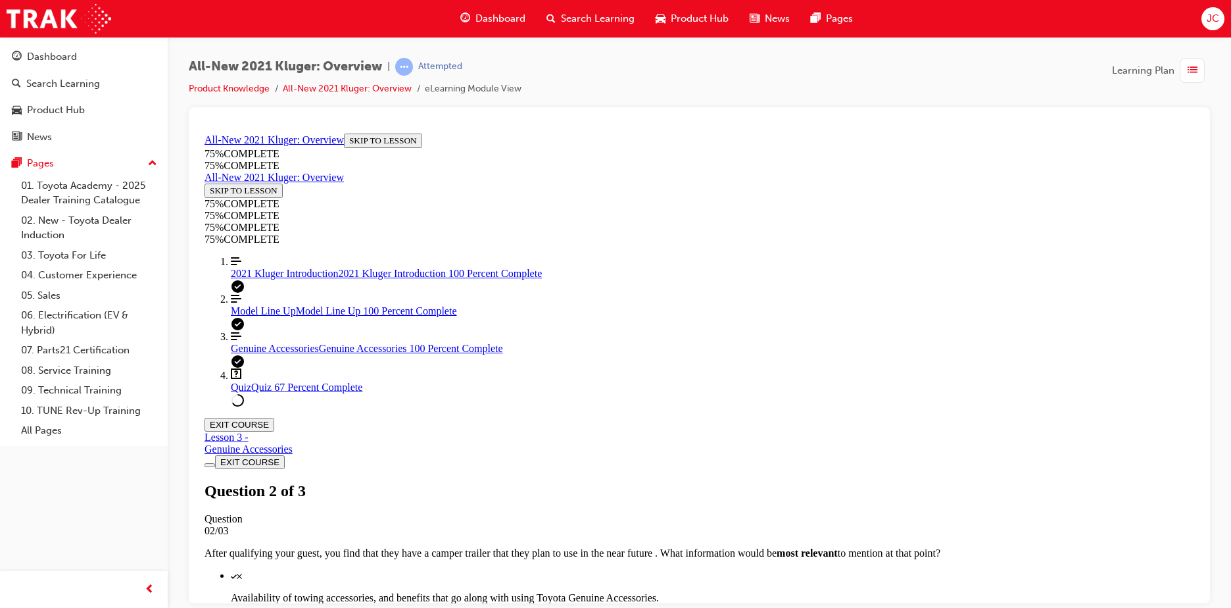
scroll to position [180, 0]
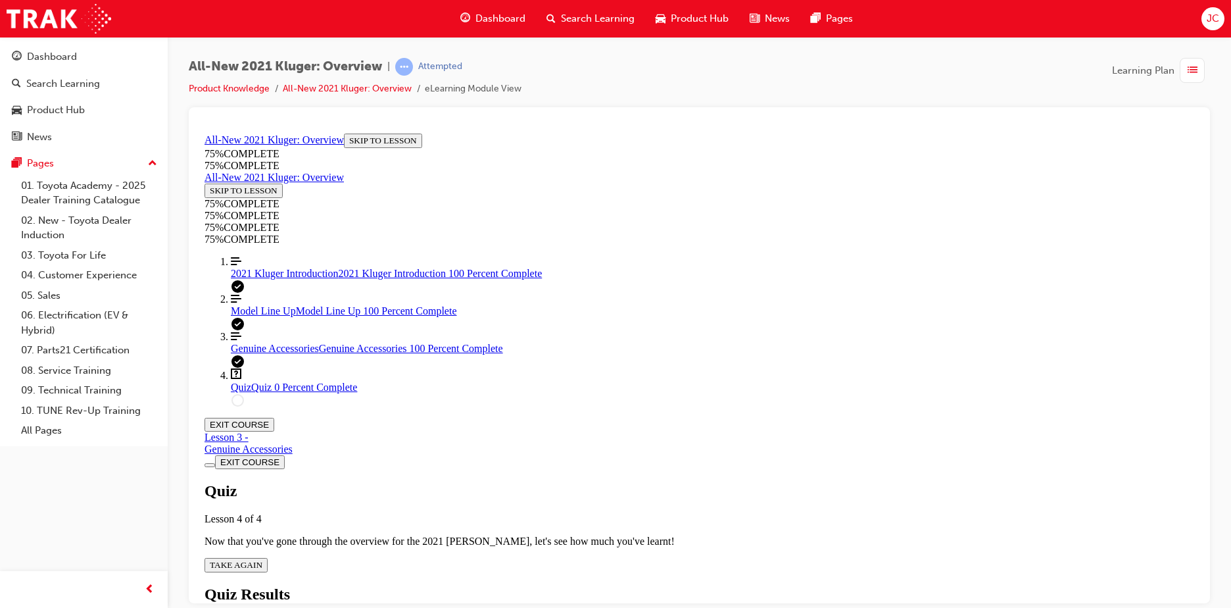
click at [262, 559] on span "TAKE AGAIN" at bounding box center [236, 564] width 53 height 10
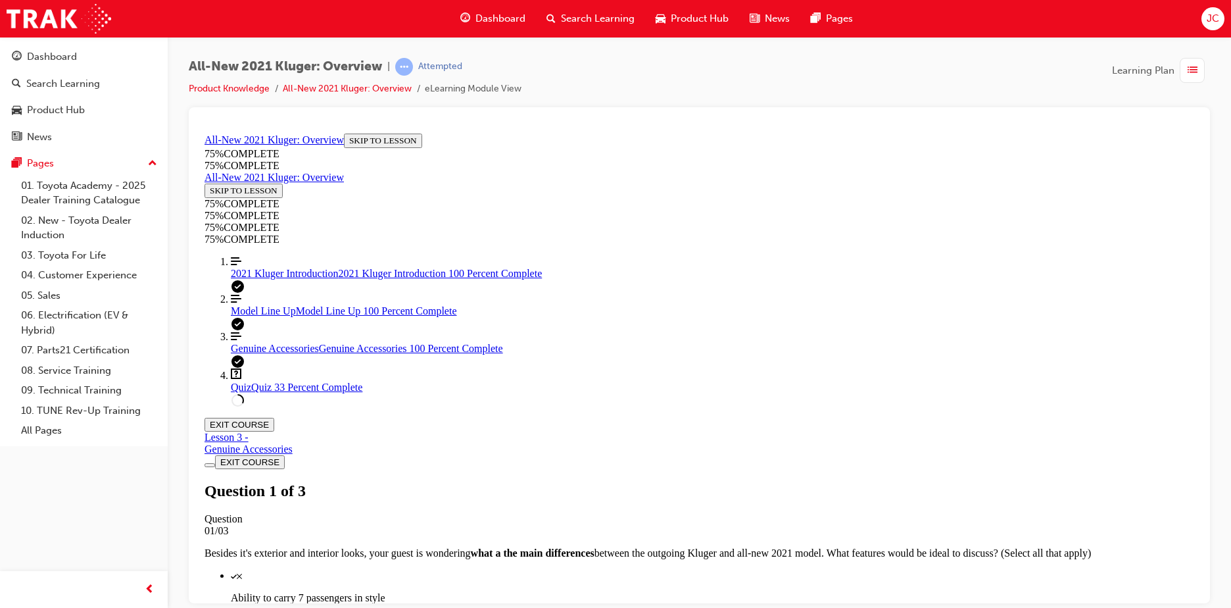
scroll to position [180, 0]
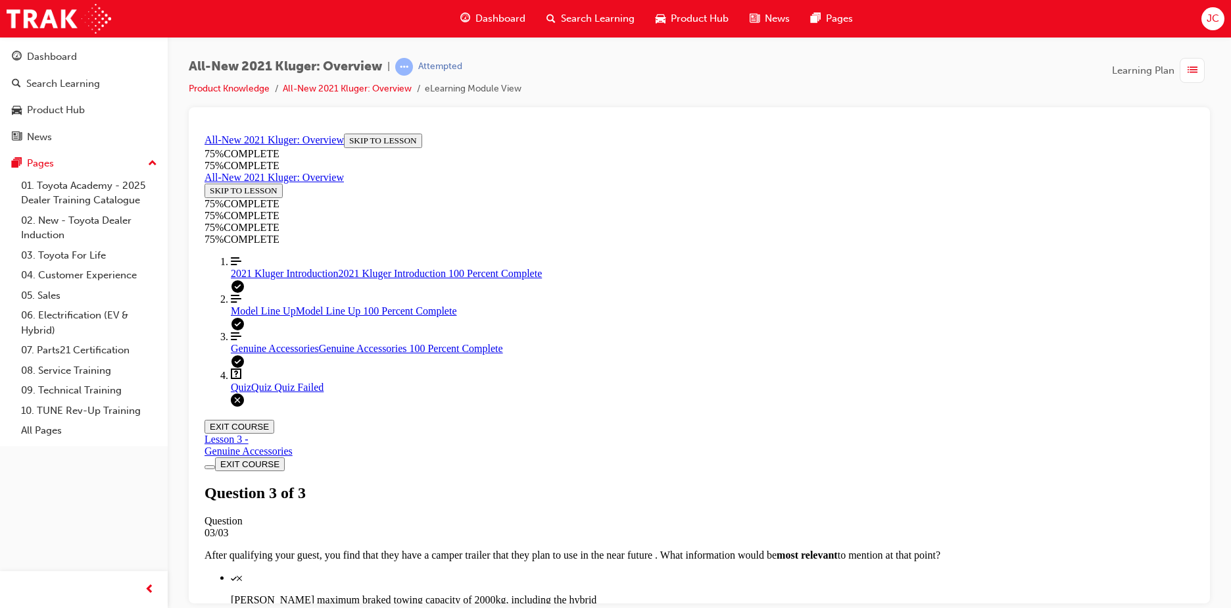
scroll to position [48, 0]
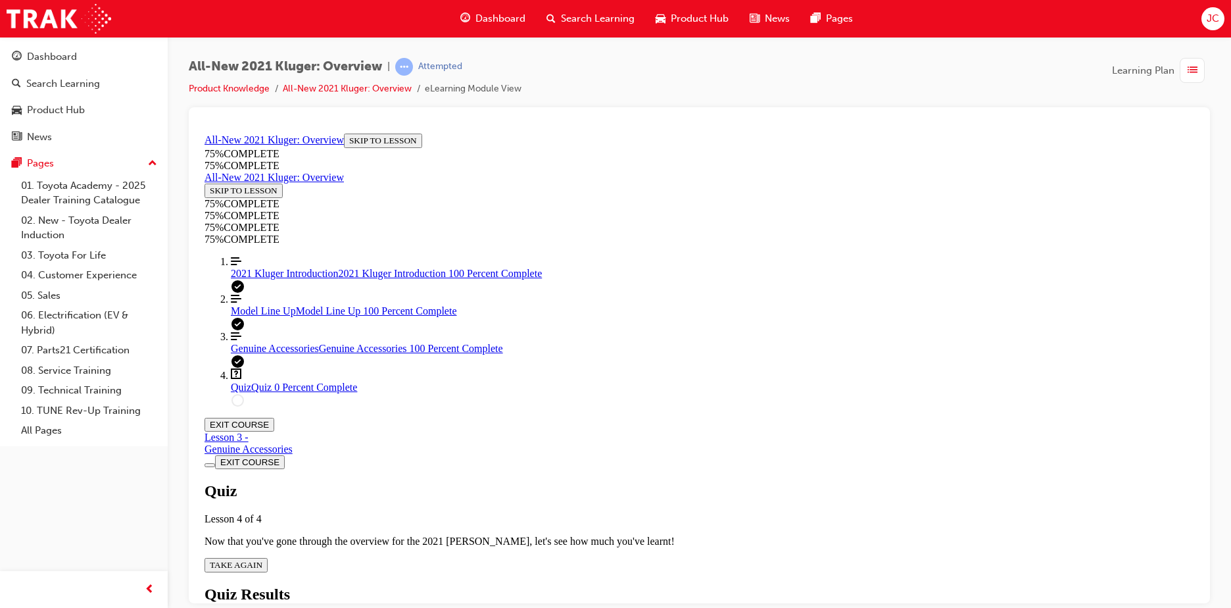
scroll to position [47, 0]
click at [262, 559] on span "TAKE AGAIN" at bounding box center [236, 564] width 53 height 10
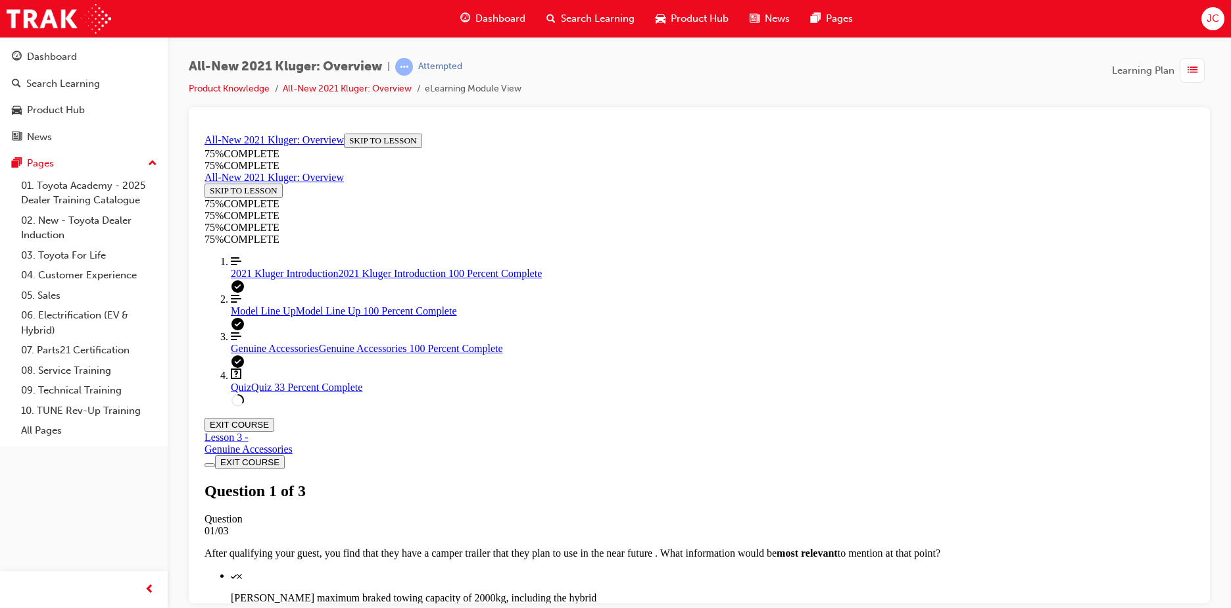
scroll to position [114, 0]
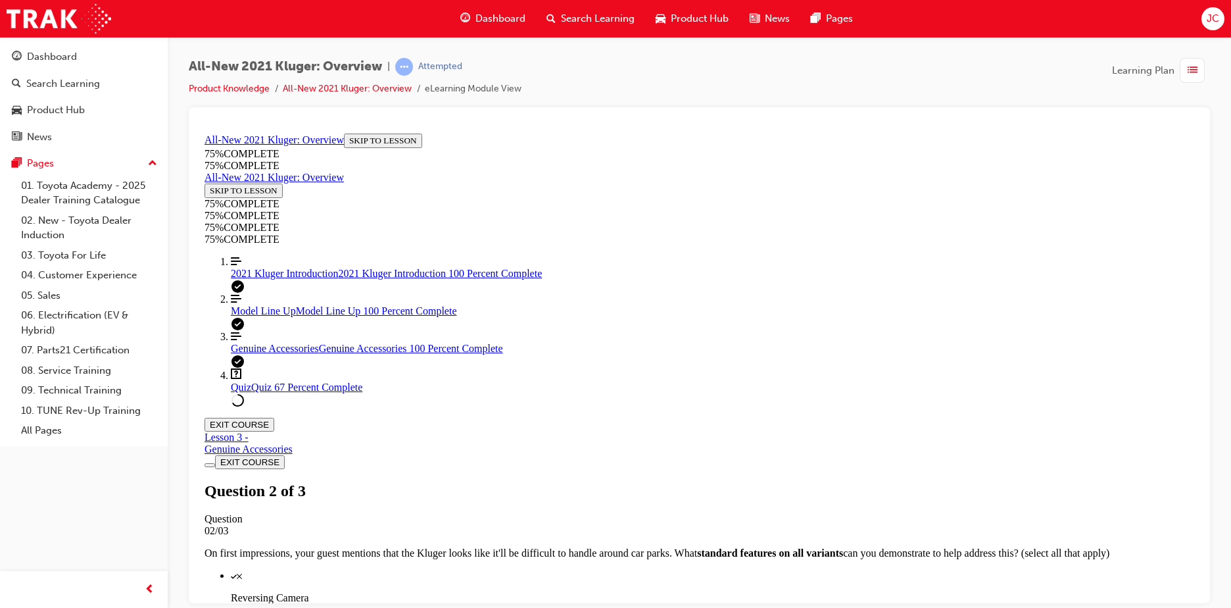
scroll to position [180, 0]
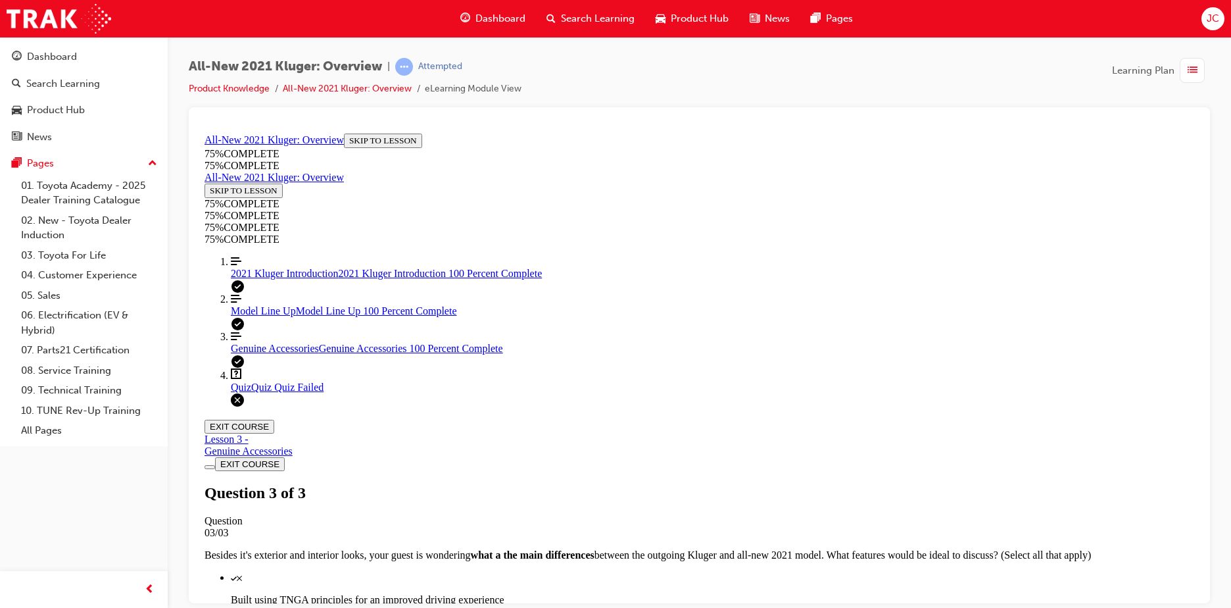
scroll to position [205, 0]
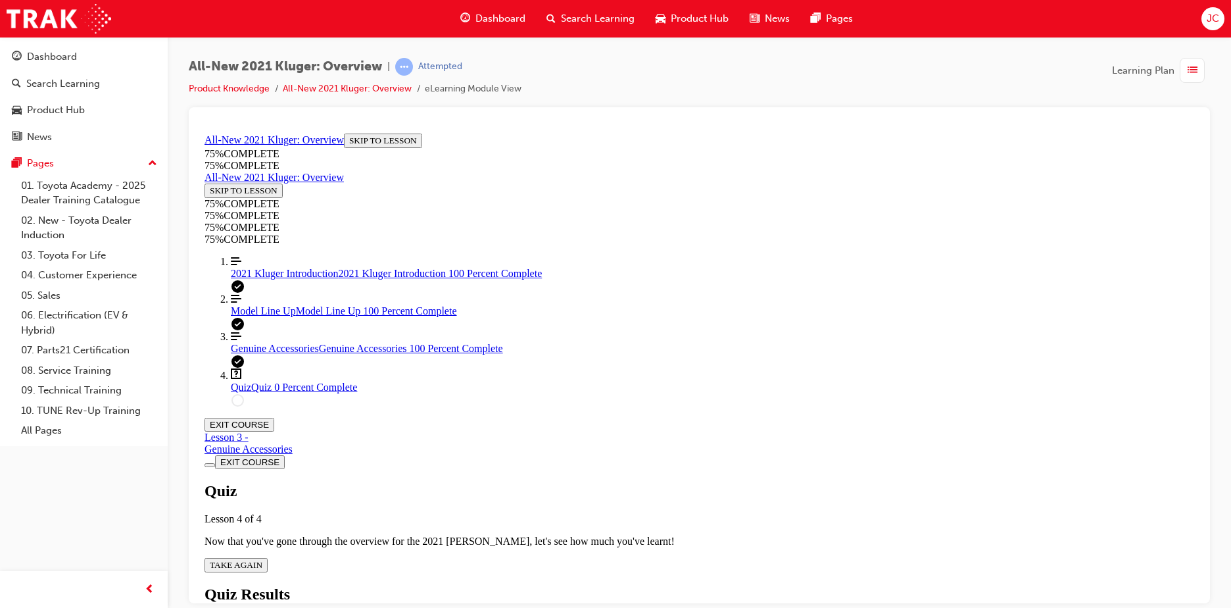
click at [600, 481] on div "Quiz Lesson 4 of 4 Now that you've gone through the overview for the 2021 Kluge…" at bounding box center [699, 526] width 990 height 90
click at [602, 481] on div "Quiz Lesson 4 of 4 Now that you've gone through the overview for the 2021 Kluge…" at bounding box center [699, 526] width 990 height 90
click at [262, 559] on span "TAKE AGAIN" at bounding box center [236, 564] width 53 height 10
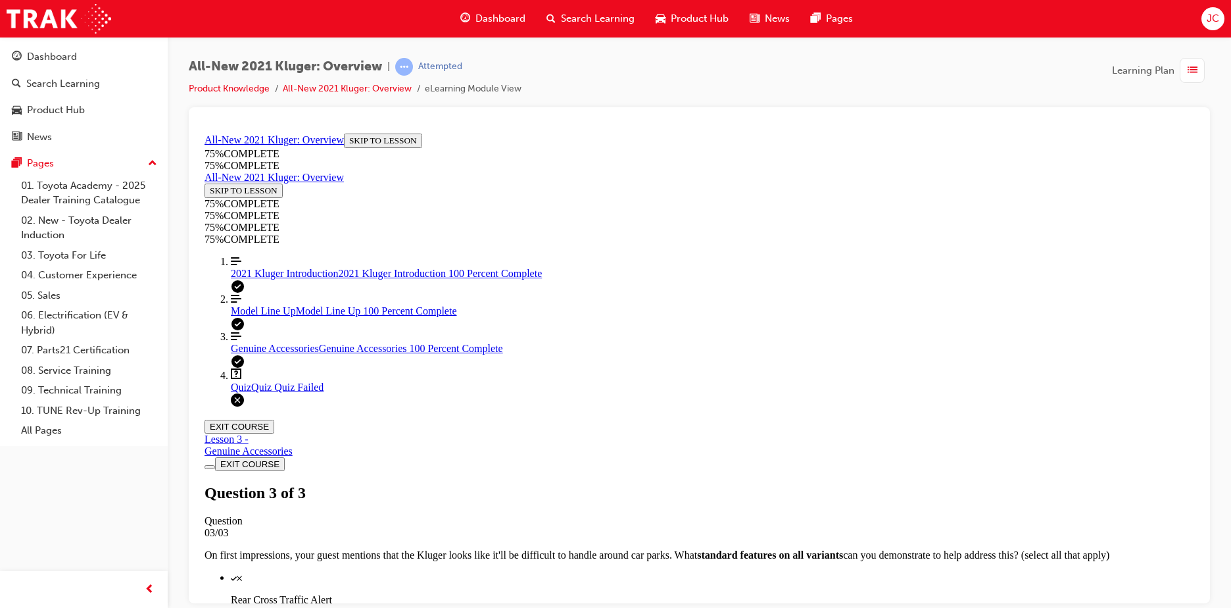
scroll to position [205, 0]
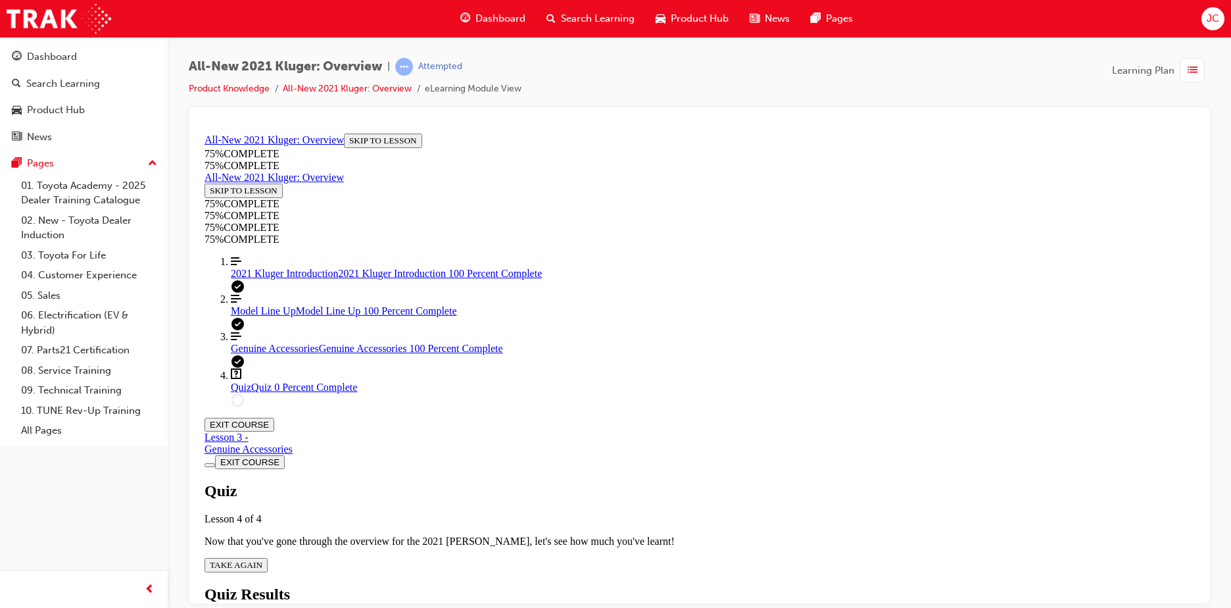
scroll to position [47, 0]
click at [262, 559] on span "TAKE AGAIN" at bounding box center [236, 564] width 53 height 10
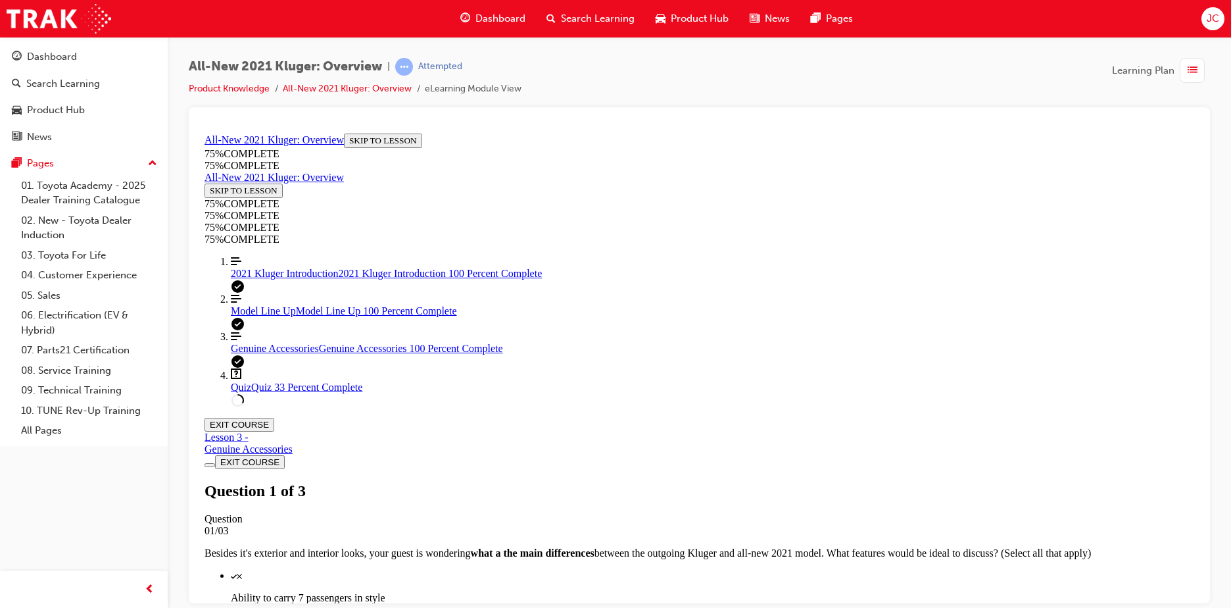
scroll to position [180, 0]
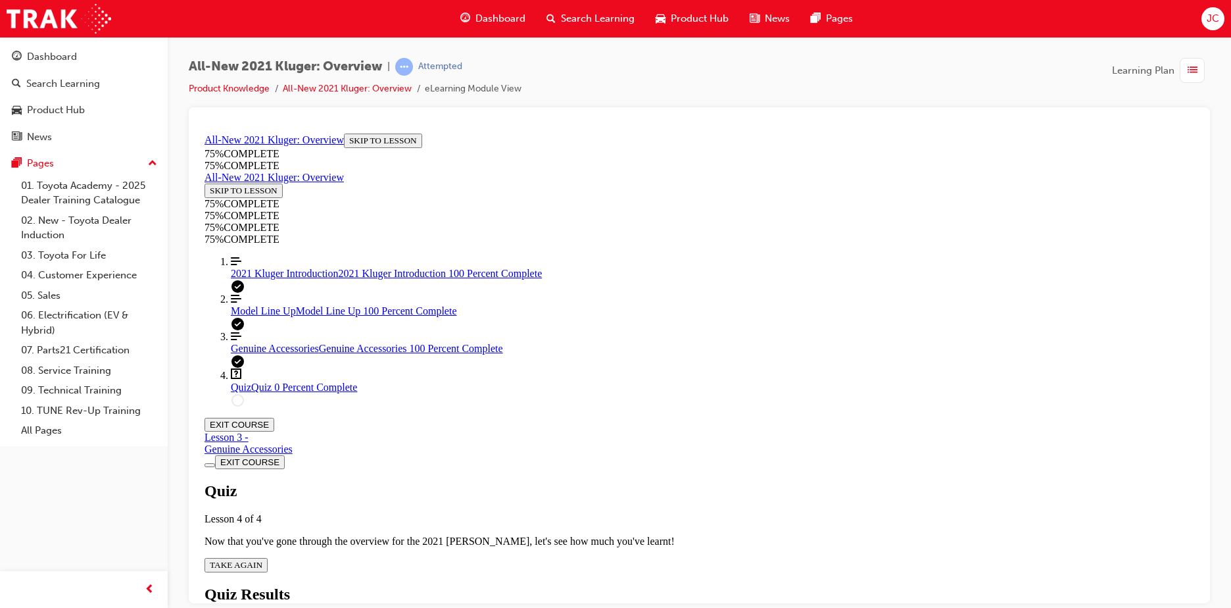
click at [262, 559] on span "TAKE AGAIN" at bounding box center [236, 564] width 53 height 10
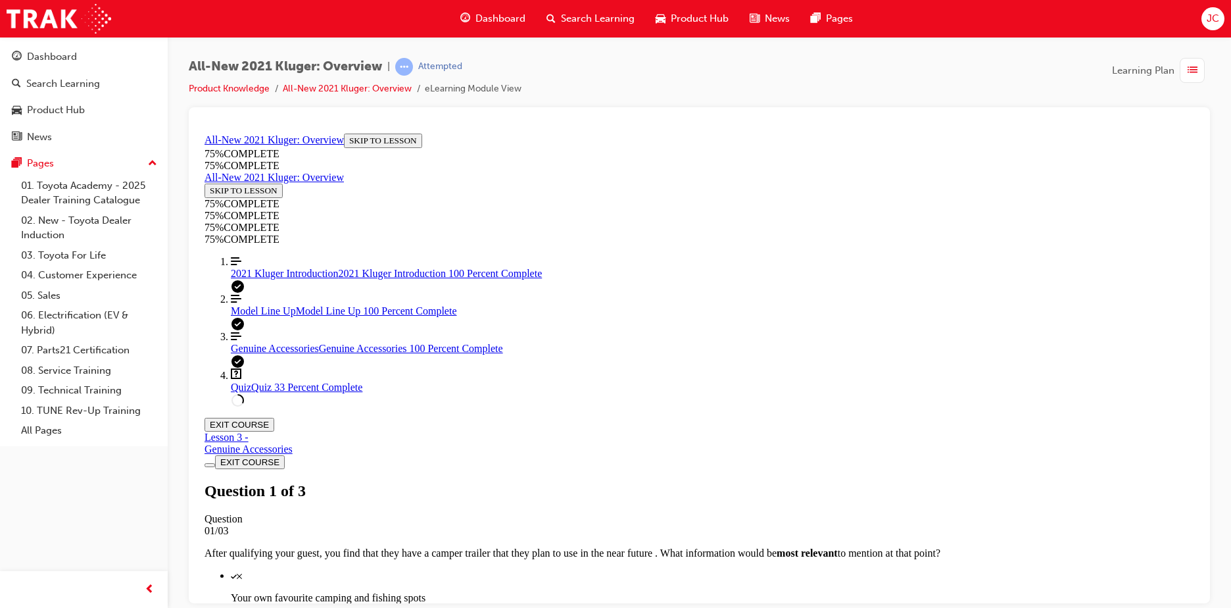
scroll to position [114, 0]
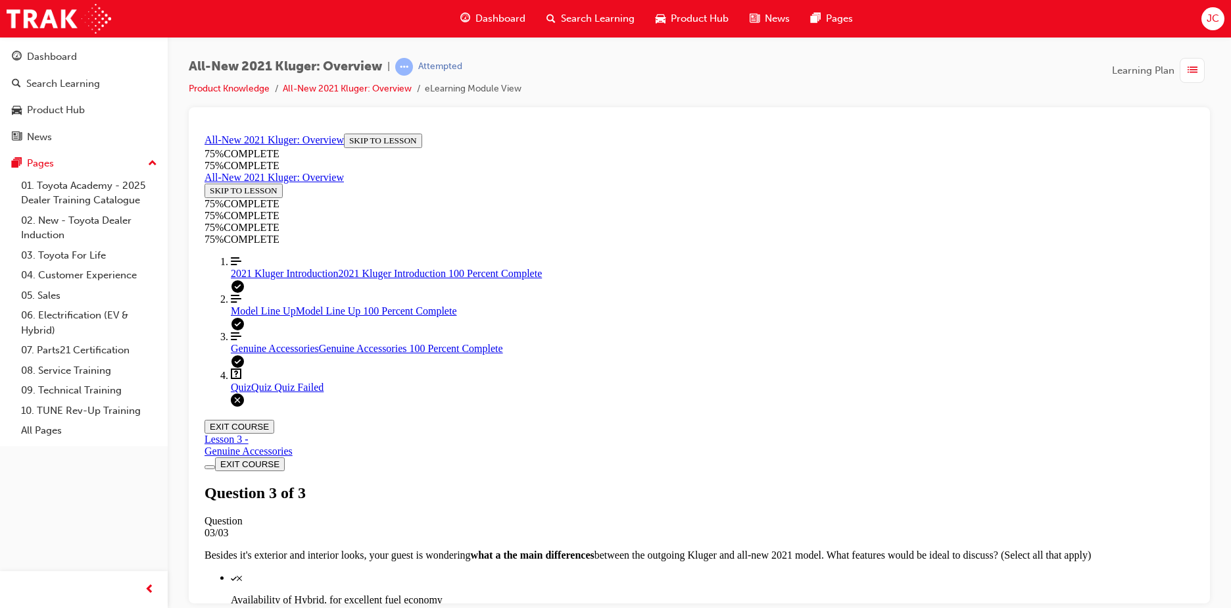
scroll to position [180, 0]
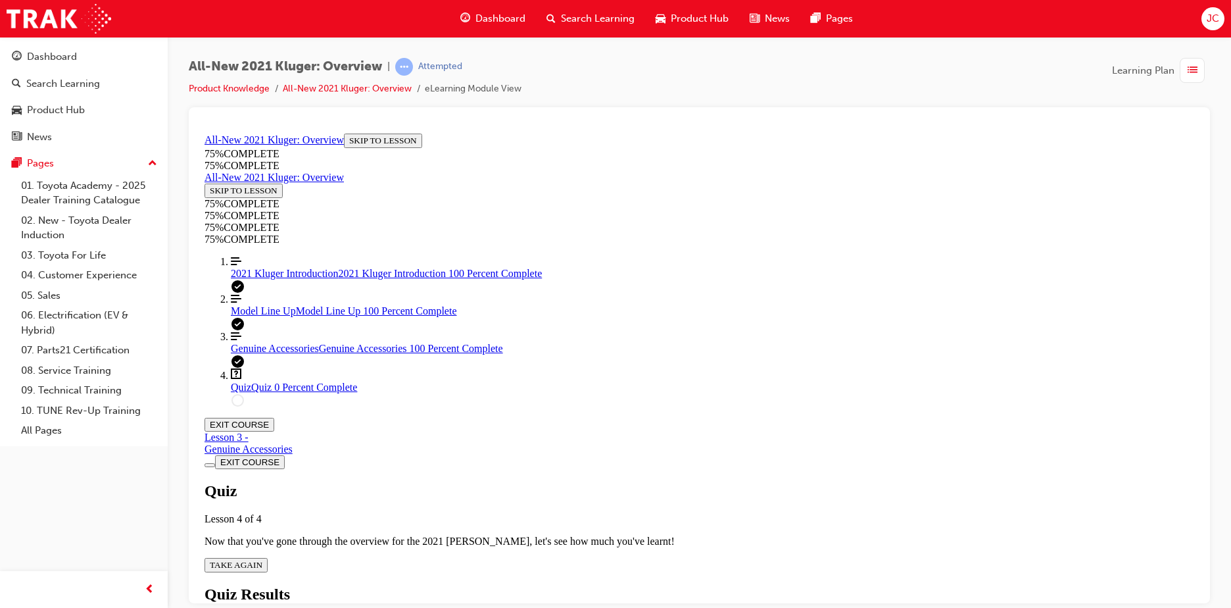
click at [268, 557] on button "TAKE AGAIN" at bounding box center [235, 564] width 63 height 14
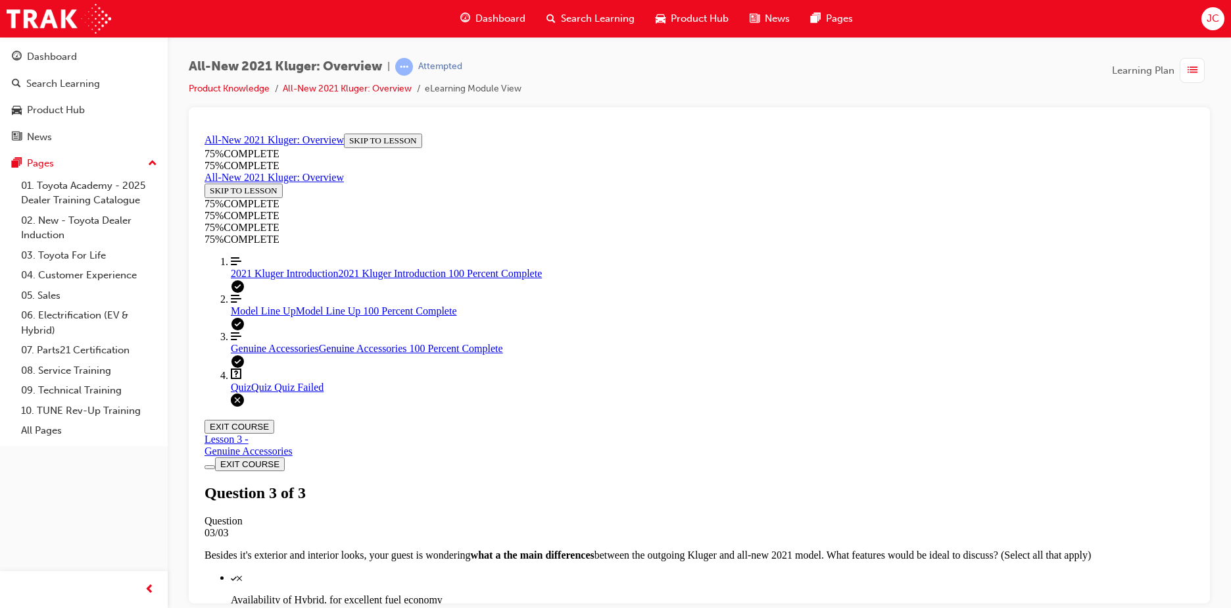
scroll to position [205, 0]
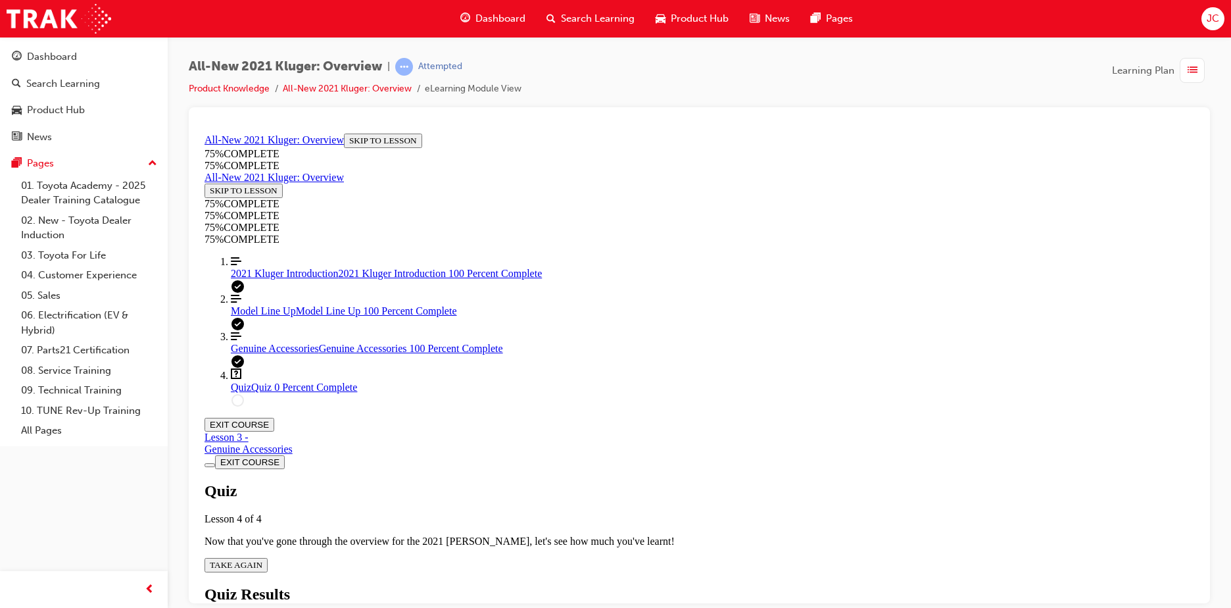
scroll to position [47, 0]
click at [604, 481] on div "Quiz Lesson 4 of 4 Now that you've gone through the overview for the 2021 Kluge…" at bounding box center [699, 526] width 990 height 90
drag, startPoint x: 604, startPoint y: 471, endPoint x: 582, endPoint y: 465, distance: 23.3
click at [262, 559] on span "TAKE AGAIN" at bounding box center [236, 564] width 53 height 10
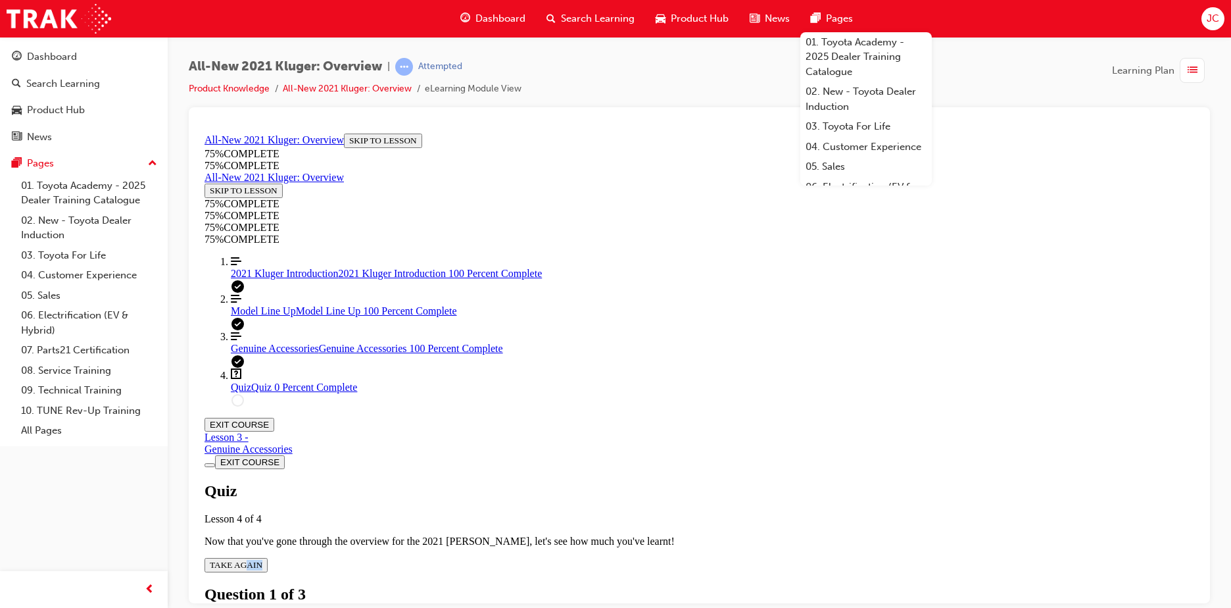
scroll to position [180, 0]
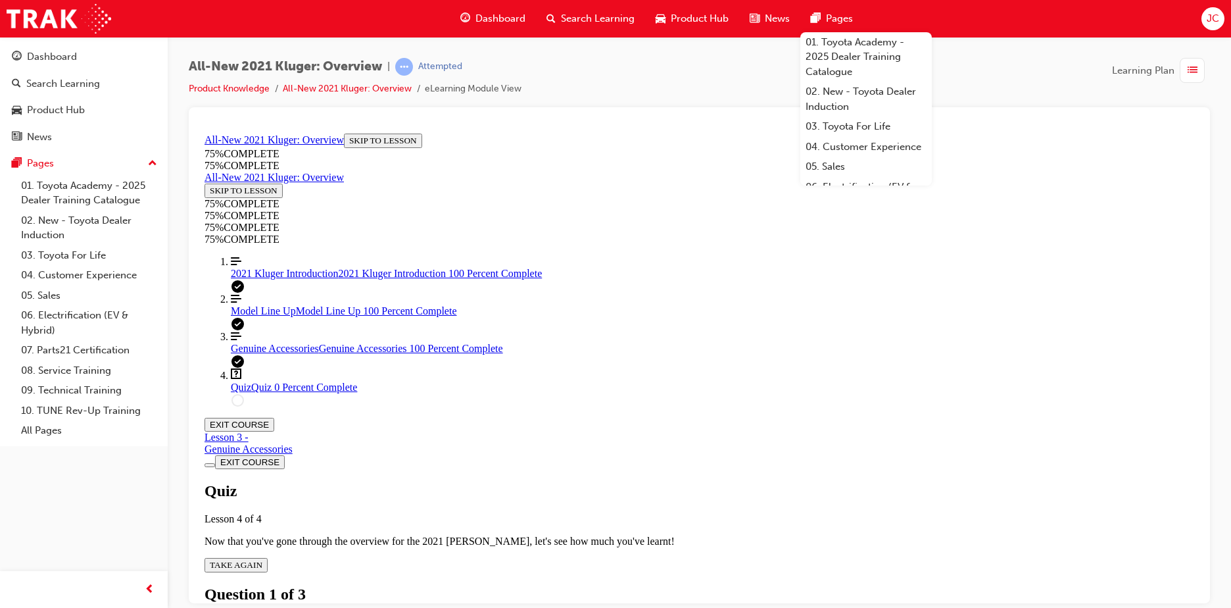
click at [289, 316] on link "Align left Three vertical lines aligned to the left Model Line Up Model Line Up…" at bounding box center [712, 305] width 963 height 24
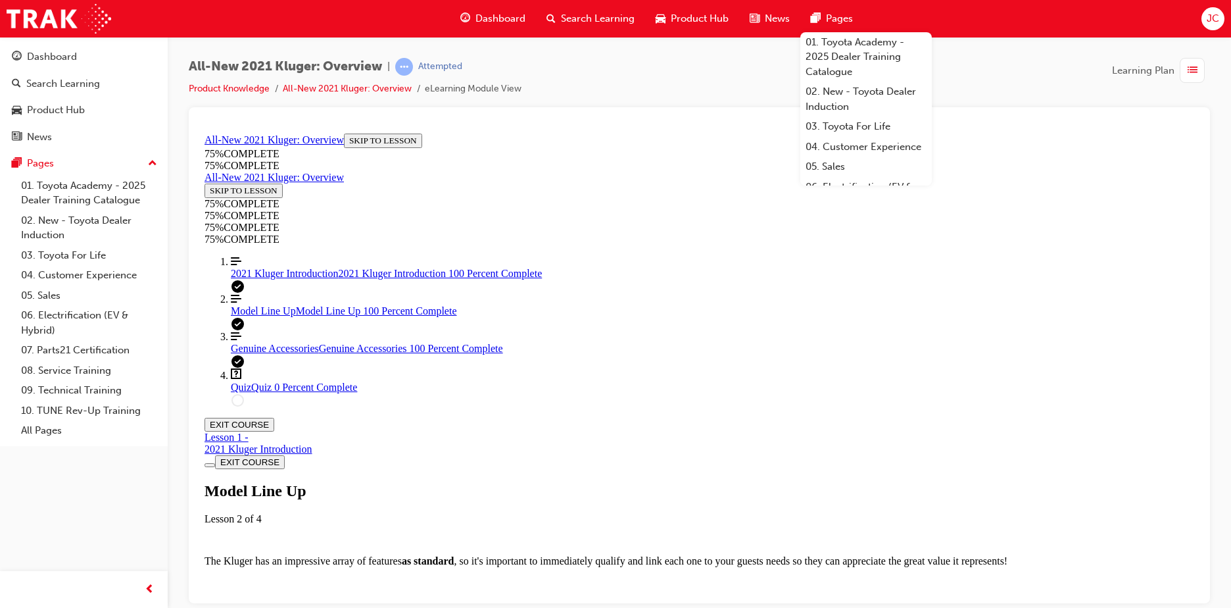
scroll to position [2149, 0]
click at [281, 393] on div "Quiz Quiz 0 Percent Complete" at bounding box center [712, 387] width 963 height 12
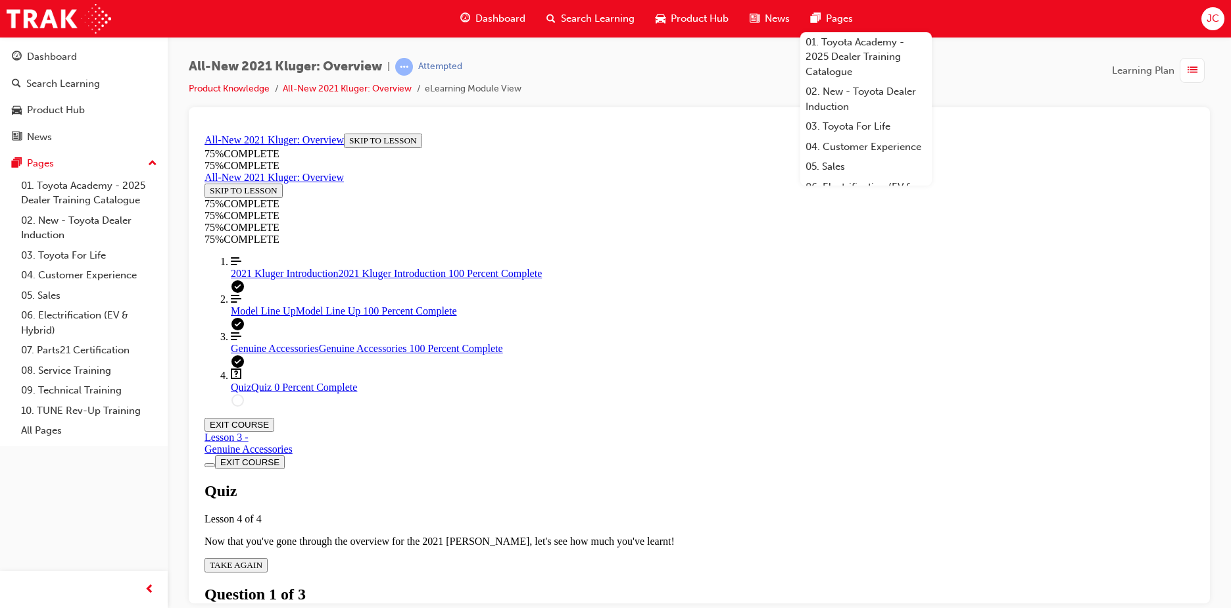
scroll to position [111, 0]
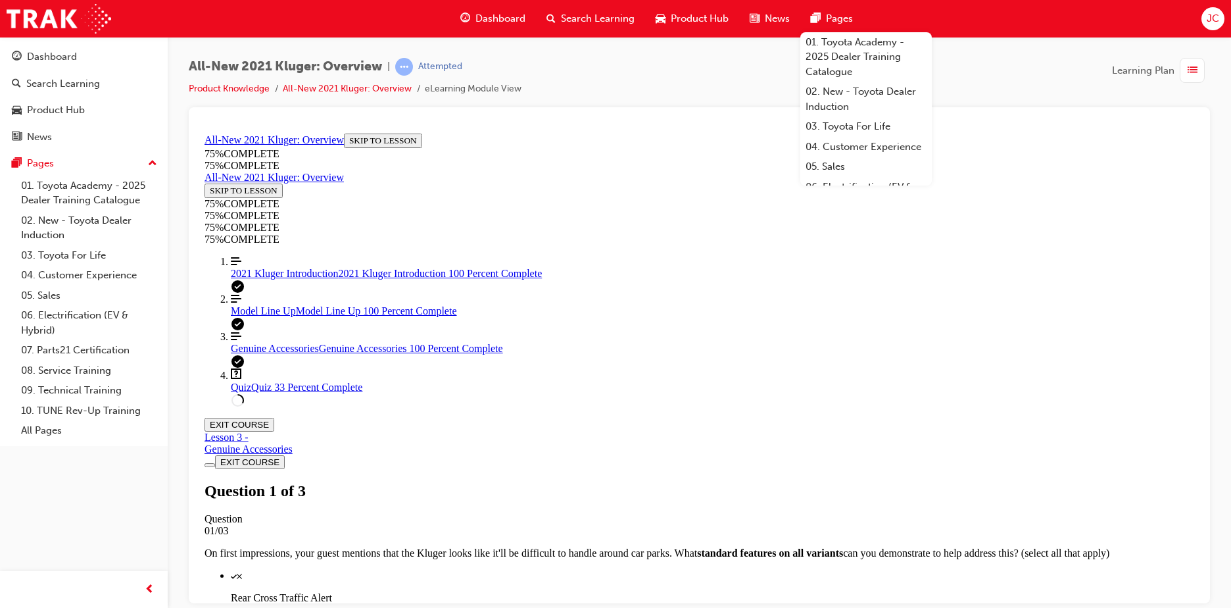
scroll to position [180, 0]
click at [289, 316] on div "Model Line Up Model Line Up 100 Percent Complete" at bounding box center [712, 310] width 963 height 12
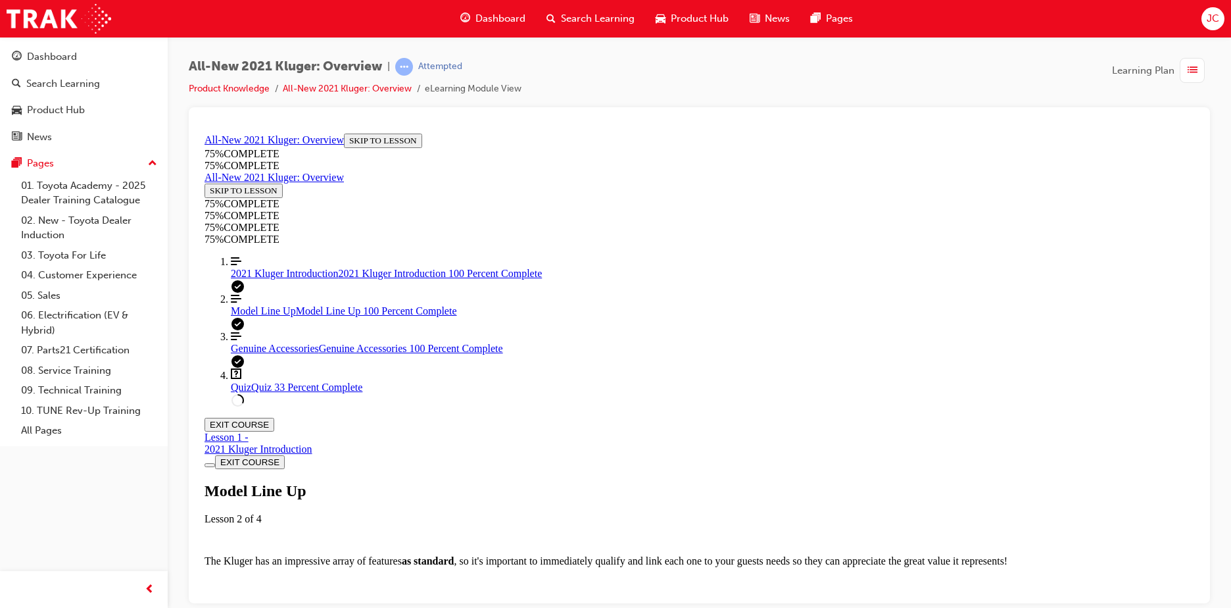
scroll to position [3647, 0]
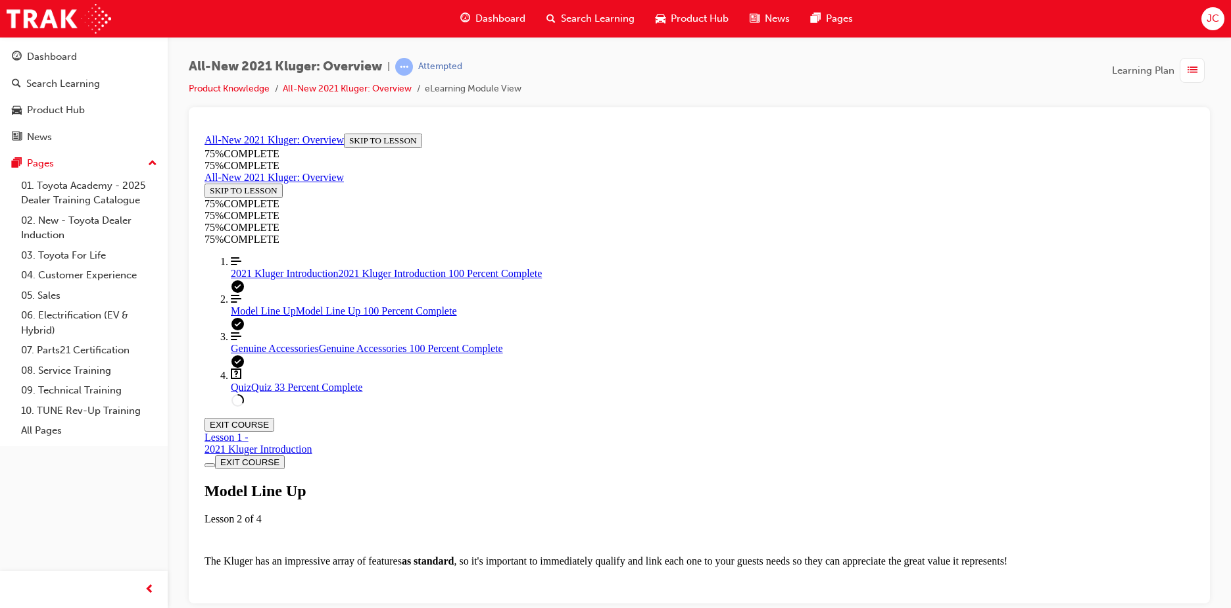
click at [300, 279] on link "Align left Three vertical lines aligned to the left 2021 Kluger Introduction 20…" at bounding box center [712, 267] width 963 height 24
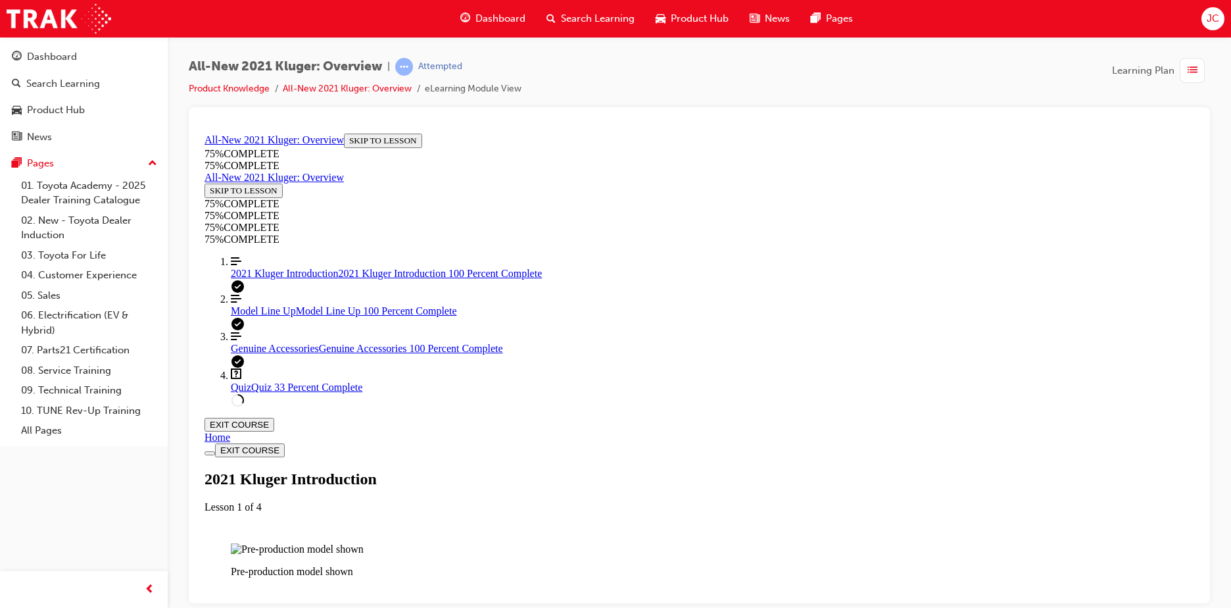
scroll to position [1492, 0]
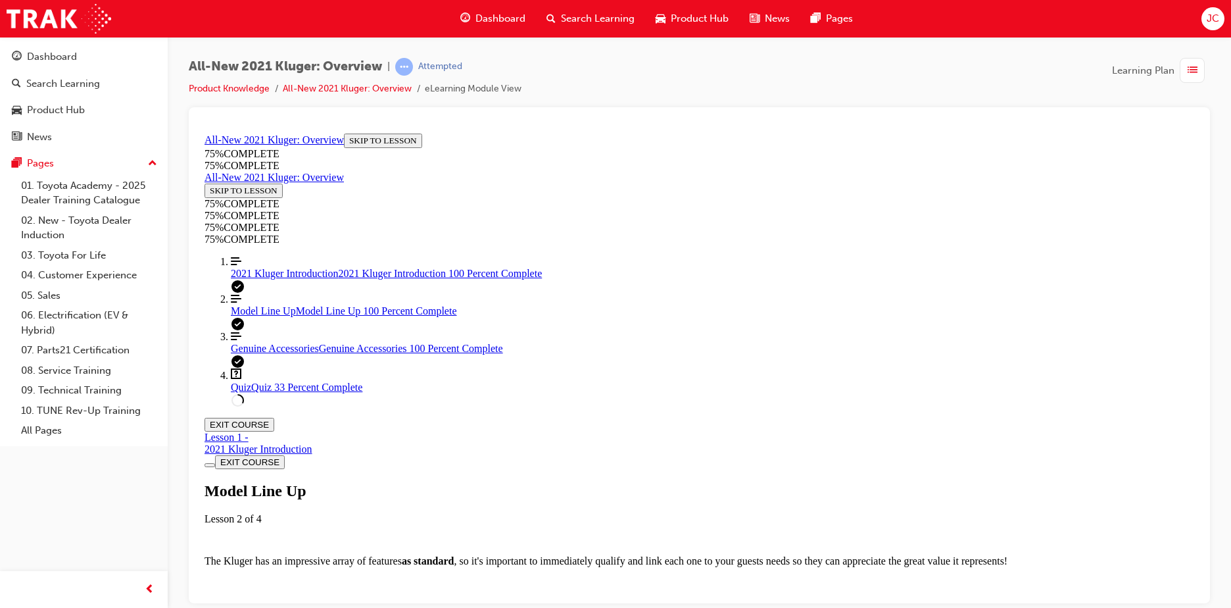
scroll to position [1821, 0]
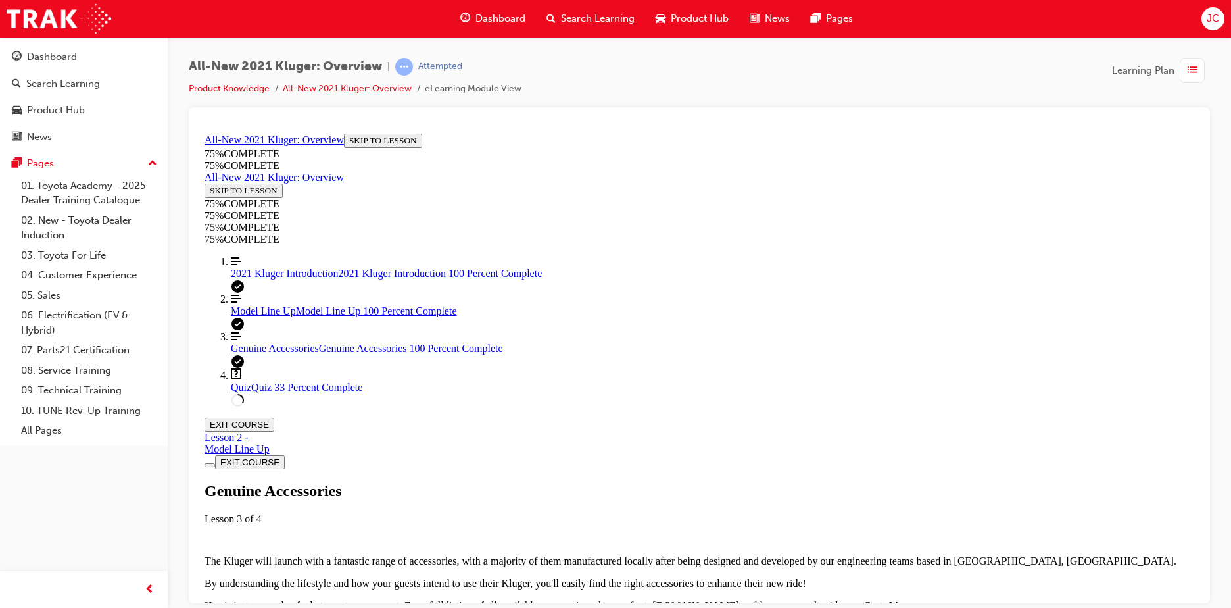
scroll to position [506, 0]
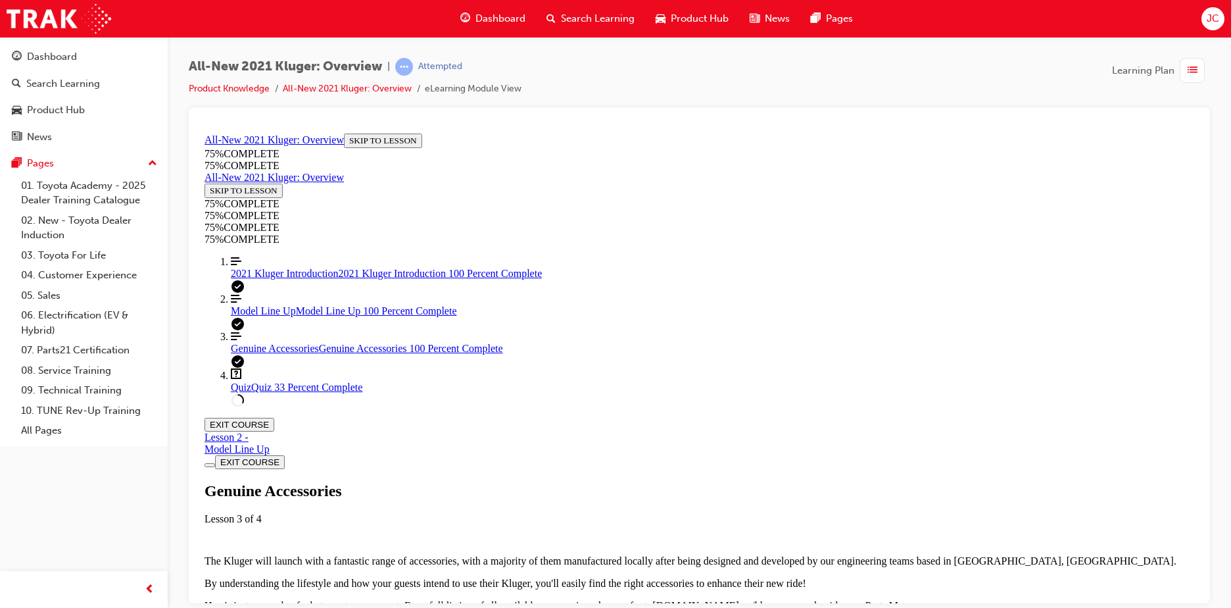
scroll to position [117, 0]
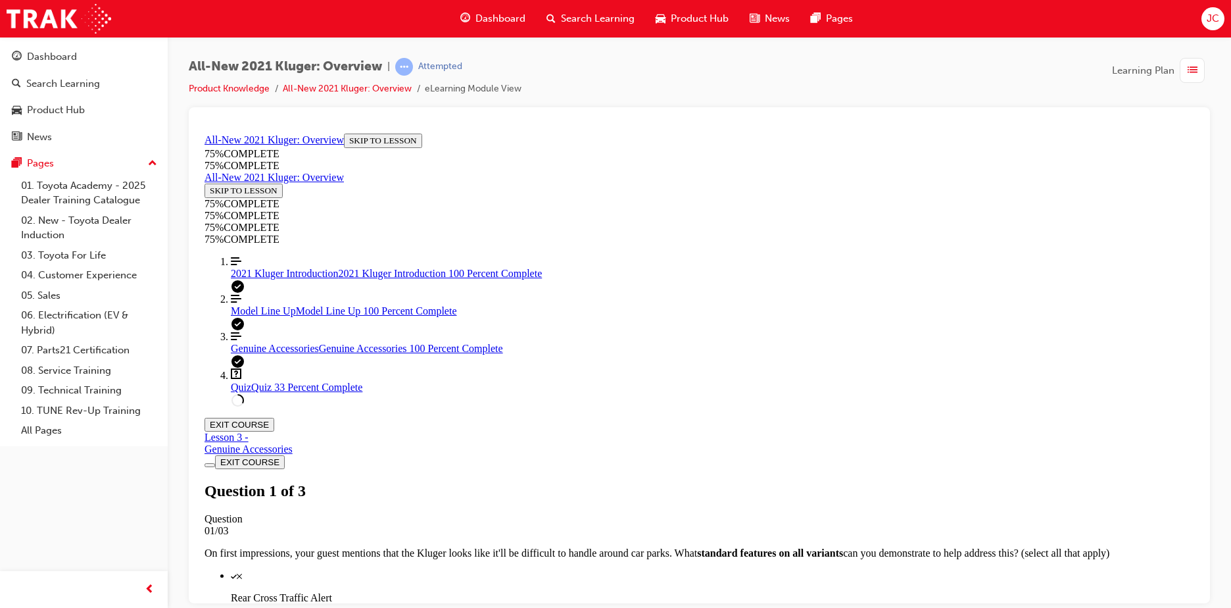
scroll to position [177, 0]
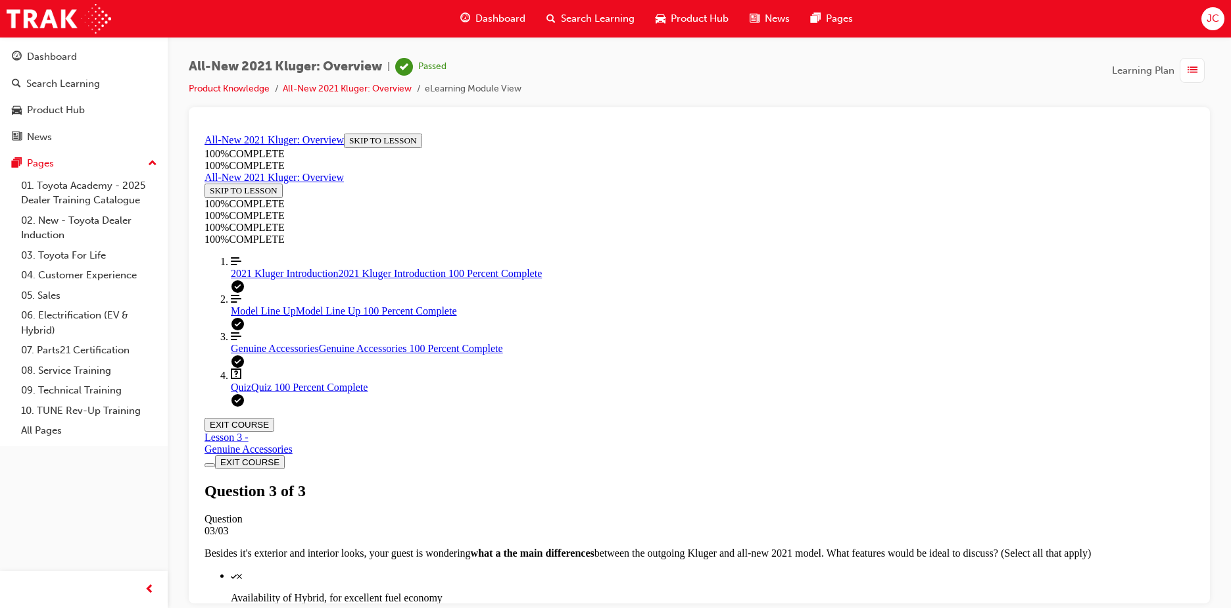
click at [274, 417] on button "EXIT COURSE" at bounding box center [239, 424] width 70 height 14
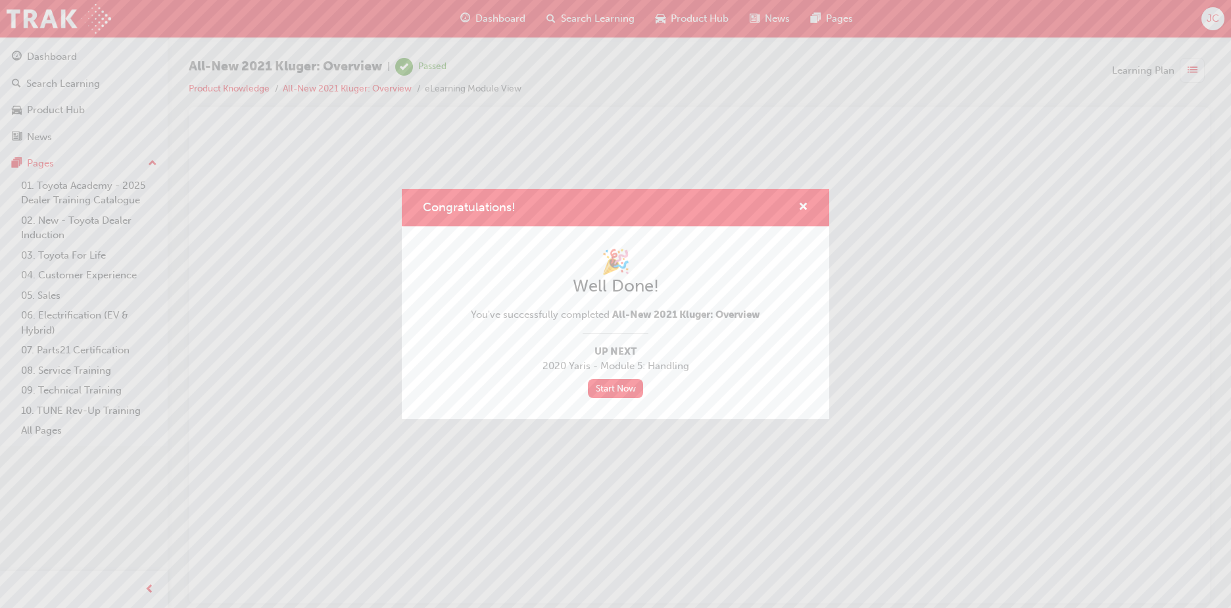
scroll to position [0, 0]
click at [801, 205] on span "cross-icon" at bounding box center [803, 208] width 10 height 12
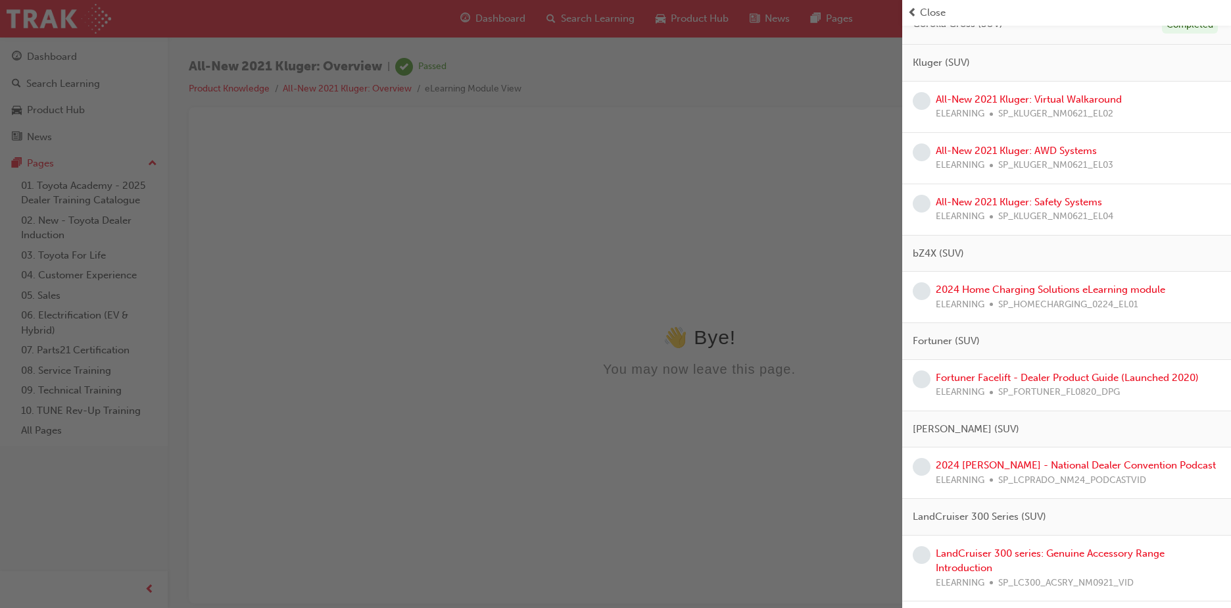
scroll to position [855, 0]
